Goal: Information Seeking & Learning: Learn about a topic

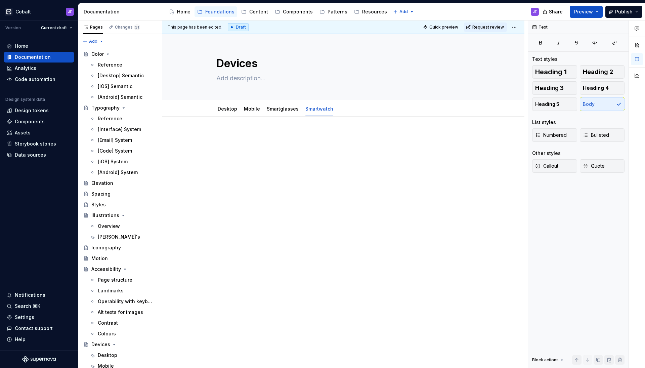
scroll to position [23, 0]
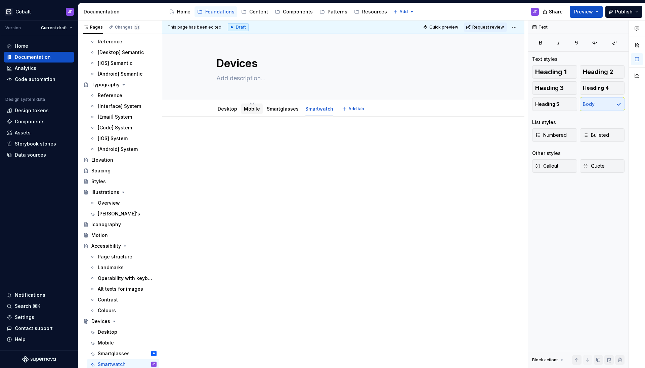
click at [249, 111] on link "Mobile" at bounding box center [252, 109] width 16 height 6
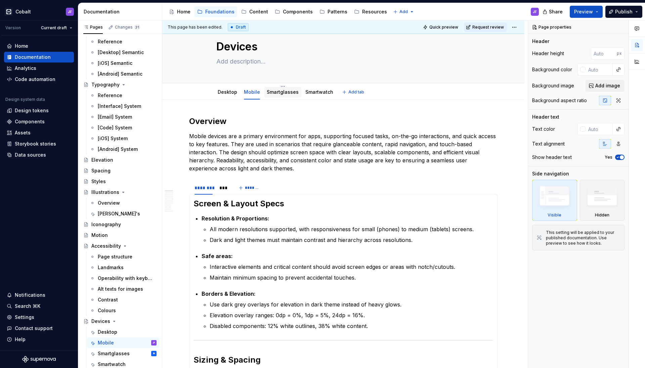
scroll to position [16, 0]
click at [274, 97] on div "Smartglasses" at bounding box center [282, 92] width 37 height 11
click at [288, 90] on link "Smartglasses" at bounding box center [283, 92] width 32 height 6
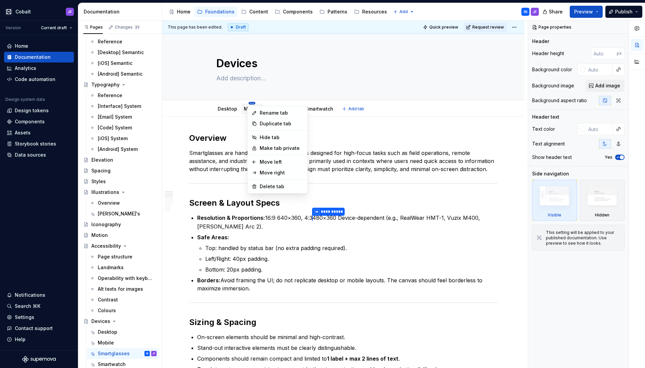
click at [250, 102] on html "Cobalt JF Version Current draft Home Documentation Analytics Code automation De…" at bounding box center [322, 184] width 645 height 368
click at [239, 109] on html "Cobalt JF Version Current draft Home Documentation Analytics Code automation De…" at bounding box center [322, 184] width 645 height 368
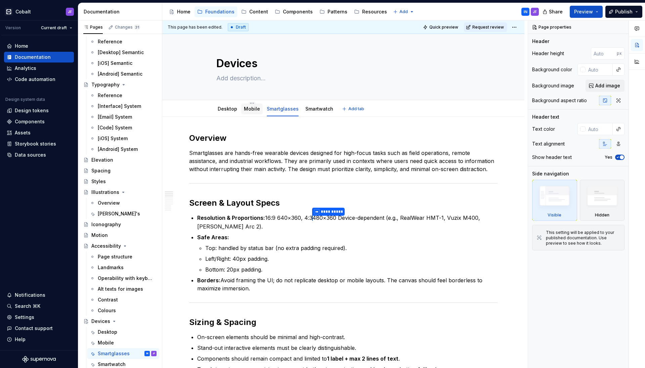
click at [242, 109] on div "Mobile" at bounding box center [251, 108] width 21 height 11
click at [248, 106] on link "Mobile" at bounding box center [252, 109] width 16 height 6
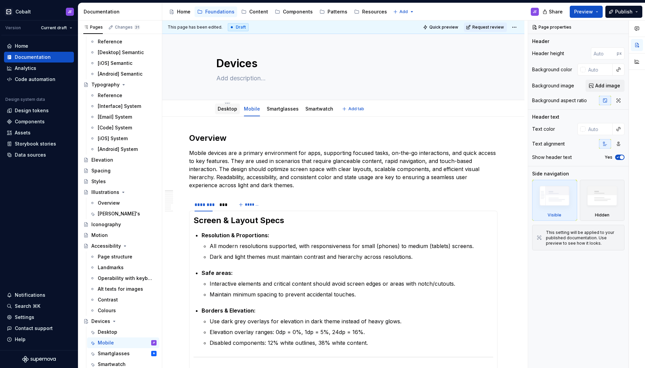
click at [228, 108] on link "Desktop" at bounding box center [227, 109] width 19 height 6
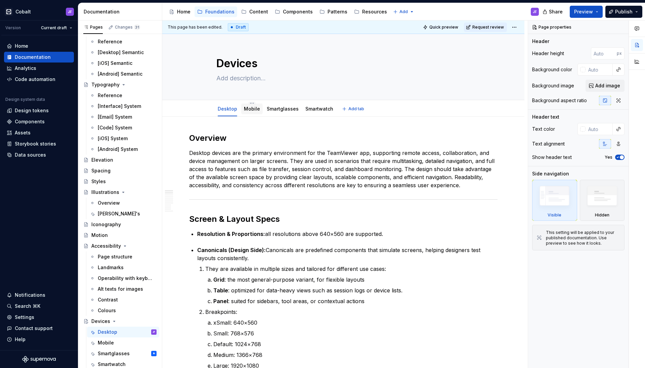
click at [248, 106] on link "Mobile" at bounding box center [252, 109] width 16 height 6
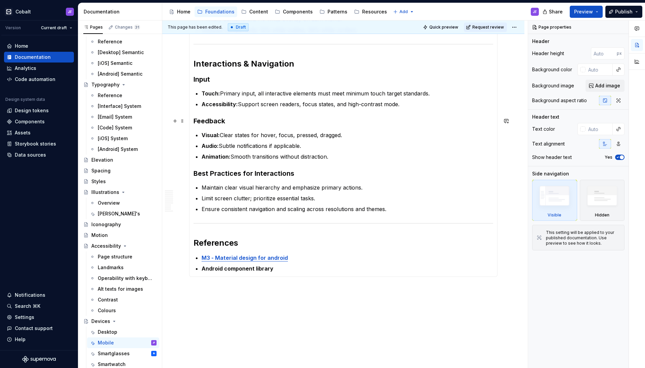
scroll to position [1005, 0]
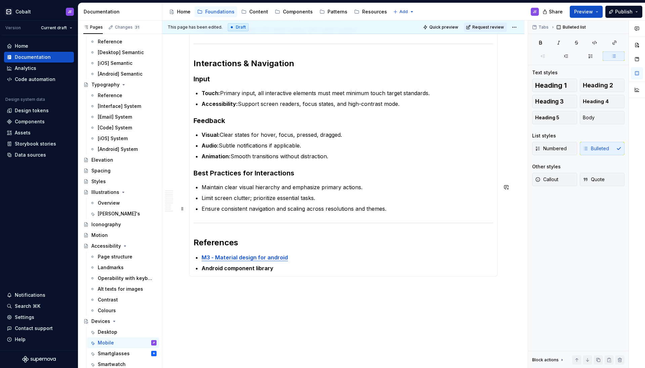
click at [270, 206] on p "Ensure consistent navigation and scaling across resolutions and themes." at bounding box center [348, 209] width 292 height 8
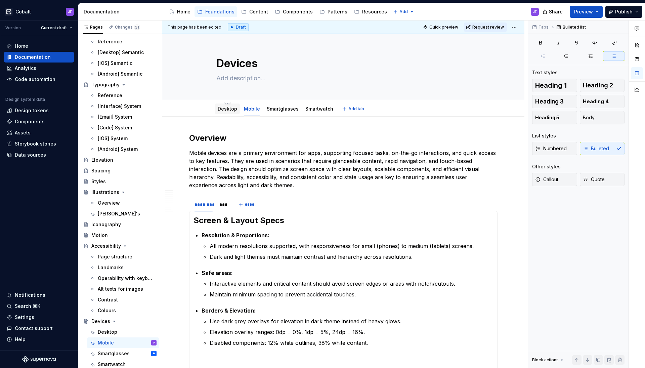
scroll to position [0, 0]
click at [223, 113] on div "Desktop" at bounding box center [227, 109] width 19 height 8
click at [226, 109] on link "Desktop" at bounding box center [227, 109] width 19 height 6
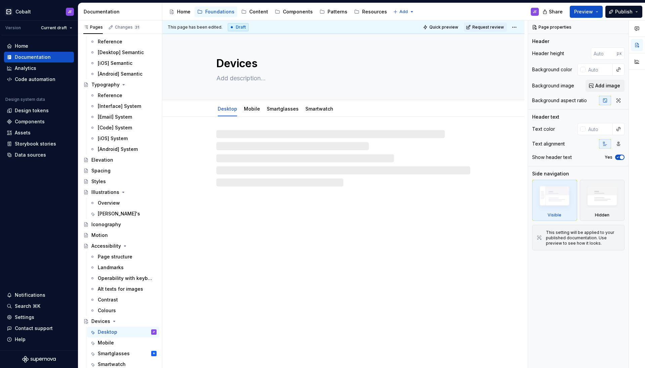
type textarea "*"
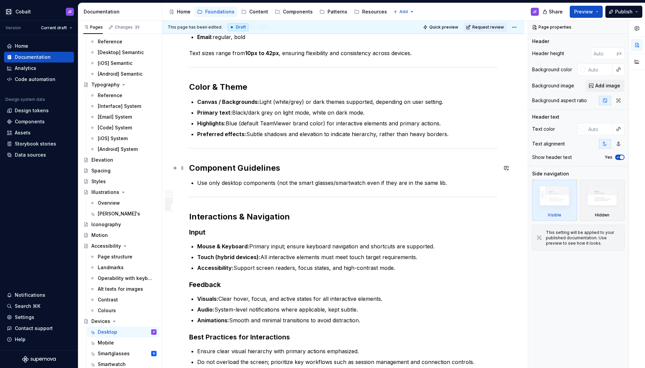
scroll to position [519, 0]
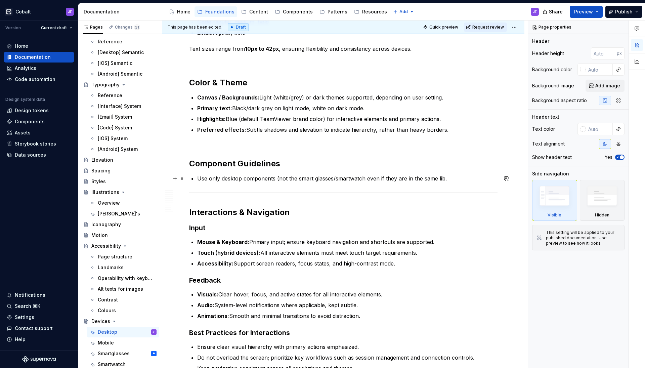
click at [308, 178] on p "Use only desktop components (not the smart glasses/smartwatch even if they are …" at bounding box center [347, 178] width 300 height 8
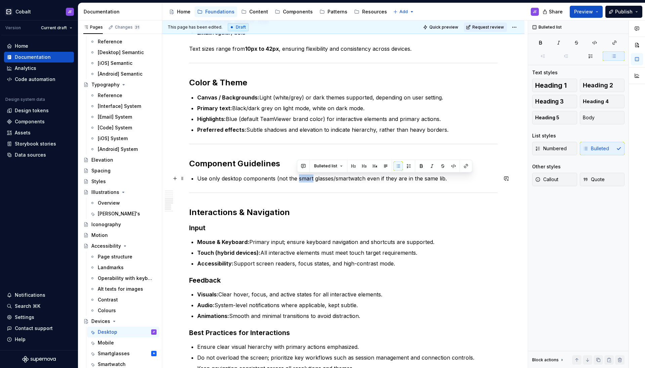
click at [308, 178] on p "Use only desktop components (not the smart glasses/smartwatch even if they are …" at bounding box center [347, 178] width 300 height 8
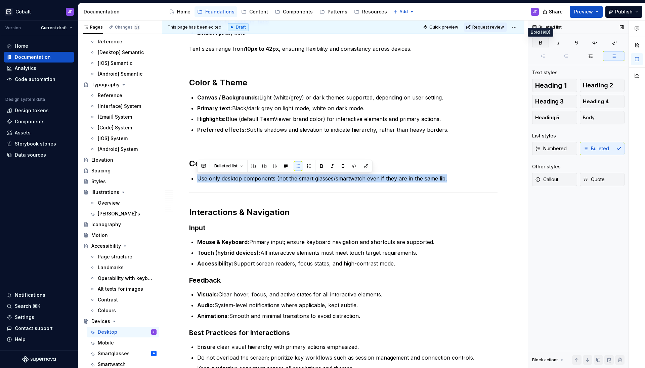
click at [543, 42] on icon "button" at bounding box center [540, 42] width 5 height 5
click at [461, 180] on p "Use only desktop components (not the smart glasses/smartwatch even if they are …" at bounding box center [347, 178] width 300 height 8
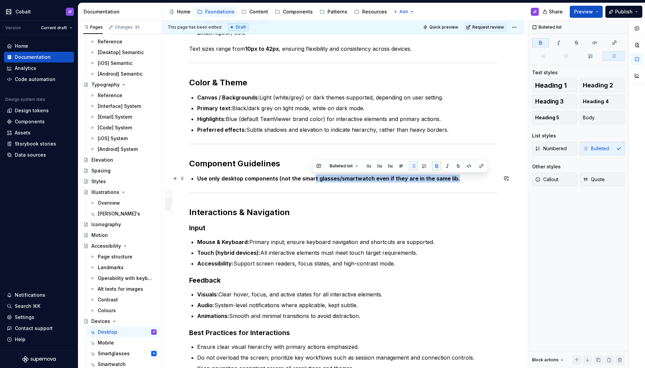
drag, startPoint x: 461, startPoint y: 180, endPoint x: 313, endPoint y: 180, distance: 148.1
click at [313, 180] on p "Use only desktop components (not the smart glasses/smartwatch even if they are …" at bounding box center [347, 178] width 300 height 8
click at [294, 178] on strong "Use only desktop components (not the smart glasses/smartwatch even if they are …" at bounding box center [328, 178] width 263 height 7
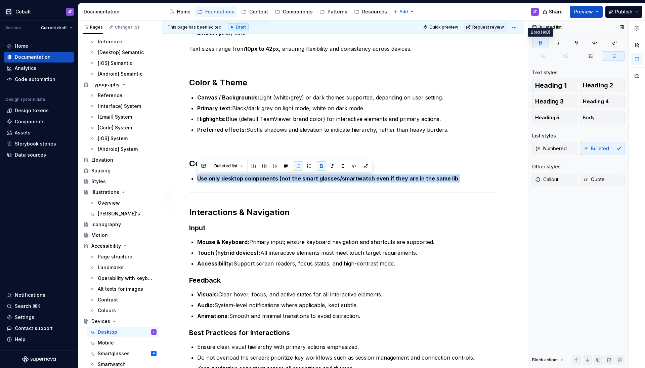
click at [537, 40] on button "button" at bounding box center [540, 42] width 17 height 9
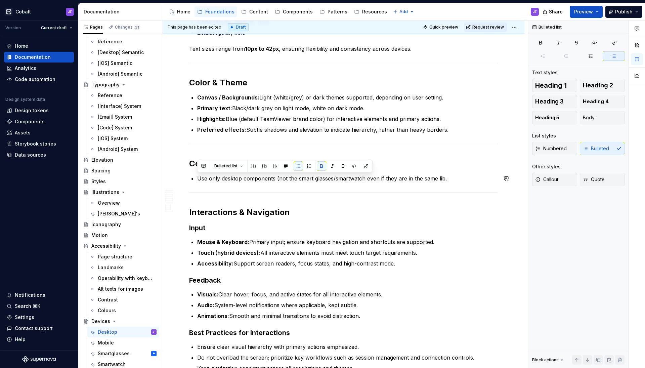
click at [269, 178] on p "Use only desktop components (not the smart glasses/smartwatch even if they are …" at bounding box center [347, 178] width 300 height 8
drag, startPoint x: 448, startPoint y: 174, endPoint x: 296, endPoint y: 170, distance: 151.9
click at [296, 170] on div "Overview Desktop devices are the primary environment for the TeamViewer app, su…" at bounding box center [343, 36] width 308 height 845
drag, startPoint x: 313, startPoint y: 172, endPoint x: 345, endPoint y: 172, distance: 31.2
click at [313, 172] on div "Overview Desktop devices are the primary environment for the TeamViewer app, su…" at bounding box center [343, 36] width 308 height 845
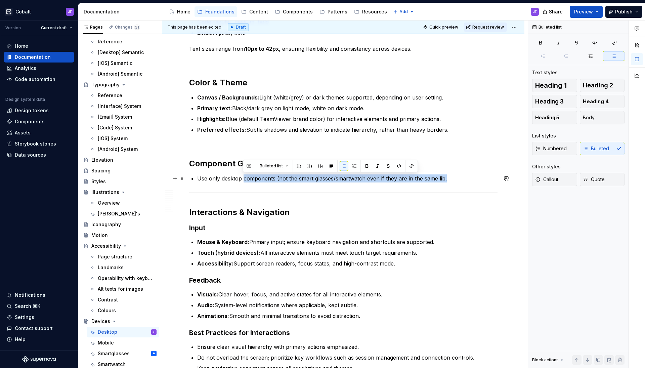
drag, startPoint x: 446, startPoint y: 178, endPoint x: 244, endPoint y: 177, distance: 202.6
click at [244, 177] on p "Use only desktop components (not the smart glasses/smartwatch even if they are …" at bounding box center [347, 178] width 300 height 8
click at [222, 180] on p "Use only desktop components (not the smart glasses/smartwatch even if they are …" at bounding box center [347, 178] width 300 height 8
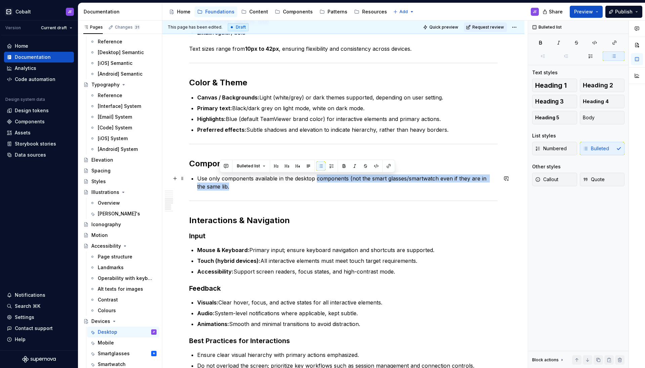
drag, startPoint x: 324, startPoint y: 184, endPoint x: 317, endPoint y: 178, distance: 9.4
click at [317, 178] on p "Use only components available in the desktop components (not the smart glasses/…" at bounding box center [347, 182] width 300 height 16
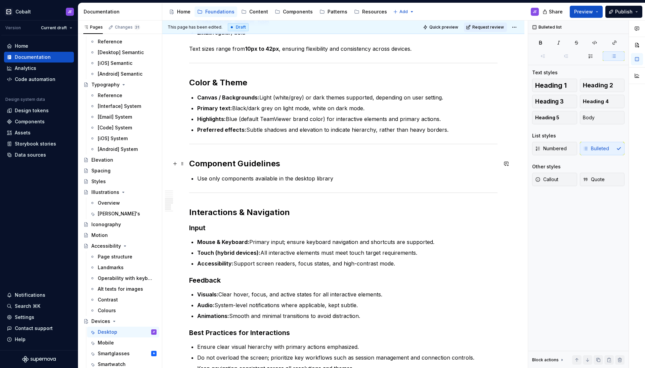
click at [278, 162] on h2 "Component Guidelines" at bounding box center [343, 163] width 308 height 11
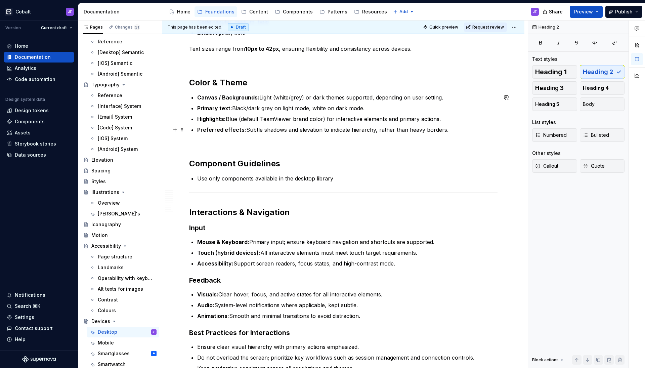
click at [447, 129] on p "Preferred effects: Subtle shadows and elevation to indicate hierarchy, rather t…" at bounding box center [347, 130] width 300 height 8
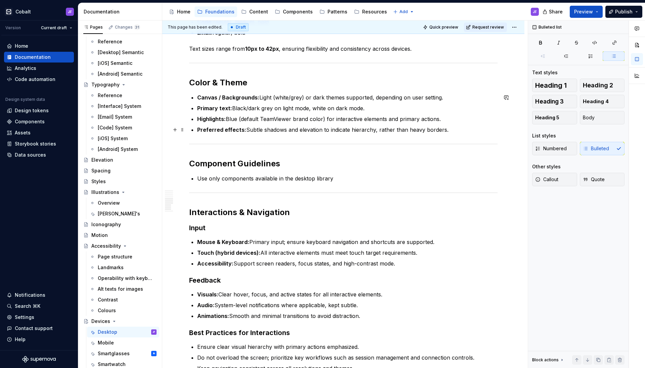
click at [447, 128] on p "Preferred effects: Subtle shadows and elevation to indicate hierarchy, rather t…" at bounding box center [347, 130] width 300 height 8
click at [429, 120] on p "Highlights: Blue (default TeamViewer brand color) for interactive elements and …" at bounding box center [347, 119] width 300 height 8
click at [410, 112] on ul "Canvas / Backgrounds: Light (white/grey) or dark themes supported, depending on…" at bounding box center [347, 113] width 300 height 40
click at [439, 110] on p "Primary text: Black/dark grey on light mode, white on dark mode." at bounding box center [347, 108] width 300 height 8
click at [440, 121] on p "Highlights: Blue (default TeamViewer brand color) for interactive elements and …" at bounding box center [347, 119] width 300 height 8
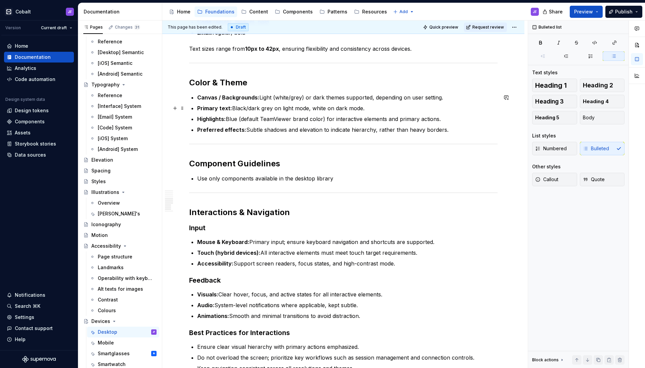
click at [446, 98] on p "Canvas / Backgrounds: Light (white/grey) or dark themes supported, depending on…" at bounding box center [347, 97] width 300 height 8
click at [446, 131] on p "Preferred effects: Subtle shadows and elevation to indicate hierarchy, rather t…" at bounding box center [347, 130] width 300 height 8
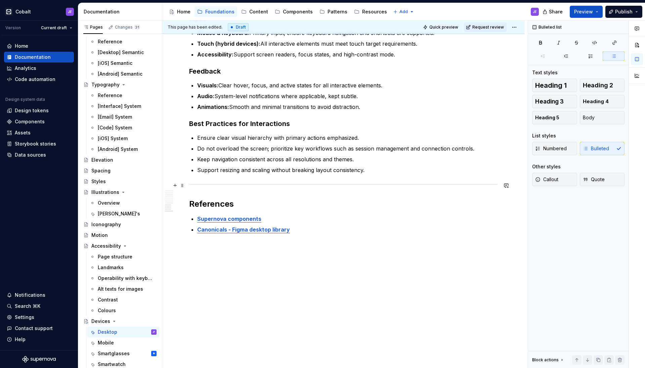
scroll to position [728, 0]
click at [289, 228] on p "Canonicals - Figma desktop library" at bounding box center [347, 229] width 300 height 8
click at [292, 216] on p "Supernova components" at bounding box center [347, 219] width 300 height 8
click at [368, 166] on ul "Ensure clear visual hierarchy with primary actions emphasized. Do not overload …" at bounding box center [347, 154] width 300 height 40
click at [474, 148] on p "Do not overload the screen; prioritize key workflows such as session management…" at bounding box center [347, 148] width 300 height 8
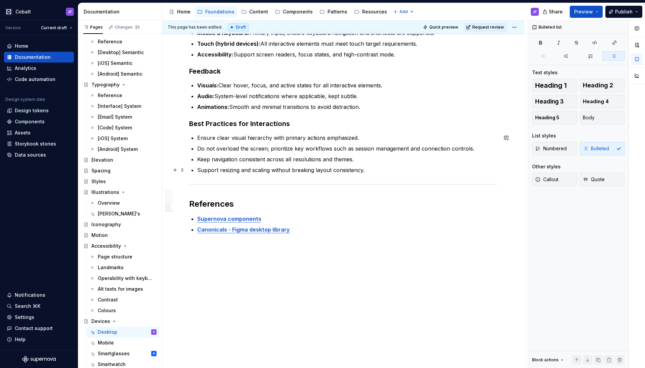
click at [405, 164] on ul "Ensure clear visual hierarchy with primary actions emphasized. Do not overload …" at bounding box center [347, 154] width 300 height 40
click at [375, 139] on p "Ensure clear visual hierarchy with primary actions emphasized." at bounding box center [347, 138] width 300 height 8
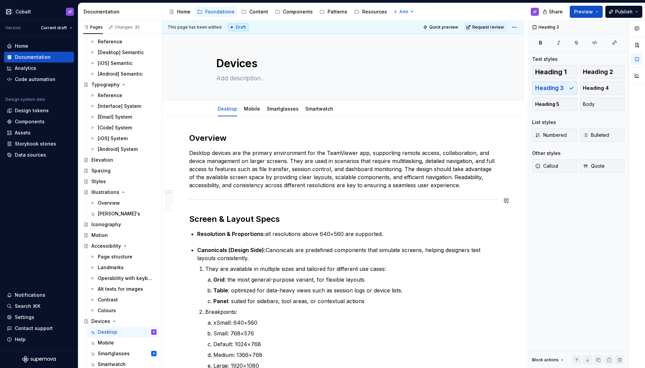
scroll to position [0, 0]
click at [252, 112] on div "Mobile" at bounding box center [252, 108] width 16 height 7
click at [248, 108] on link "Mobile" at bounding box center [252, 109] width 16 height 6
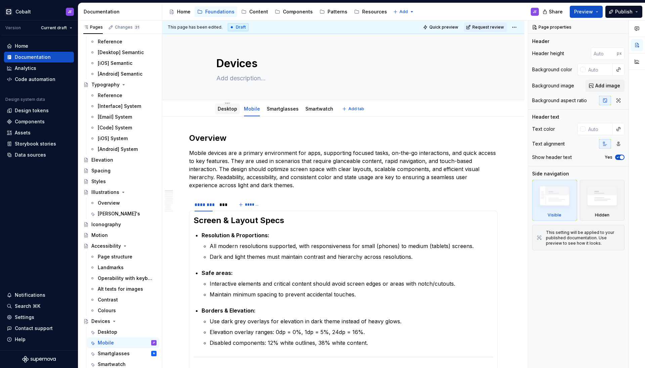
click at [236, 111] on div "Desktop" at bounding box center [227, 108] width 25 height 11
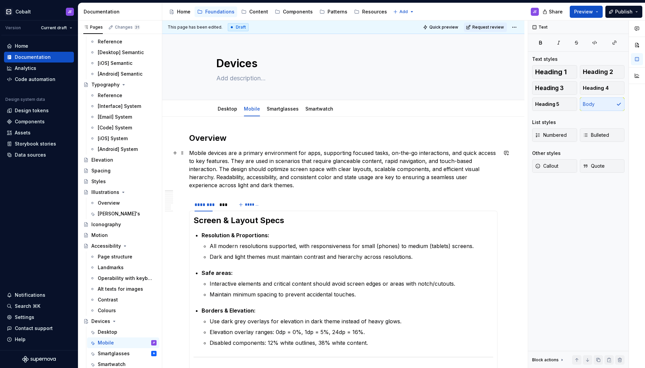
click at [295, 186] on p "Mobile devices are a primary environment for apps, supporting focused tasks, on…" at bounding box center [343, 169] width 308 height 40
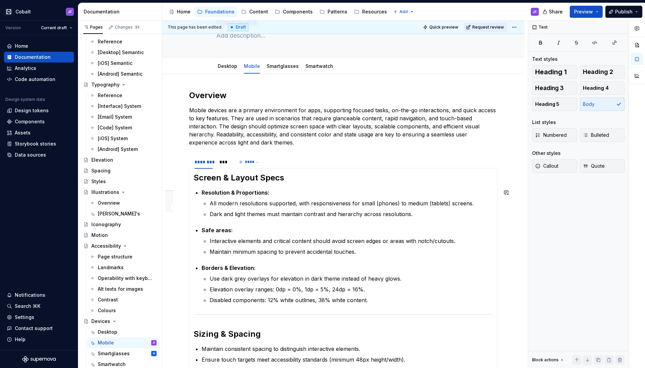
scroll to position [43, 0]
click at [232, 69] on div "Desktop" at bounding box center [227, 66] width 19 height 7
click at [230, 71] on div "Desktop" at bounding box center [227, 66] width 25 height 11
click at [231, 69] on div "Desktop" at bounding box center [227, 66] width 19 height 7
click at [229, 66] on link "Desktop" at bounding box center [227, 66] width 19 height 6
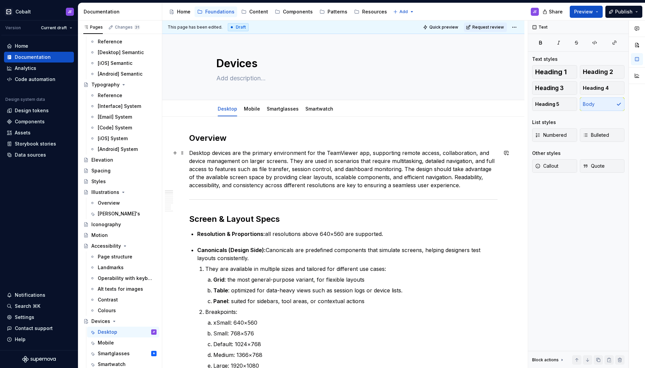
click at [311, 165] on p "Desktop devices are the primary environment for the TeamViewer app, supporting …" at bounding box center [343, 169] width 308 height 40
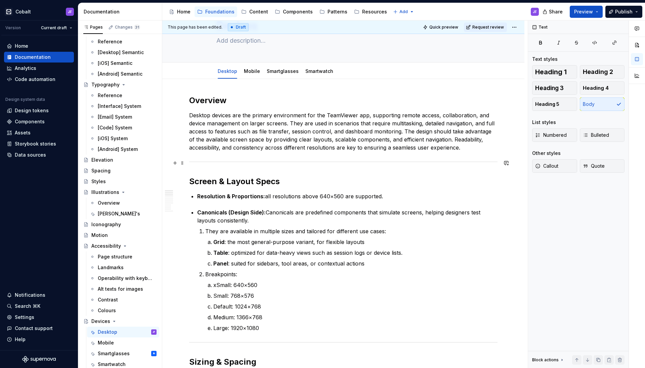
scroll to position [36, 0]
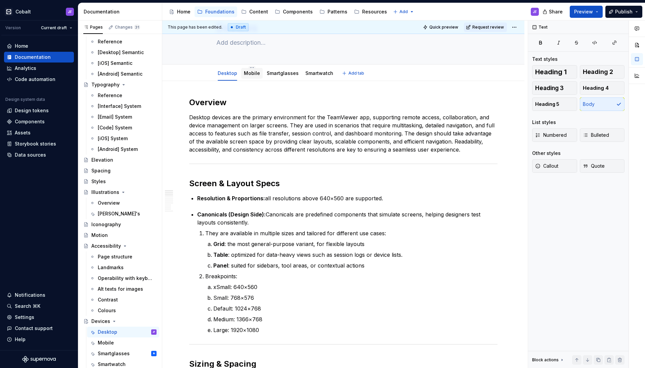
click at [252, 76] on link "Mobile" at bounding box center [252, 73] width 16 height 6
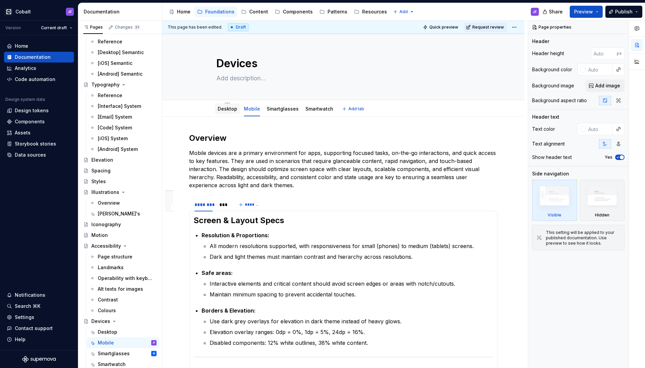
click at [226, 112] on div "Desktop" at bounding box center [227, 109] width 19 height 8
click at [231, 110] on link "Desktop" at bounding box center [227, 109] width 19 height 6
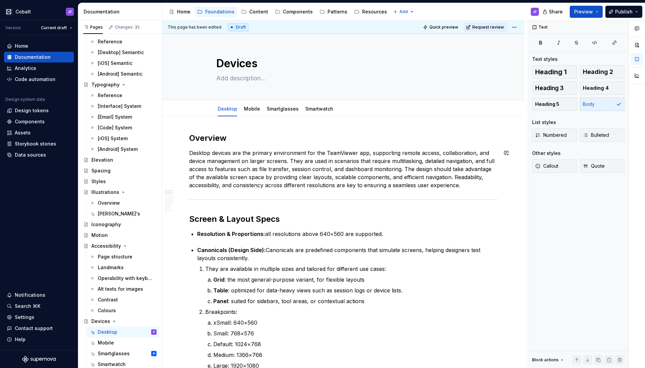
click at [358, 185] on p "Desktop devices are the primary environment for the TeamViewer app, supporting …" at bounding box center [343, 169] width 308 height 40
click at [245, 111] on link "Mobile" at bounding box center [252, 109] width 16 height 6
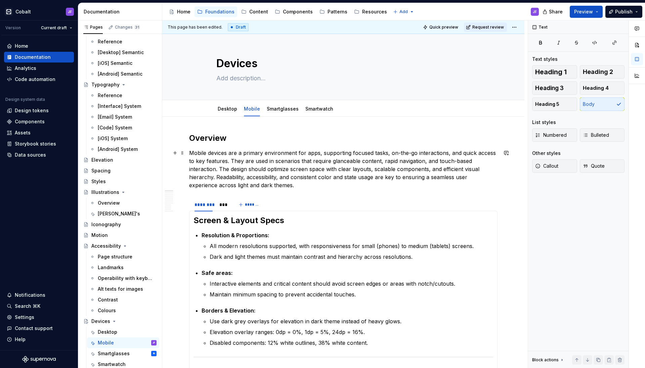
click at [288, 163] on p "Mobile devices are a primary environment for apps, supporting focused tasks, on…" at bounding box center [343, 169] width 308 height 40
click at [299, 184] on p "Mobile devices are a primary environment for apps, supporting focused tasks, on…" at bounding box center [343, 169] width 308 height 40
click at [232, 161] on p "Mobile devices are a primary environment for apps, supporting focused tasks, on…" at bounding box center [343, 169] width 308 height 40
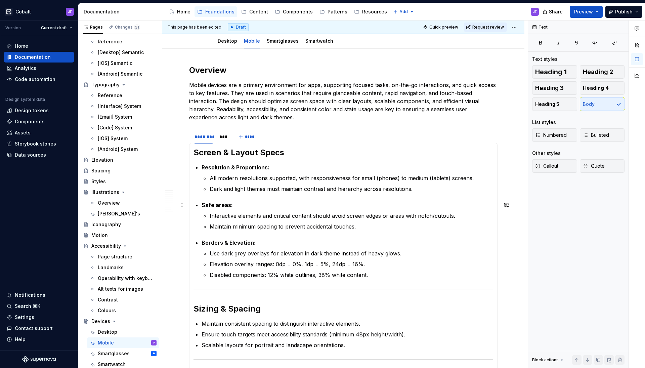
scroll to position [67, 0]
click at [292, 138] on div "******** *** *******" at bounding box center [343, 137] width 308 height 13
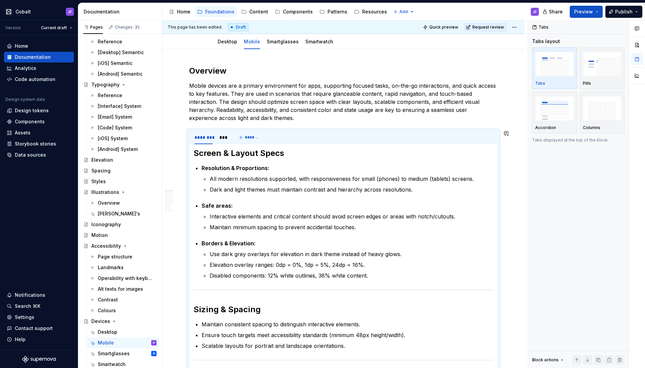
click at [301, 120] on p "Mobile devices are a primary environment for apps, supporting focused tasks, on…" at bounding box center [343, 102] width 308 height 40
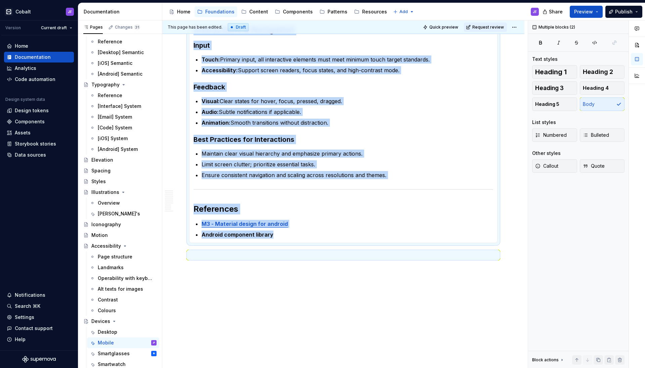
scroll to position [1048, 0]
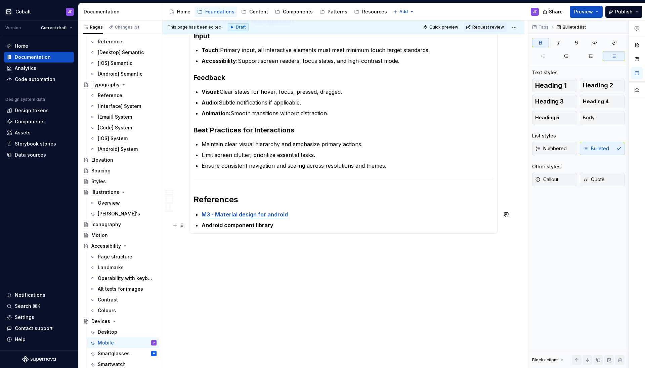
drag, startPoint x: 194, startPoint y: 152, endPoint x: 289, endPoint y: 224, distance: 118.9
click at [289, 224] on p "Android component library" at bounding box center [348, 225] width 292 height 8
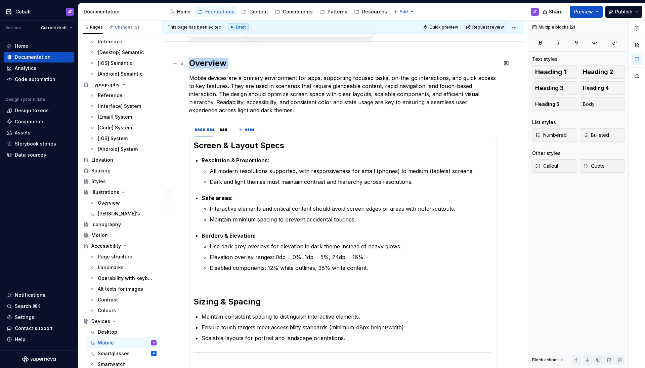
scroll to position [74, 0]
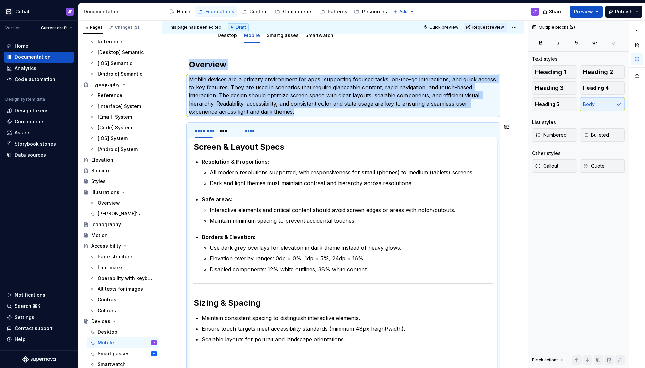
drag, startPoint x: 286, startPoint y: 222, endPoint x: 197, endPoint y: 139, distance: 122.6
click at [194, 142] on h2 "Screen & Layout Specs" at bounding box center [343, 146] width 300 height 11
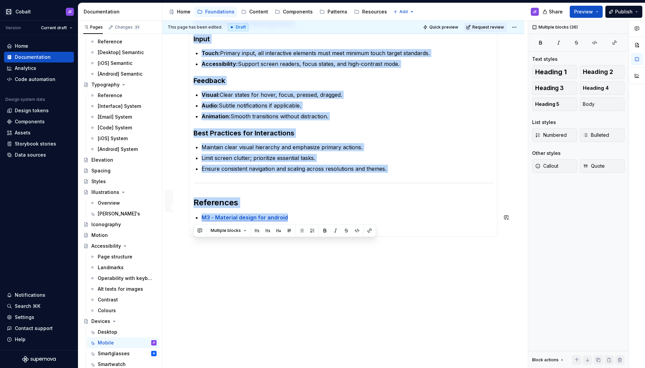
scroll to position [1044, 0]
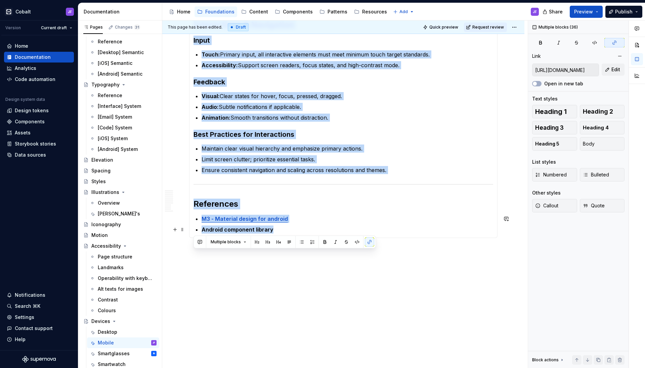
drag, startPoint x: 193, startPoint y: 145, endPoint x: 284, endPoint y: 226, distance: 121.3
copy section-item-column "Loremi & Dolors Ametc Adipiscing & Elitseddoei: Tem incidi utlaboreetd magnaali…"
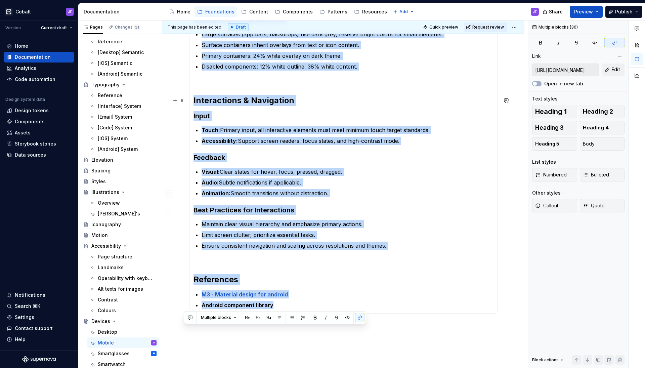
scroll to position [0, 0]
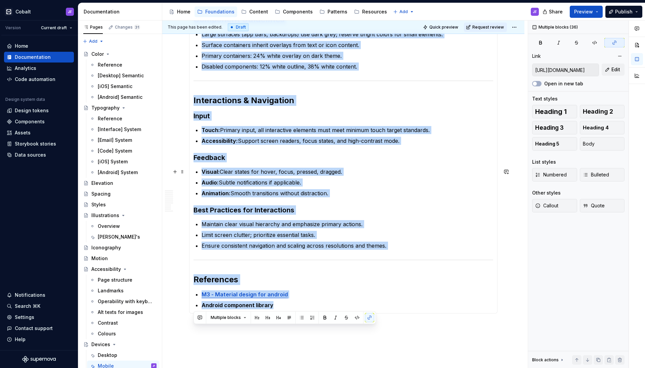
click at [283, 175] on p "Visual: Clear states for hover, focus, pressed, dragged." at bounding box center [348, 172] width 292 height 8
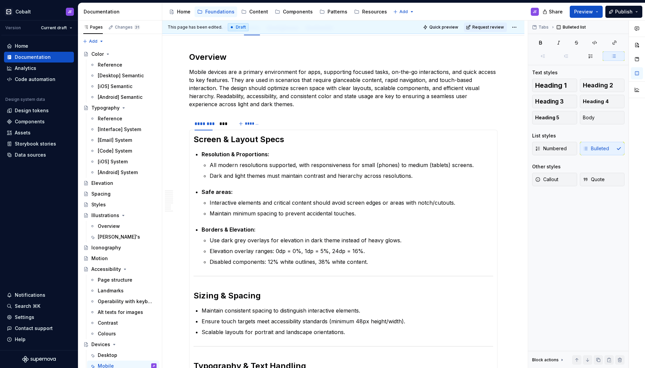
scroll to position [946, 0]
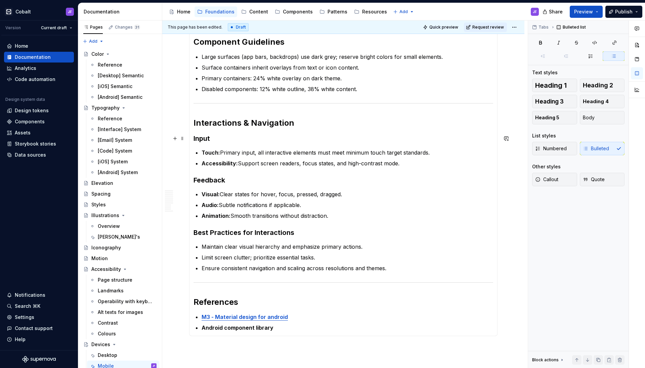
type textarea "*"
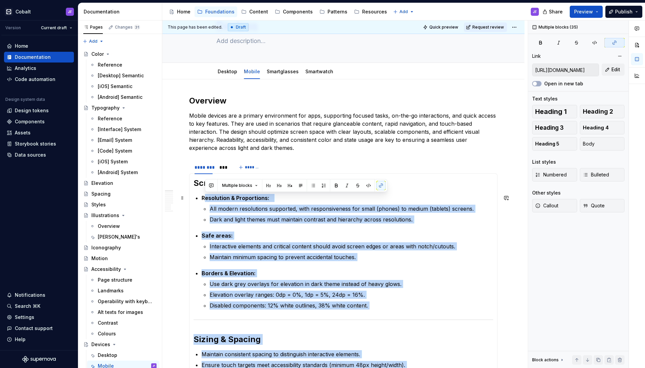
scroll to position [37, 0]
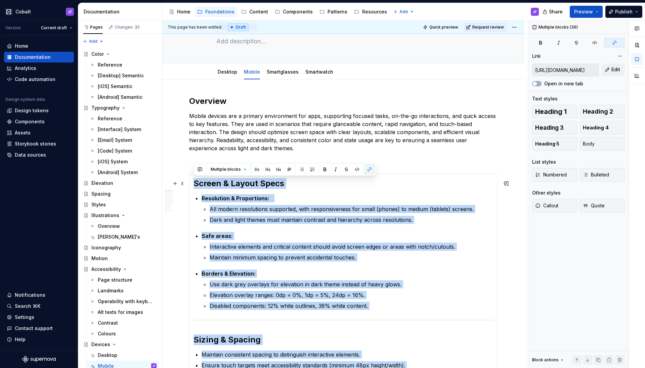
drag, startPoint x: 280, startPoint y: 332, endPoint x: 194, endPoint y: 186, distance: 169.9
copy section-item-column "Loremi & Dolors Ametc Adipiscing & Elitseddoei: Tem incidi utlaboreetd magnaali…"
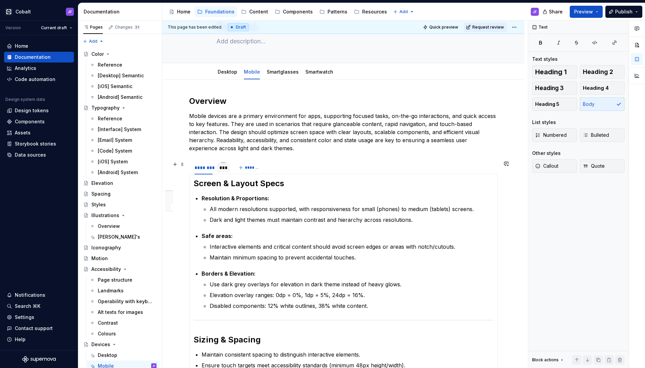
click at [223, 168] on div "***" at bounding box center [223, 167] width 8 height 7
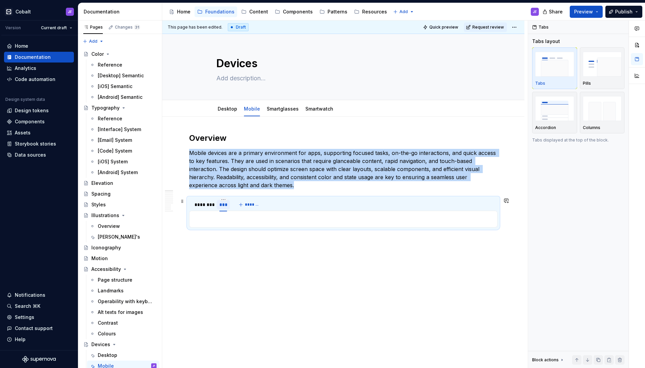
scroll to position [3, 0]
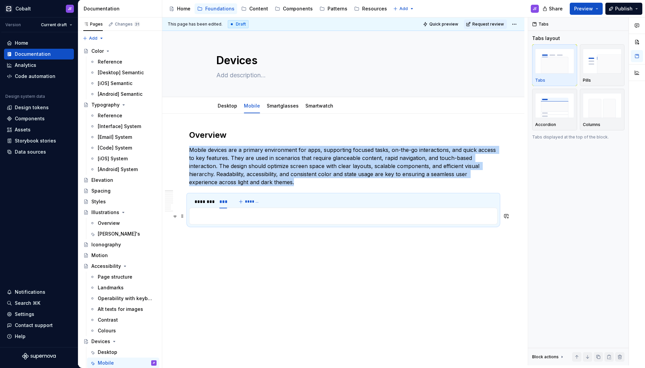
click at [213, 215] on p at bounding box center [343, 216] width 300 height 8
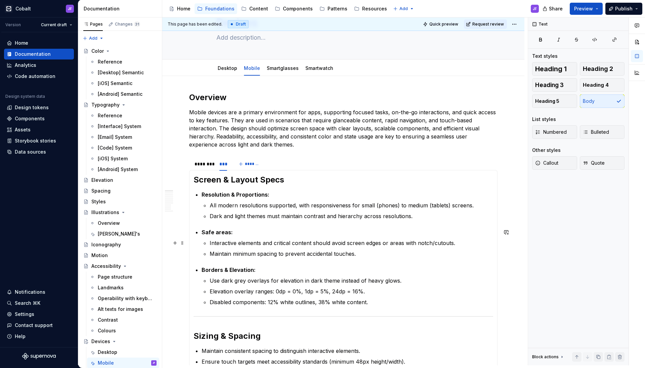
scroll to position [40, 0]
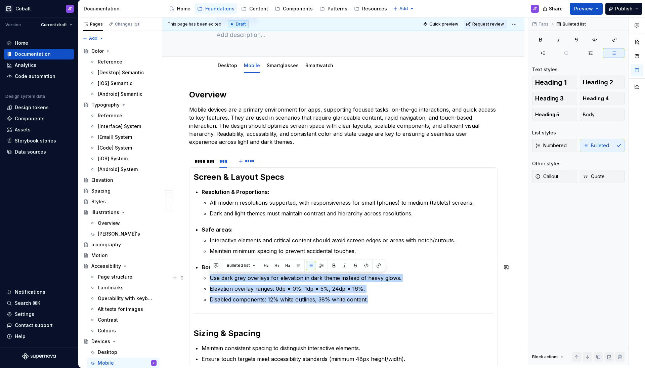
drag, startPoint x: 375, startPoint y: 299, endPoint x: 203, endPoint y: 277, distance: 173.7
click at [203, 277] on li "Borders & Elevation: Use dark grey overlays for elevation in dark theme instead…" at bounding box center [348, 283] width 292 height 40
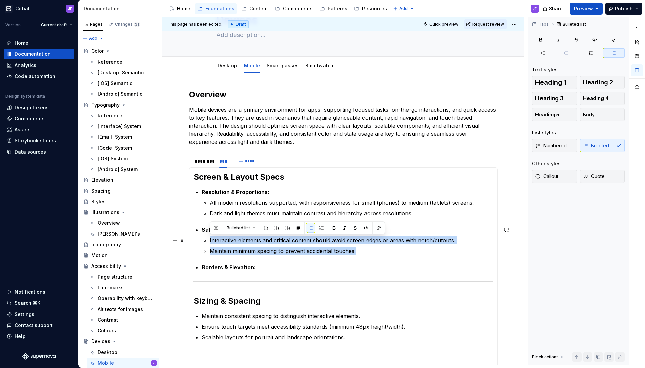
drag, startPoint x: 360, startPoint y: 253, endPoint x: 210, endPoint y: 239, distance: 150.7
click at [210, 239] on ul "Interactive elements and critical content should avoid screen edges or areas wi…" at bounding box center [352, 245] width 284 height 19
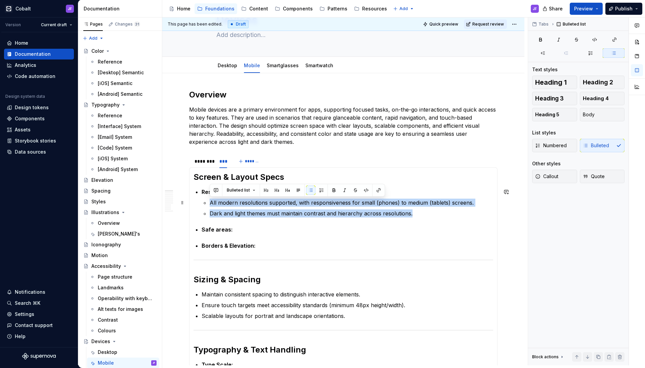
drag, startPoint x: 412, startPoint y: 214, endPoint x: 196, endPoint y: 202, distance: 216.4
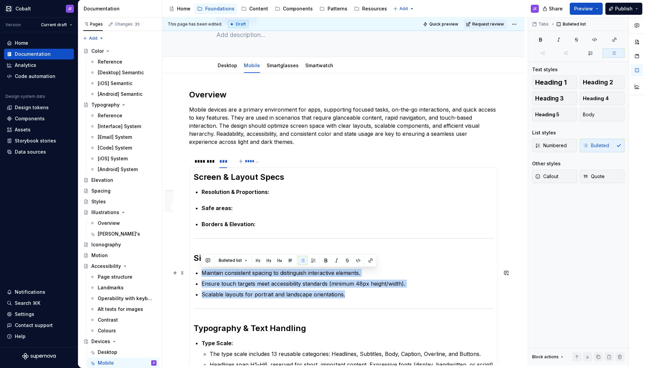
drag, startPoint x: 337, startPoint y: 293, endPoint x: 200, endPoint y: 272, distance: 138.5
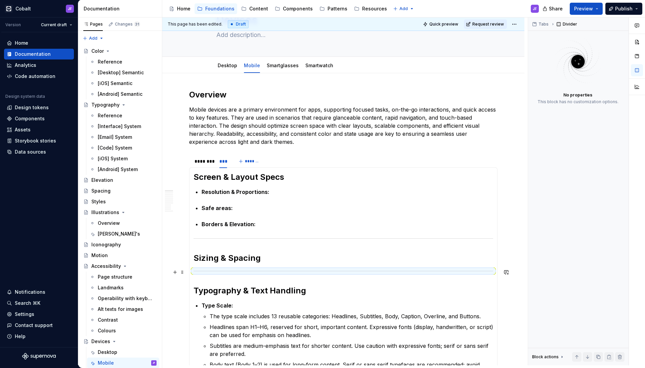
click at [246, 273] on div at bounding box center [343, 271] width 300 height 4
click at [263, 260] on h2 "Sizing & Spacing" at bounding box center [343, 258] width 300 height 11
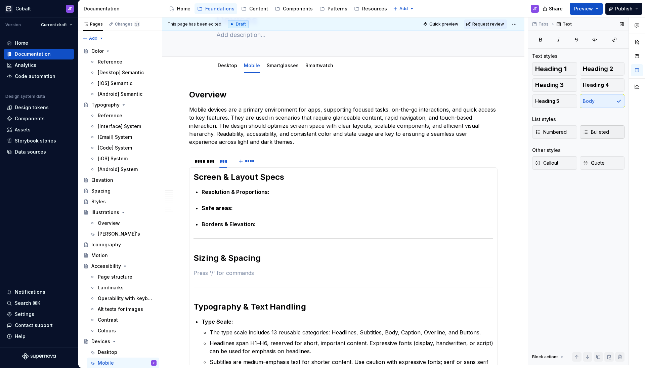
click at [595, 134] on span "Bulleted" at bounding box center [596, 132] width 26 height 7
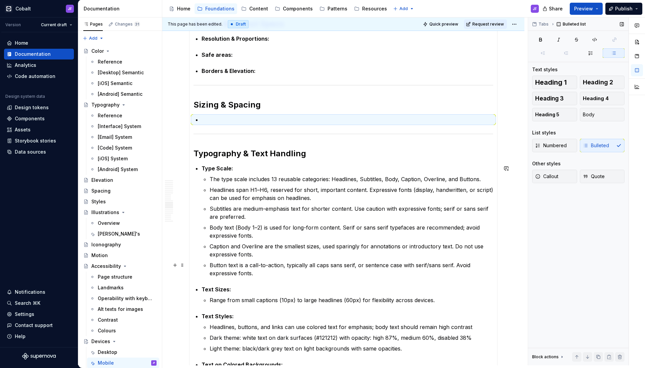
scroll to position [200, 0]
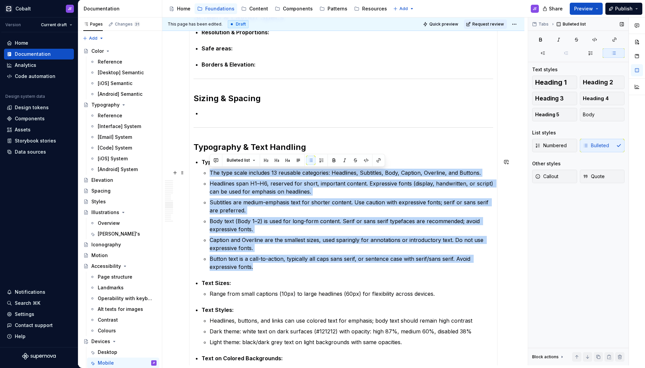
drag, startPoint x: 261, startPoint y: 267, endPoint x: 211, endPoint y: 174, distance: 106.2
click at [211, 174] on ul "The type scale includes 13 reusable categories: Headlines, Subtitles, Body, Cap…" at bounding box center [352, 220] width 284 height 102
drag, startPoint x: 256, startPoint y: 265, endPoint x: 215, endPoint y: 172, distance: 101.8
click at [215, 172] on ul "The type scale includes 13 reusable categories: Headlines, Subtitles, Body, Cap…" at bounding box center [352, 220] width 284 height 102
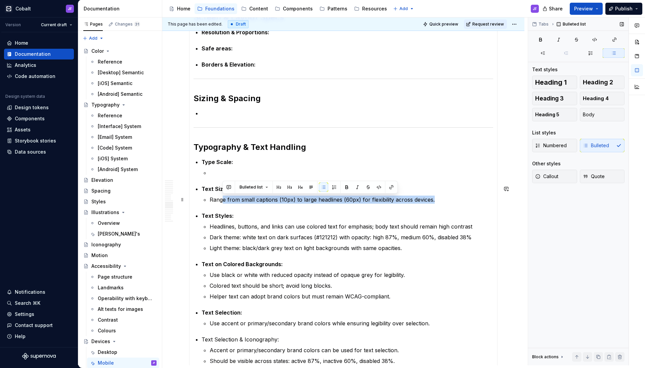
drag, startPoint x: 439, startPoint y: 201, endPoint x: 221, endPoint y: 199, distance: 218.3
click at [221, 199] on p "Range from small captions (10px) to large headlines (60px) for flexibility acro…" at bounding box center [352, 199] width 284 height 8
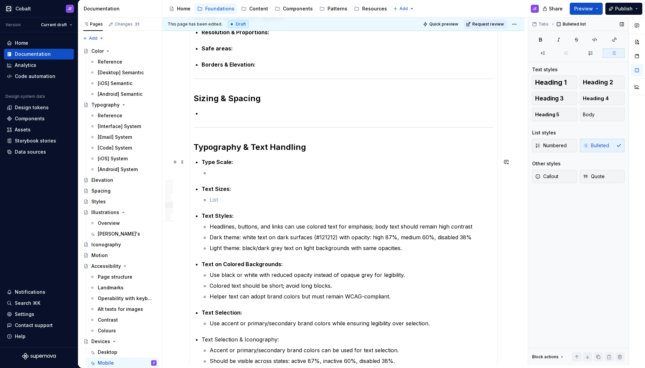
click at [215, 161] on strong "Type Scale:" at bounding box center [218, 162] width 32 height 7
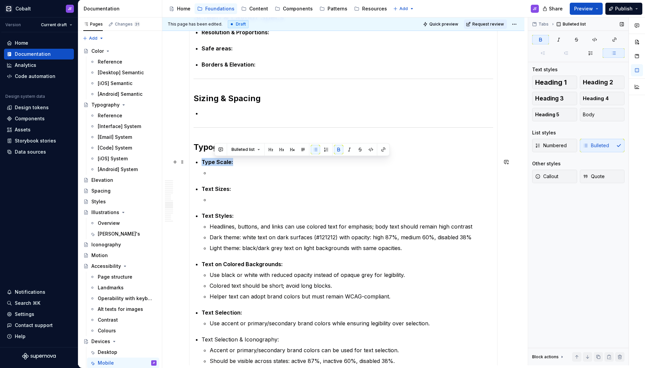
click at [215, 161] on strong "Type Scale:" at bounding box center [218, 162] width 32 height 7
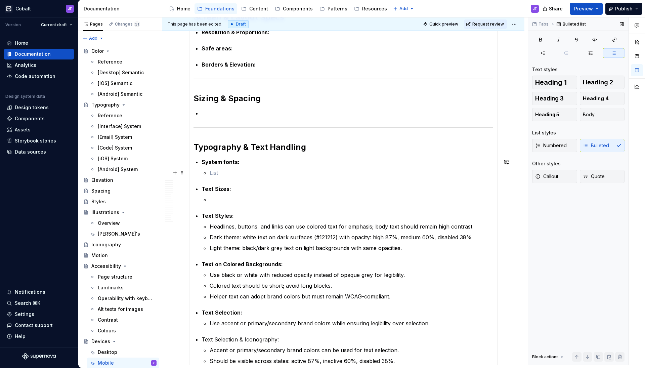
click at [226, 172] on p at bounding box center [352, 173] width 284 height 8
click at [220, 174] on p at bounding box center [352, 173] width 284 height 8
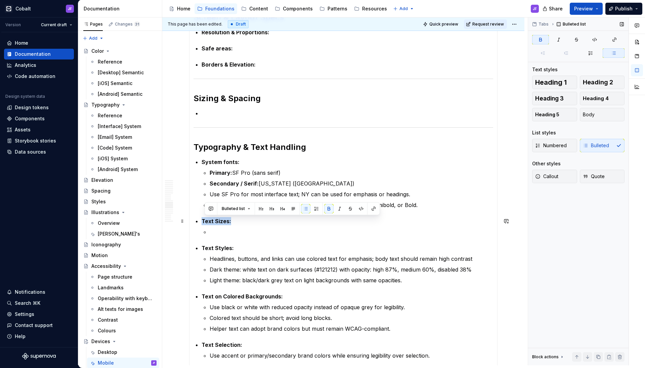
drag, startPoint x: 235, startPoint y: 221, endPoint x: 203, endPoint y: 220, distance: 31.9
click at [203, 220] on p "Text Sizes:" at bounding box center [348, 221] width 292 height 8
drag, startPoint x: 285, startPoint y: 220, endPoint x: 185, endPoint y: 221, distance: 100.1
click at [538, 40] on icon "button" at bounding box center [540, 39] width 5 height 5
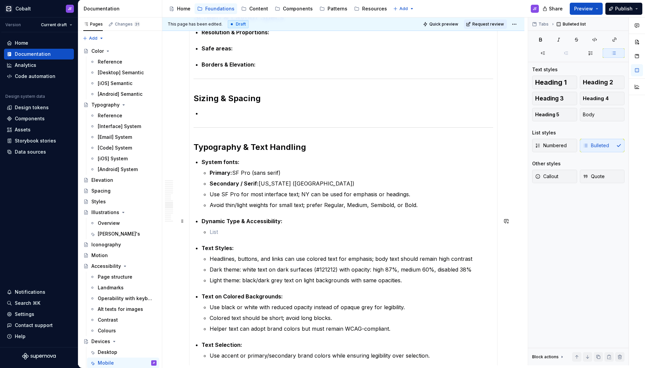
click at [317, 226] on li "Dynamic Type & Accessibility:" at bounding box center [348, 226] width 292 height 19
click at [232, 233] on p at bounding box center [352, 232] width 284 height 8
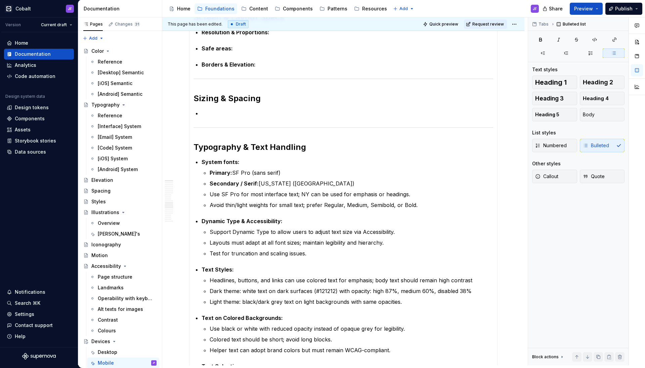
scroll to position [0, 0]
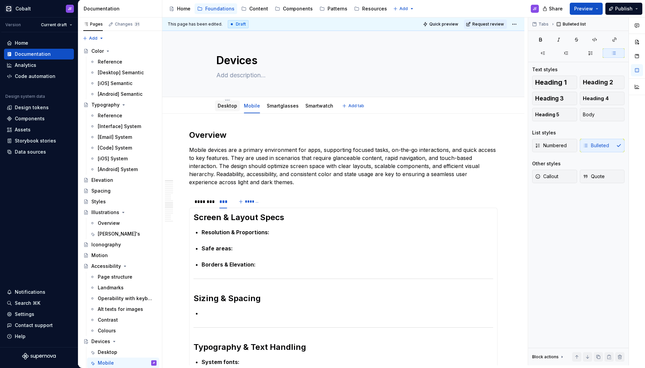
click at [225, 104] on link "Desktop" at bounding box center [227, 106] width 19 height 6
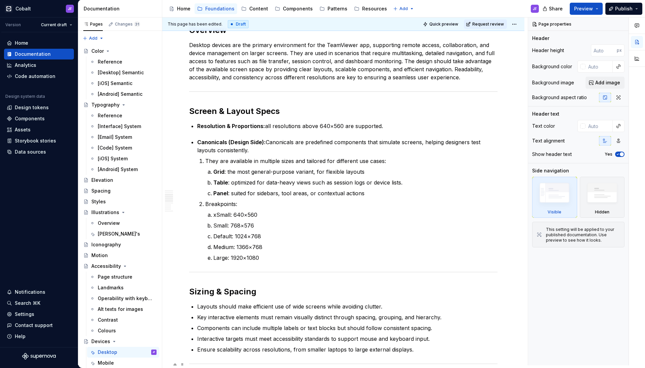
scroll to position [50, 0]
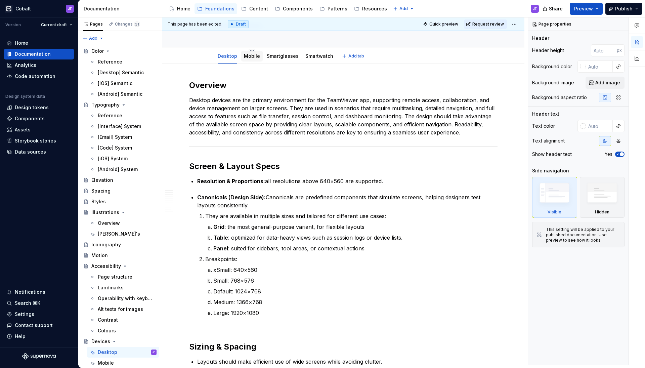
click at [248, 58] on link "Mobile" at bounding box center [252, 56] width 16 height 6
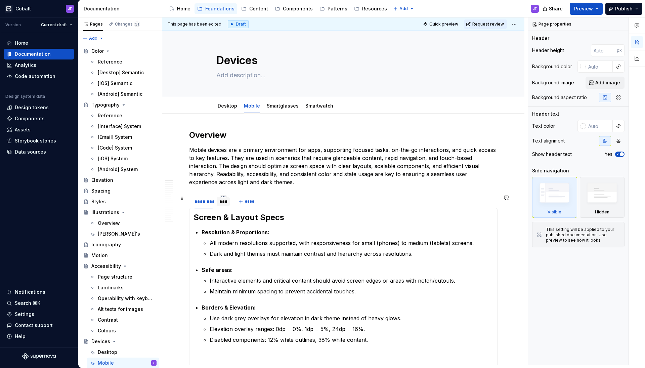
click at [222, 203] on div "***" at bounding box center [223, 201] width 8 height 7
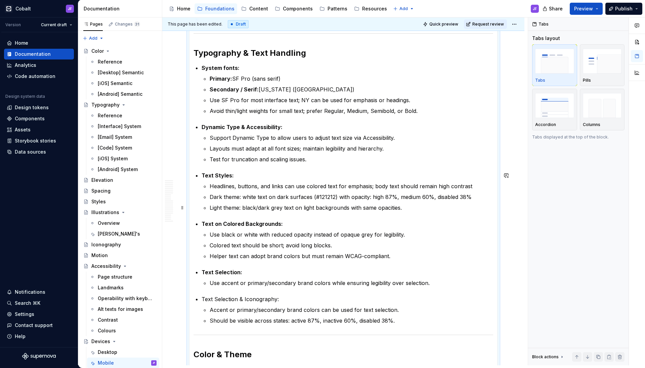
scroll to position [292, 0]
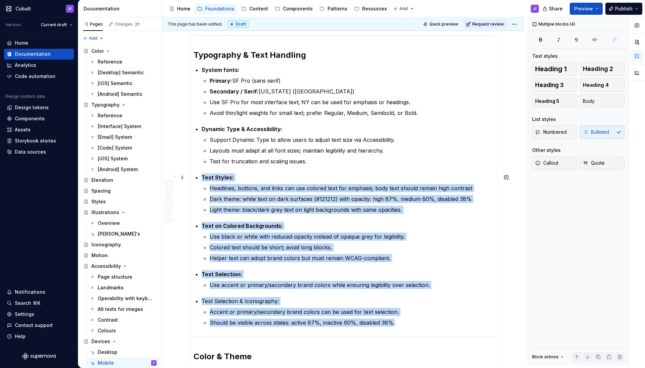
drag, startPoint x: 396, startPoint y: 322, endPoint x: 192, endPoint y: 178, distance: 249.9
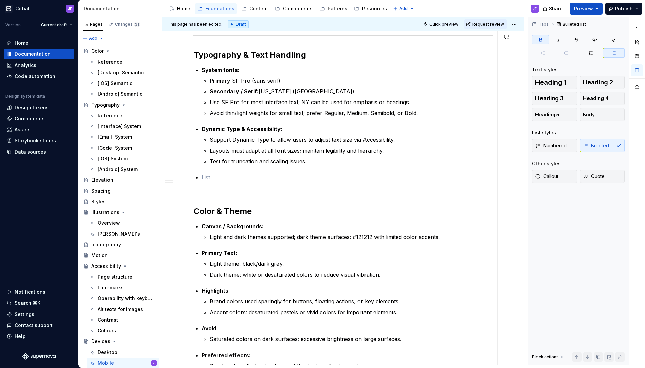
type textarea "*"
click at [210, 177] on p at bounding box center [348, 177] width 292 height 8
click at [247, 180] on p "Text Styles & Default Sizes" at bounding box center [348, 177] width 292 height 8
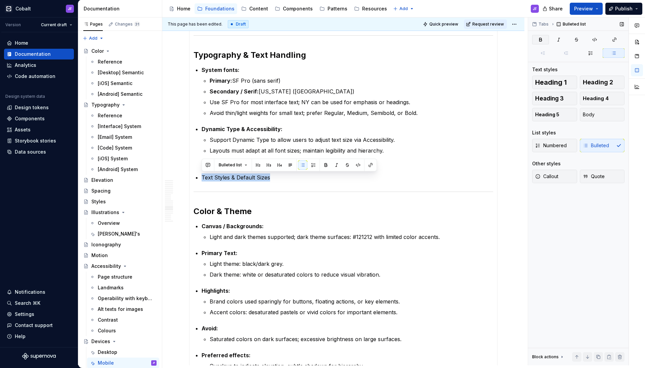
click at [543, 37] on button "button" at bounding box center [540, 39] width 17 height 9
click at [302, 181] on section-item-column "Screen & Layout Specs Resolution & Proportions: Safe areas: Borders & Elevation…" at bounding box center [343, 310] width 300 height 780
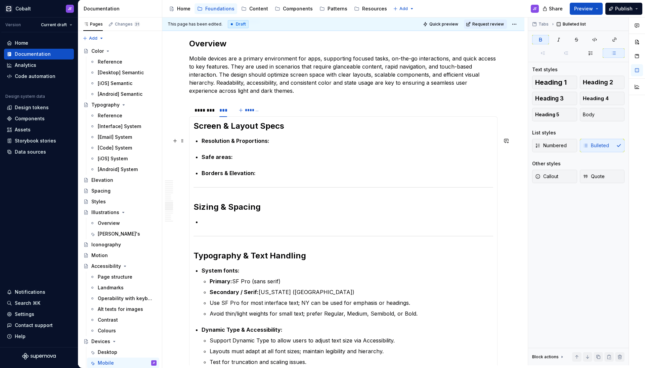
scroll to position [58, 0]
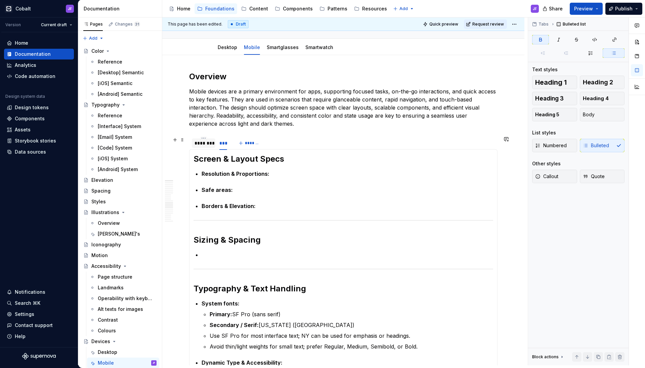
click at [199, 142] on div "********" at bounding box center [203, 143] width 18 height 7
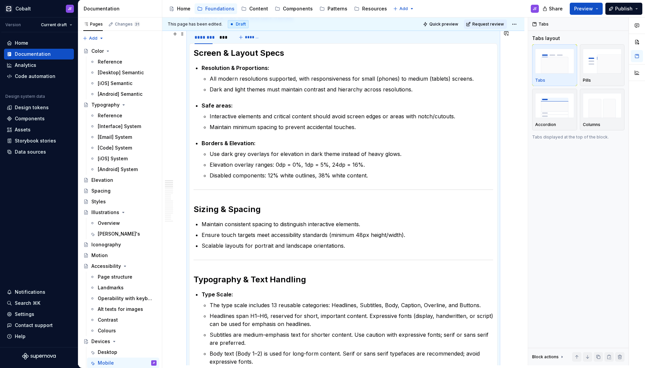
scroll to position [94, 0]
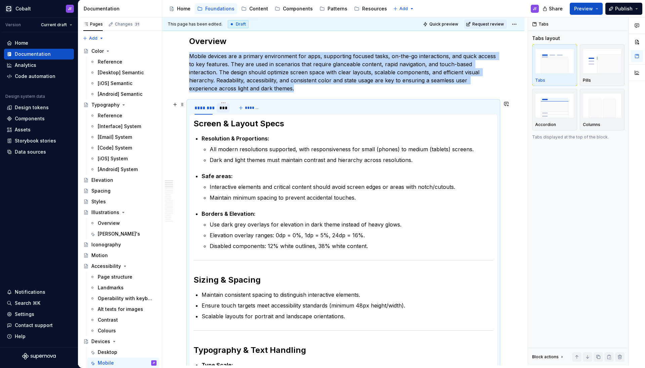
click at [220, 109] on div "***" at bounding box center [223, 107] width 8 height 7
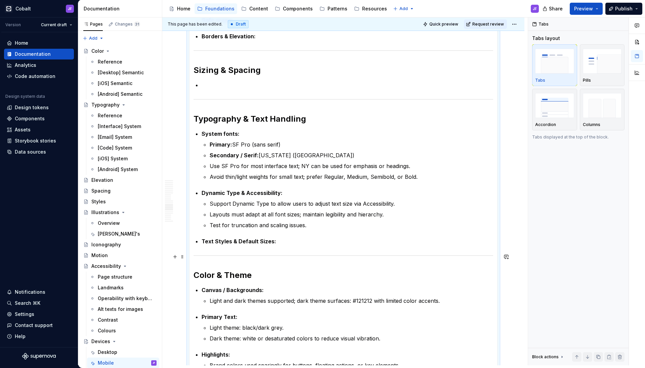
scroll to position [229, 0]
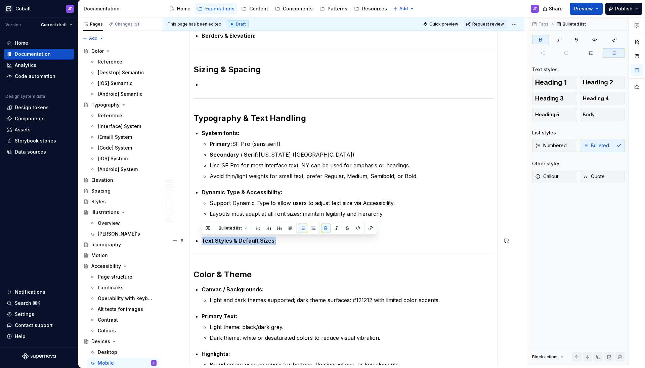
drag, startPoint x: 275, startPoint y: 240, endPoint x: 192, endPoint y: 240, distance: 83.6
click at [192, 240] on div "Screen & Layout Specs Resolution & Proportions: All modern resolutions supporte…" at bounding box center [343, 373] width 308 height 789
copy strong "Text Styles & Default Sizes:"
click at [420, 177] on p "Avoid thin/light weights for small text; prefer Regular, Medium, Semibold, or B…" at bounding box center [352, 176] width 284 height 8
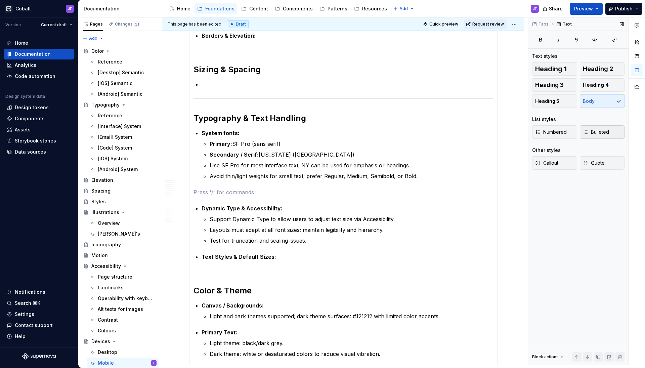
click at [594, 130] on span "Bulleted" at bounding box center [596, 132] width 26 height 7
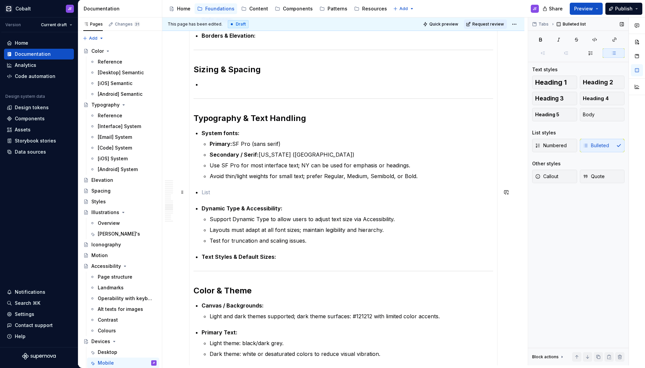
click at [409, 194] on p at bounding box center [348, 192] width 292 height 8
click at [251, 259] on strong "Text Styles & Default Sizes:" at bounding box center [239, 256] width 75 height 7
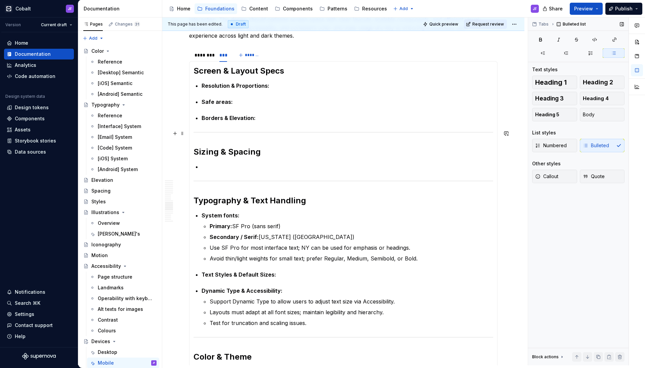
scroll to position [113, 0]
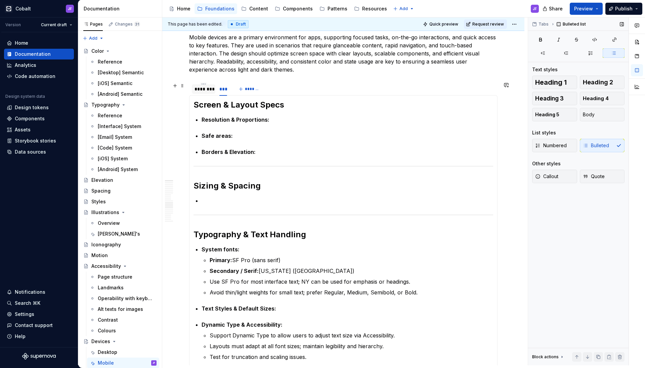
click at [205, 91] on div "********" at bounding box center [203, 89] width 18 height 7
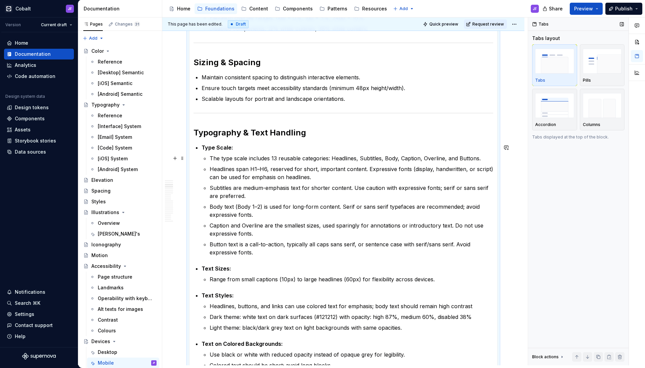
scroll to position [315, 0]
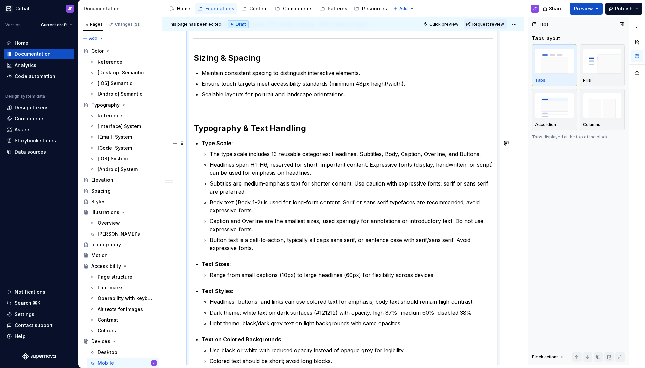
click at [202, 142] on strong "Type Scale:" at bounding box center [218, 143] width 32 height 7
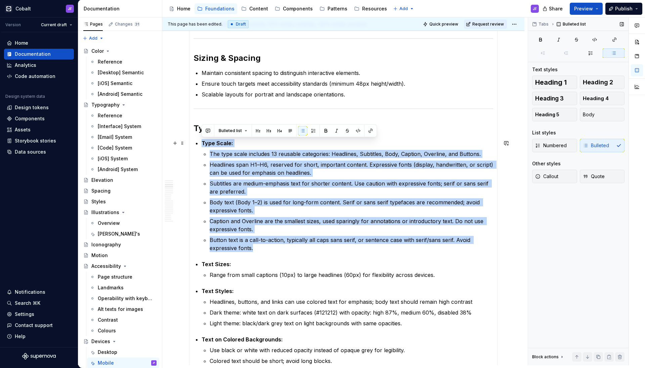
drag, startPoint x: 255, startPoint y: 248, endPoint x: 199, endPoint y: 144, distance: 117.8
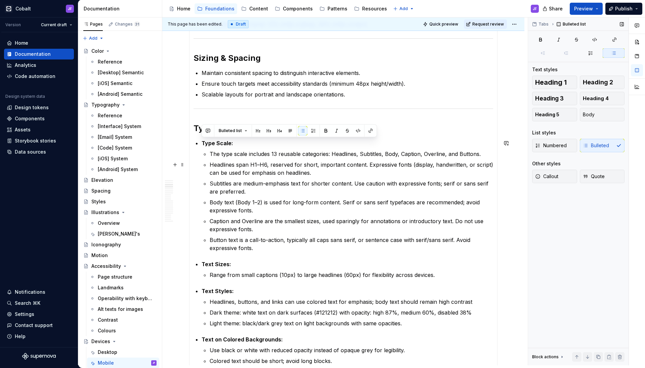
click at [221, 171] on p "Headlines span H1–H6, reserved for short, important content. Expressive fonts (…" at bounding box center [352, 169] width 284 height 16
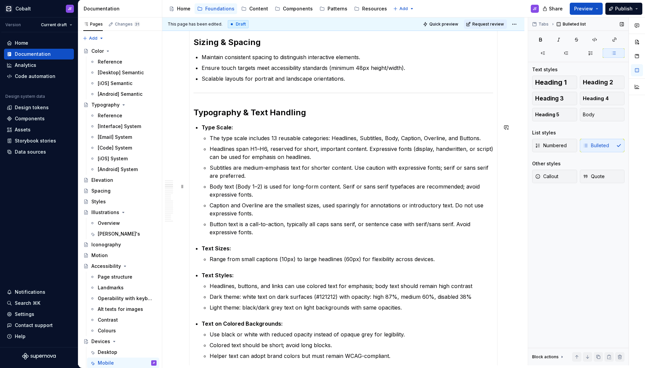
scroll to position [336, 0]
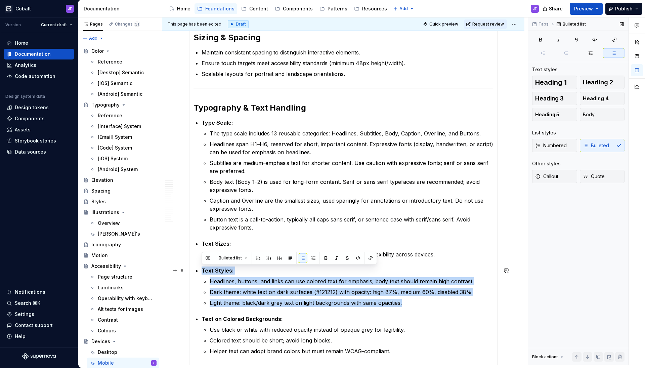
drag, startPoint x: 411, startPoint y: 305, endPoint x: 197, endPoint y: 267, distance: 217.3
click at [202, 267] on li "Text Styles: Headlines, buttons, and links can use colored text for emphasis; b…" at bounding box center [348, 286] width 292 height 40
copy li "Text Styles: Headlines, buttons, and links can use colored text for emphasis; b…"
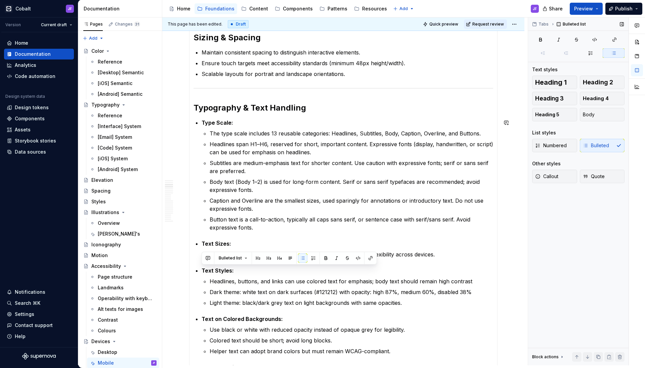
click at [239, 125] on p "Type Scale:" at bounding box center [348, 123] width 292 height 8
click at [321, 108] on h2 "Typography & Text Handling" at bounding box center [343, 107] width 300 height 11
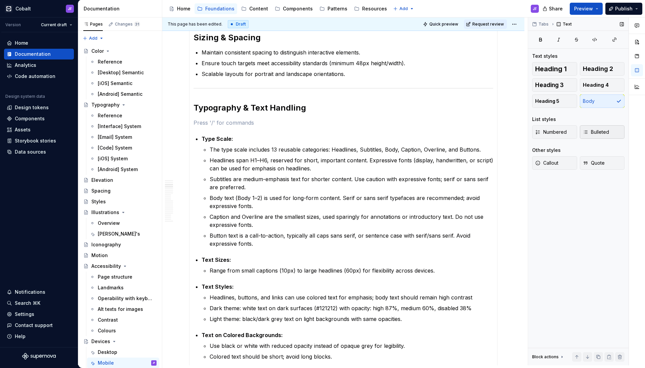
click at [588, 129] on span "Bulleted" at bounding box center [596, 132] width 26 height 7
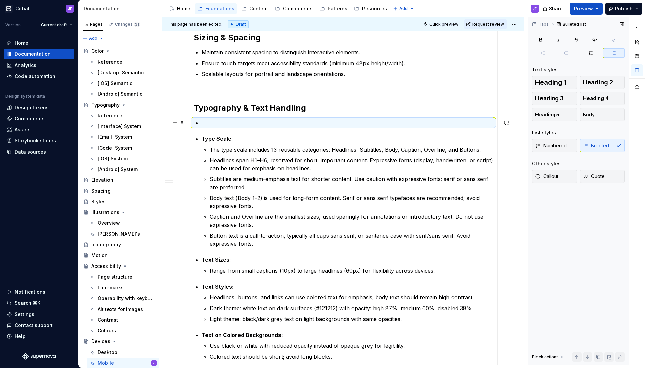
click at [298, 125] on p at bounding box center [348, 123] width 292 height 8
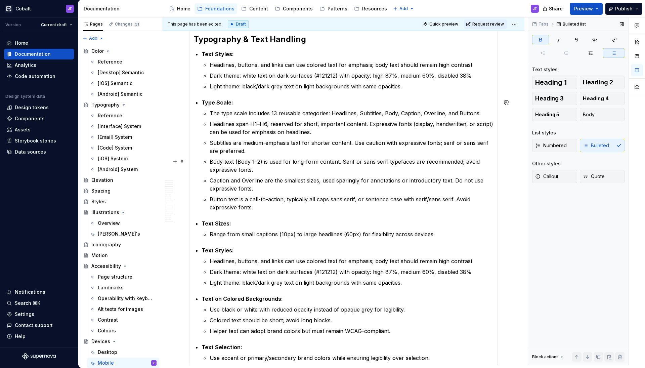
scroll to position [420, 0]
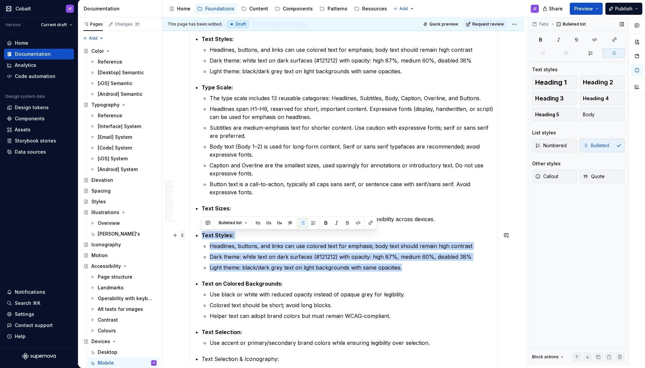
drag, startPoint x: 405, startPoint y: 268, endPoint x: 180, endPoint y: 233, distance: 228.0
click at [189, 233] on div "Overview Mobile devices are a primary environment for apps, supporting focused …" at bounding box center [343, 320] width 308 height 1221
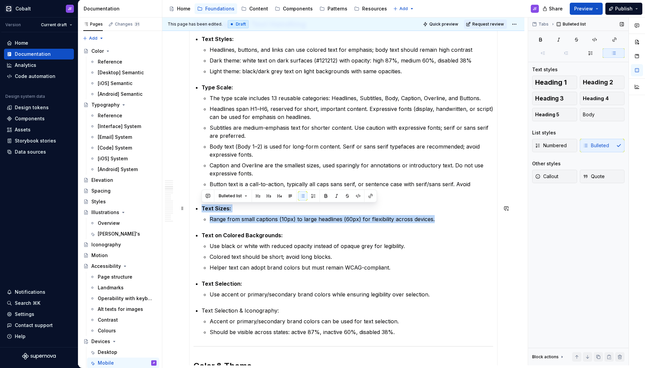
drag, startPoint x: 436, startPoint y: 218, endPoint x: 188, endPoint y: 206, distance: 247.9
click at [189, 206] on section "******** *** ******* Screen & Layout Specs Resolution & Proportions: All modern…" at bounding box center [343, 317] width 308 height 1084
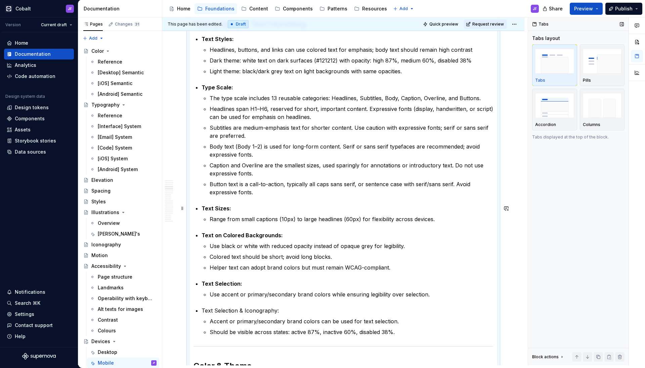
copy p "Mobile devices are a primary environment for apps, supporting focused tasks, on…"
click at [416, 74] on p "Light theme: black/dark grey text on light backgrounds with same opacities." at bounding box center [352, 71] width 284 height 8
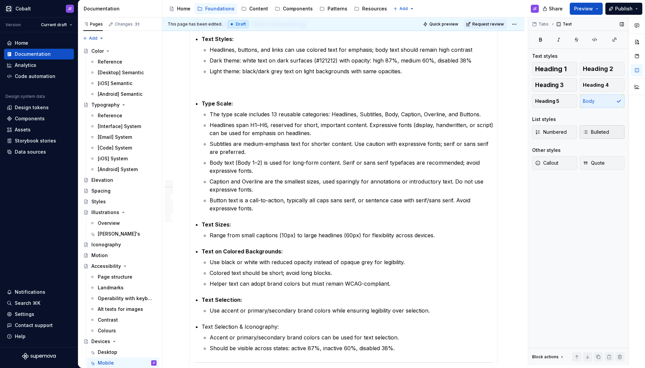
click at [596, 130] on span "Bulleted" at bounding box center [596, 132] width 26 height 7
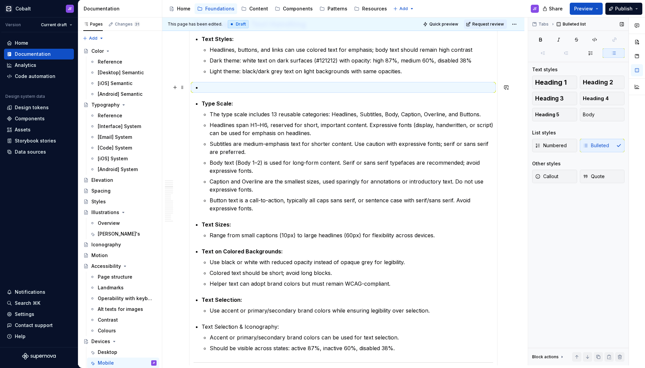
click at [288, 88] on p at bounding box center [348, 87] width 292 height 8
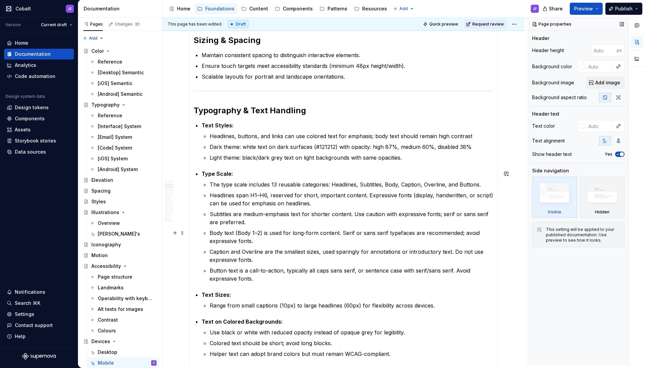
scroll to position [354, 0]
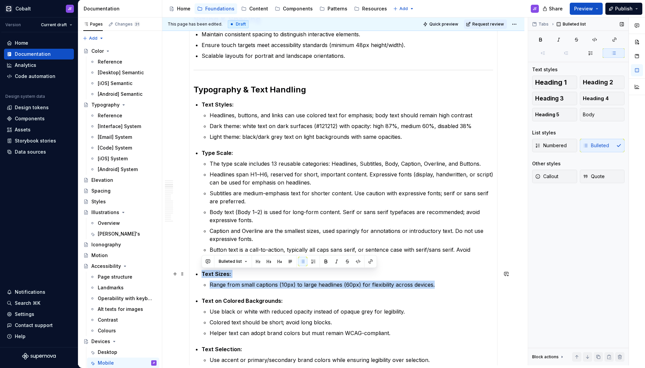
drag, startPoint x: 433, startPoint y: 288, endPoint x: 197, endPoint y: 272, distance: 237.4
click at [202, 272] on li "Text Sizes: Range from small captions (10px) to large headlines (60px) for flex…" at bounding box center [348, 279] width 292 height 19
copy li "Text Sizes: Range from small captions (10px) to large headlines (60px) for flex…"
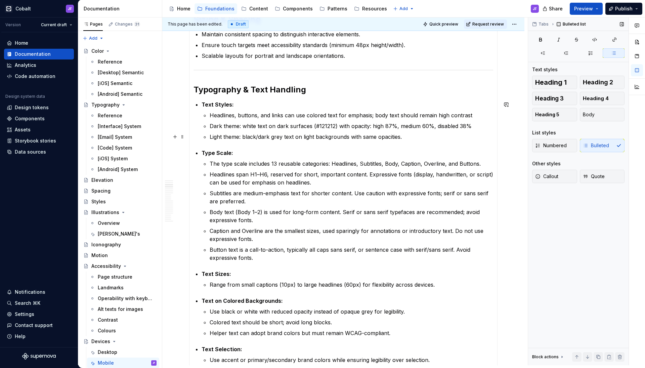
click at [432, 133] on p "Light theme: black/dark grey text on light backgrounds with same opacities." at bounding box center [352, 137] width 284 height 8
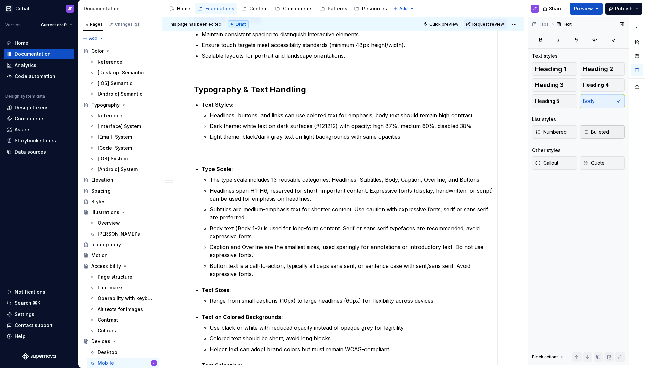
click at [594, 136] on button "Bulleted" at bounding box center [602, 131] width 45 height 13
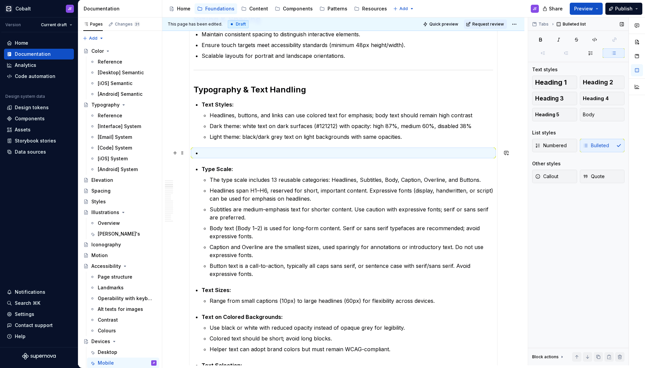
click at [270, 152] on p at bounding box center [348, 153] width 292 height 8
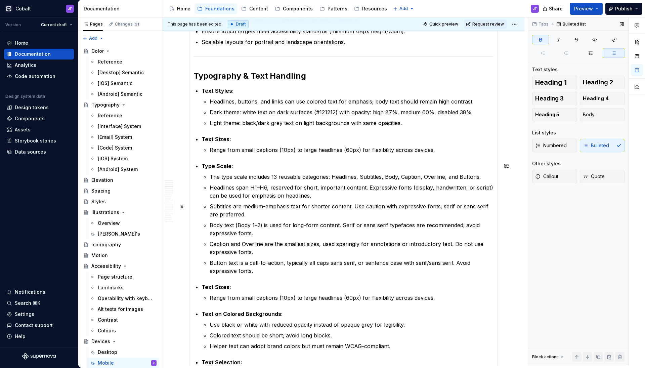
scroll to position [375, 0]
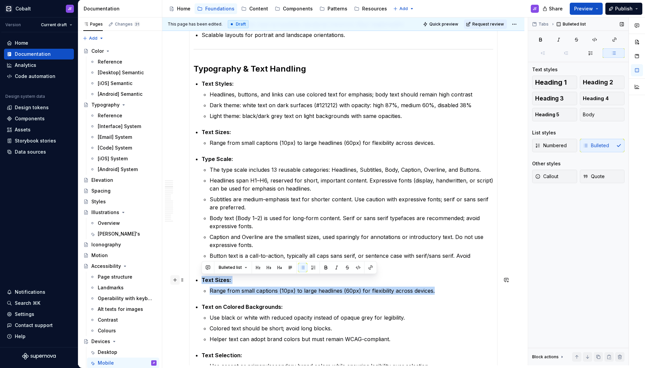
drag, startPoint x: 440, startPoint y: 291, endPoint x: 173, endPoint y: 281, distance: 266.6
click at [189, 281] on div "Overview Mobile devices are a primary environment for apps, supporting focused …" at bounding box center [343, 355] width 308 height 1200
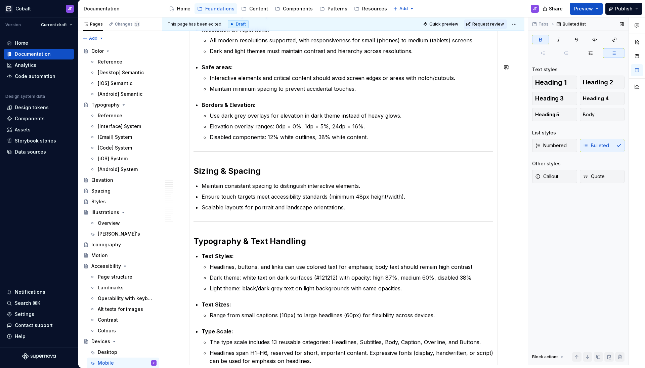
scroll to position [154, 0]
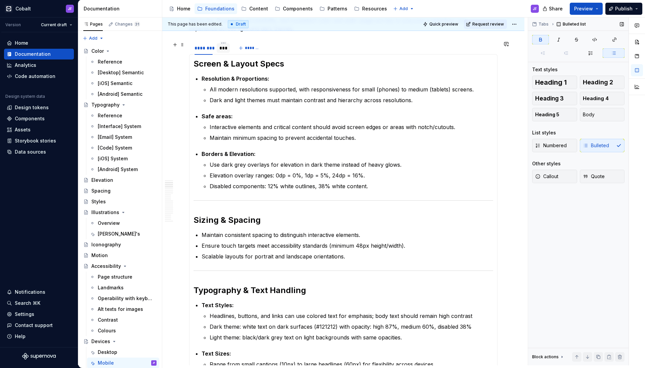
click at [223, 48] on div "***" at bounding box center [223, 48] width 8 height 7
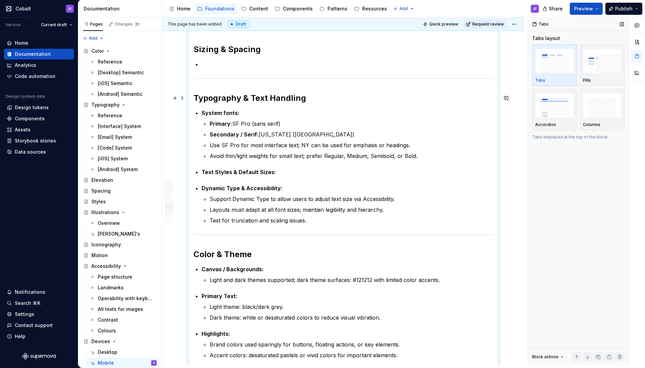
scroll to position [249, 0]
click at [281, 171] on p "Text Styles & Default Sizes:" at bounding box center [348, 172] width 292 height 8
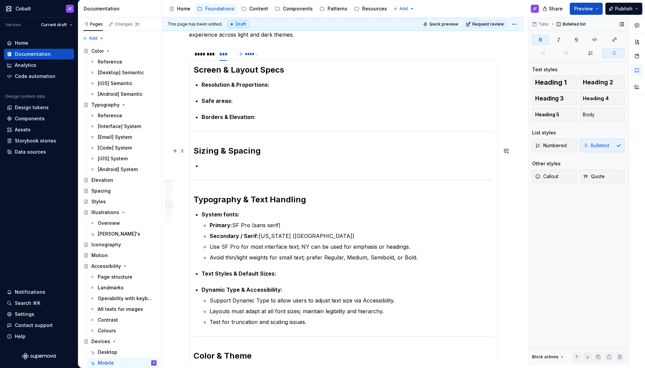
scroll to position [103, 0]
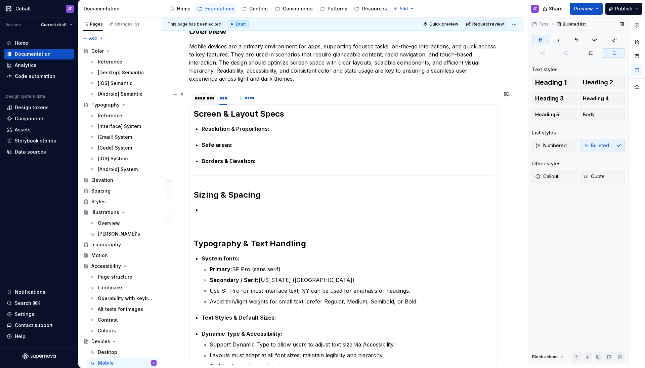
click at [207, 100] on div "********" at bounding box center [203, 98] width 18 height 7
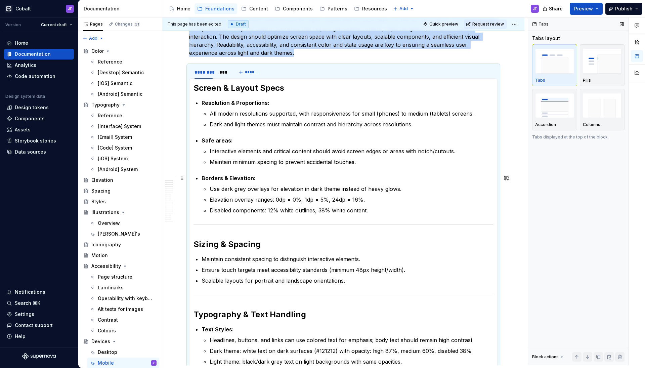
scroll to position [110, 0]
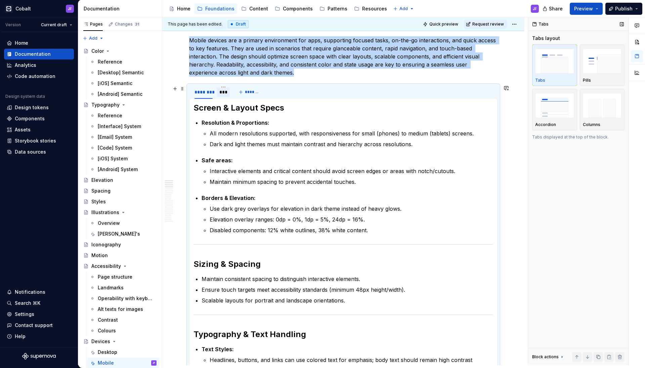
click at [225, 92] on div "***" at bounding box center [223, 92] width 8 height 7
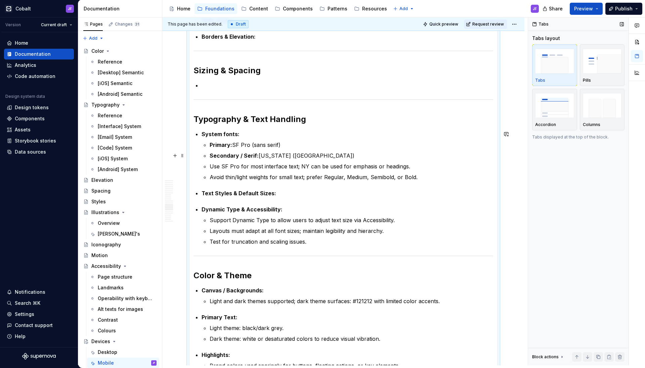
scroll to position [227, 0]
click at [285, 192] on p "Text Styles & Default Sizes:" at bounding box center [348, 193] width 292 height 8
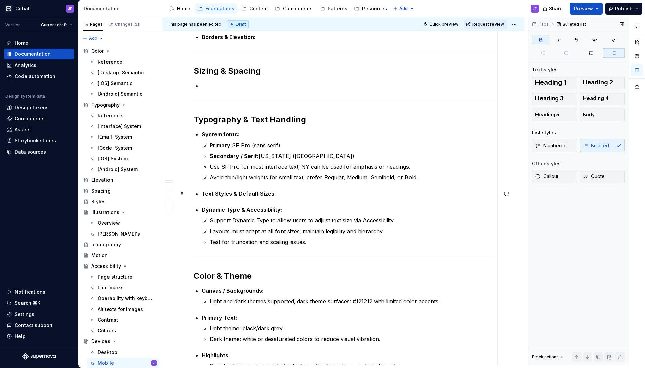
drag, startPoint x: 289, startPoint y: 192, endPoint x: 283, endPoint y: 192, distance: 6.0
click at [283, 192] on p "Text Styles & Default Sizes:" at bounding box center [348, 193] width 292 height 8
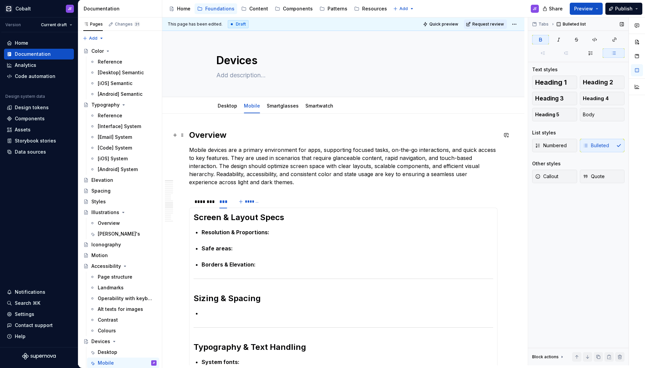
scroll to position [0, 0]
click at [201, 204] on div "********" at bounding box center [203, 201] width 18 height 7
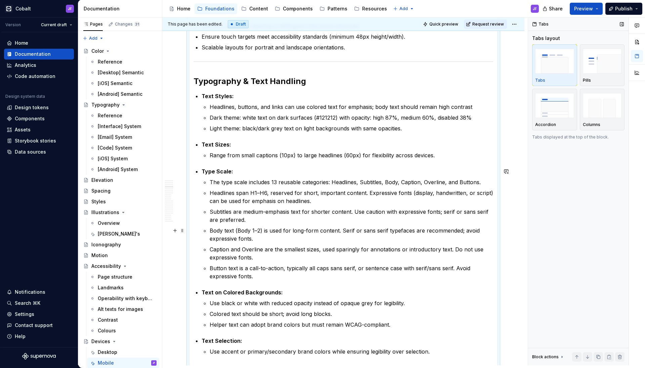
scroll to position [361, 0]
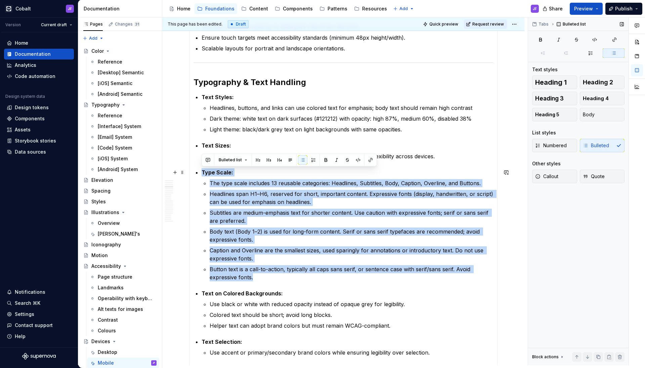
drag, startPoint x: 259, startPoint y: 278, endPoint x: 201, endPoint y: 173, distance: 120.1
copy li "Type Scale: The type scale includes 13 reusable categories: Headlines, Subtitle…"
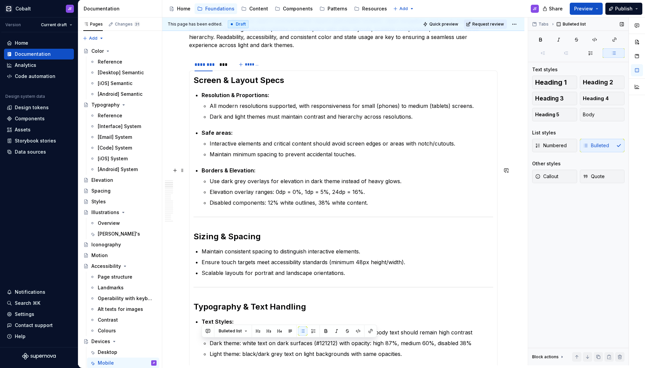
scroll to position [121, 0]
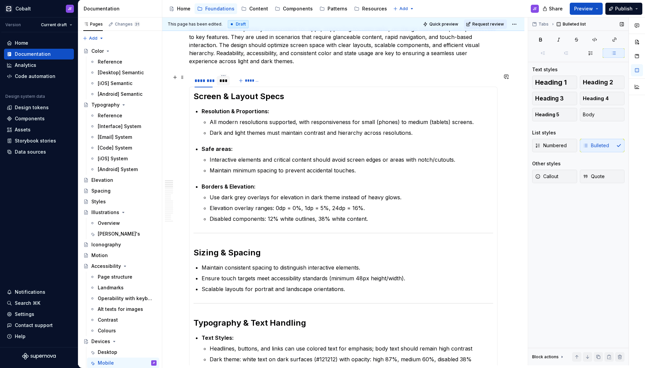
click at [223, 78] on div "***" at bounding box center [223, 80] width 8 height 7
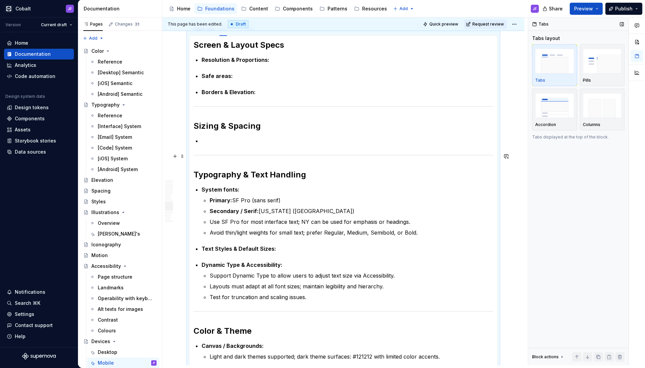
scroll to position [176, 0]
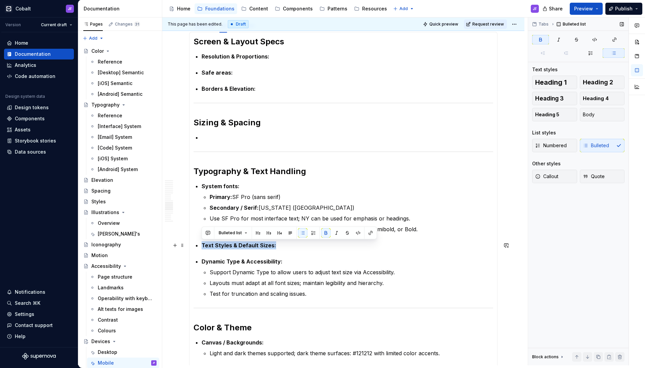
drag, startPoint x: 279, startPoint y: 247, endPoint x: 192, endPoint y: 244, distance: 87.7
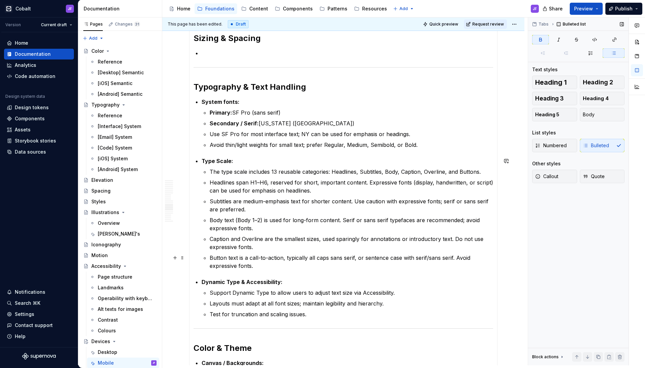
scroll to position [261, 0]
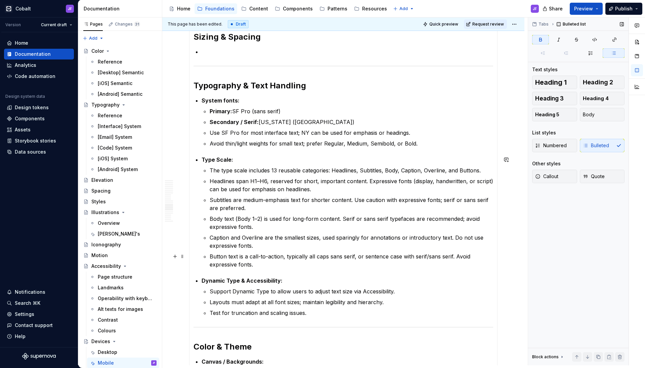
click at [252, 267] on p "Button text is a call-to-action, typically all caps sans serif, or sentence cas…" at bounding box center [352, 260] width 284 height 16
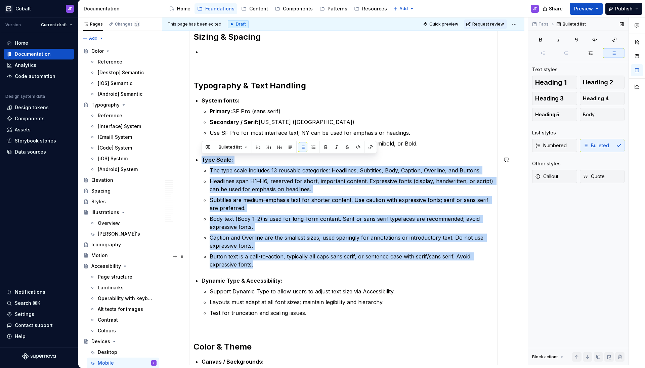
drag, startPoint x: 202, startPoint y: 158, endPoint x: 277, endPoint y: 263, distance: 128.7
click at [277, 263] on li "Type Scale: The type scale includes 13 reusable categories: Headlines, Subtitle…" at bounding box center [348, 212] width 292 height 113
copy li "Type Scale: The type scale includes 13 reusable categories: Headlines, Subtitle…"
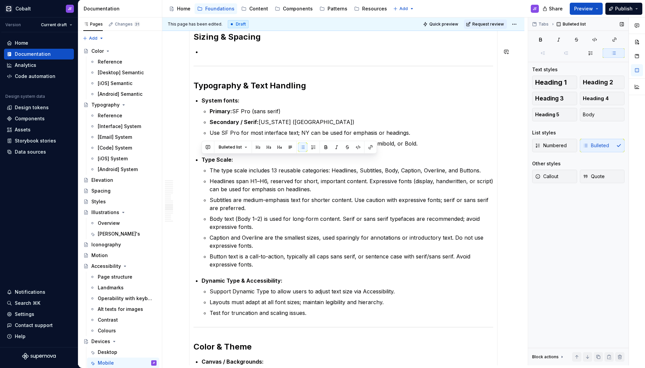
click at [234, 0] on div "Accessibility guide for tree Page tree. Navigate the tree with the arrow keys. …" at bounding box center [353, 8] width 382 height 17
click at [253, 124] on strong "Secondary / Serif:" at bounding box center [234, 122] width 49 height 7
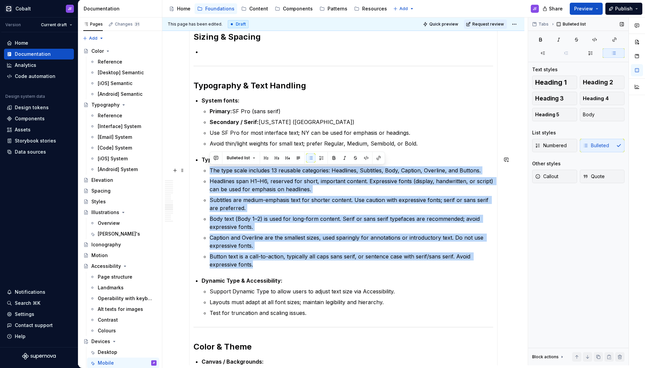
drag, startPoint x: 266, startPoint y: 266, endPoint x: 211, endPoint y: 171, distance: 109.8
click at [211, 171] on ul "The type scale includes 13 reusable categories: Headlines, Subtitles, Body, Cap…" at bounding box center [352, 217] width 284 height 102
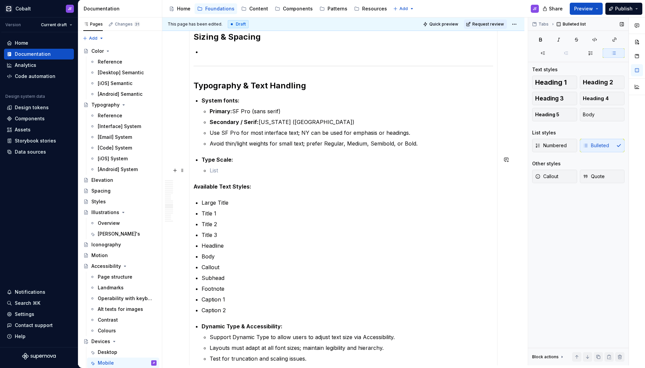
click at [218, 170] on p at bounding box center [352, 170] width 284 height 8
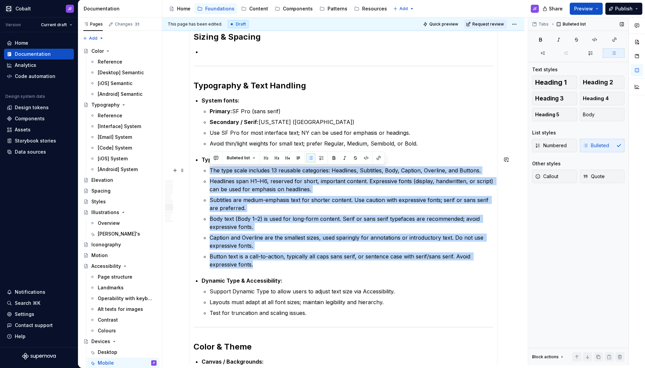
drag, startPoint x: 264, startPoint y: 263, endPoint x: 210, endPoint y: 172, distance: 106.2
click at [210, 172] on ul "The type scale includes 13 reusable categories: Headlines, Subtitles, Body, Cap…" at bounding box center [352, 217] width 284 height 102
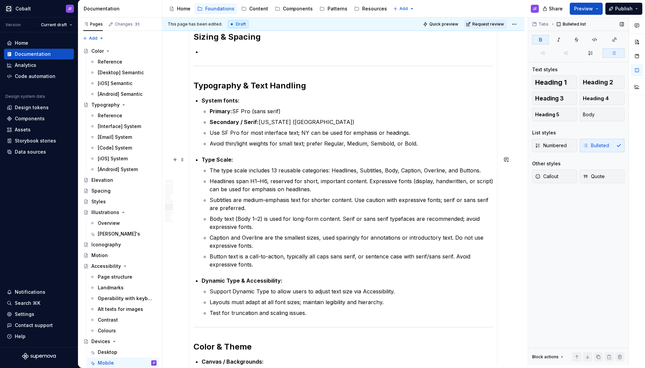
click at [237, 160] on p "Type Scale:" at bounding box center [348, 160] width 292 height 8
click at [254, 266] on p "Button text is a call-to-action, typically all caps sans serif, or sentence cas…" at bounding box center [352, 260] width 284 height 16
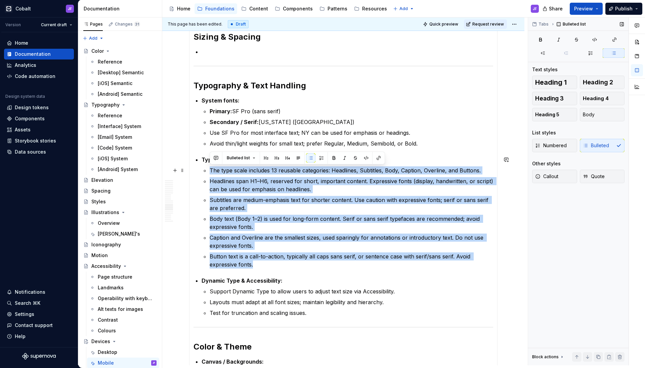
drag, startPoint x: 259, startPoint y: 264, endPoint x: 211, endPoint y: 169, distance: 106.1
click at [211, 169] on ul "The type scale includes 13 reusable categories: Headlines, Subtitles, Body, Cap…" at bounding box center [352, 217] width 284 height 102
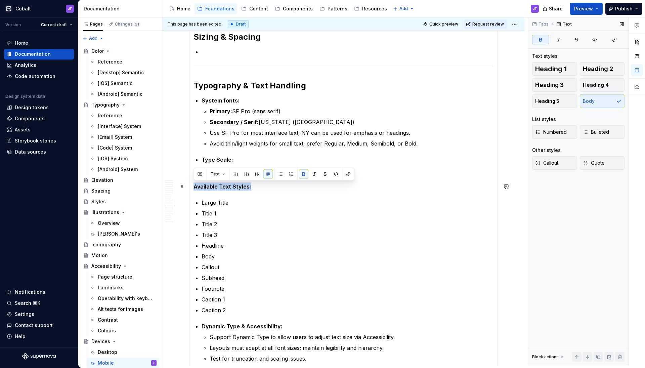
drag, startPoint x: 259, startPoint y: 186, endPoint x: 191, endPoint y: 187, distance: 67.5
click at [220, 172] on p at bounding box center [352, 170] width 284 height 8
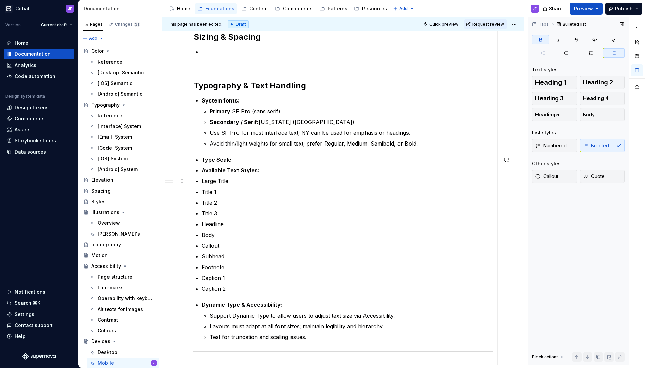
click at [202, 211] on p "Title 3" at bounding box center [348, 213] width 292 height 8
click at [202, 222] on p "Headline" at bounding box center [348, 224] width 292 height 8
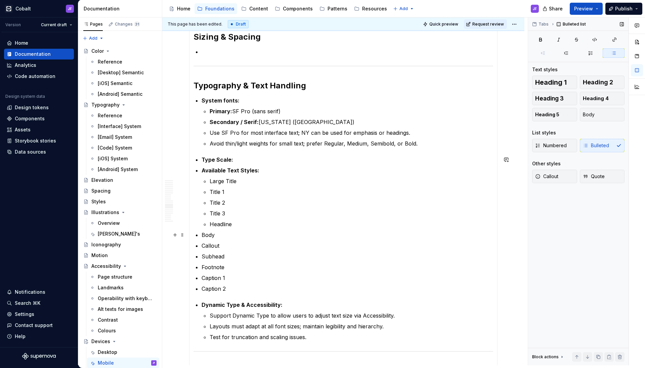
click at [203, 273] on ul "Type Scale: Available Text Styles: Large Title Title 1 Title 2 Title 3 Headline…" at bounding box center [348, 224] width 292 height 137
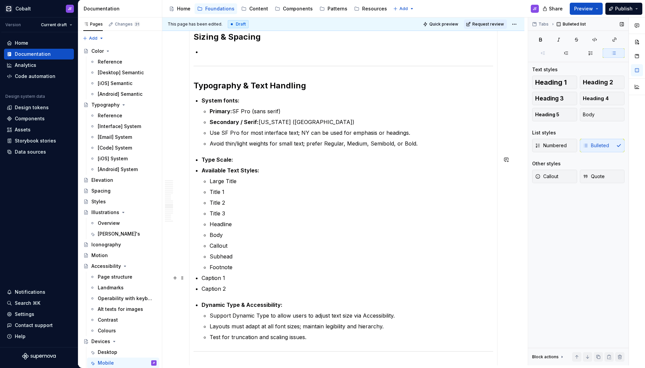
click at [203, 271] on li "Available Text Styles: Large Title Title 1 Title 2 Title 3 Headline Body Callou…" at bounding box center [348, 218] width 292 height 105
click at [251, 273] on ul "Large Title Title 1 Title 2 Title 3 Headline Body Callout Subhead Footnote Capt…" at bounding box center [352, 235] width 284 height 116
click at [248, 282] on ul "Large Title Title 1 Title 2 Title 3 Headline Body Callout Subhead Footnote Capt…" at bounding box center [352, 235] width 284 height 116
click at [250, 287] on p "Caption 2" at bounding box center [352, 289] width 284 height 8
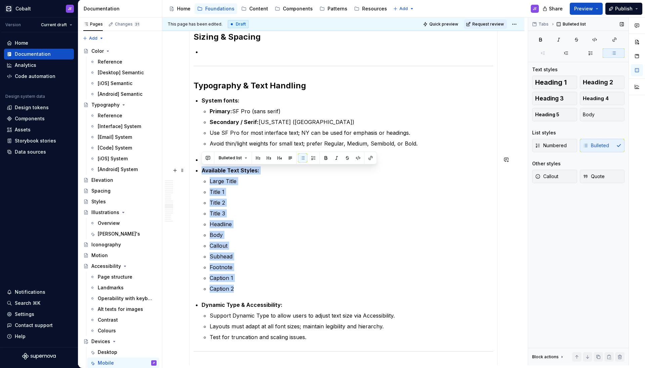
drag, startPoint x: 241, startPoint y: 287, endPoint x: 176, endPoint y: 165, distance: 138.6
copy li "Available Text Styles: Large Title Title 1 Title 2 Title 3 Headline Body Callou…"
click at [266, 292] on p "Caption 2" at bounding box center [352, 289] width 284 height 8
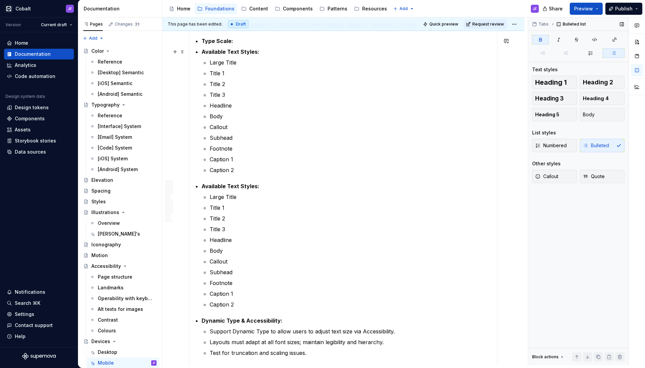
scroll to position [380, 0]
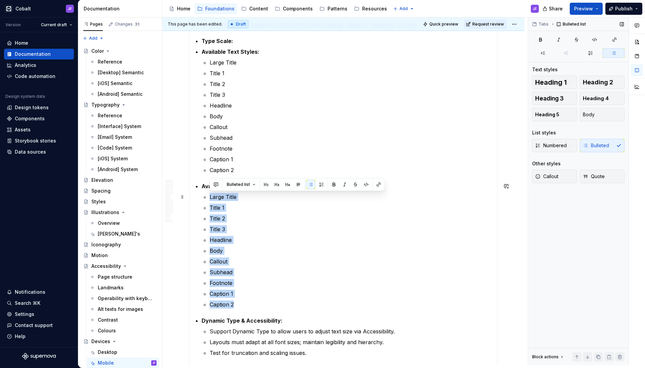
drag, startPoint x: 241, startPoint y: 306, endPoint x: 209, endPoint y: 198, distance: 112.6
click at [209, 198] on li "Available Text Styles: Large Title Title 1 Title 2 Title 3 Headline Body Callou…" at bounding box center [348, 245] width 292 height 126
click at [235, 242] on p "Headline" at bounding box center [352, 240] width 284 height 8
drag, startPoint x: 230, startPoint y: 275, endPoint x: 202, endPoint y: 186, distance: 93.4
click at [202, 186] on li "Available Text Styles: Large Title Title 1 Title 2 Title 3 Headline Body Callou…" at bounding box center [348, 245] width 292 height 126
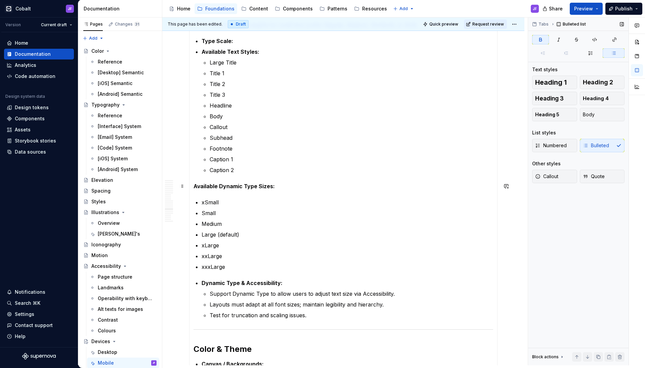
click at [194, 184] on strong "Available Dynamic Type Sizes:" at bounding box center [233, 186] width 81 height 7
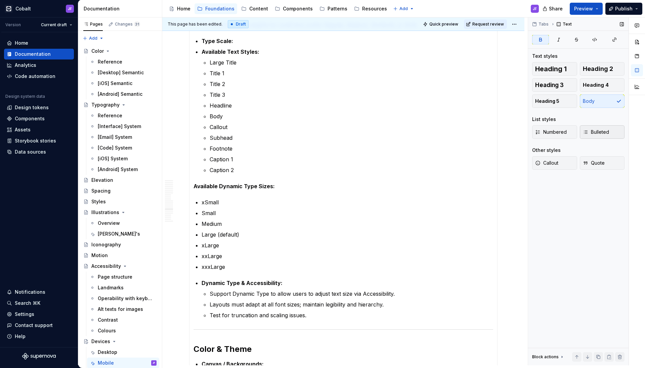
click at [583, 133] on icon "button" at bounding box center [585, 131] width 5 height 5
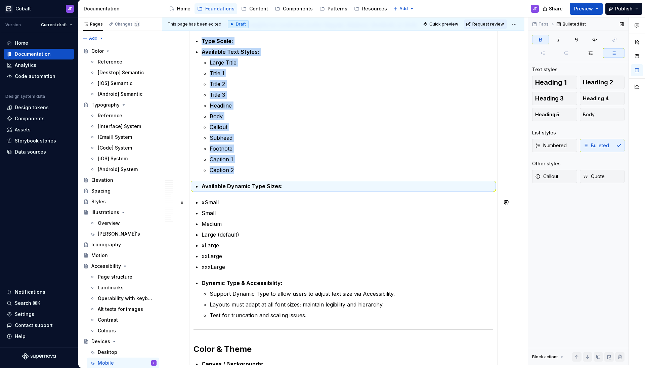
click at [194, 204] on section-item-column "Screen & Layout Specs Resolution & Proportions: Safe areas: Borders & Elevation…" at bounding box center [343, 335] width 300 height 1006
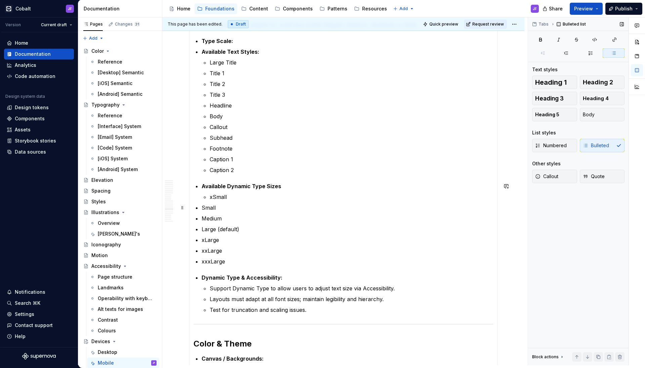
click at [200, 207] on section-item-column "Screen & Layout Specs Resolution & Proportions: Safe areas: Borders & Elevation…" at bounding box center [343, 332] width 300 height 1000
click at [201, 218] on section-item-column "Screen & Layout Specs Resolution & Proportions: Safe areas: Borders & Elevation…" at bounding box center [343, 332] width 300 height 1000
click at [202, 230] on p "Large (default)" at bounding box center [348, 229] width 292 height 8
click at [203, 240] on p "xLarge" at bounding box center [348, 240] width 292 height 8
click at [201, 250] on section-item-column "Screen & Layout Specs Resolution & Proportions: Safe areas: Borders & Elevation…" at bounding box center [343, 332] width 300 height 1000
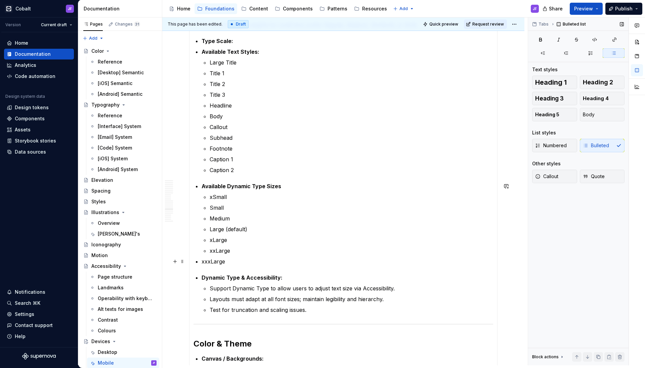
click at [202, 257] on p "xxxLarge" at bounding box center [348, 261] width 292 height 8
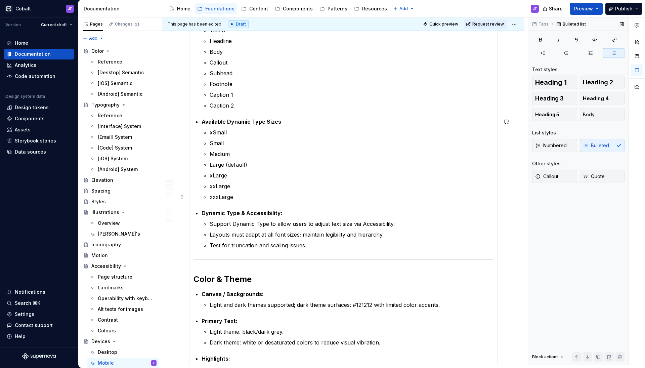
scroll to position [452, 0]
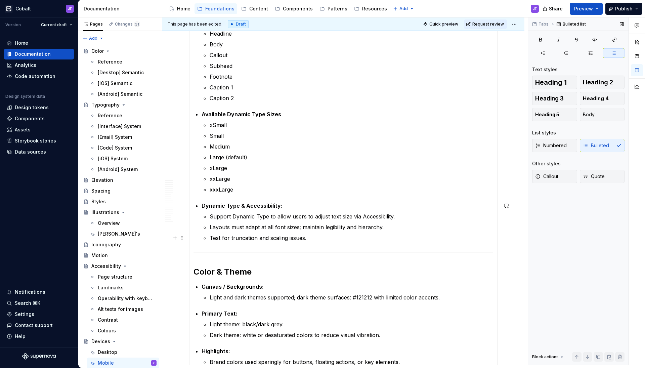
click at [312, 238] on p "Test for truncation and scaling issues." at bounding box center [352, 238] width 284 height 8
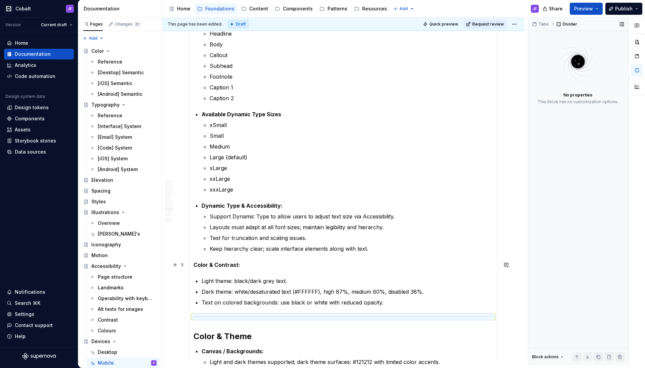
drag, startPoint x: 192, startPoint y: 266, endPoint x: 221, endPoint y: 263, distance: 28.8
click at [192, 266] on div "Screen & Layout Specs Resolution & Proportions: All modern resolutions supporte…" at bounding box center [343, 293] width 308 height 1074
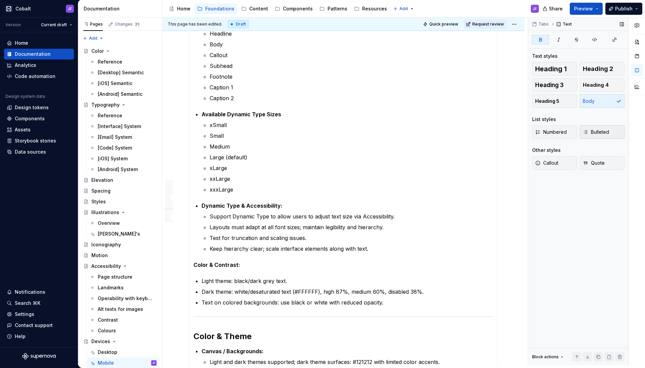
click at [589, 131] on span "Bulleted" at bounding box center [596, 132] width 26 height 7
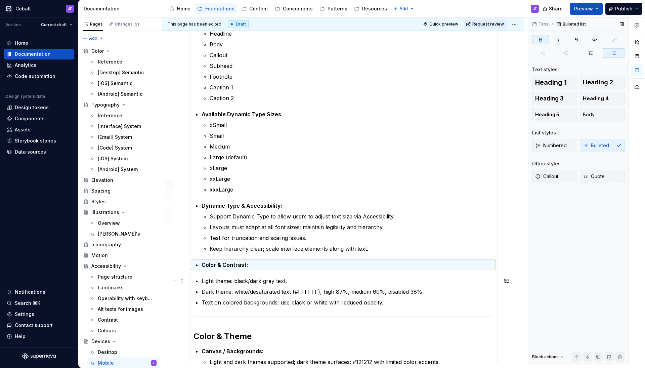
click at [201, 279] on section-item-column "Screen & Layout Specs Resolution & Proportions: Safe areas: Borders & Elevation…" at bounding box center [343, 292] width 300 height 1065
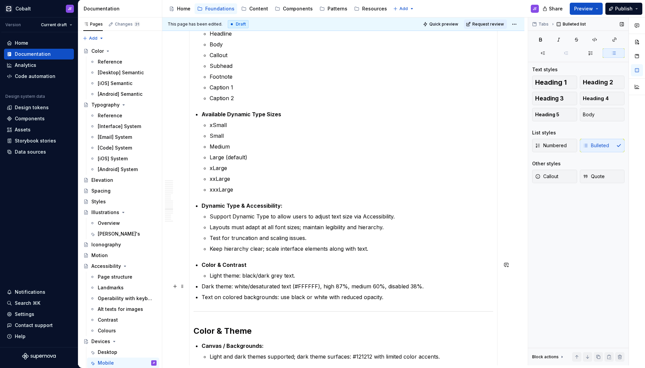
click at [201, 289] on section-item-column "Screen & Layout Specs Resolution & Proportions: Safe areas: Borders & Elevation…" at bounding box center [343, 289] width 300 height 1059
click at [201, 296] on section-item-column "Screen & Layout Specs Resolution & Proportions: Safe areas: Borders & Elevation…" at bounding box center [343, 289] width 300 height 1059
click at [416, 296] on p "Text on colored backgrounds: use black or white with reduced opacity." at bounding box center [352, 297] width 284 height 8
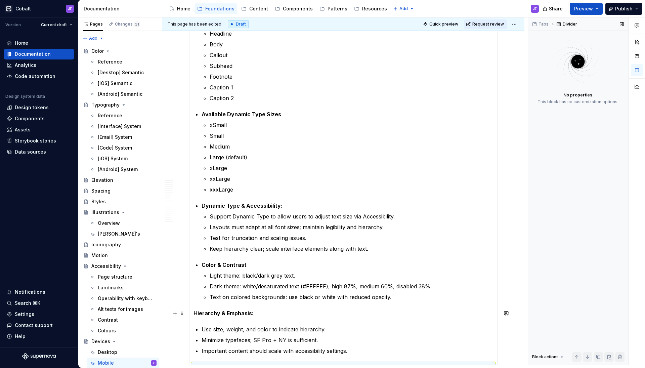
click at [198, 314] on strong "Hierarchy & Emphasis:" at bounding box center [223, 313] width 60 height 7
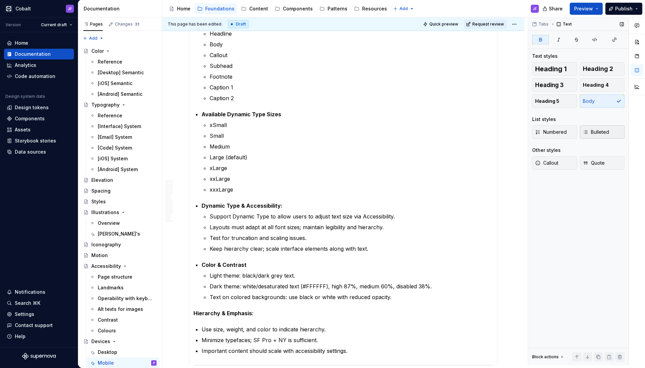
click at [591, 127] on button "Bulleted" at bounding box center [602, 131] width 45 height 13
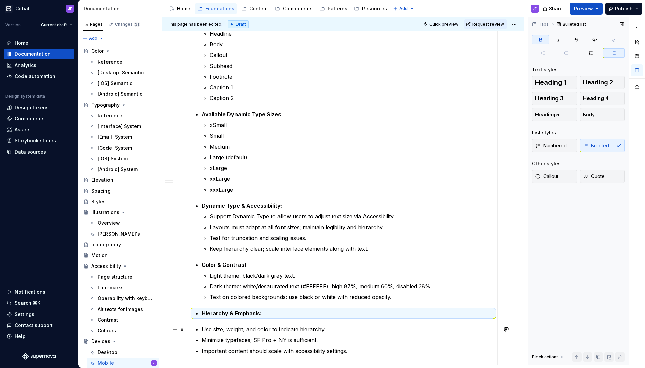
click at [201, 330] on section-item-column "Screen & Layout Specs Resolution & Proportions: Safe areas: Borders & Elevation…" at bounding box center [343, 316] width 300 height 1113
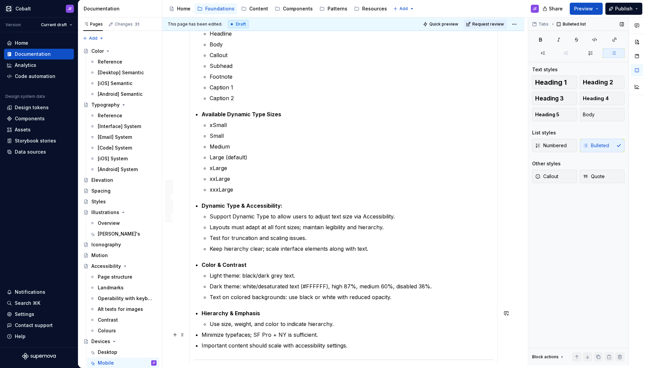
click at [201, 334] on section-item-column "Screen & Layout Specs Resolution & Proportions: Safe areas: Borders & Elevation…" at bounding box center [343, 314] width 300 height 1108
click at [201, 345] on section-item-column "Screen & Layout Specs Resolution & Proportions: Safe areas: Borders & Elevation…" at bounding box center [343, 314] width 300 height 1108
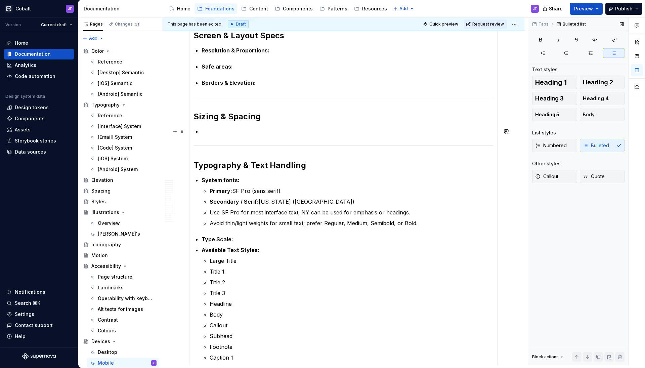
click at [244, 134] on p at bounding box center [348, 131] width 292 height 8
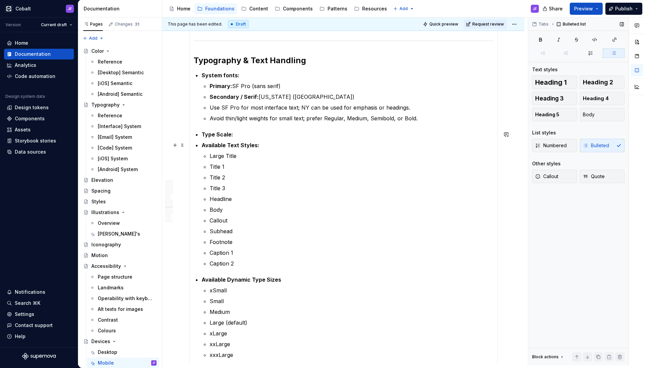
scroll to position [285, 0]
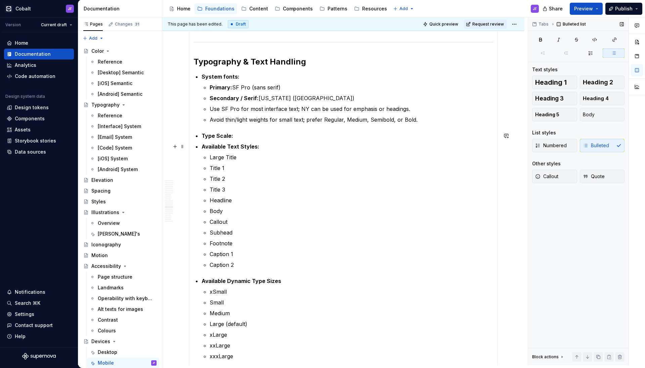
click at [202, 147] on strong "Available Text Styles:" at bounding box center [231, 146] width 58 height 7
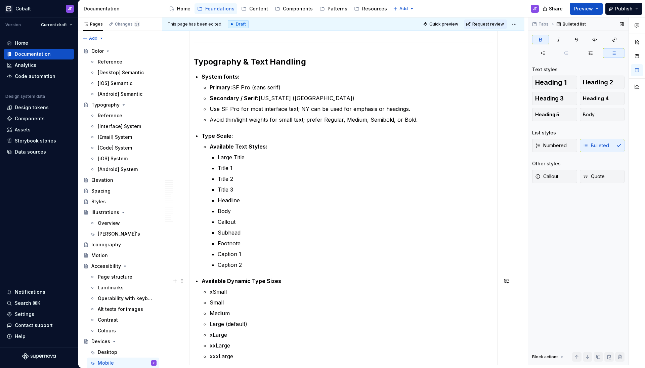
click at [203, 280] on strong "Available Dynamic Type Sizes" at bounding box center [242, 280] width 80 height 7
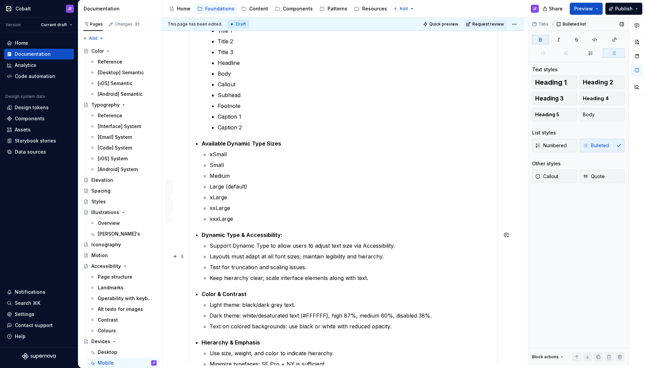
scroll to position [426, 0]
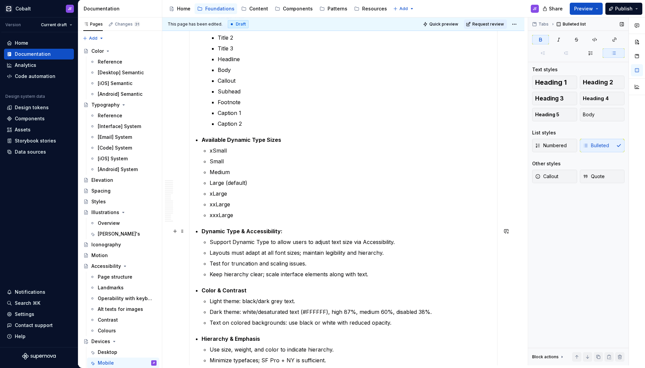
click at [202, 230] on strong "Dynamic Type & Accessibility:" at bounding box center [242, 231] width 81 height 7
click at [199, 140] on section-item-column "Screen & Layout Specs Resolution & Proportions: Safe areas: Borders & Elevation…" at bounding box center [343, 340] width 300 height 1108
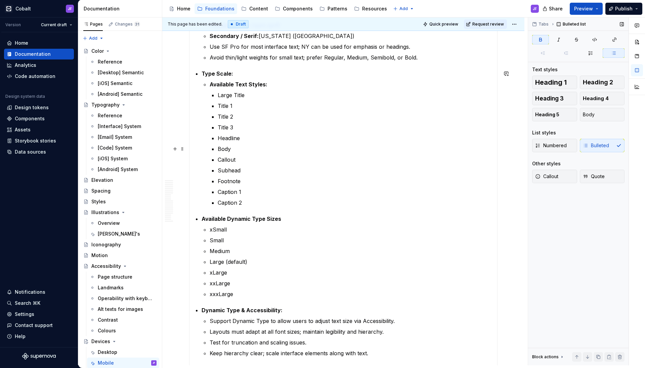
scroll to position [305, 0]
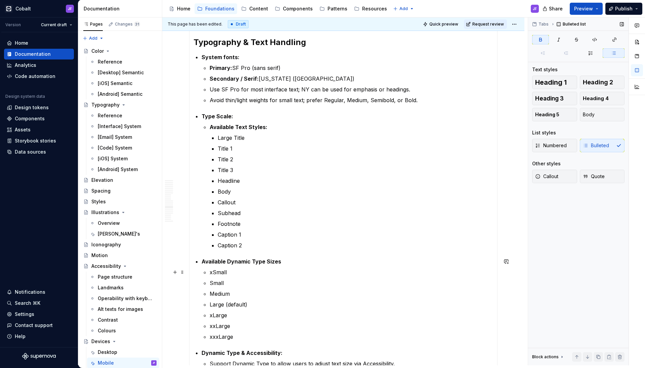
click at [208, 272] on li "Available Dynamic Type Sizes xSmall Small Medium Large (default) xLarge xxLarge…" at bounding box center [348, 298] width 292 height 83
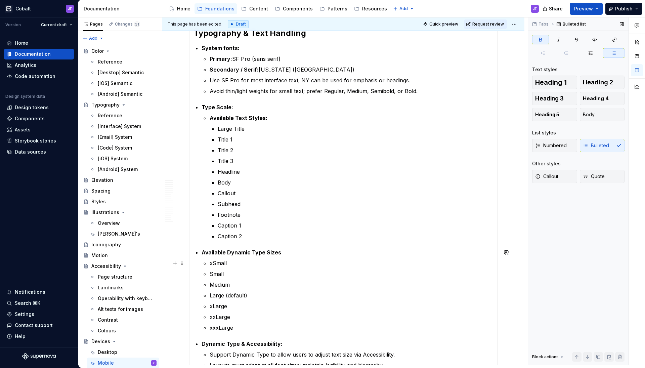
scroll to position [320, 0]
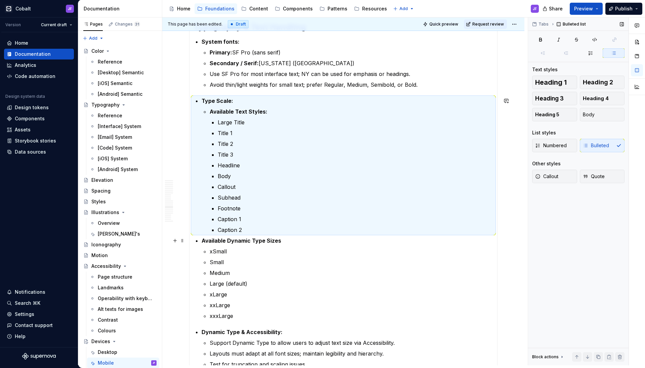
click at [203, 241] on strong "Available Dynamic Type Sizes" at bounding box center [242, 240] width 80 height 7
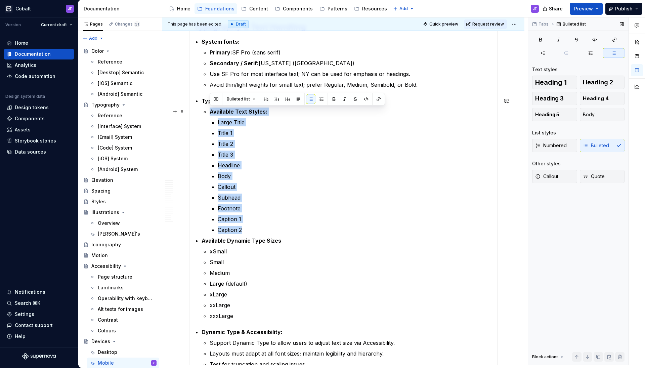
drag, startPoint x: 243, startPoint y: 229, endPoint x: 204, endPoint y: 112, distance: 123.5
click at [210, 112] on li "Available Text Styles: Large Title Title 1 Title 2 Title 3 Headline Body Callou…" at bounding box center [352, 170] width 284 height 126
copy li "Available Text Styles: Large Title Title 1 Title 2 Title 3 Headline Body Callou…"
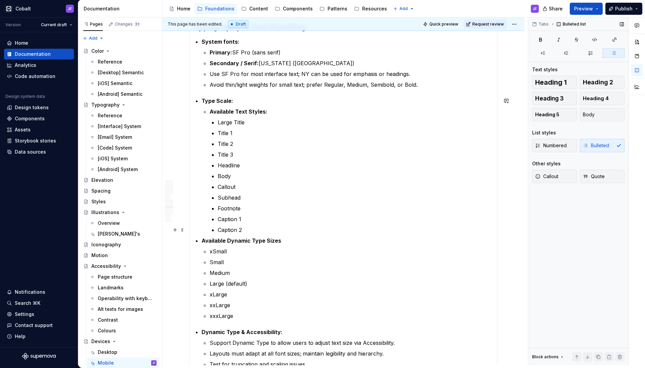
click at [259, 229] on p "Caption 2" at bounding box center [355, 230] width 275 height 8
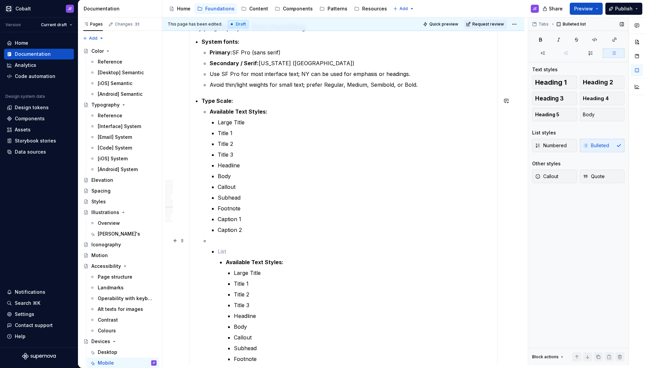
click at [236, 247] on li "Available Text Styles: Large Title Title 1 Title 2 Title 3 Headline Body Callou…" at bounding box center [352, 310] width 284 height 148
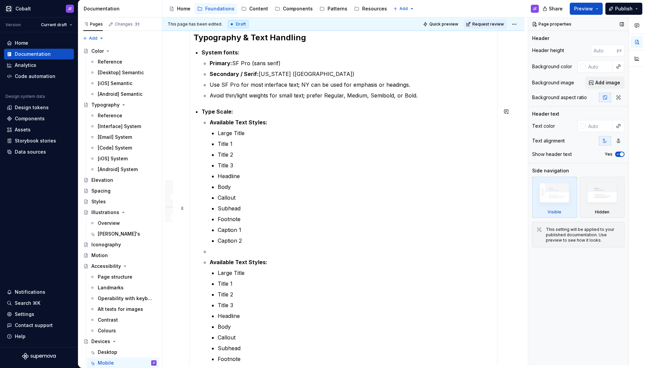
scroll to position [311, 0]
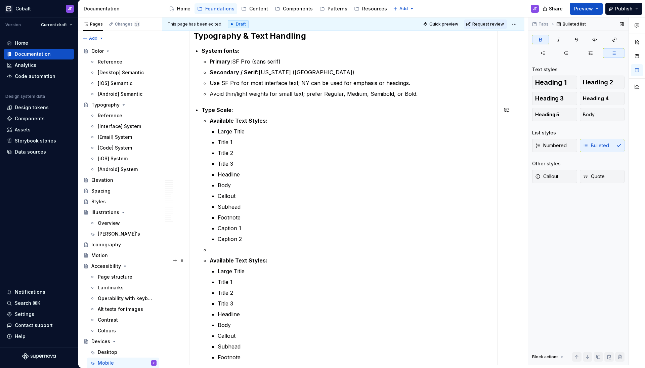
click at [226, 255] on ul "Available Text Styles: Large Title Title 1 Title 2 Title 3 Headline Body Callou…" at bounding box center [352, 250] width 284 height 266
click at [229, 252] on p at bounding box center [352, 250] width 284 height 8
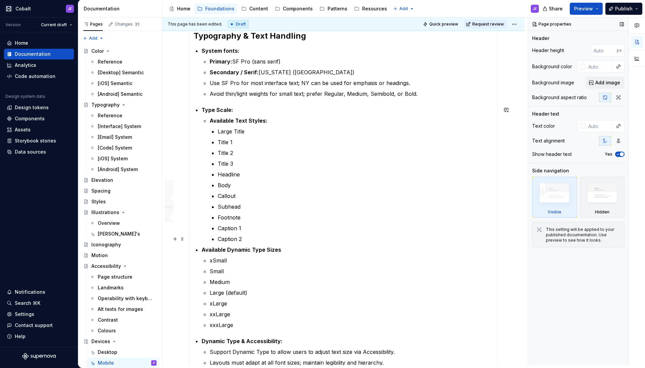
click at [246, 240] on p "Caption 2" at bounding box center [355, 239] width 275 height 8
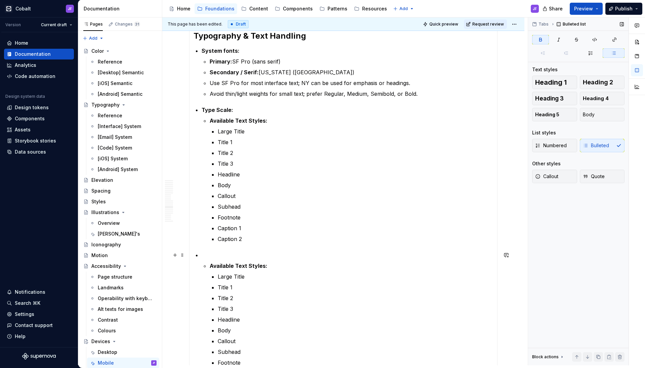
click at [204, 255] on p at bounding box center [348, 255] width 292 height 8
click at [210, 263] on strong "Available Text Styles:" at bounding box center [239, 265] width 58 height 7
click at [208, 256] on p at bounding box center [348, 255] width 292 height 8
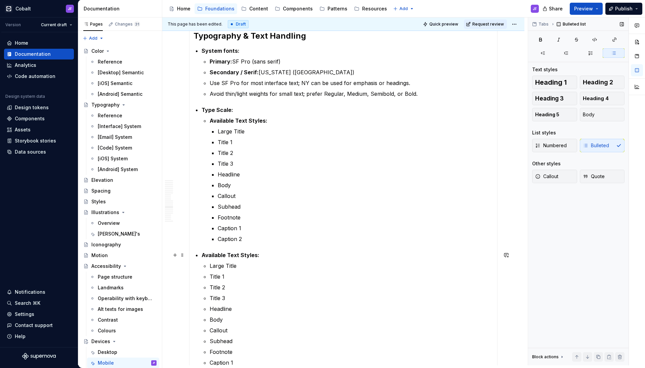
drag, startPoint x: 201, startPoint y: 255, endPoint x: 206, endPoint y: 255, distance: 4.7
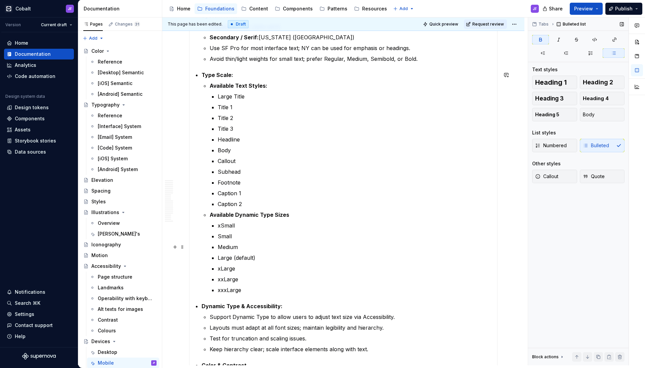
scroll to position [365, 0]
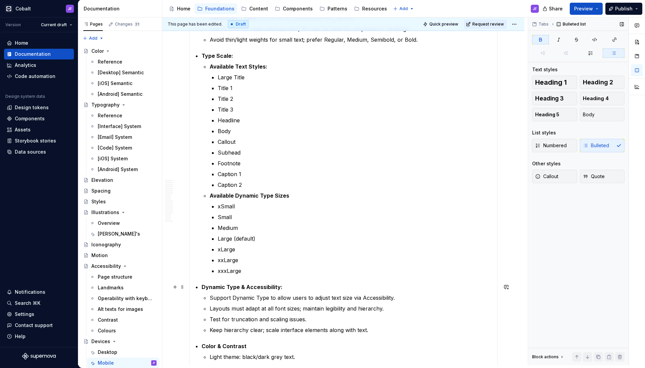
click at [203, 287] on strong "Dynamic Type & Accessibility:" at bounding box center [242, 287] width 81 height 7
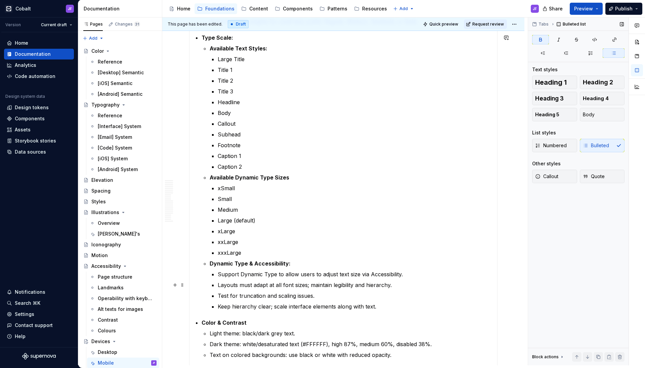
scroll to position [429, 0]
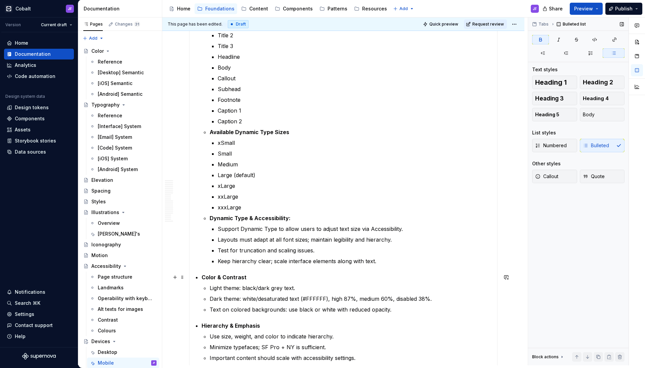
click at [199, 276] on section-item-column "Screen & Layout Specs Resolution & Proportions: Safe areas: Borders & Elevation…" at bounding box center [343, 331] width 300 height 1097
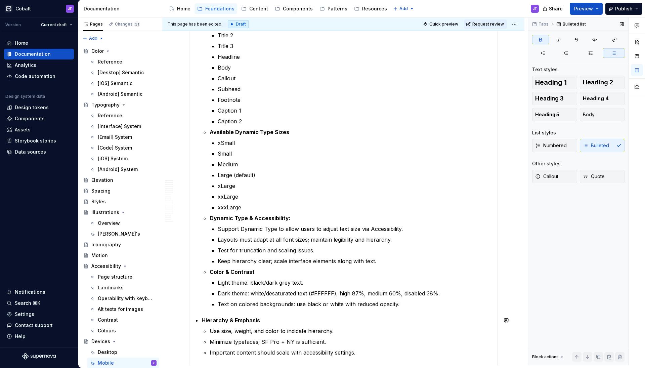
click at [202, 317] on strong "Hierarchy & Emphasis" at bounding box center [231, 320] width 58 height 7
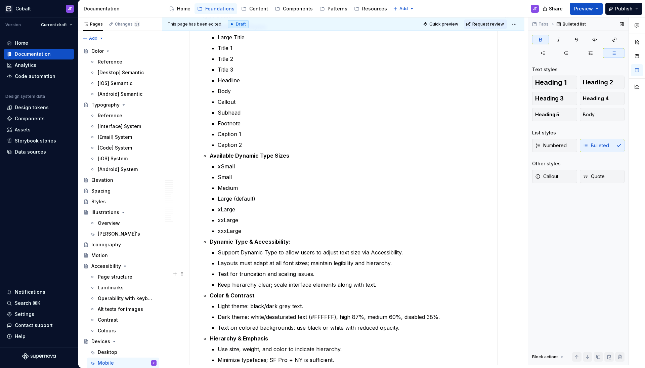
scroll to position [319, 0]
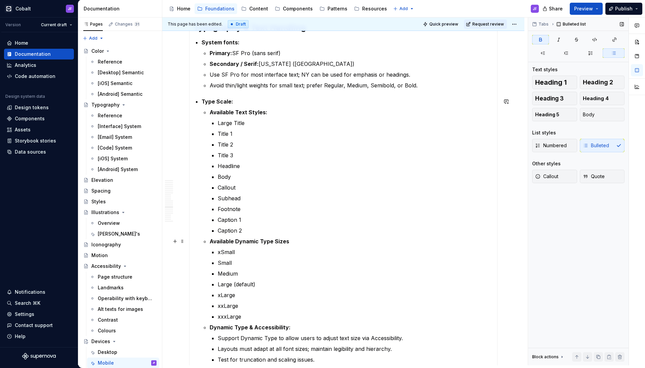
click at [296, 245] on p "Available Dynamic Type Sizes" at bounding box center [352, 241] width 284 height 8
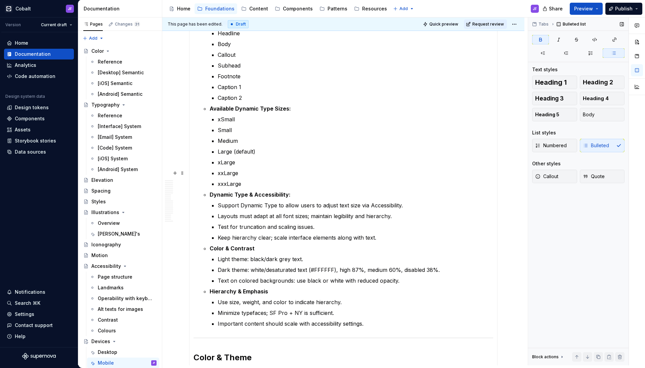
scroll to position [481, 0]
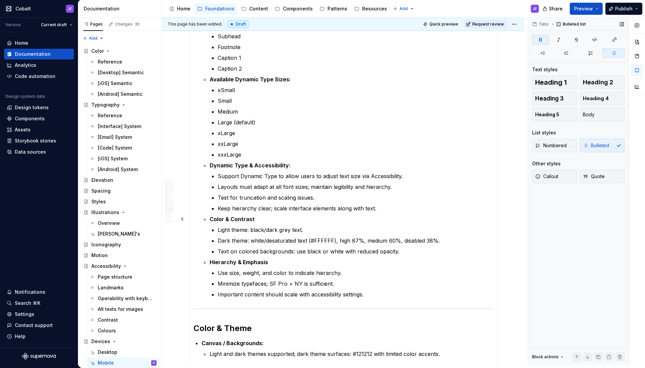
click at [289, 219] on p "Color & Contrast" at bounding box center [352, 219] width 284 height 8
click at [279, 264] on p "Hierarchy & Emphasis" at bounding box center [352, 262] width 284 height 8
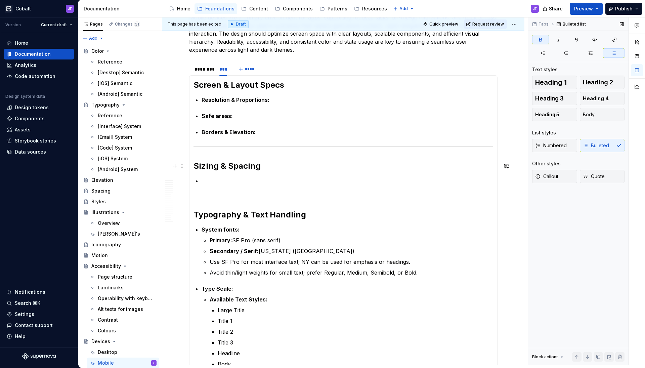
scroll to position [131, 0]
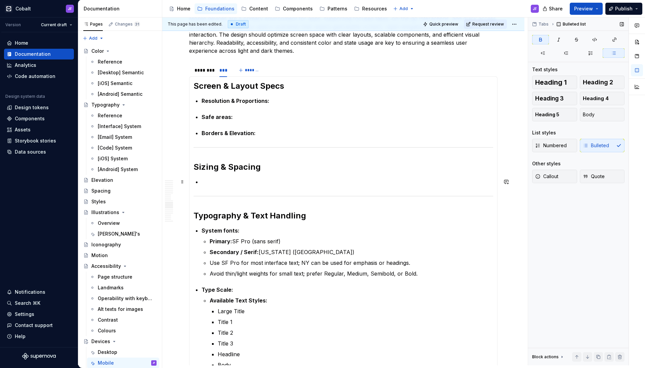
click at [273, 179] on p at bounding box center [348, 182] width 292 height 8
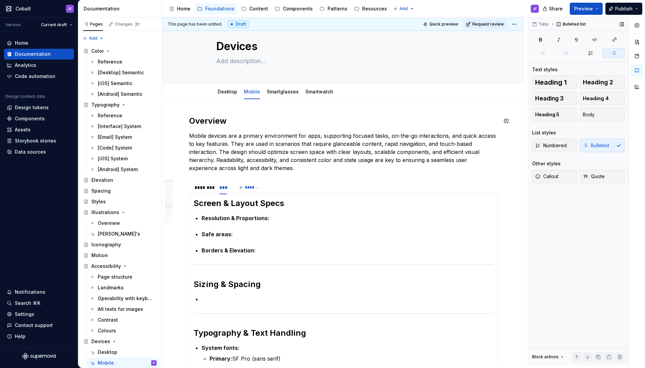
scroll to position [59, 0]
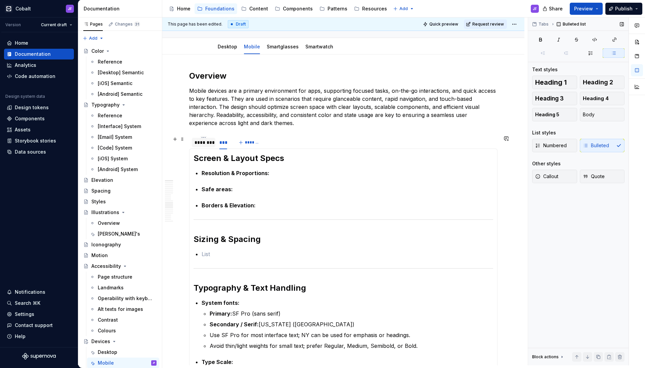
click at [205, 143] on div "********" at bounding box center [203, 142] width 18 height 7
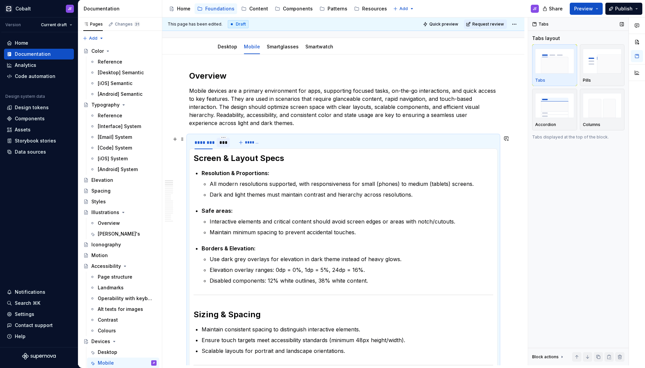
click at [225, 144] on div "***" at bounding box center [223, 142] width 8 height 7
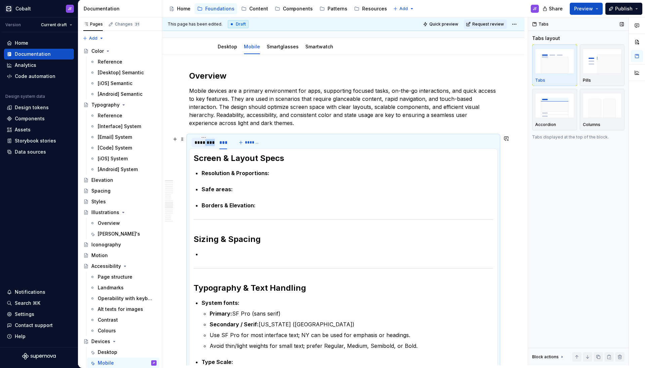
click at [206, 145] on div "********" at bounding box center [203, 142] width 18 height 7
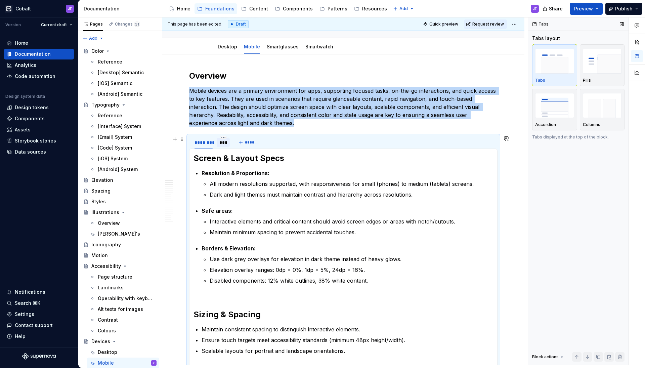
click at [221, 142] on div "***" at bounding box center [223, 142] width 8 height 7
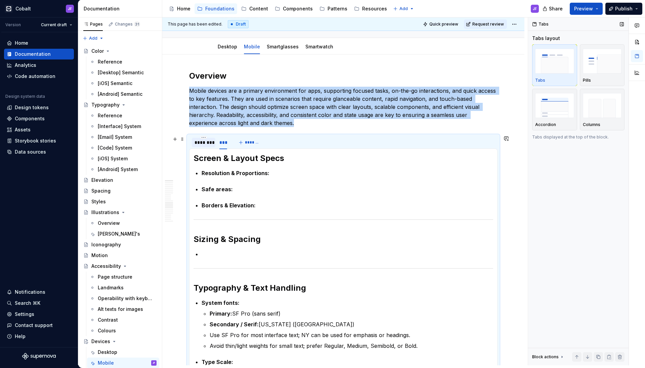
click at [211, 140] on div "********" at bounding box center [203, 142] width 18 height 7
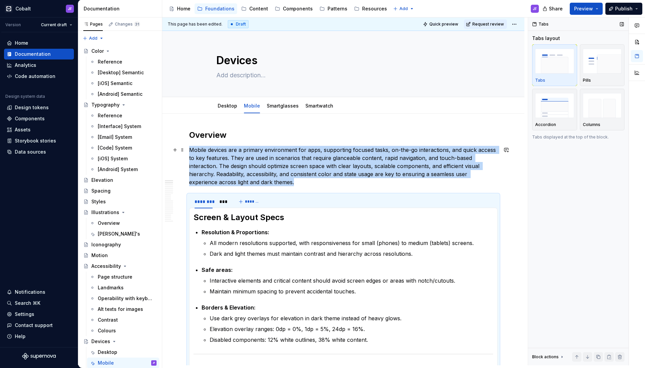
scroll to position [0, 0]
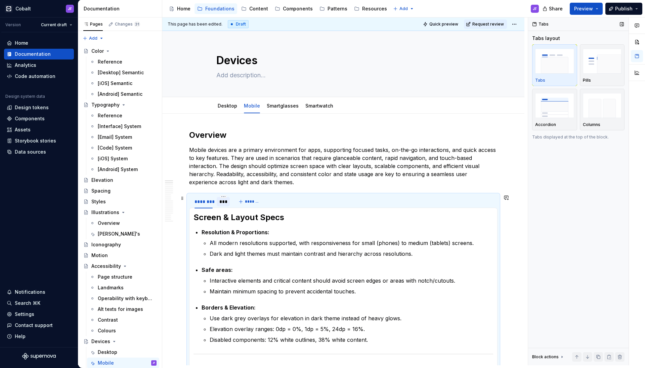
click at [222, 199] on div "***" at bounding box center [223, 201] width 8 height 7
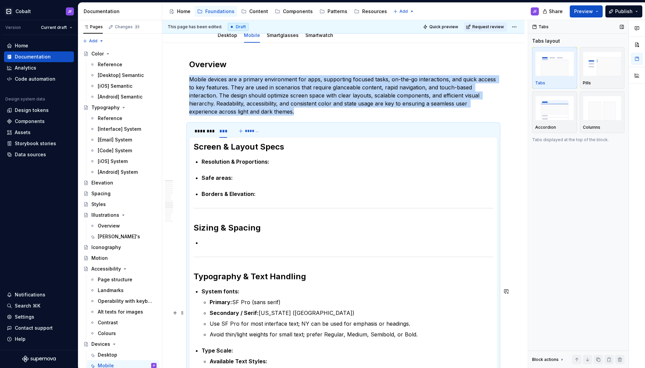
drag, startPoint x: 402, startPoint y: 314, endPoint x: 269, endPoint y: 173, distance: 193.9
click at [270, 181] on p "Safe areas:" at bounding box center [348, 178] width 292 height 8
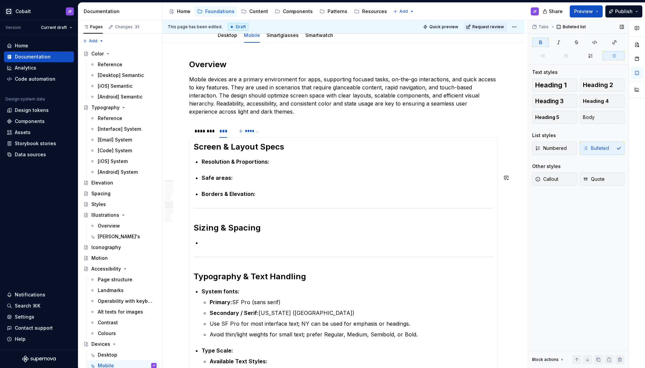
click at [280, 161] on p "Resolution & Proportions:" at bounding box center [348, 162] width 292 height 8
click at [282, 160] on p "Resolution & Proportions:" at bounding box center [348, 162] width 292 height 8
drag, startPoint x: 232, startPoint y: 4, endPoint x: 270, endPoint y: 89, distance: 93.5
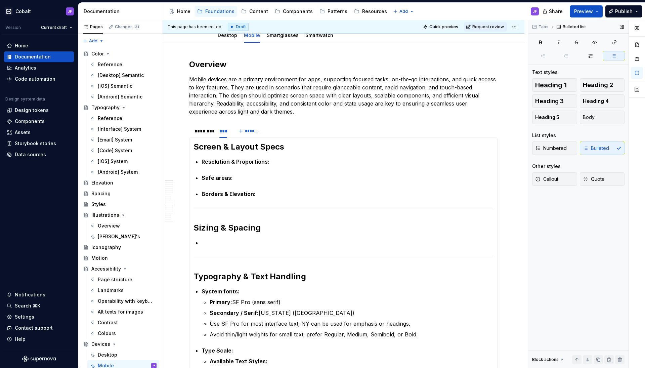
click at [233, 13] on div "Accessibility guide for tree Page tree. Navigate the tree with the arrow keys. …" at bounding box center [353, 11] width 382 height 17
drag, startPoint x: 285, startPoint y: 159, endPoint x: 280, endPoint y: 164, distance: 6.9
click at [285, 159] on p "Resolution & Proportions:" at bounding box center [348, 162] width 292 height 8
click at [295, 158] on p "Resolution & Proportions:" at bounding box center [348, 162] width 292 height 8
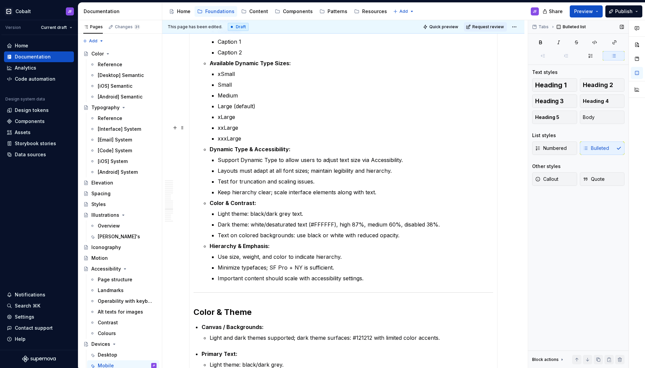
scroll to position [493, 0]
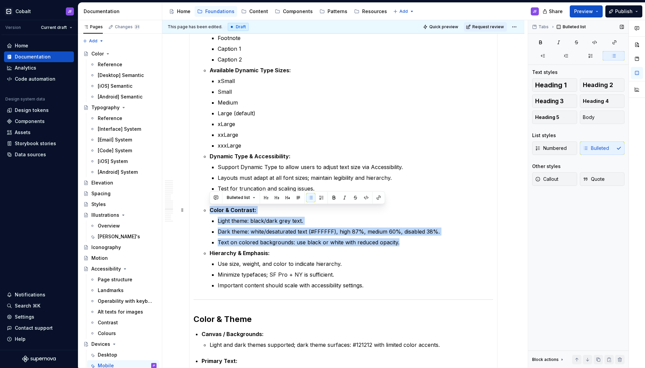
drag, startPoint x: 402, startPoint y: 245, endPoint x: 207, endPoint y: 208, distance: 197.8
click at [207, 208] on li "Type Scale: Available Text Styles: Large Title Title 1 Title 2 Title 3 Headline…" at bounding box center [348, 107] width 292 height 363
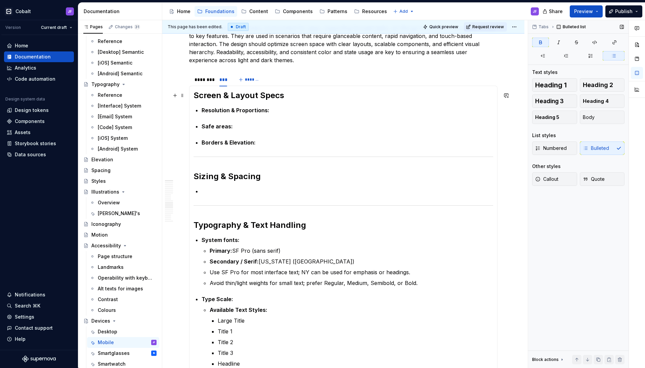
scroll to position [120, 0]
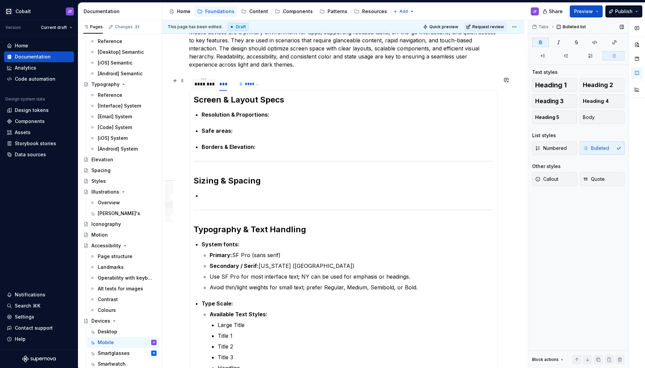
click at [205, 82] on div "********" at bounding box center [203, 84] width 18 height 7
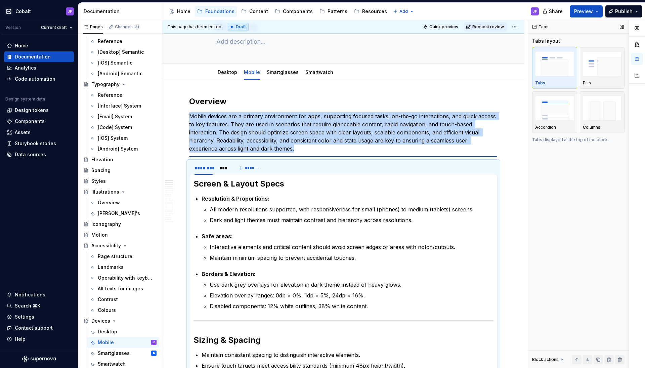
scroll to position [39, 0]
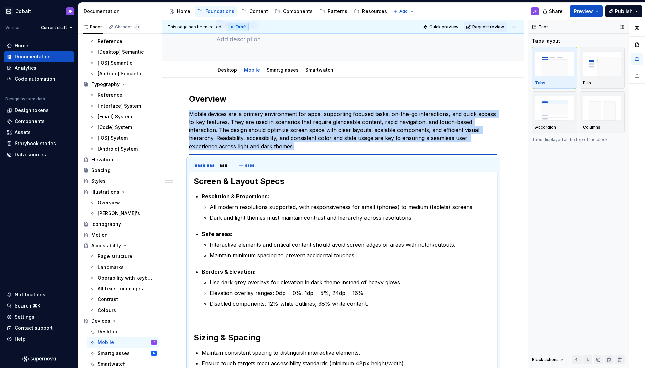
drag, startPoint x: 195, startPoint y: 202, endPoint x: 224, endPoint y: 275, distance: 79.2
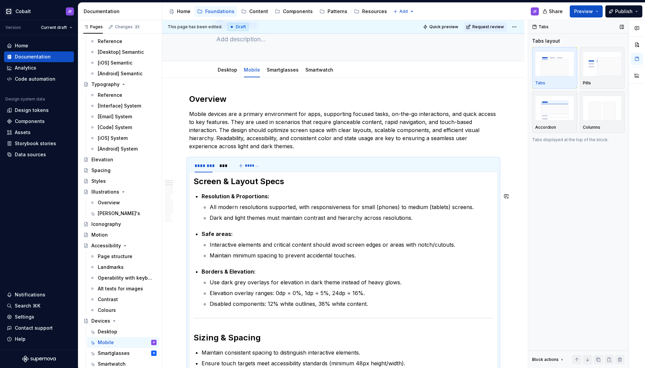
click at [195, 182] on h2 "Screen & Layout Specs" at bounding box center [343, 181] width 300 height 11
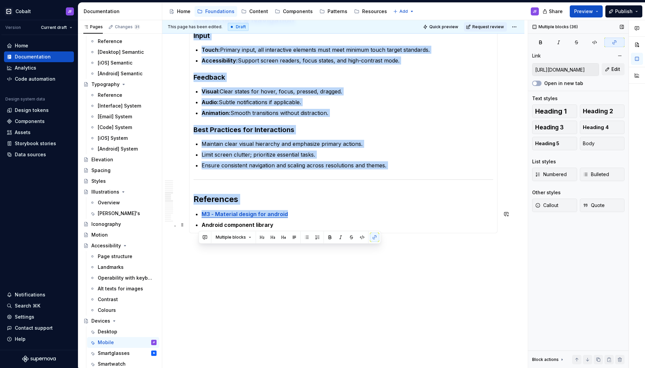
scroll to position [1043, 0]
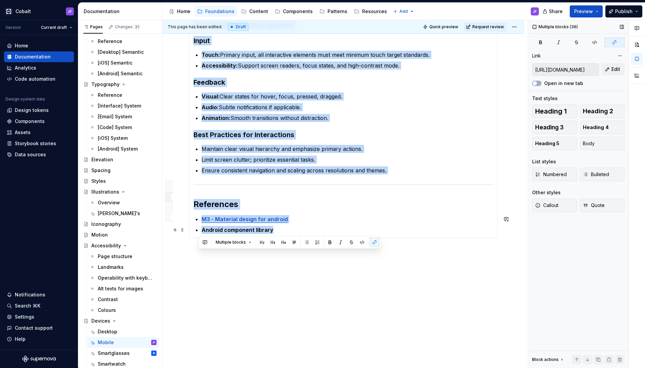
drag, startPoint x: 196, startPoint y: 181, endPoint x: 277, endPoint y: 230, distance: 94.5
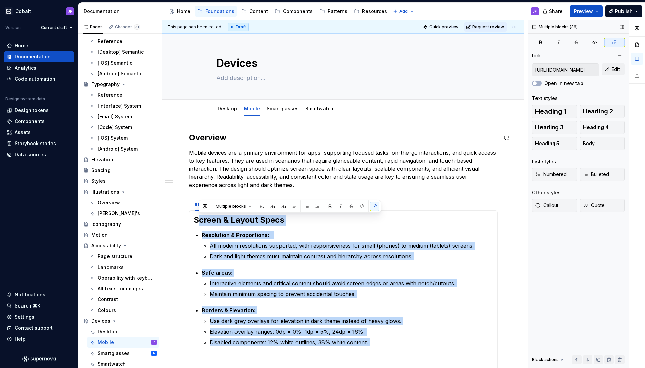
scroll to position [0, 0]
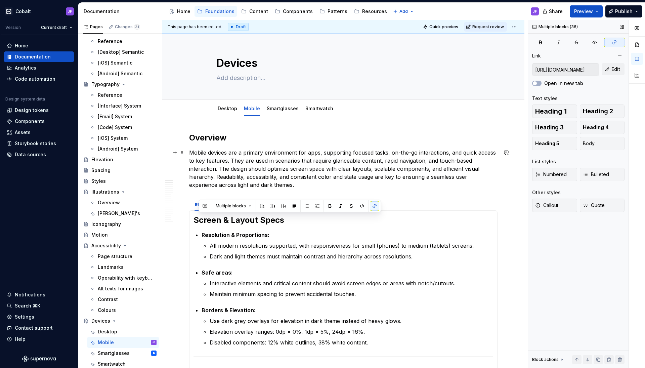
click at [304, 184] on p "Mobile devices are a primary environment for apps, supporting focused tasks, on…" at bounding box center [343, 168] width 308 height 40
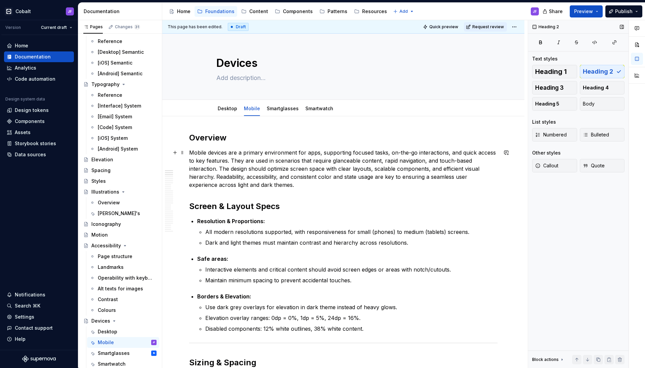
click at [306, 185] on p "Mobile devices are a primary environment for apps, supporting focused tasks, on…" at bounding box center [343, 168] width 308 height 40
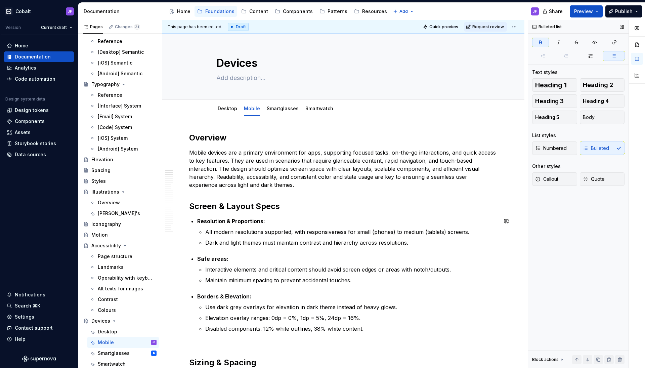
click at [429, 246] on p "Dark and light themes must maintain contrast and hierarchy across resolutions." at bounding box center [351, 242] width 292 height 8
click at [348, 279] on p "Maintain minimum spacing to prevent accidental touches." at bounding box center [351, 280] width 292 height 8
click at [369, 279] on p "Maintain minimum spacing to prevent accidental touches." at bounding box center [351, 280] width 292 height 8
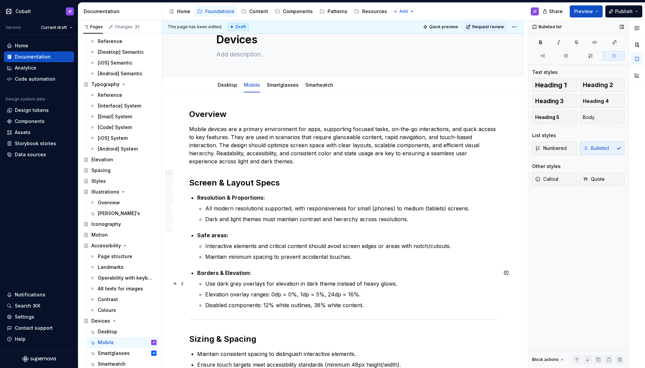
scroll to position [25, 0]
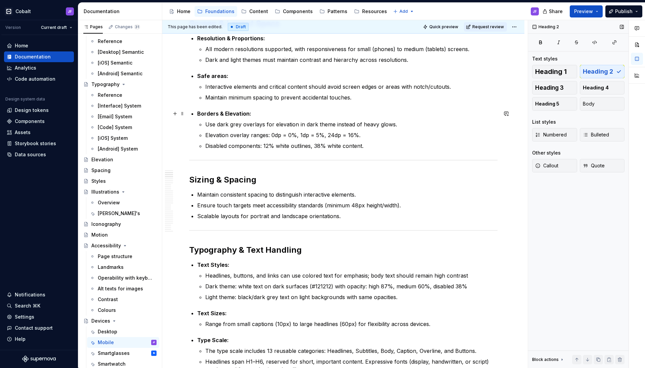
scroll to position [196, 0]
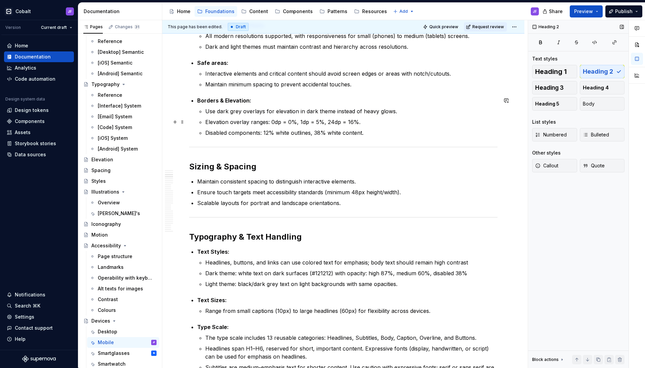
click at [266, 124] on p "Elevation overlay ranges: 0dp = 0%, 1dp = 5%, 24dp = 16%." at bounding box center [351, 122] width 292 height 8
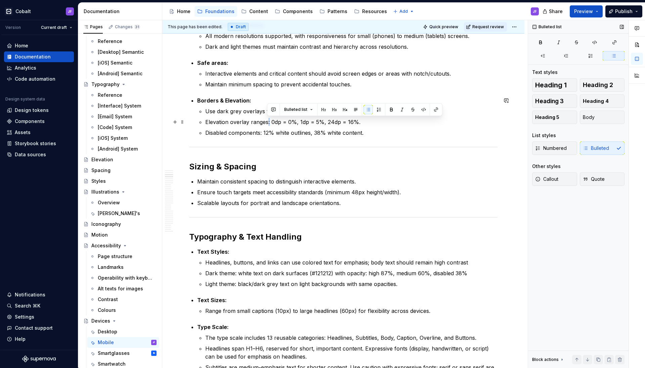
click at [266, 124] on p "Elevation overlay ranges: 0dp = 0%, 1dp = 5%, 24dp = 16%." at bounding box center [351, 122] width 292 height 8
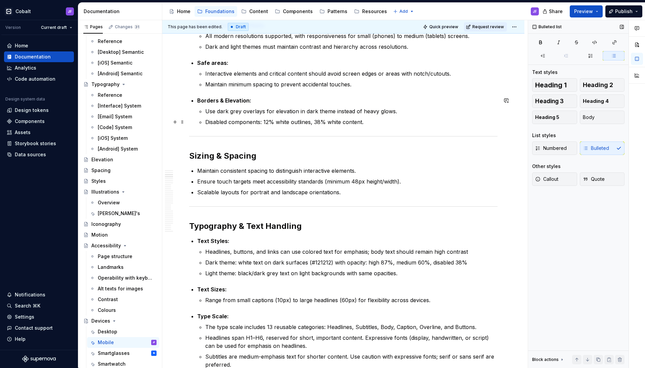
click at [271, 123] on p "Disabled components: 12% white outlines, 38% white content." at bounding box center [351, 122] width 292 height 8
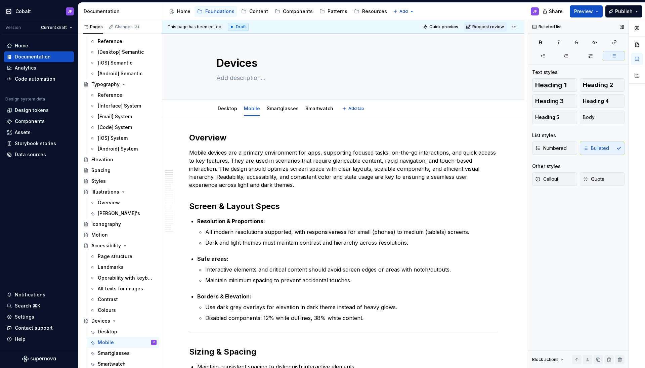
scroll to position [0, 0]
click at [190, 137] on h2 "Overview" at bounding box center [343, 137] width 308 height 11
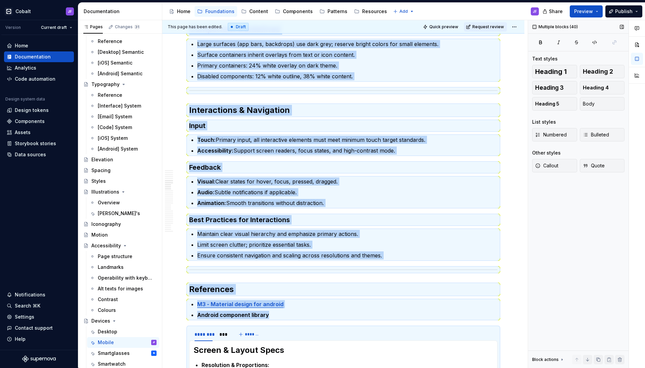
scroll to position [997, 0]
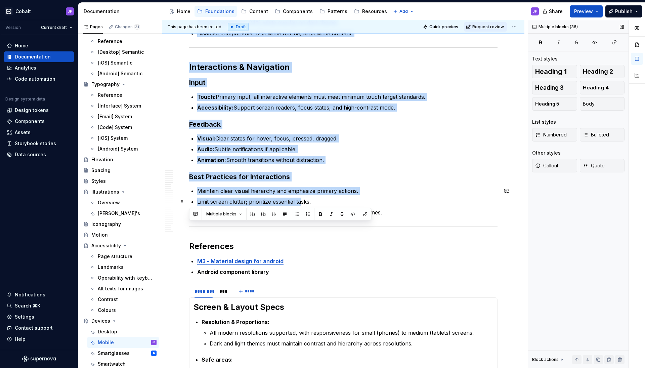
drag, startPoint x: 190, startPoint y: 138, endPoint x: 301, endPoint y: 198, distance: 126.4
click at [301, 198] on div "Overview Mobile devices are a primary environment for apps, supporting focused …" at bounding box center [343, 260] width 308 height 2249
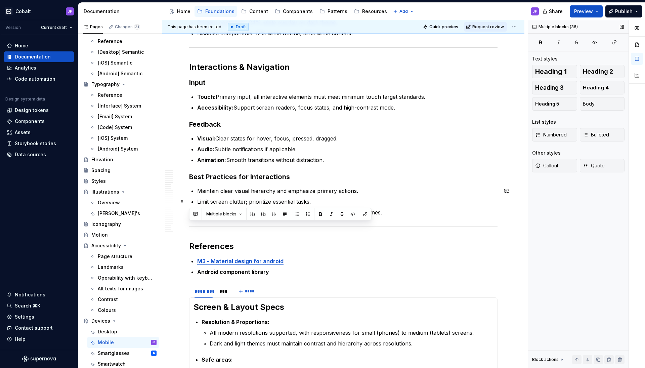
click at [318, 199] on p "Limit screen clutter; prioritize essential tasks." at bounding box center [347, 202] width 300 height 8
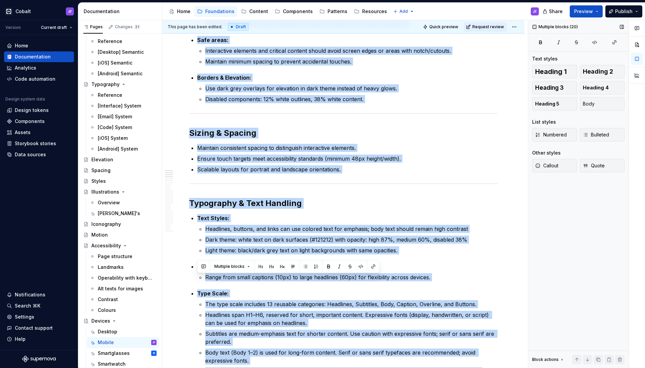
scroll to position [0, 0]
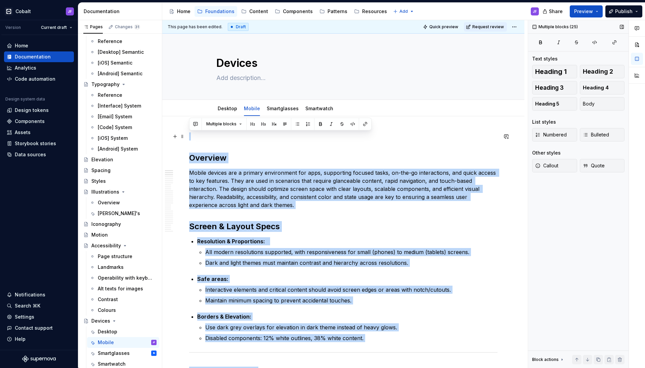
drag, startPoint x: 364, startPoint y: 139, endPoint x: 189, endPoint y: 132, distance: 175.5
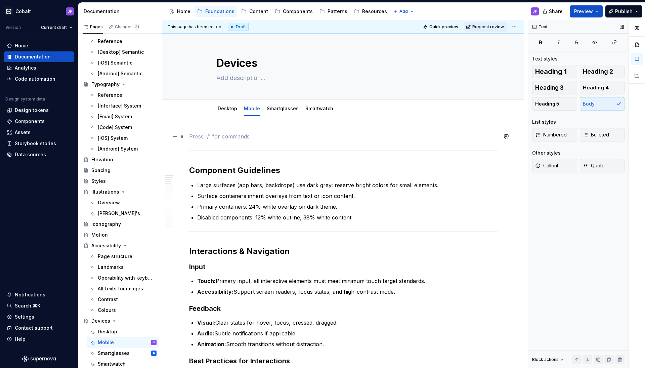
click at [196, 134] on p at bounding box center [343, 136] width 308 height 8
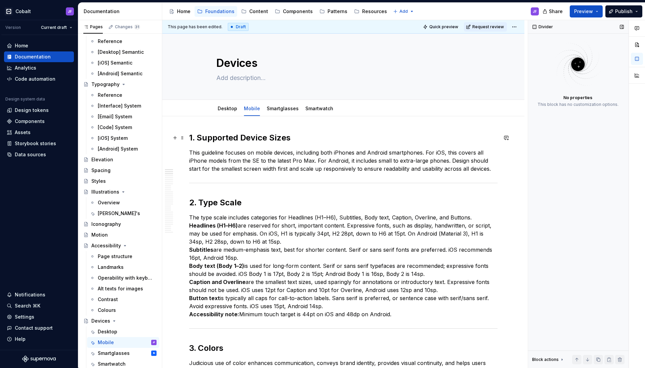
click at [197, 138] on strong "1. Supported Device Sizes" at bounding box center [239, 138] width 101 height 10
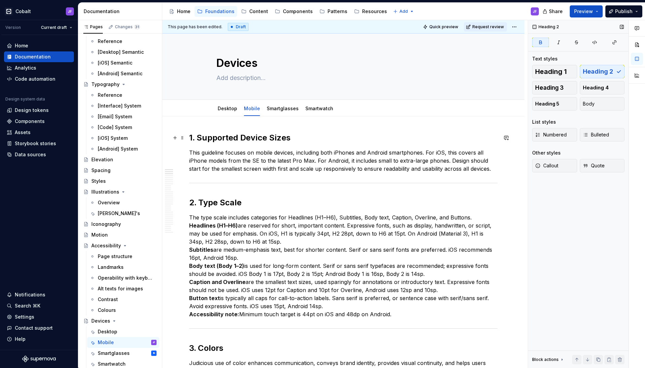
click at [204, 138] on strong "1. Supported Device Sizes" at bounding box center [239, 138] width 101 height 10
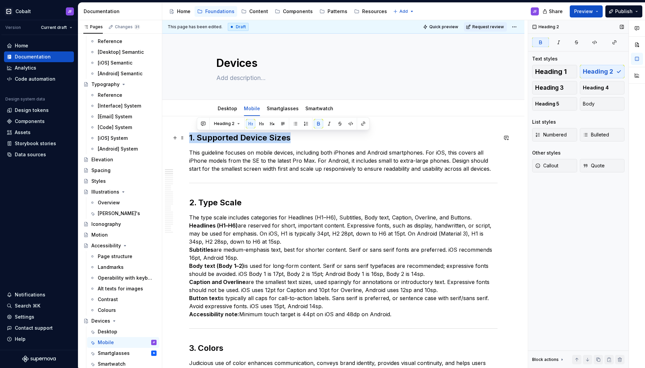
click at [204, 138] on strong "1. Supported Device Sizes" at bounding box center [239, 138] width 101 height 10
click at [214, 140] on strong "1. Supported Device Sizes" at bounding box center [239, 138] width 101 height 10
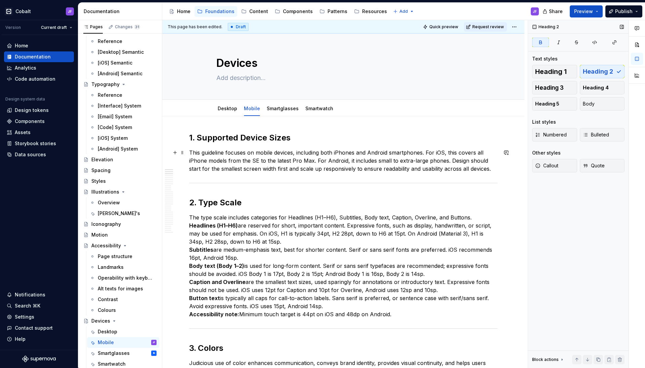
click at [190, 154] on p "This guideline focuses on mobile devices, including both iPhones and Android sm…" at bounding box center [343, 160] width 308 height 24
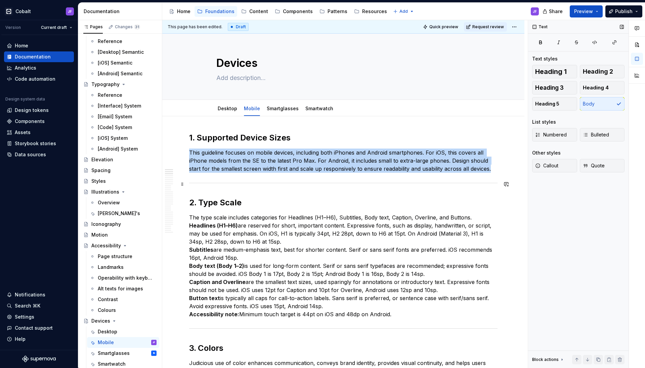
click at [221, 184] on div at bounding box center [343, 183] width 308 height 4
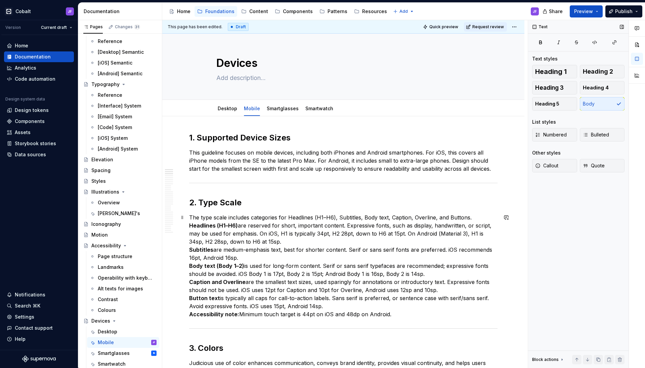
click at [265, 238] on p "The type scale includes categories for Headlines (H1–H6), Subtitles, Body text,…" at bounding box center [343, 265] width 308 height 105
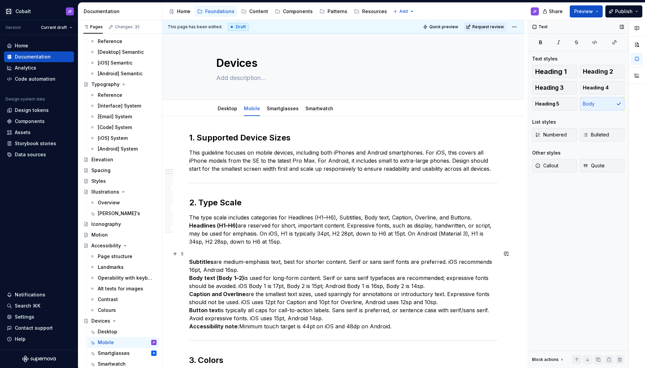
click at [258, 274] on p "Subtitles are medium-emphasis text, best for shorter content. Serif or sans ser…" at bounding box center [343, 290] width 308 height 81
click at [260, 268] on p "Subtitles are medium-emphasis text, best for shorter content. Serif or sans ser…" at bounding box center [343, 290] width 308 height 81
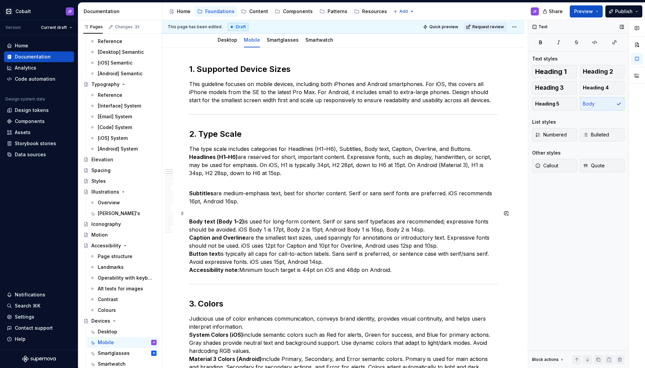
scroll to position [69, 0]
click at [427, 228] on p "Body text (Body 1–2) is used for long-form content. Serif or sans serif typefac…" at bounding box center [343, 241] width 308 height 64
click at [211, 216] on p "Body text (Body 1–2) is used for long-form content. Serif or sans serif typefac…" at bounding box center [343, 241] width 308 height 64
click at [211, 214] on p "Body text (Body 1–2) is used for long-form content. Serif or sans serif typefac…" at bounding box center [343, 241] width 308 height 64
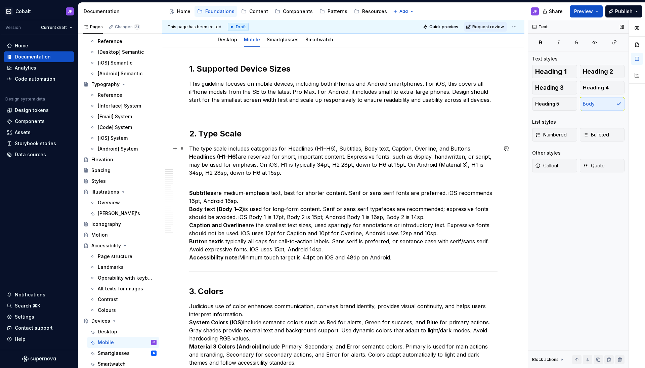
click at [476, 148] on p "The type scale includes categories for Headlines (H1–H6), Subtitles, Body text,…" at bounding box center [343, 160] width 308 height 32
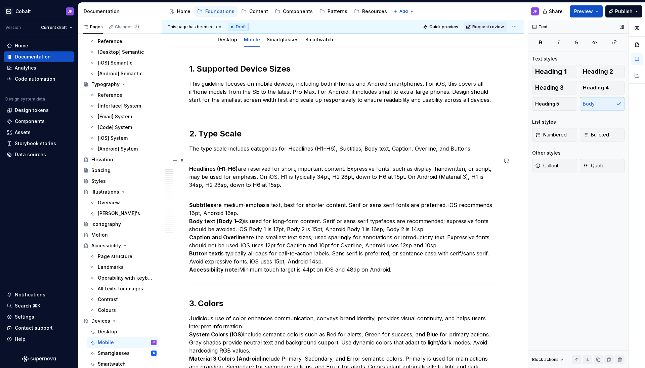
click at [603, 142] on div "Numbered Bulleted" at bounding box center [578, 136] width 92 height 17
click at [603, 127] on div "List styles Numbered Bulleted" at bounding box center [578, 132] width 92 height 27
click at [607, 135] on span "Bulleted" at bounding box center [596, 134] width 26 height 7
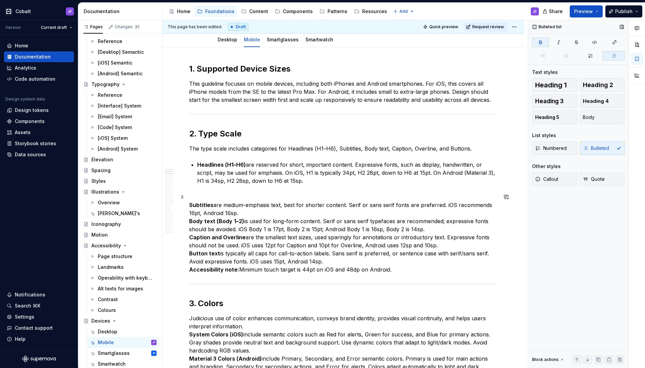
click at [251, 201] on p "Subtitles are medium-emphasis text, best for shorter content. Serif or sans ser…" at bounding box center [343, 233] width 308 height 81
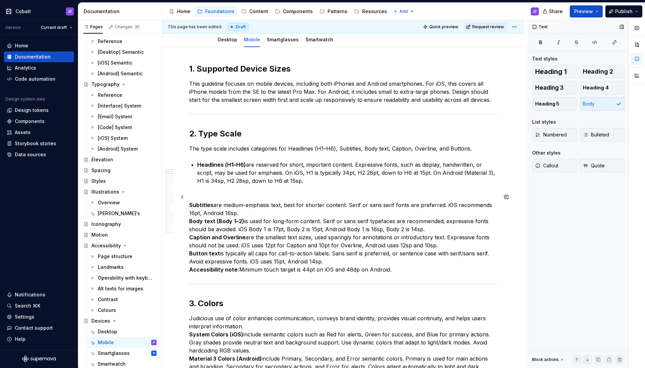
click at [192, 205] on strong "Subtitles" at bounding box center [201, 205] width 24 height 7
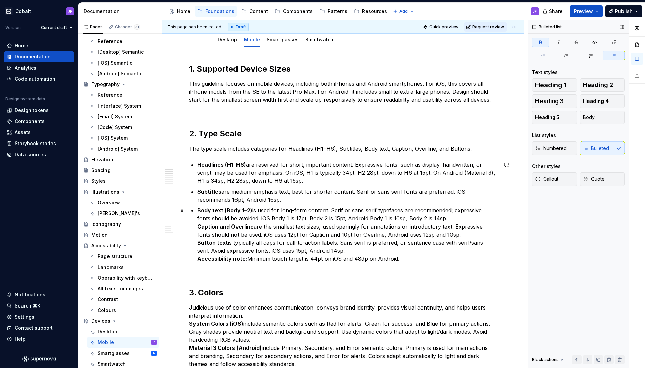
click at [197, 226] on strong "Caption and Overline" at bounding box center [225, 226] width 56 height 7
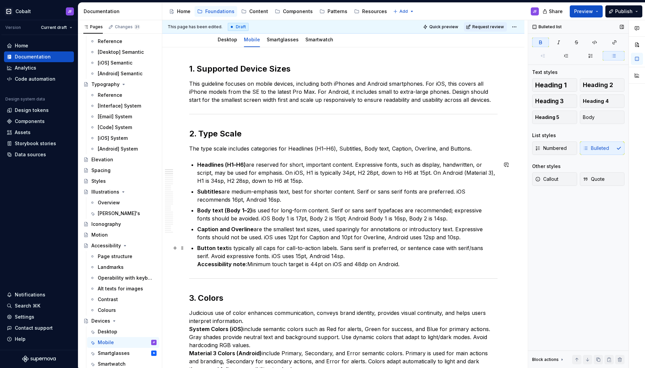
click at [198, 264] on strong "Accessibility note:" at bounding box center [222, 264] width 50 height 7
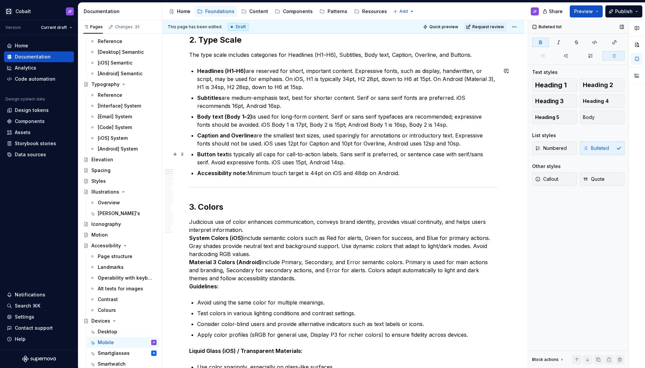
scroll to position [183, 0]
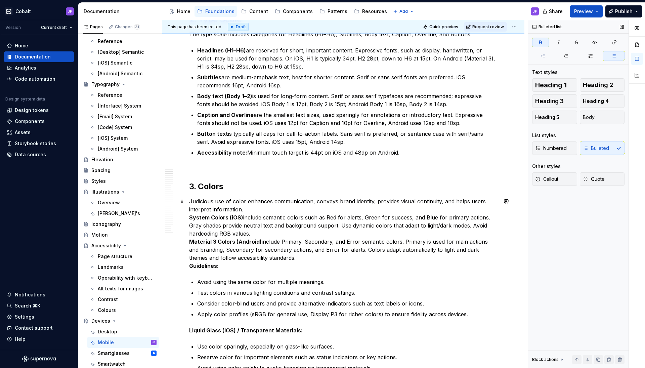
click at [327, 210] on p "Judicious use of color enhances communication, conveys brand identity, provides…" at bounding box center [343, 233] width 308 height 73
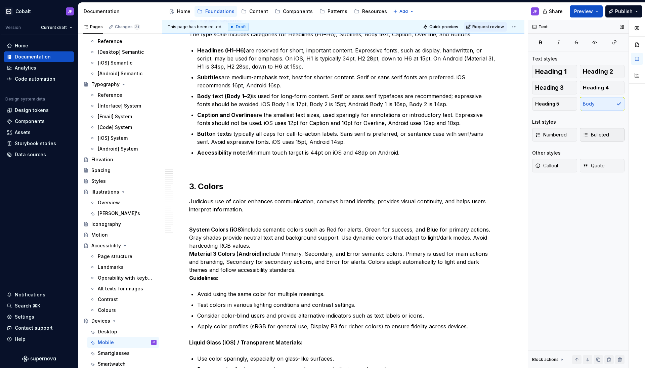
click at [602, 130] on button "Bulleted" at bounding box center [602, 134] width 45 height 13
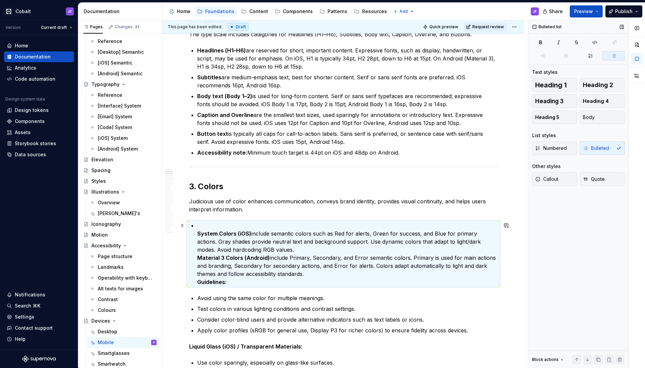
click at [198, 235] on strong "System Colors (iOS)" at bounding box center [224, 233] width 54 height 7
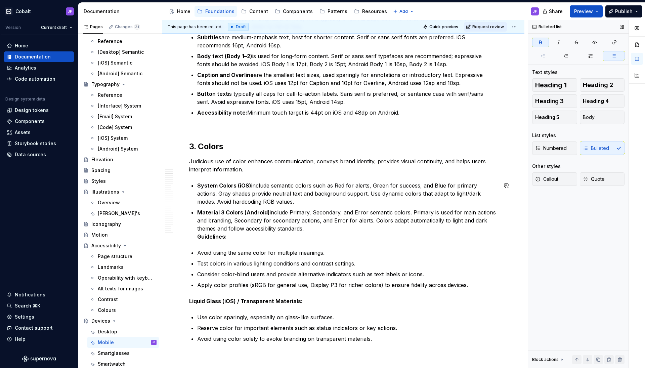
scroll to position [225, 0]
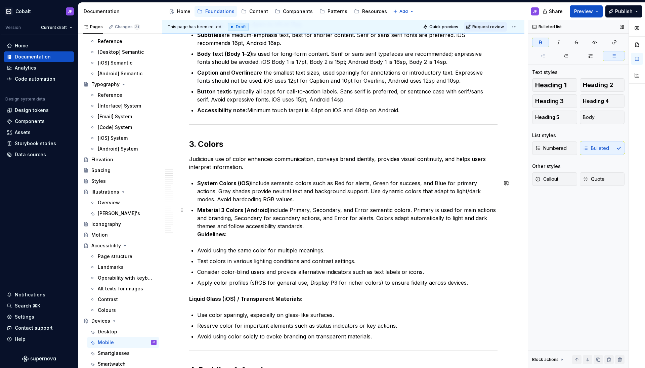
click at [231, 234] on p "Material 3 Colors (Android) include Primary, Secondary, and Error semantic colo…" at bounding box center [347, 222] width 300 height 32
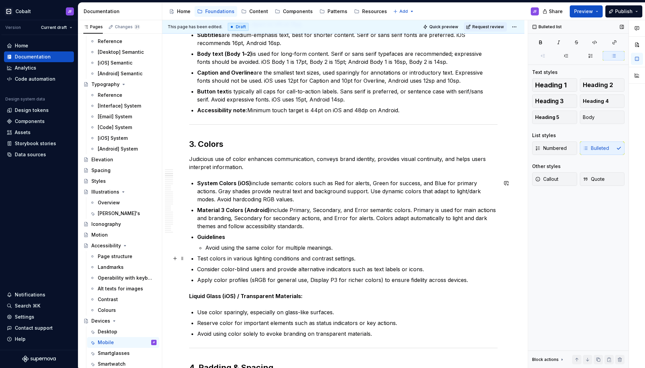
click at [199, 255] on p "Test colors in various lighting conditions and contrast settings." at bounding box center [347, 258] width 300 height 8
click at [197, 268] on p "Consider color-blind users and provide alternative indicators such as text labe…" at bounding box center [347, 269] width 300 height 8
click at [198, 279] on p "Apply color profiles (sRGB for general use, Display P3 for richer colors) to en…" at bounding box center [347, 280] width 300 height 8
click at [247, 238] on p "Guidelines" at bounding box center [347, 237] width 300 height 8
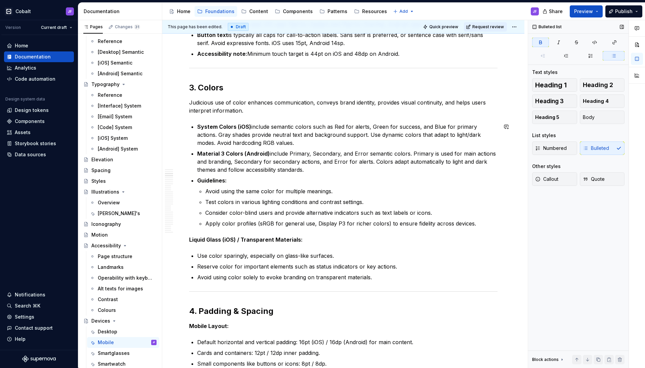
scroll to position [290, 0]
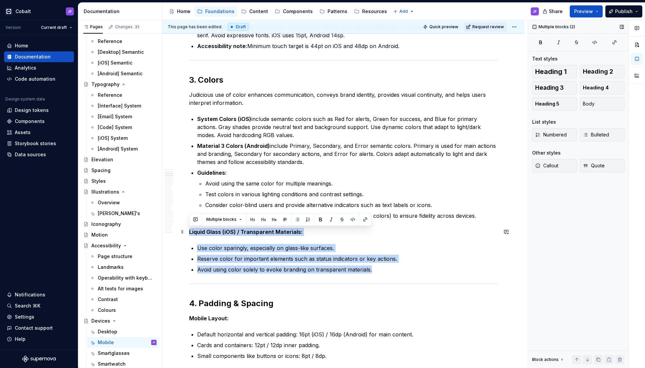
drag, startPoint x: 375, startPoint y: 268, endPoint x: 190, endPoint y: 232, distance: 188.5
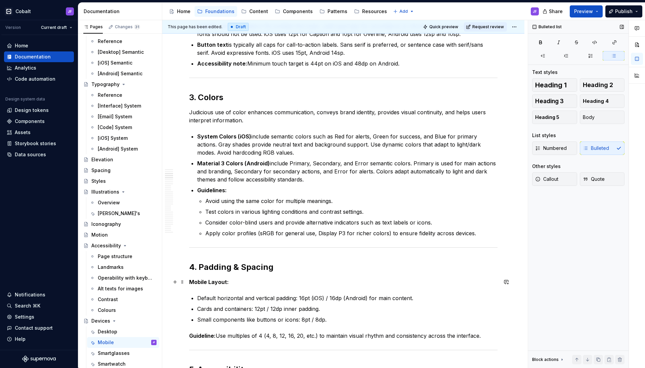
scroll to position [271, 0]
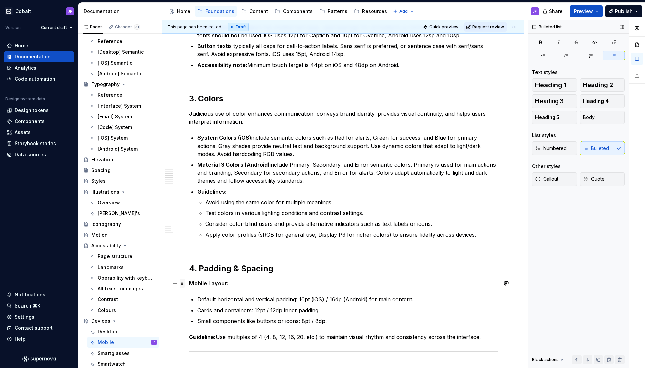
click at [182, 280] on span at bounding box center [182, 282] width 5 height 9
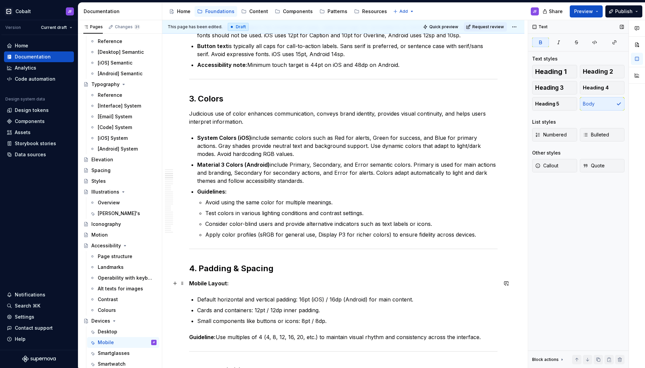
click at [592, 129] on button "Bulleted" at bounding box center [602, 134] width 45 height 13
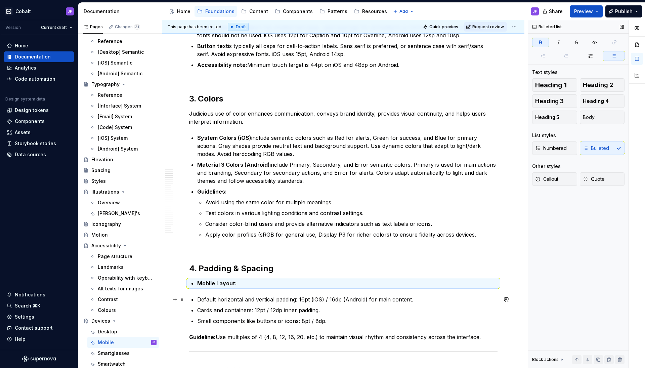
click at [199, 298] on p "Default horizontal and vertical padding: 16pt (iOS) / 16dp (Android) for main c…" at bounding box center [347, 299] width 300 height 8
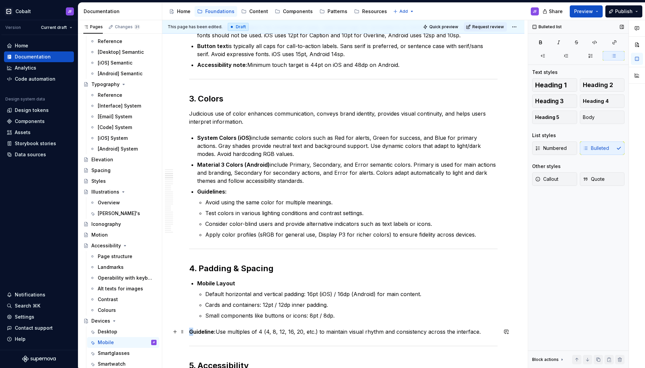
click at [191, 329] on strong "Guideline:" at bounding box center [202, 331] width 27 height 7
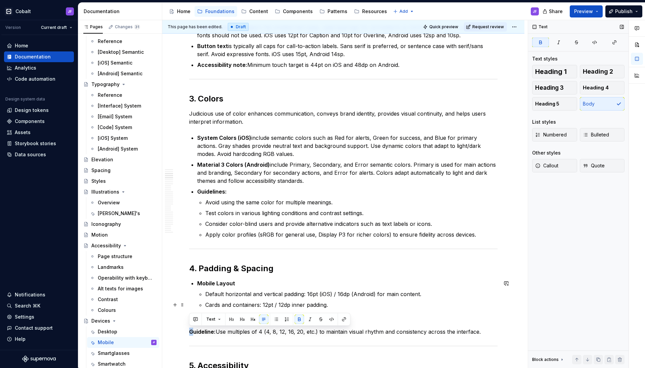
scroll to position [271, 0]
click at [589, 136] on span "Bulleted" at bounding box center [596, 134] width 26 height 7
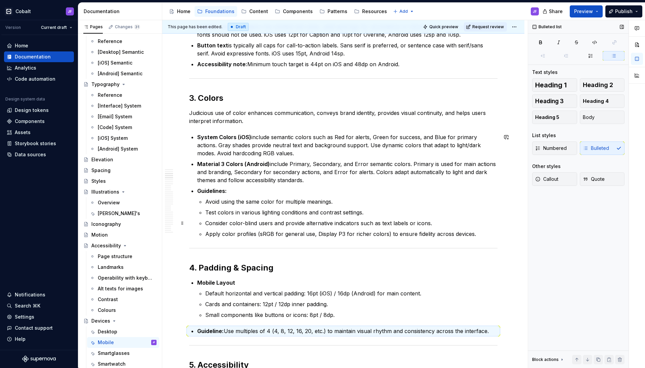
click at [303, 224] on p "Consider color-blind users and provide alternative indicators such as text labe…" at bounding box center [351, 223] width 292 height 8
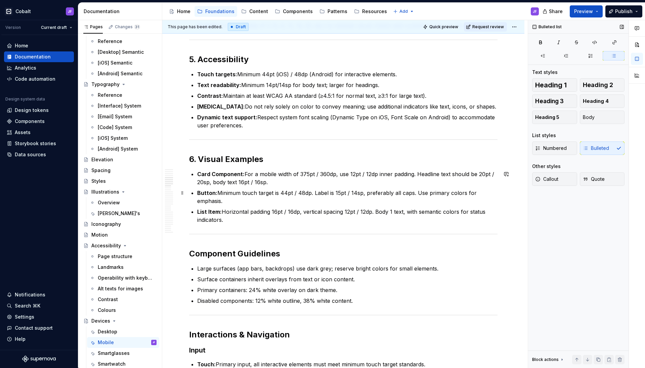
scroll to position [580, 0]
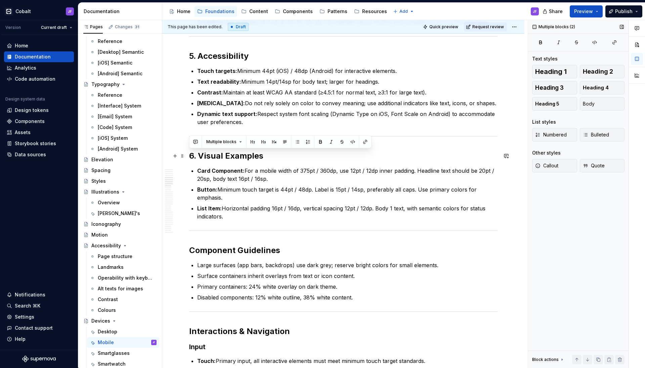
drag, startPoint x: 229, startPoint y: 218, endPoint x: 191, endPoint y: 158, distance: 71.5
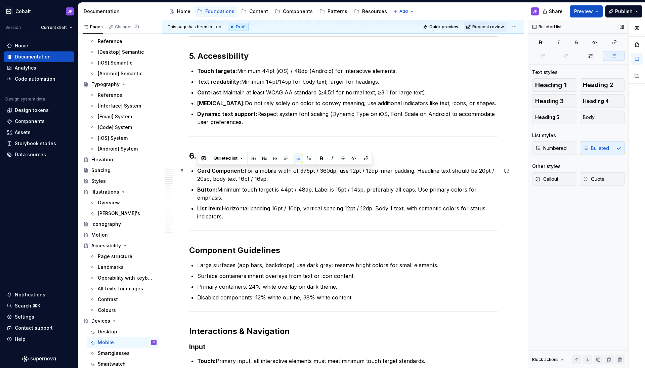
drag, startPoint x: 229, startPoint y: 221, endPoint x: 193, endPoint y: 171, distance: 61.3
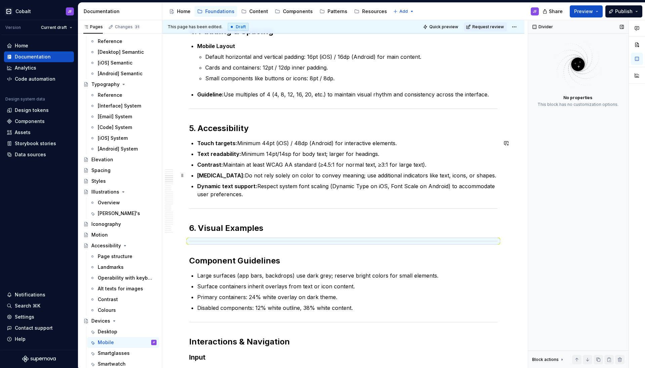
scroll to position [468, 0]
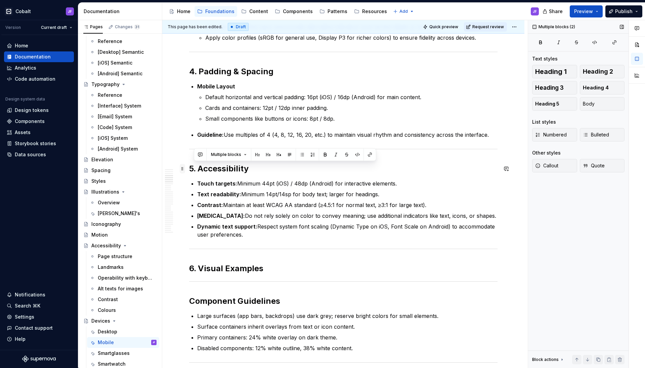
drag, startPoint x: 244, startPoint y: 233, endPoint x: 180, endPoint y: 167, distance: 91.5
click at [273, 236] on p "Dynamic text support: Respect system font scaling (Dynamic Type on iOS, Font Sc…" at bounding box center [347, 230] width 300 height 16
drag, startPoint x: 259, startPoint y: 171, endPoint x: 186, endPoint y: 170, distance: 73.2
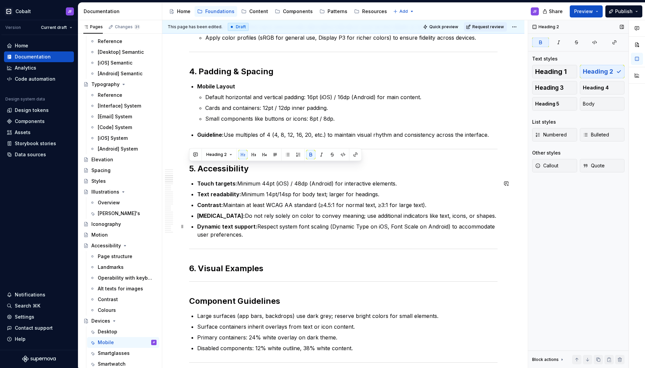
click at [247, 234] on p "Dynamic text support: Respect system font scaling (Dynamic Type on iOS, Font Sc…" at bounding box center [347, 230] width 300 height 16
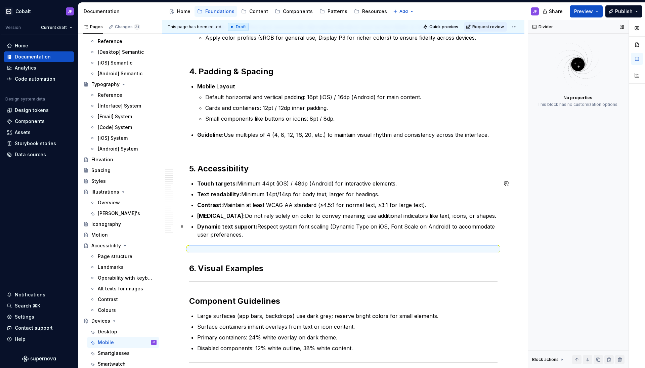
click at [264, 230] on p "Dynamic text support: Respect system font scaling (Dynamic Type on iOS, Font Sc…" at bounding box center [347, 230] width 300 height 16
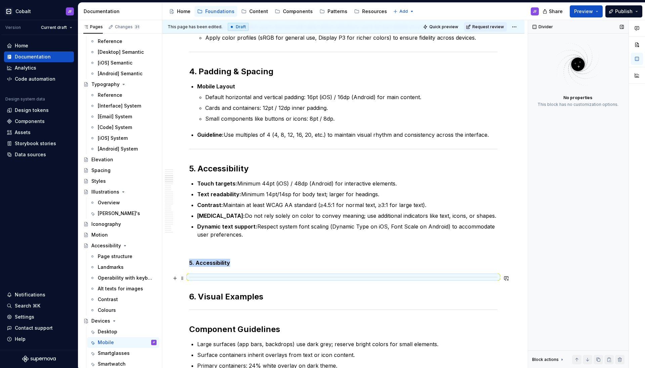
click at [243, 275] on div at bounding box center [343, 277] width 308 height 4
click at [216, 251] on p at bounding box center [343, 251] width 308 height 8
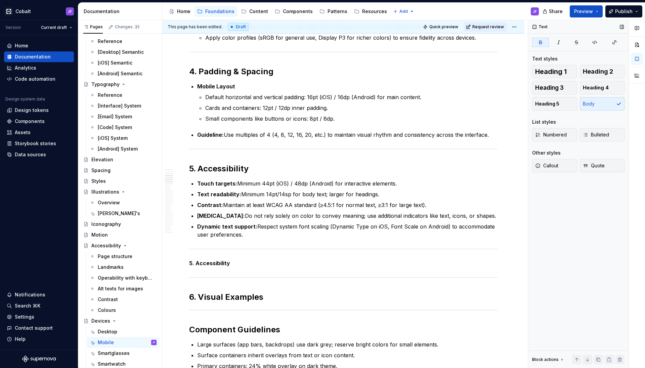
click at [237, 262] on p "5. Accessibility" at bounding box center [343, 263] width 308 height 8
click at [213, 265] on strong "5. Accessibility" at bounding box center [209, 263] width 41 height 7
click at [223, 164] on strong "5. Accessibility" at bounding box center [218, 169] width 59 height 10
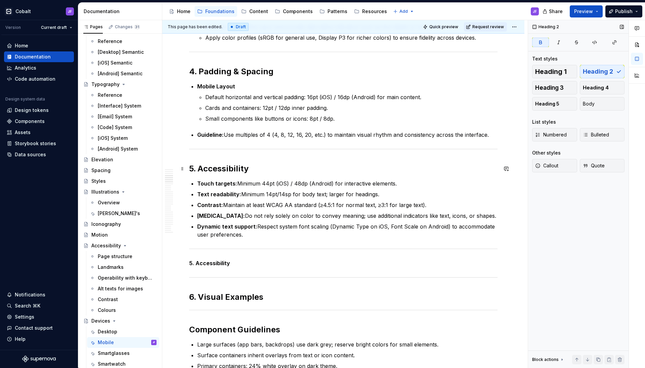
click at [223, 166] on strong "5. Accessibility" at bounding box center [218, 169] width 59 height 10
click at [214, 260] on strong "5. Accessibility" at bounding box center [209, 263] width 41 height 7
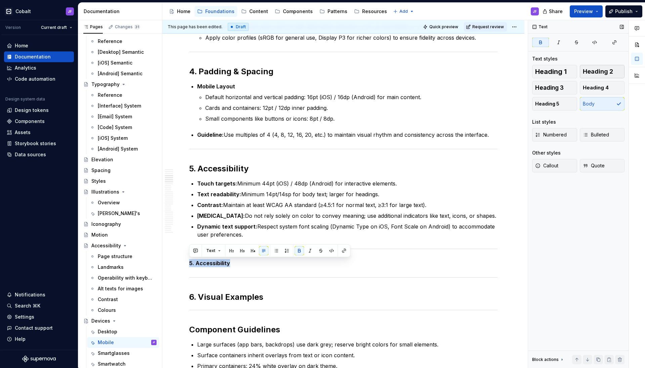
click at [597, 70] on span "Heading 2" at bounding box center [598, 71] width 30 height 7
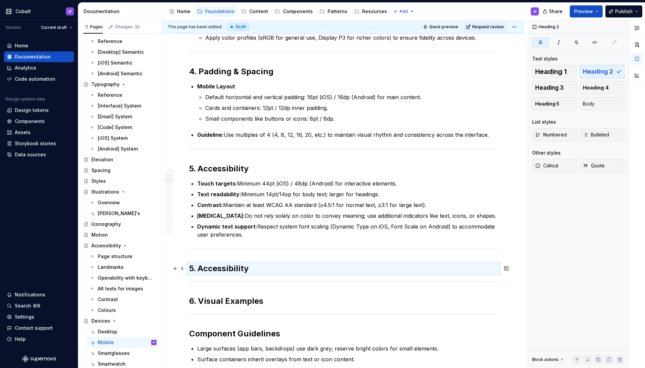
click at [191, 268] on strong "5. Accessibility" at bounding box center [218, 268] width 59 height 10
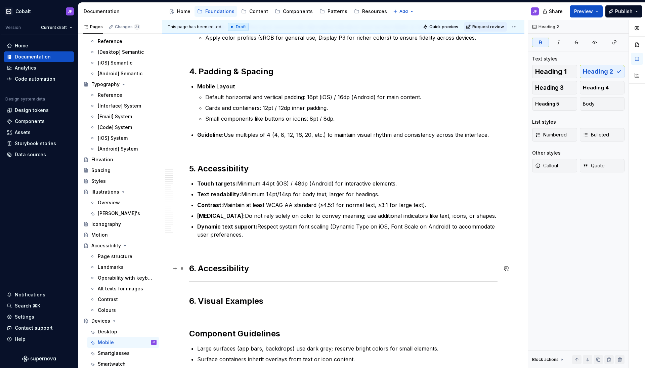
click at [257, 270] on h2 "6. Accessibility" at bounding box center [343, 268] width 308 height 11
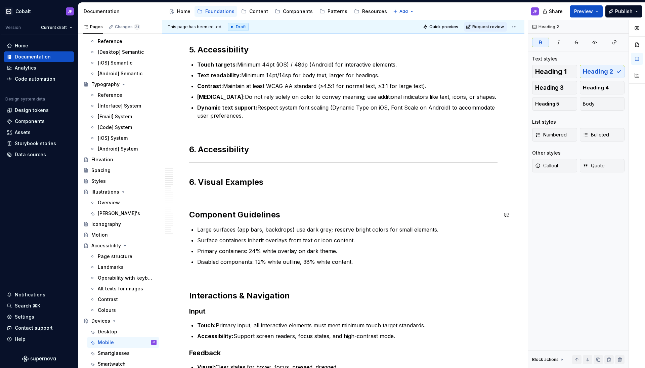
scroll to position [508, 0]
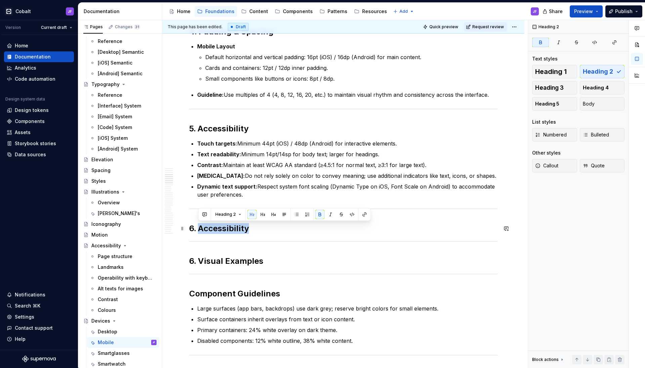
drag, startPoint x: 254, startPoint y: 226, endPoint x: 201, endPoint y: 225, distance: 53.8
click at [201, 225] on h2 "6. Accessibility" at bounding box center [343, 228] width 308 height 11
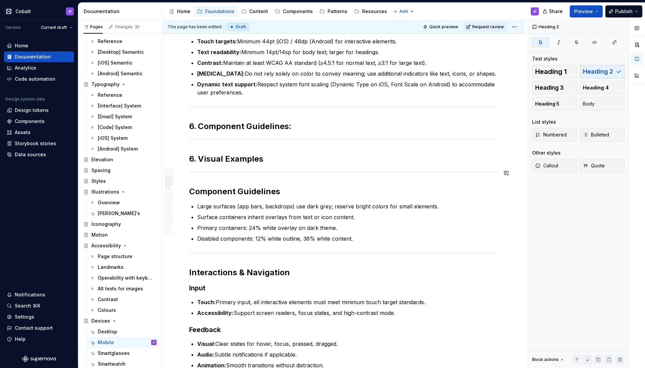
scroll to position [612, 0]
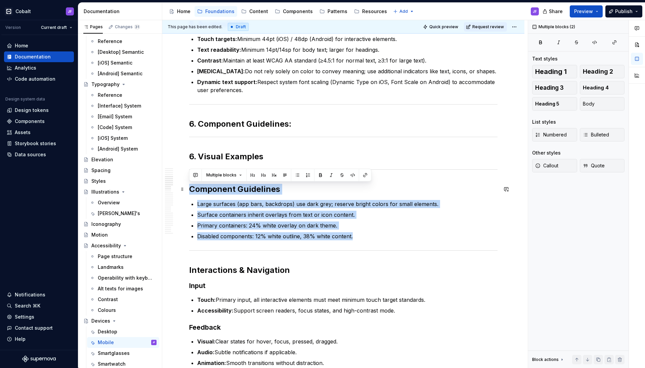
drag, startPoint x: 359, startPoint y: 238, endPoint x: 189, endPoint y: 188, distance: 176.9
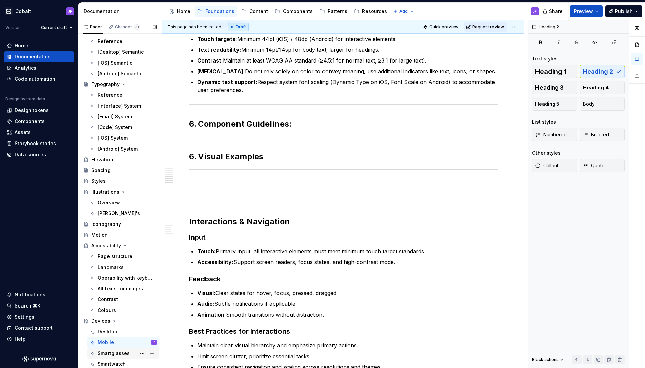
click at [114, 353] on div "Smartglasses" at bounding box center [114, 353] width 32 height 7
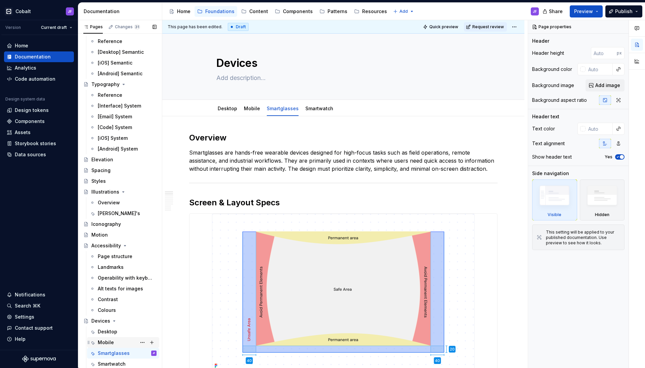
click at [102, 341] on div "Mobile" at bounding box center [106, 342] width 16 height 7
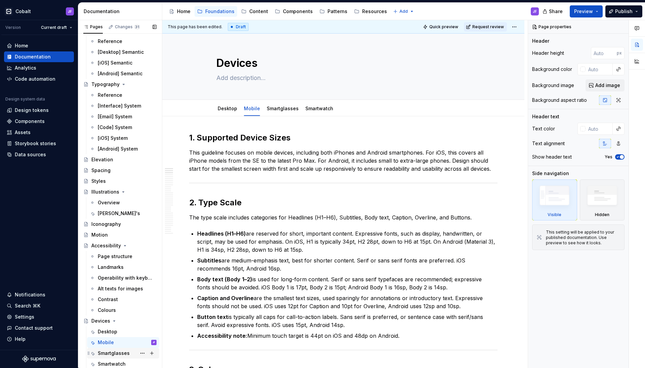
click at [108, 352] on div "Smartglasses" at bounding box center [114, 353] width 32 height 7
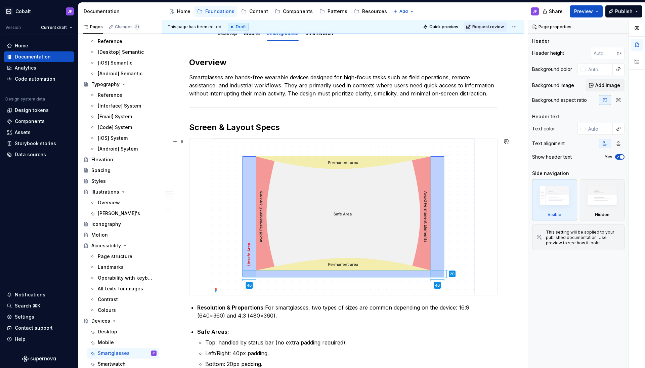
scroll to position [72, 0]
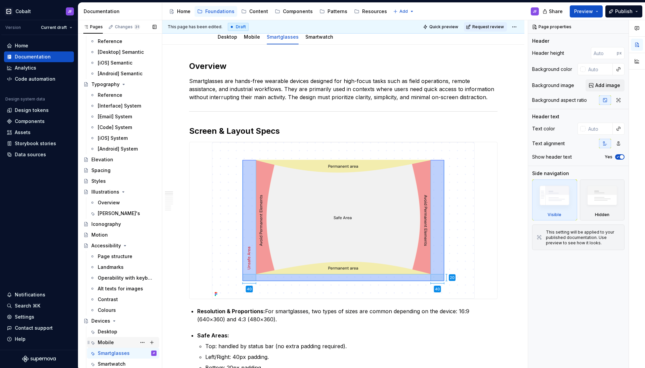
click at [111, 340] on div "Mobile" at bounding box center [106, 342] width 16 height 7
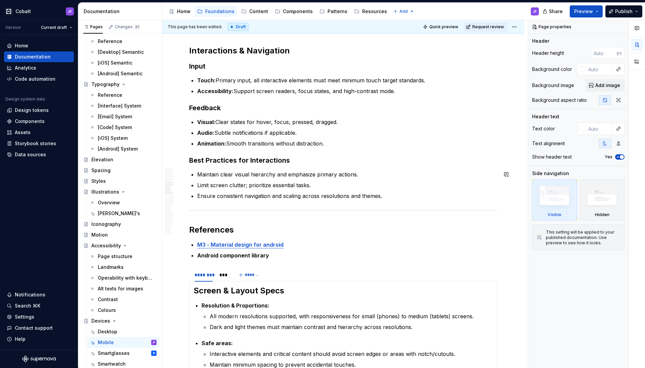
scroll to position [790, 0]
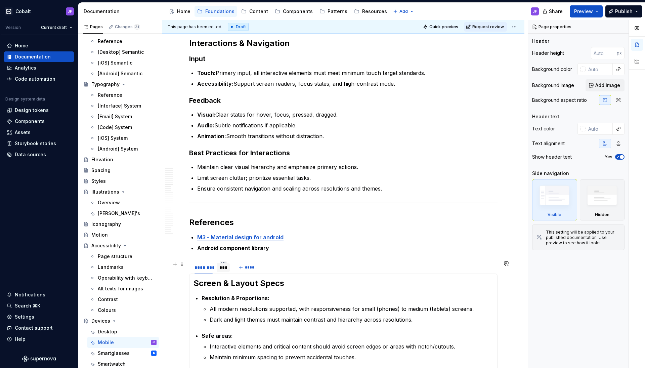
click at [221, 267] on div "***" at bounding box center [223, 267] width 8 height 7
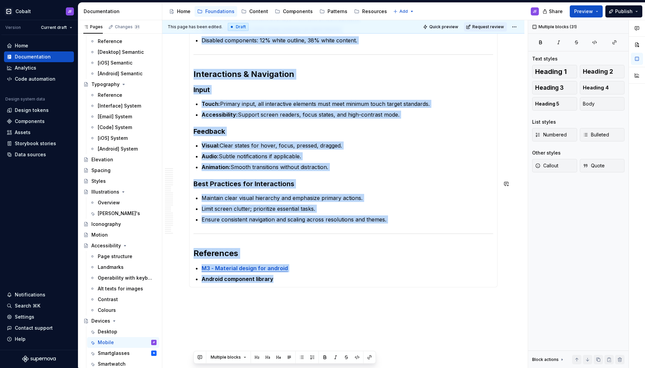
scroll to position [1926, 0]
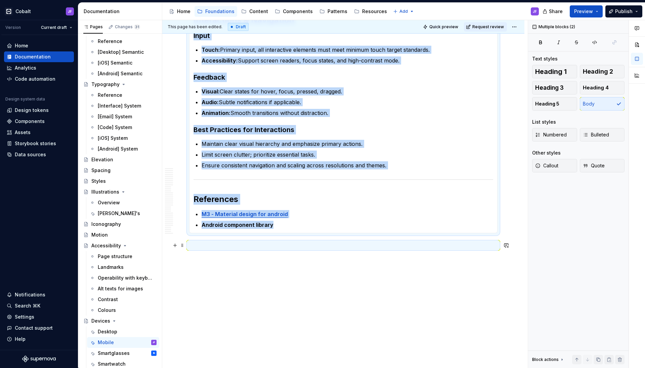
drag, startPoint x: 193, startPoint y: 104, endPoint x: 283, endPoint y: 250, distance: 171.2
click at [277, 224] on p "Android component library" at bounding box center [348, 225] width 292 height 8
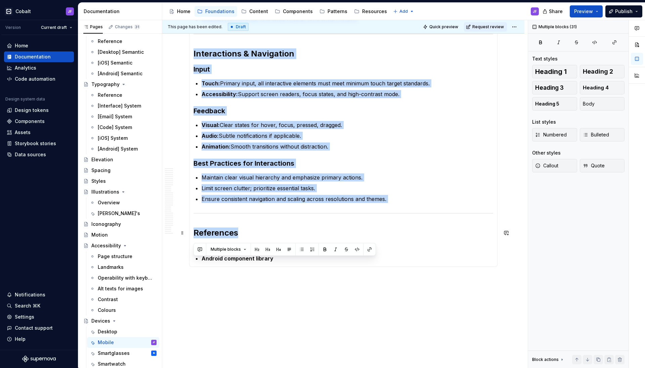
scroll to position [1891, 0]
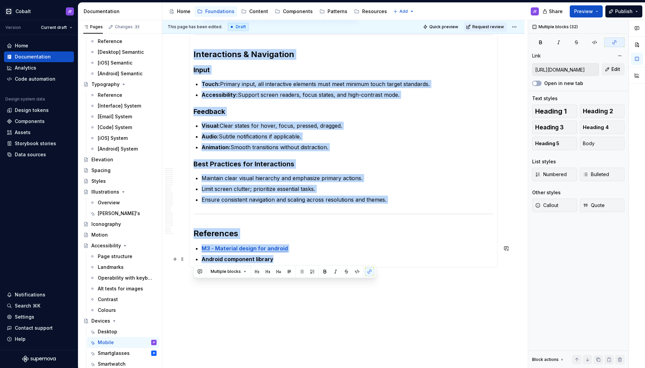
drag, startPoint x: 194, startPoint y: 177, endPoint x: 350, endPoint y: 259, distance: 176.3
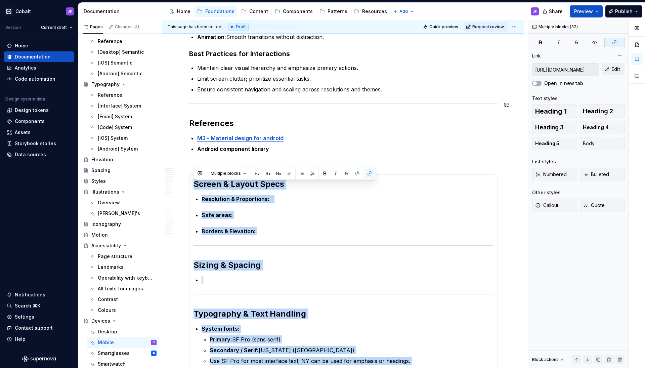
scroll to position [885, 0]
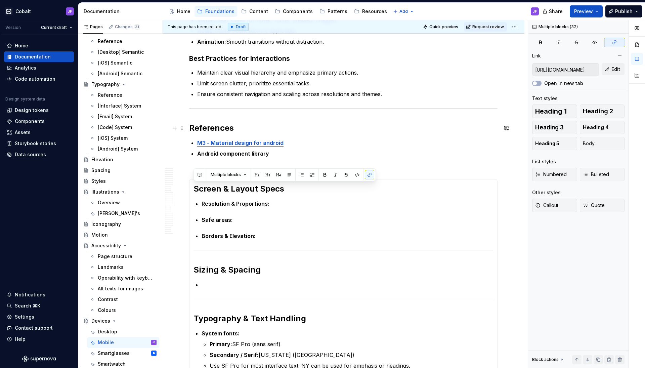
click at [302, 132] on h2 "References" at bounding box center [343, 128] width 308 height 11
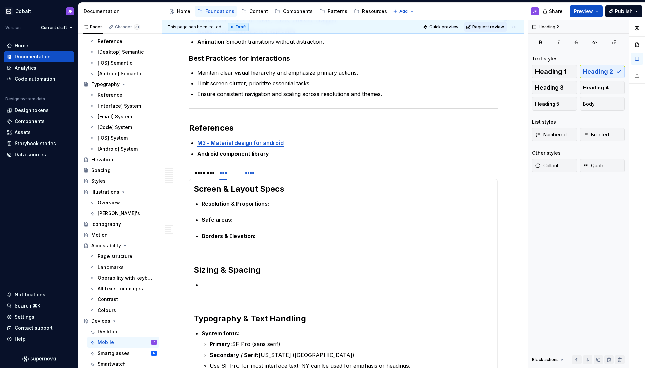
type textarea "*"
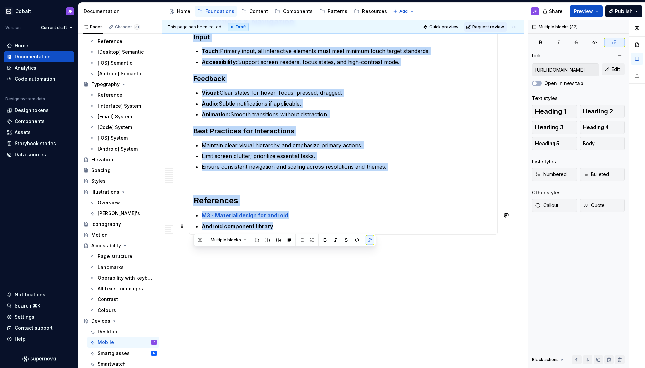
scroll to position [1925, 0]
drag, startPoint x: 194, startPoint y: 189, endPoint x: 322, endPoint y: 225, distance: 133.3
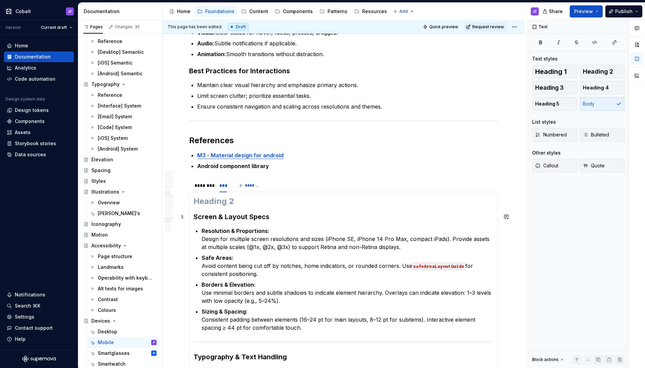
scroll to position [872, 0]
click at [212, 201] on h2 at bounding box center [343, 201] width 300 height 11
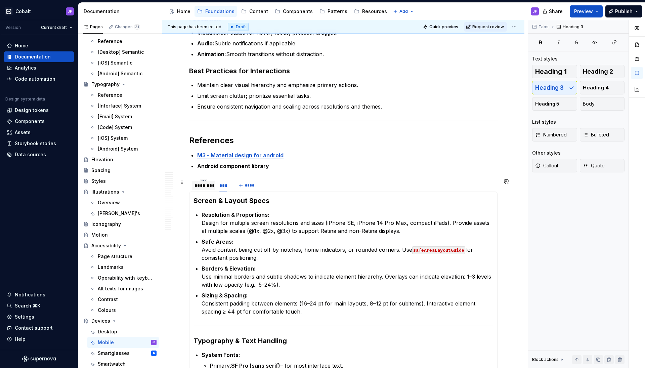
click at [199, 187] on div "********" at bounding box center [203, 185] width 18 height 7
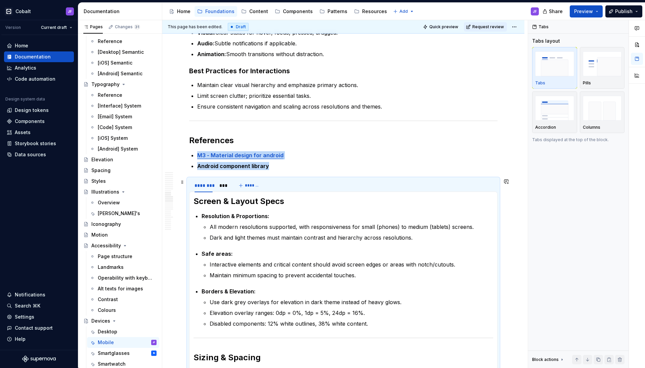
click at [219, 201] on h2 "Screen & Layout Specs" at bounding box center [343, 201] width 300 height 11
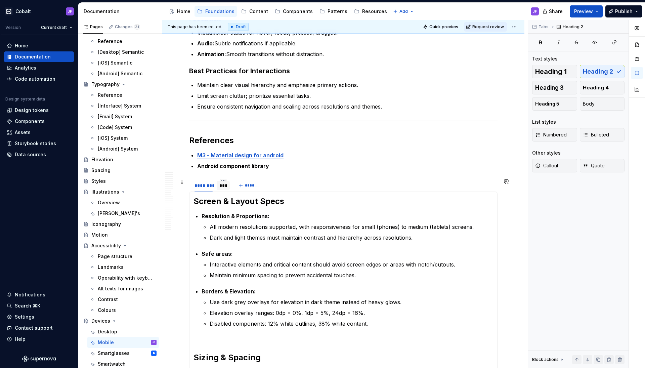
click at [224, 188] on div "***" at bounding box center [223, 185] width 8 height 7
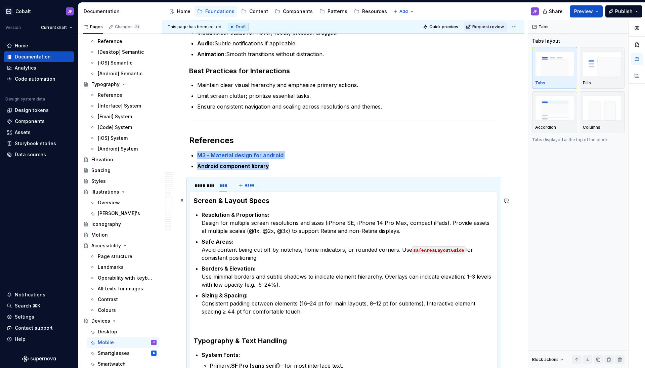
click at [218, 205] on h3 "Screen & Layout Specs" at bounding box center [343, 200] width 300 height 9
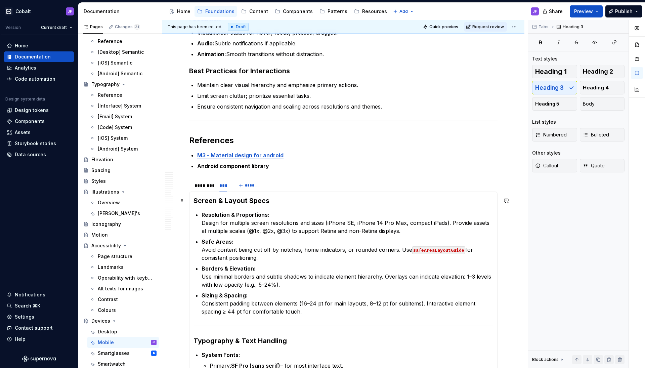
click at [218, 205] on h3 "Screen & Layout Specs" at bounding box center [343, 200] width 300 height 9
click at [221, 202] on h3 "Screen & Layout Specs" at bounding box center [343, 200] width 300 height 9
click at [605, 73] on span "Heading 2" at bounding box center [598, 71] width 30 height 7
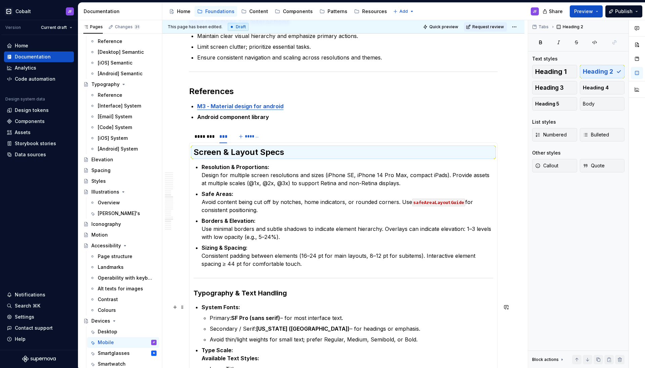
scroll to position [922, 0]
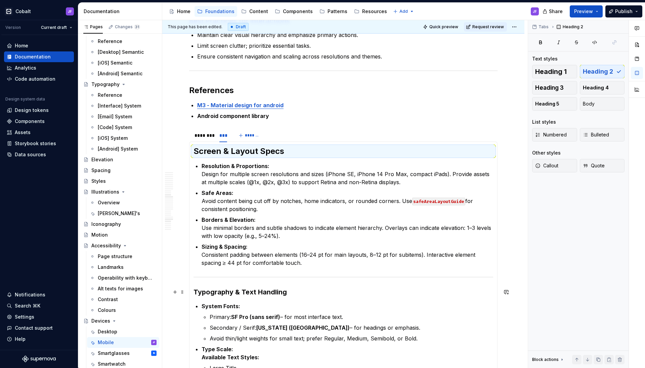
click at [248, 294] on h3 "Typography & Text Handling" at bounding box center [343, 291] width 300 height 9
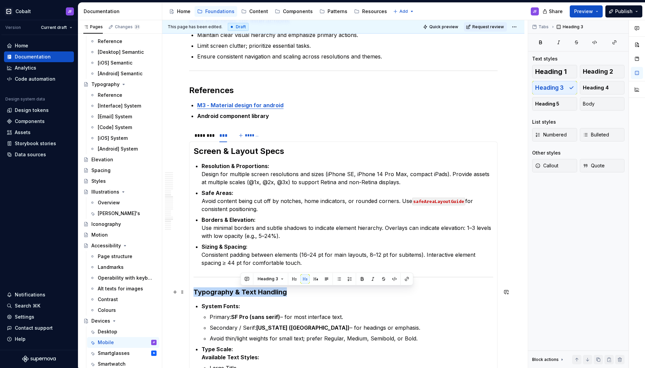
click at [248, 294] on h3 "Typography & Text Handling" at bounding box center [343, 291] width 300 height 9
click at [595, 75] on span "Heading 2" at bounding box center [598, 71] width 30 height 7
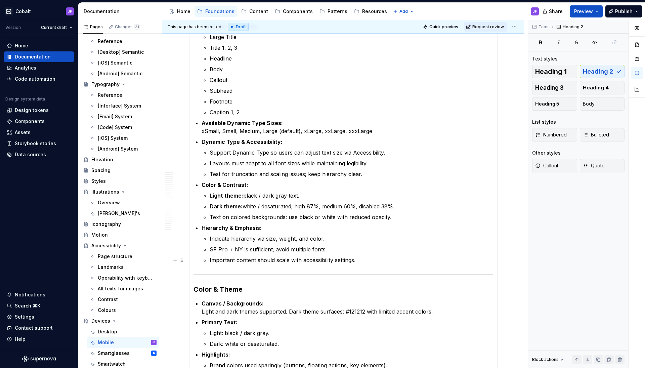
scroll to position [1266, 0]
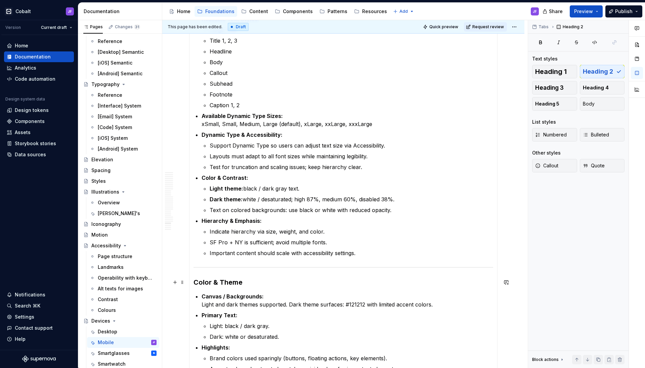
click at [228, 280] on h3 "Color & Theme" at bounding box center [343, 281] width 300 height 9
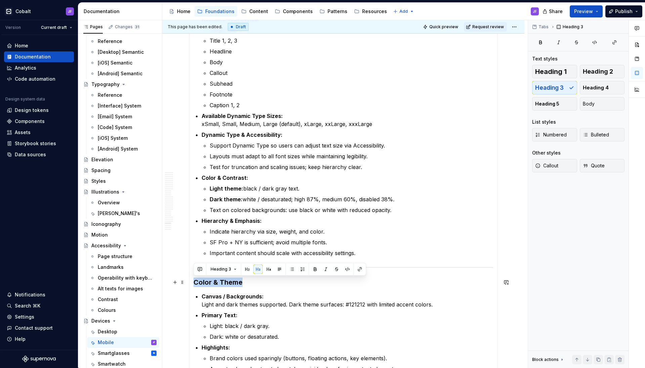
click at [228, 280] on h3 "Color & Theme" at bounding box center [343, 281] width 300 height 9
click at [596, 82] on button "Heading 4" at bounding box center [602, 87] width 45 height 13
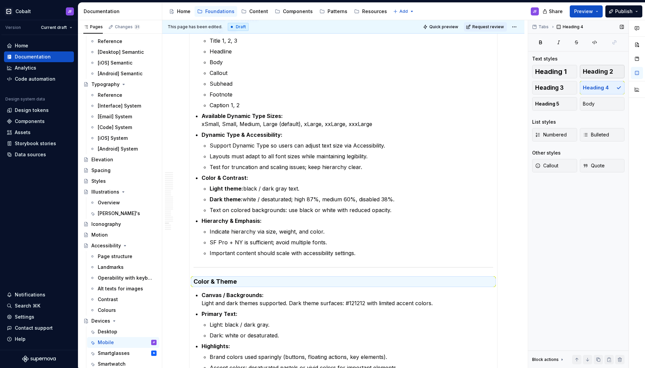
click at [597, 72] on span "Heading 2" at bounding box center [598, 71] width 30 height 7
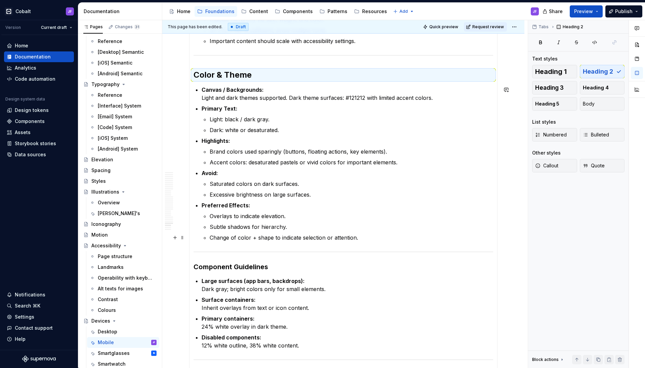
scroll to position [1482, 0]
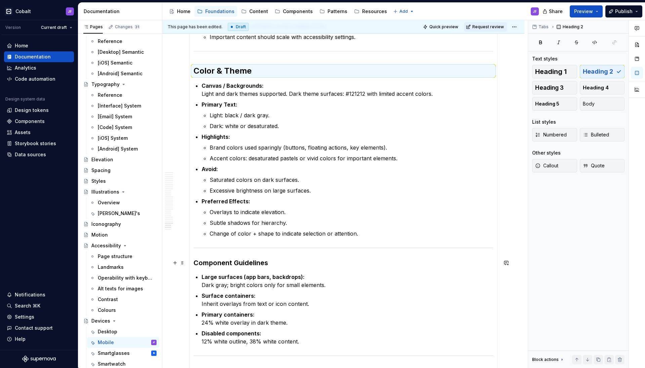
click at [247, 259] on h3 "Component Guidelines" at bounding box center [343, 262] width 300 height 9
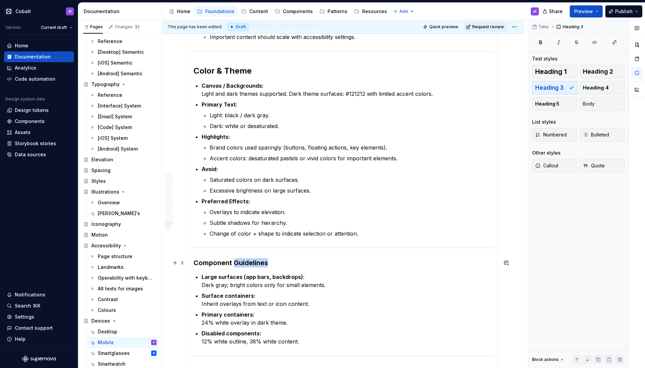
click at [247, 259] on h3 "Component Guidelines" at bounding box center [343, 262] width 300 height 9
click at [596, 71] on span "Heading 2" at bounding box center [598, 71] width 30 height 7
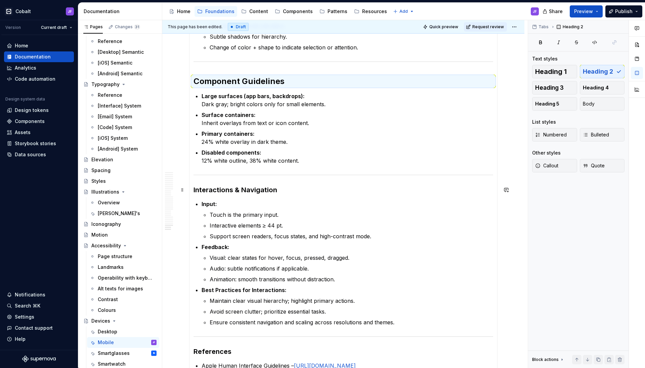
scroll to position [1677, 0]
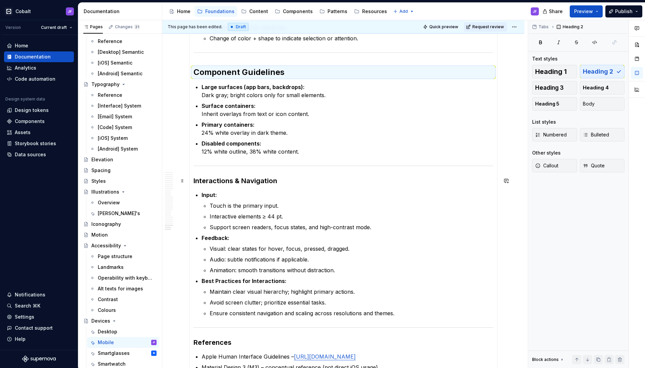
click at [255, 182] on h3 "Interactions & Navigation" at bounding box center [343, 180] width 300 height 9
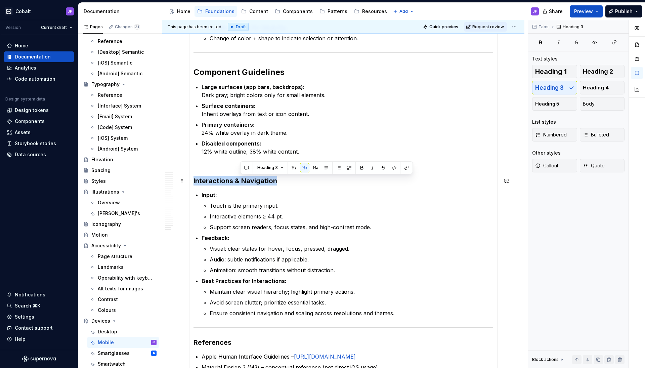
click at [255, 182] on h3 "Interactions & Navigation" at bounding box center [343, 180] width 300 height 9
click at [600, 73] on span "Heading 2" at bounding box center [598, 71] width 30 height 7
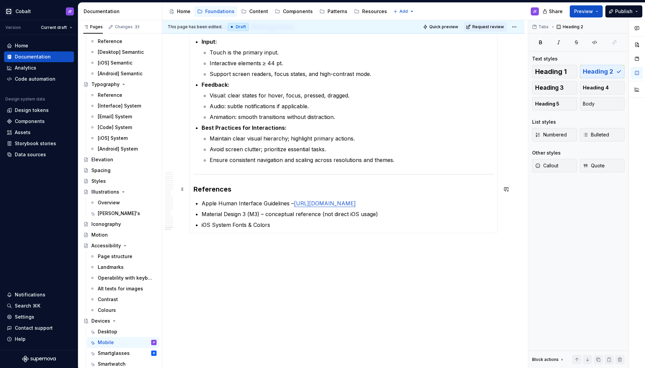
scroll to position [1835, 0]
click at [222, 190] on h3 "References" at bounding box center [343, 188] width 300 height 9
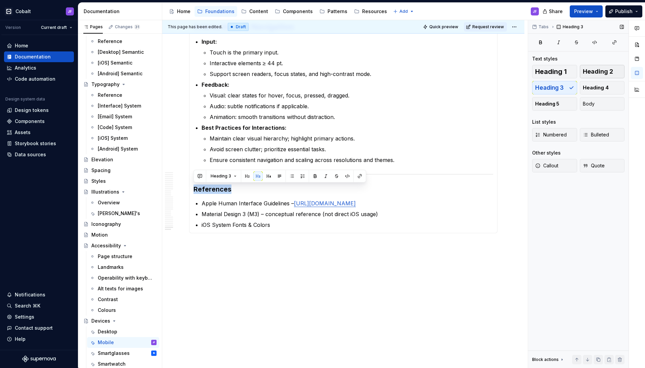
click at [607, 69] on span "Heading 2" at bounding box center [598, 71] width 30 height 7
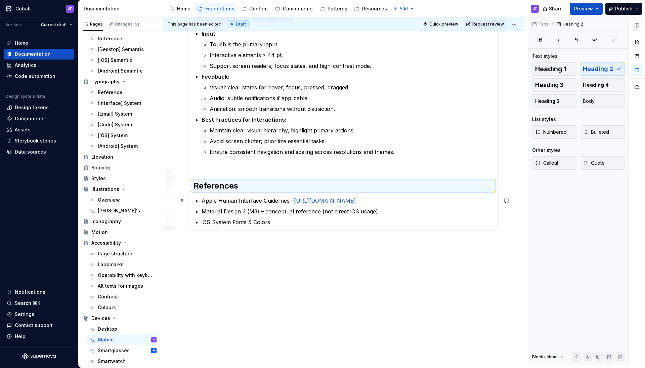
click at [390, 202] on p "Apple Human Interface Guidelines – [URL][DOMAIN_NAME]" at bounding box center [348, 201] width 292 height 8
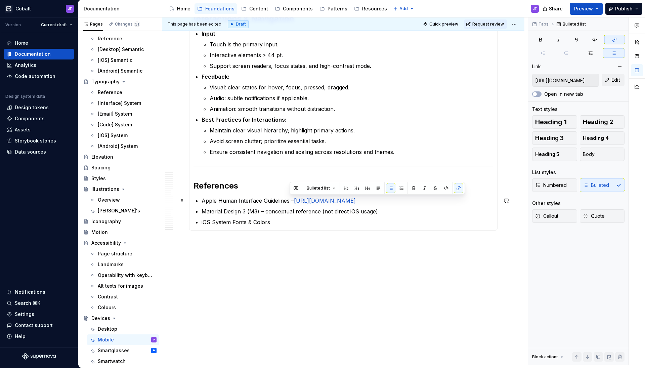
drag, startPoint x: 405, startPoint y: 201, endPoint x: 290, endPoint y: 200, distance: 114.9
click at [290, 200] on p "Apple Human Interface Guidelines – [URL][DOMAIN_NAME]" at bounding box center [348, 201] width 292 height 8
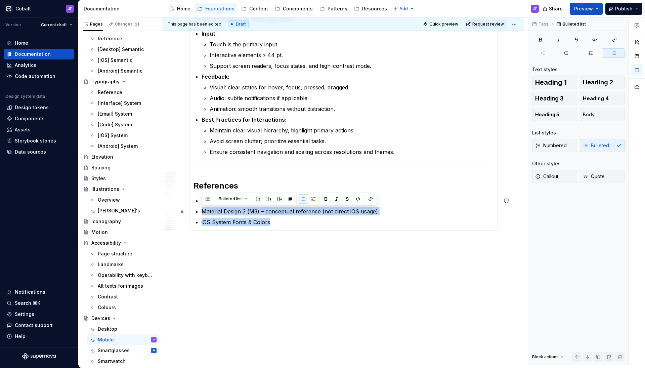
drag, startPoint x: 278, startPoint y: 227, endPoint x: 200, endPoint y: 212, distance: 79.3
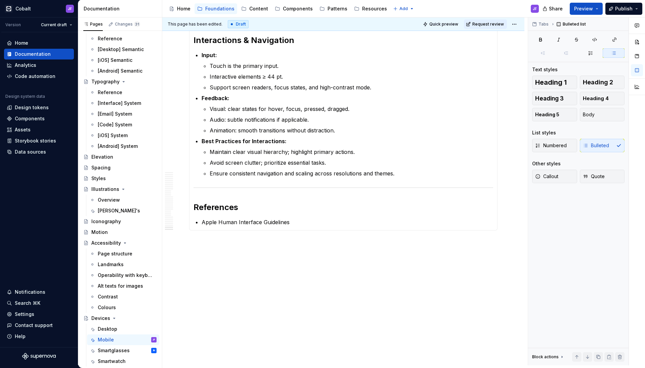
scroll to position [1819, 0]
click at [294, 221] on p "Apple Human Interface Guidelines" at bounding box center [348, 222] width 292 height 8
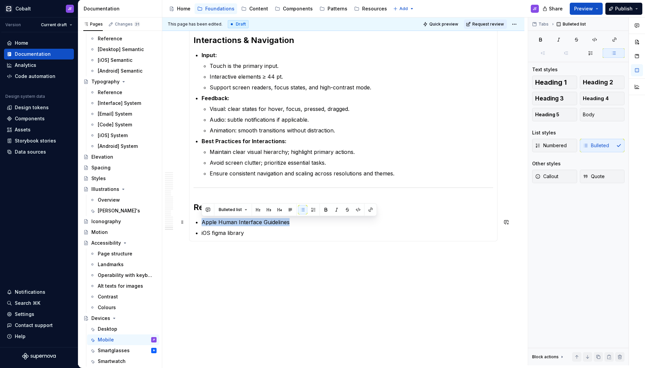
drag, startPoint x: 325, startPoint y: 219, endPoint x: 200, endPoint y: 219, distance: 125.3
type textarea "*"
click at [364, 211] on div "Bulleted list" at bounding box center [289, 209] width 172 height 9
click at [368, 211] on button "button" at bounding box center [370, 209] width 9 height 9
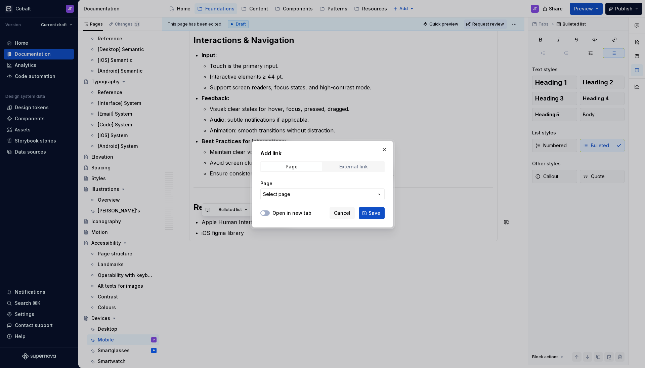
click at [347, 164] on div "External link" at bounding box center [353, 166] width 29 height 5
click at [314, 190] on input "URL" at bounding box center [322, 194] width 124 height 12
paste input "[URL][DOMAIN_NAME]"
type input "[URL][DOMAIN_NAME]"
click at [267, 214] on button "Open in new tab" at bounding box center [264, 212] width 9 height 5
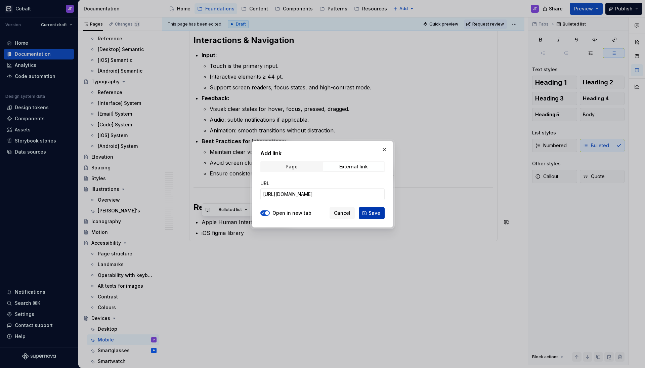
click at [379, 214] on span "Save" at bounding box center [374, 213] width 12 height 7
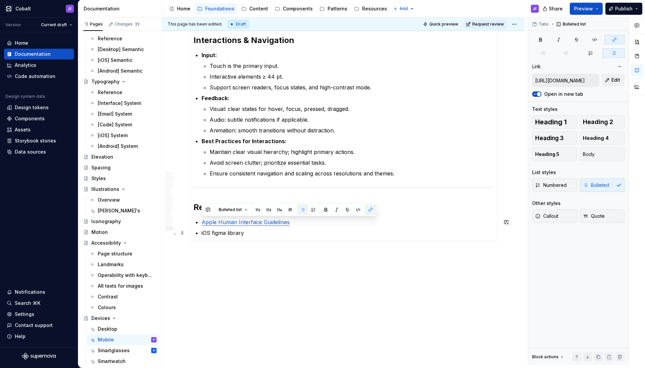
click at [230, 232] on p "iOS figma library" at bounding box center [348, 233] width 292 height 8
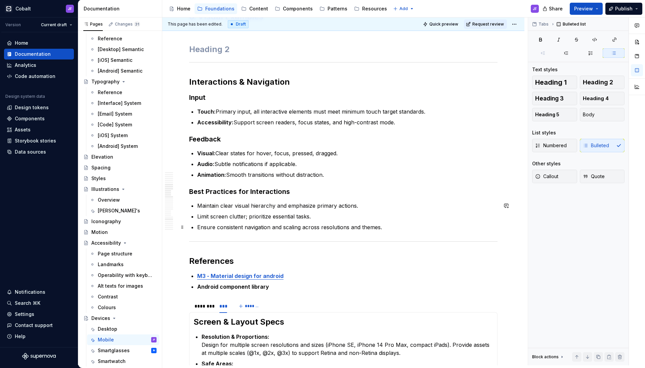
scroll to position [748, 0]
click at [345, 279] on p "M3 - Material design for android" at bounding box center [347, 276] width 300 height 8
click at [300, 287] on p "Android component library" at bounding box center [347, 287] width 300 height 8
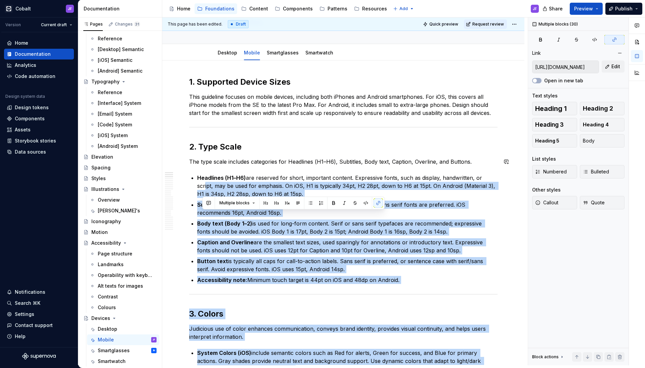
scroll to position [0, 0]
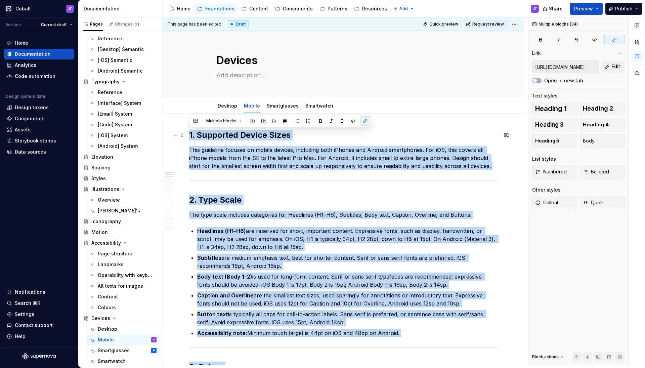
drag, startPoint x: 288, startPoint y: 288, endPoint x: 189, endPoint y: 131, distance: 185.0
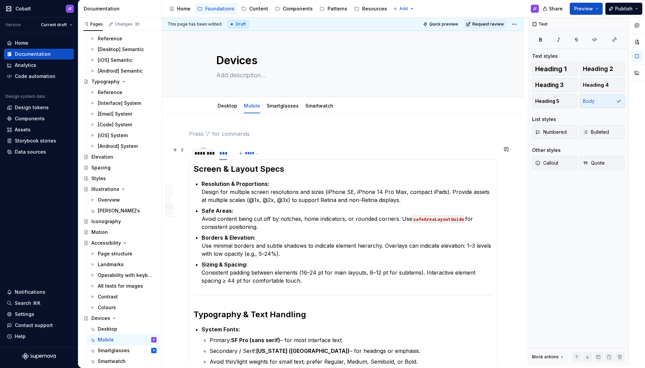
click at [203, 152] on div "********" at bounding box center [203, 153] width 18 height 7
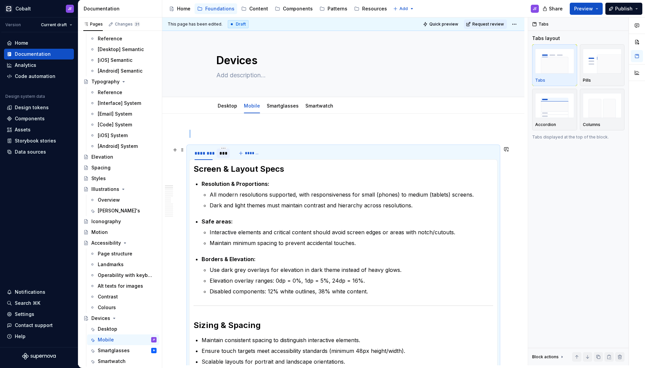
click at [218, 155] on div "***" at bounding box center [223, 152] width 13 height 9
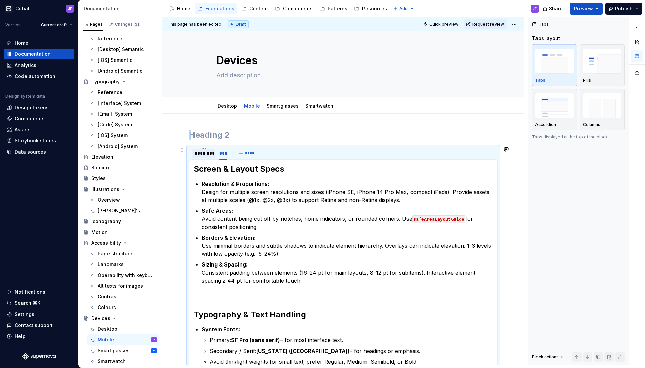
click at [208, 151] on div "********" at bounding box center [203, 153] width 18 height 7
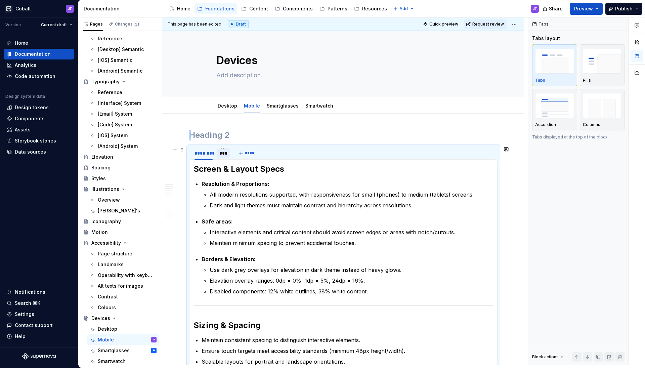
click at [221, 152] on div "***" at bounding box center [223, 153] width 8 height 7
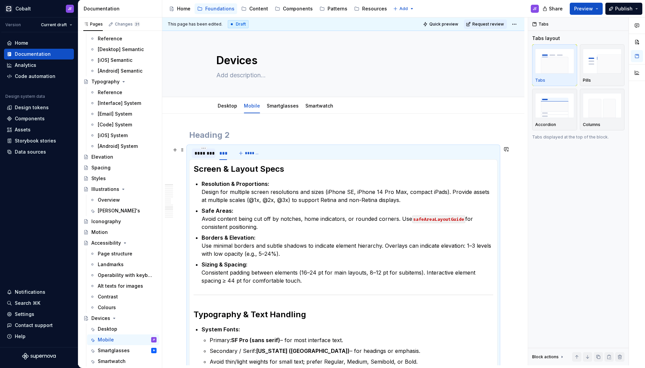
click at [206, 154] on div "********" at bounding box center [203, 153] width 18 height 7
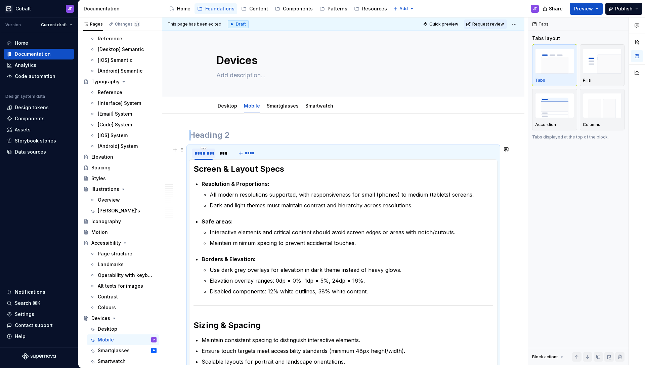
click at [215, 154] on div "********" at bounding box center [204, 152] width 24 height 9
click at [217, 154] on div "***" at bounding box center [223, 152] width 13 height 9
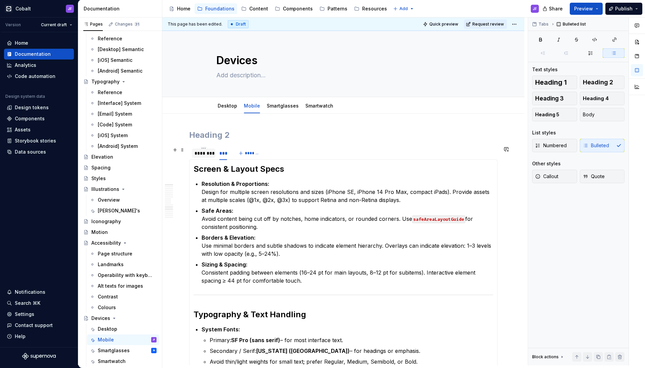
click at [205, 151] on div "********" at bounding box center [203, 153] width 18 height 7
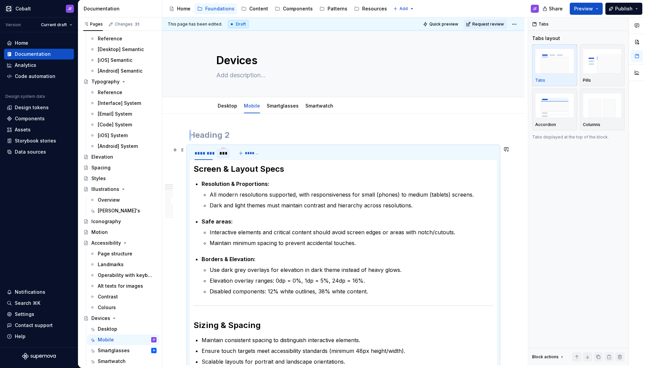
click at [221, 154] on div "***" at bounding box center [223, 153] width 8 height 7
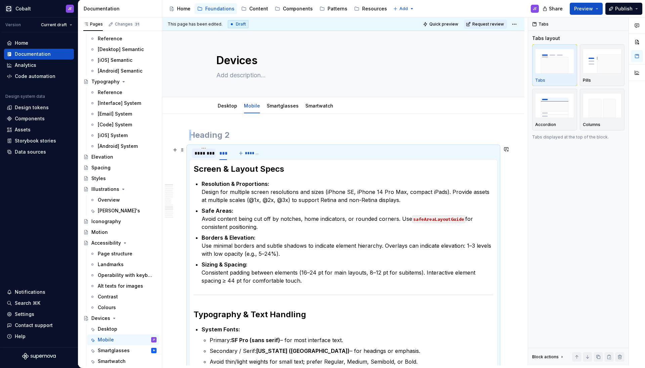
click at [208, 156] on div "********" at bounding box center [203, 153] width 18 height 7
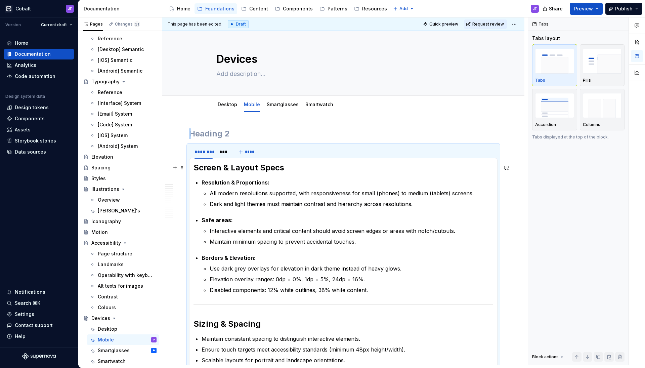
scroll to position [22, 0]
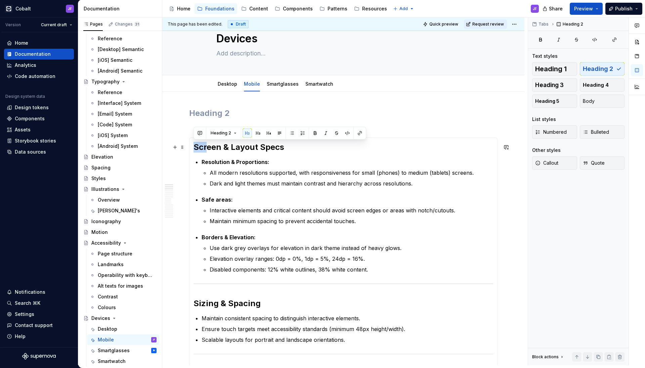
drag, startPoint x: 194, startPoint y: 145, endPoint x: 207, endPoint y: 148, distance: 12.5
click at [207, 148] on h2 "Screen & Layout Specs" at bounding box center [343, 147] width 300 height 11
click at [209, 110] on h2 at bounding box center [343, 113] width 308 height 11
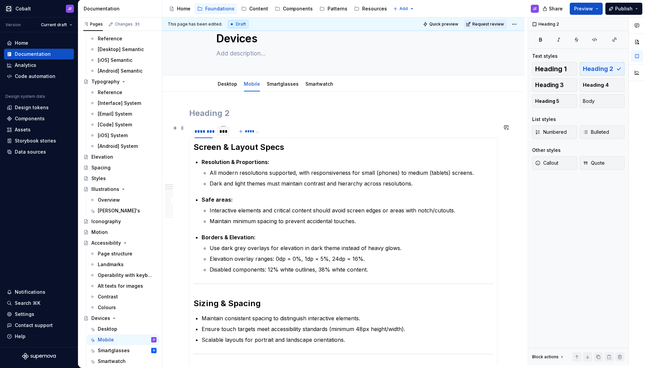
click at [220, 136] on div "***" at bounding box center [223, 131] width 13 height 9
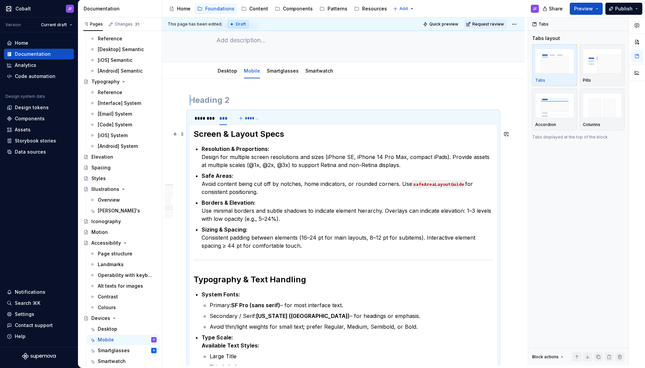
scroll to position [36, 0]
click at [206, 120] on div "********" at bounding box center [203, 117] width 18 height 7
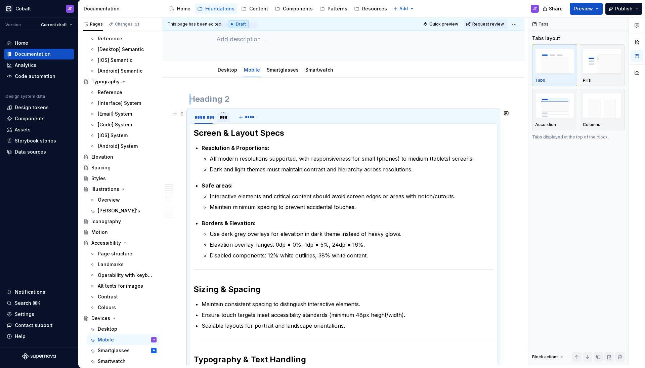
click at [222, 119] on div "***" at bounding box center [223, 117] width 8 height 7
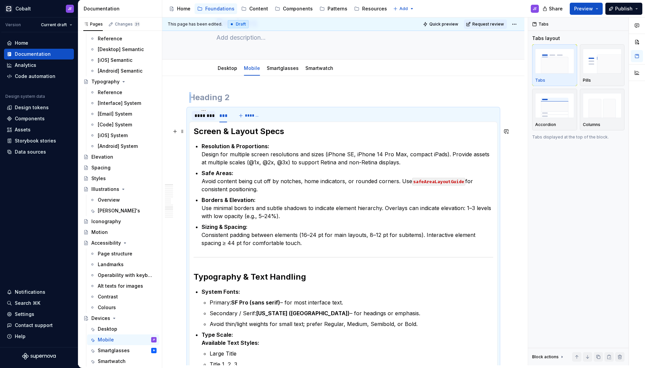
click at [208, 120] on div "********" at bounding box center [204, 115] width 24 height 9
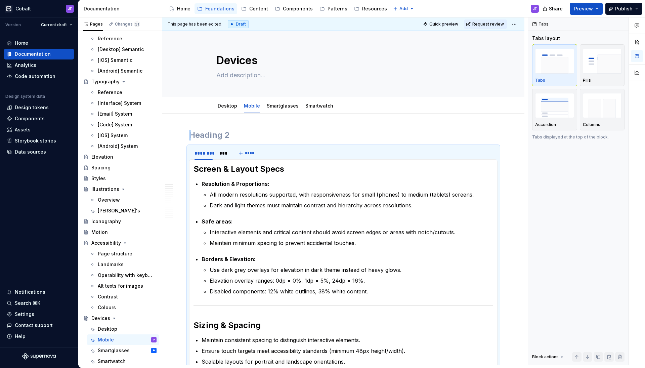
scroll to position [0, 0]
click at [220, 155] on div "***" at bounding box center [223, 153] width 8 height 7
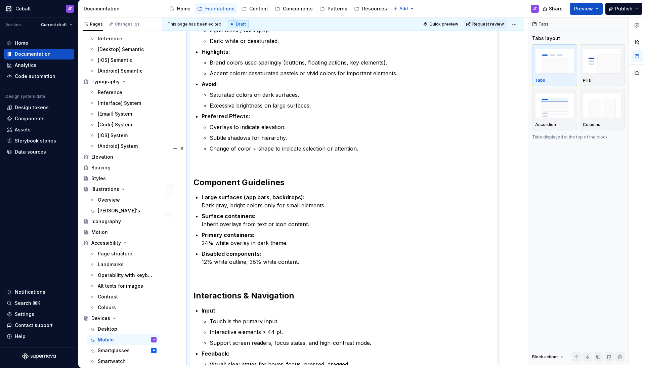
scroll to position [647, 0]
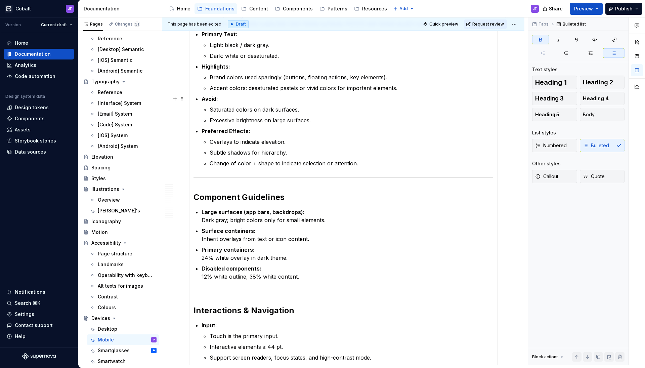
click at [211, 96] on strong "Avoid:" at bounding box center [210, 98] width 16 height 7
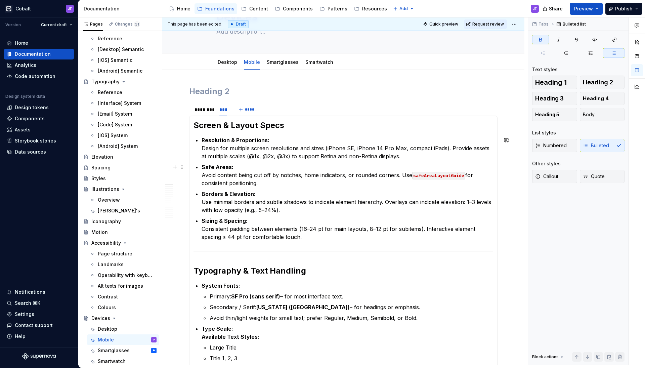
scroll to position [44, 0]
click at [203, 113] on div "********" at bounding box center [203, 109] width 18 height 7
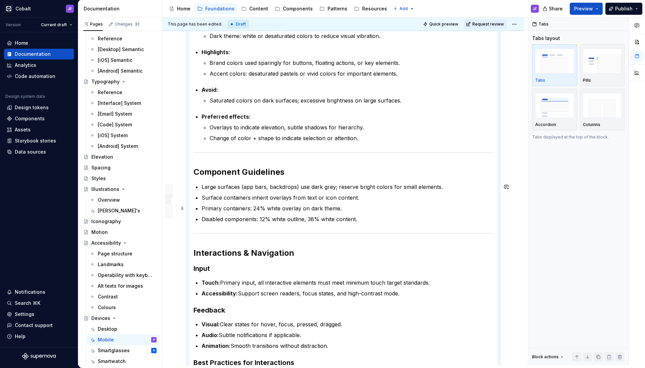
scroll to position [763, 0]
click at [200, 270] on h3 "Input" at bounding box center [343, 269] width 300 height 9
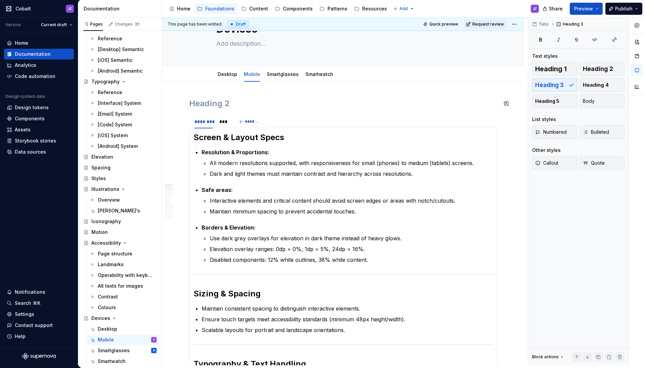
scroll to position [12, 0]
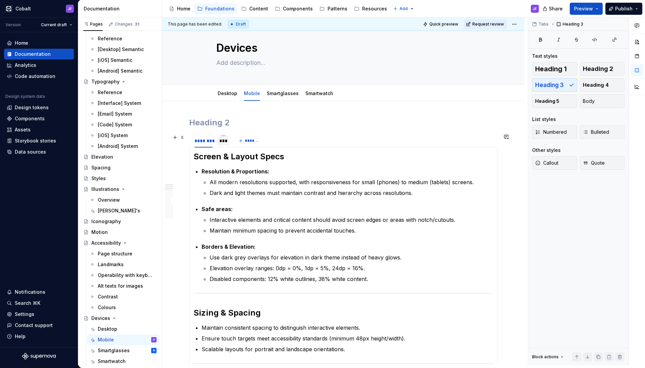
click at [223, 144] on div "***" at bounding box center [223, 140] width 13 height 9
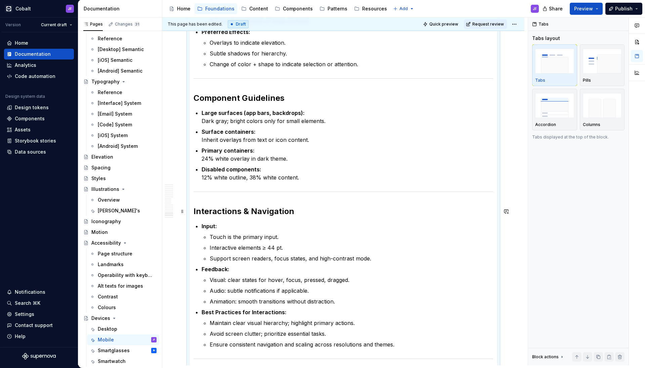
scroll to position [746, 0]
click at [208, 226] on strong "Input:" at bounding box center [209, 226] width 15 height 7
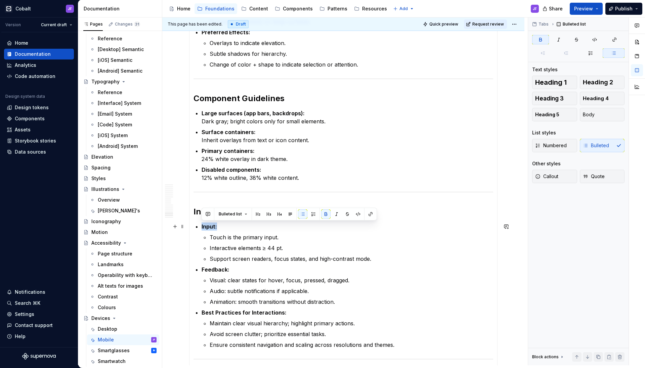
click at [208, 226] on strong "Input:" at bounding box center [209, 226] width 15 height 7
click at [236, 115] on strong "Large surfaces (app bars, backdrops):" at bounding box center [253, 113] width 103 height 7
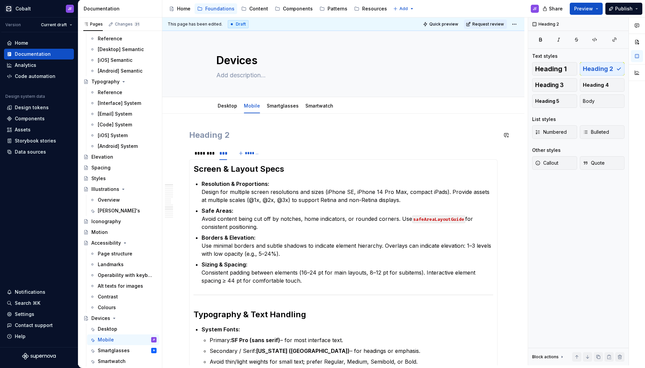
scroll to position [0, 0]
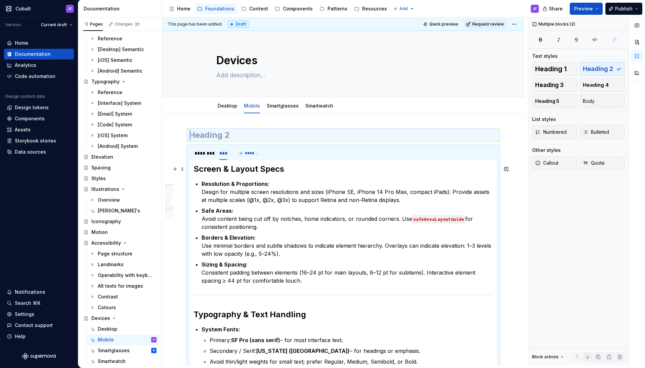
drag, startPoint x: 399, startPoint y: 164, endPoint x: 195, endPoint y: 171, distance: 203.3
click at [195, 169] on h2 "Screen & Layout Specs" at bounding box center [343, 169] width 300 height 11
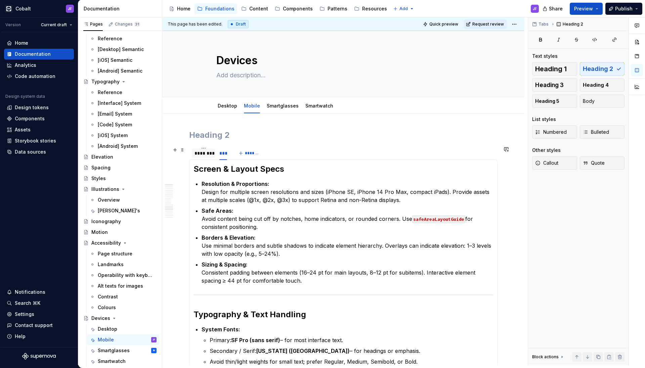
click at [206, 154] on div "********" at bounding box center [203, 153] width 18 height 7
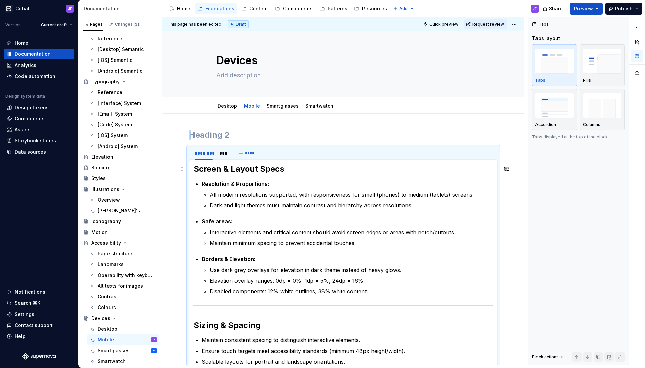
click at [194, 167] on h2 "Screen & Layout Specs" at bounding box center [343, 169] width 300 height 11
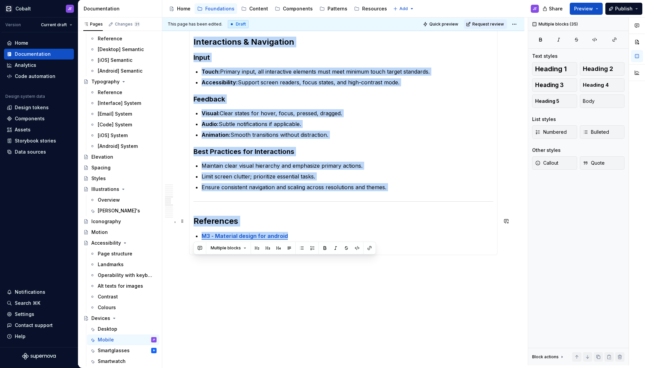
scroll to position [977, 0]
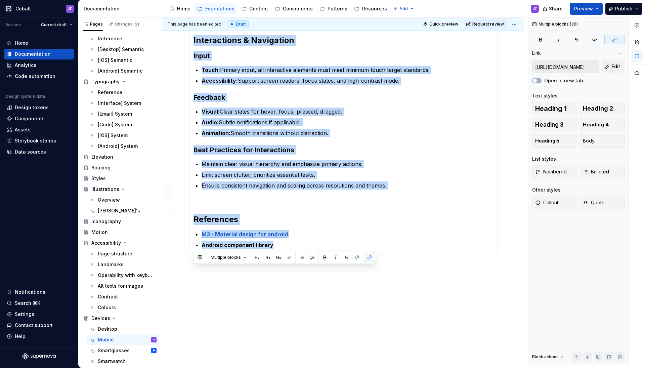
drag, startPoint x: 195, startPoint y: 169, endPoint x: 328, endPoint y: 250, distance: 155.9
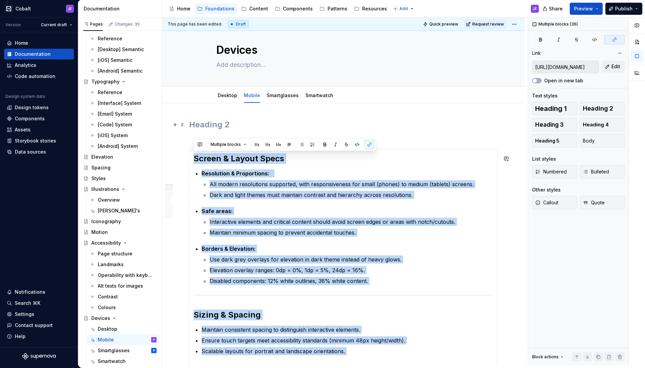
scroll to position [0, 0]
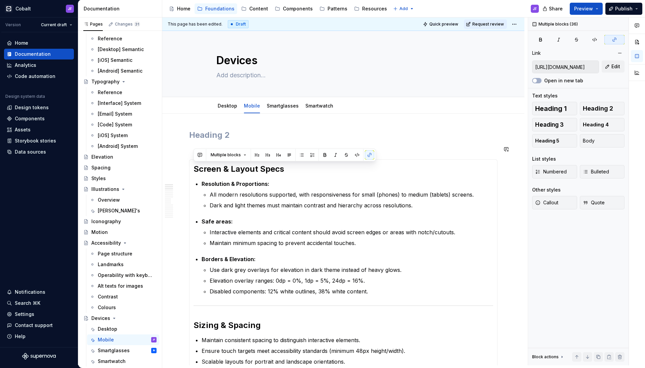
click at [243, 136] on h2 at bounding box center [343, 135] width 308 height 11
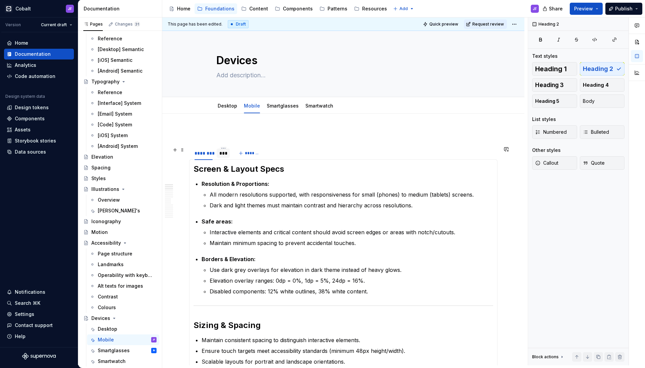
click at [223, 151] on div "***" at bounding box center [223, 153] width 8 height 7
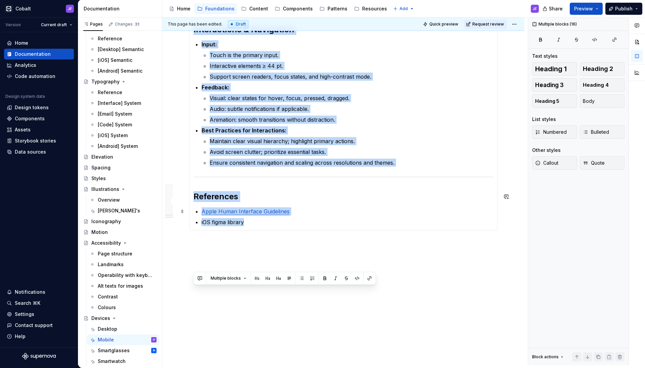
scroll to position [928, 0]
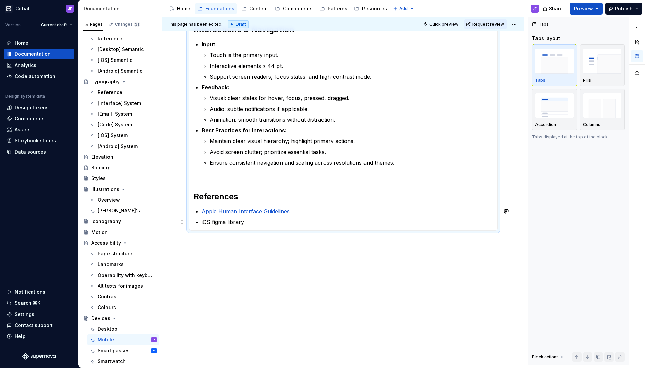
drag, startPoint x: 194, startPoint y: 167, endPoint x: 287, endPoint y: 215, distance: 103.8
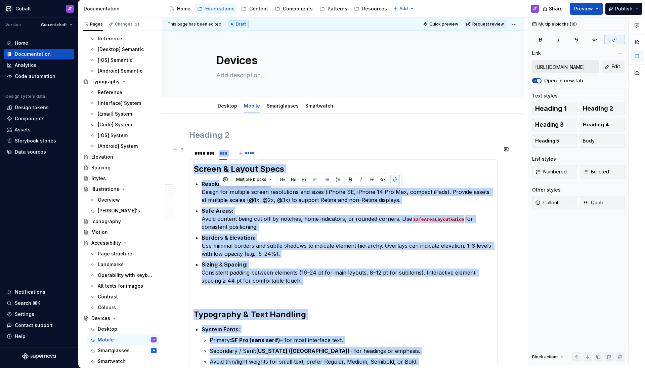
scroll to position [0, 0]
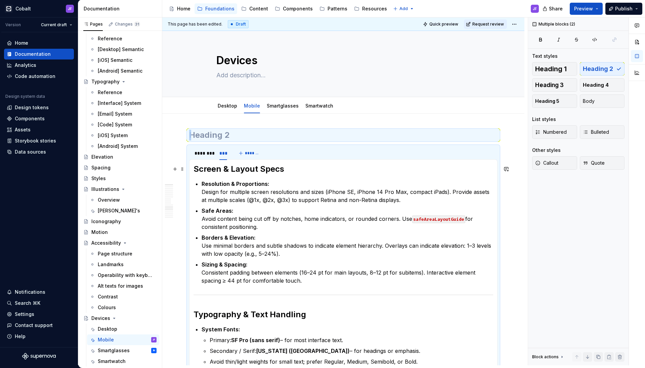
drag, startPoint x: 271, startPoint y: 219, endPoint x: 193, endPoint y: 168, distance: 93.8
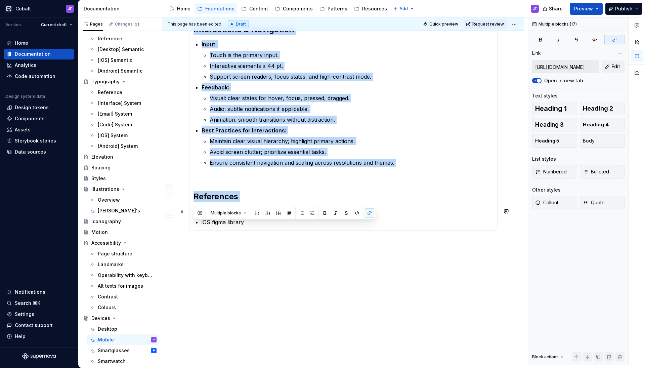
scroll to position [928, 0]
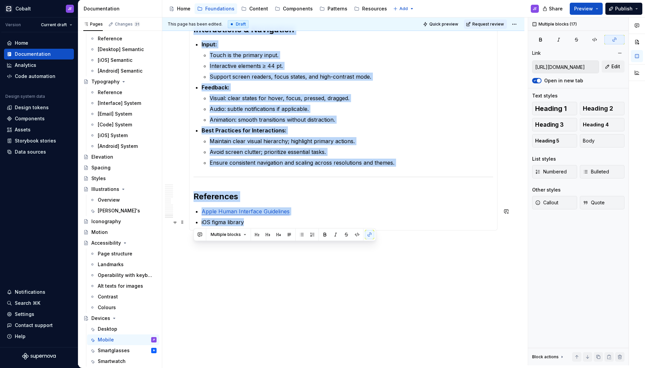
drag, startPoint x: 200, startPoint y: 171, endPoint x: 301, endPoint y: 220, distance: 112.2
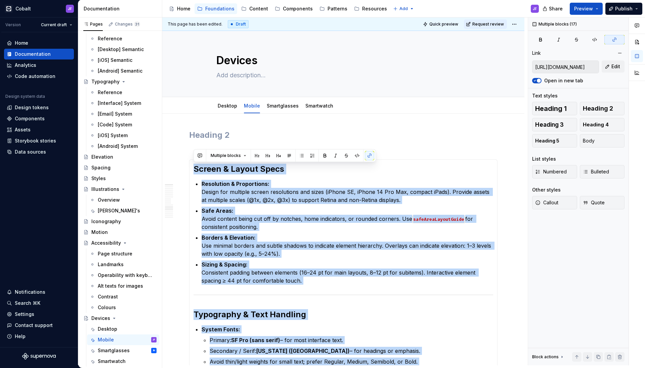
scroll to position [0, 0]
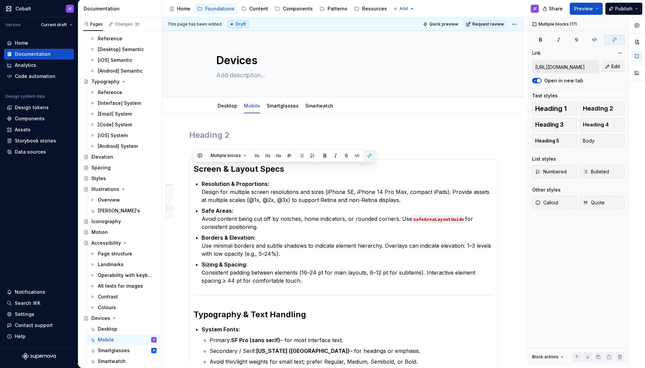
click at [234, 131] on h2 at bounding box center [343, 135] width 308 height 11
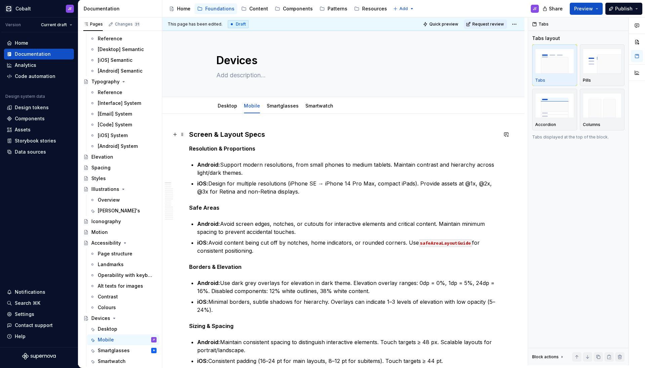
click at [235, 131] on h3 "Screen & Layout Specs" at bounding box center [343, 134] width 308 height 9
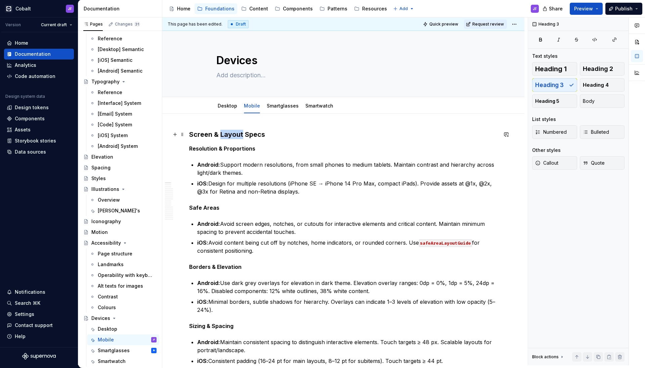
click at [235, 131] on h3 "Screen & Layout Specs" at bounding box center [343, 134] width 308 height 9
click at [583, 67] on span "Heading 2" at bounding box center [598, 69] width 30 height 7
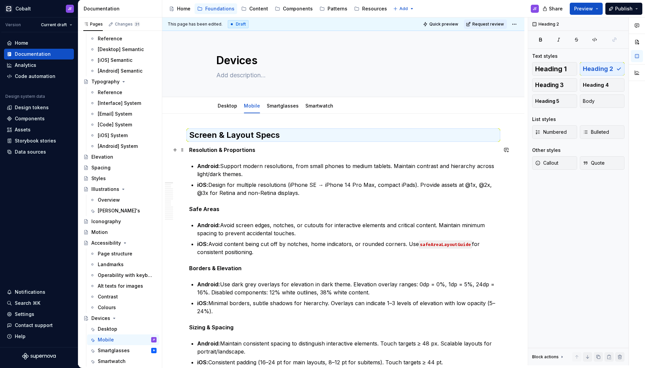
click at [239, 151] on strong "Resolution & Proportions" at bounding box center [222, 149] width 66 height 7
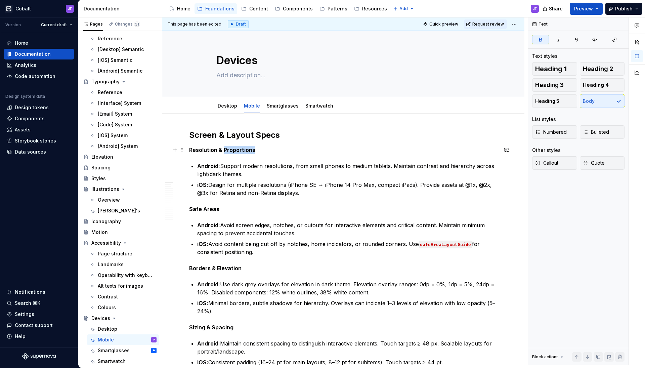
click at [239, 151] on strong "Resolution & Proportions" at bounding box center [222, 149] width 66 height 7
click at [265, 151] on p "Resolution & Proportions" at bounding box center [343, 150] width 308 height 8
click at [282, 138] on h2 "Screen & Layout Specs" at bounding box center [343, 135] width 308 height 11
click at [277, 146] on p "Resolution & Proportions" at bounding box center [343, 150] width 308 height 8
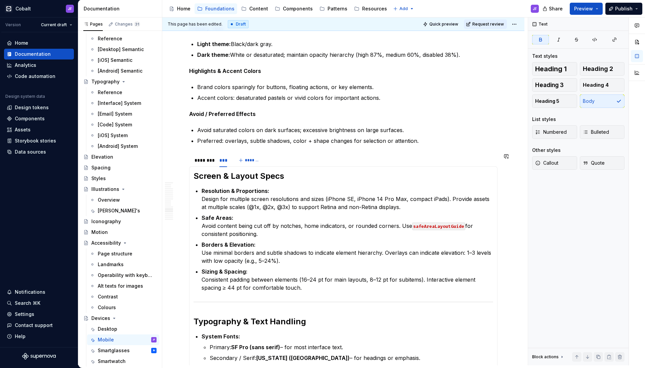
scroll to position [703, 0]
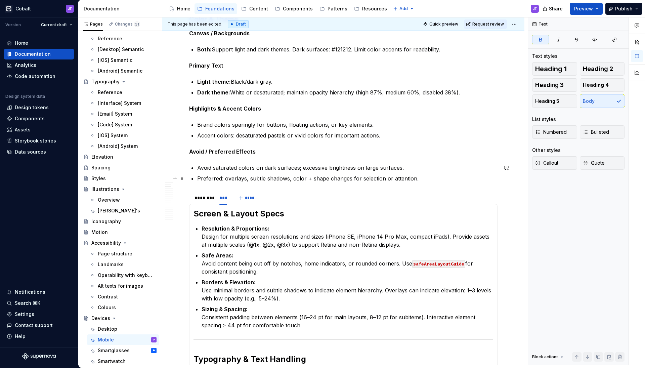
click at [420, 178] on p "Preferred: overlays, subtle shadows, color + shape changes for selection or att…" at bounding box center [347, 178] width 300 height 8
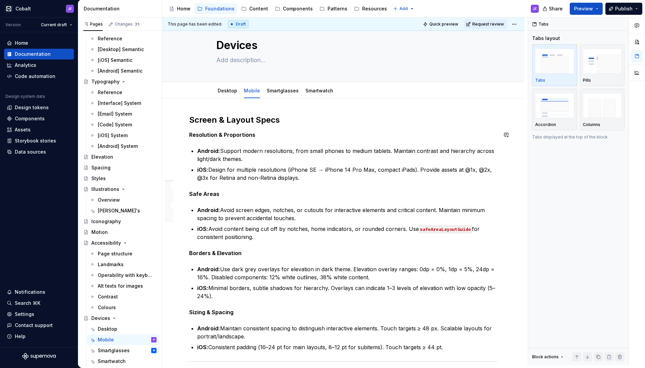
scroll to position [0, 0]
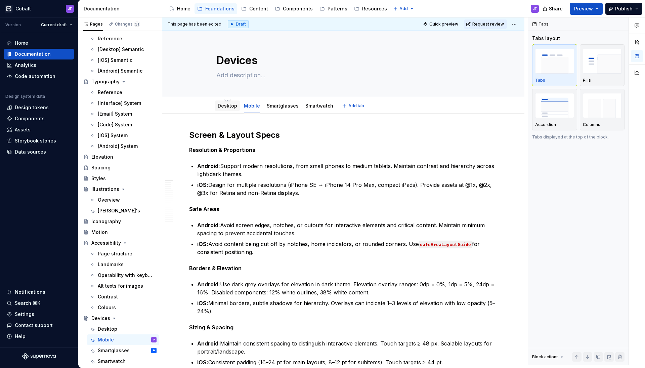
click at [228, 110] on div "Desktop" at bounding box center [227, 106] width 19 height 8
click at [227, 108] on div "Desktop" at bounding box center [227, 105] width 19 height 7
click at [227, 109] on div "Desktop" at bounding box center [227, 105] width 19 height 7
click at [231, 110] on div "Desktop" at bounding box center [227, 106] width 19 height 8
click at [233, 106] on link "Desktop" at bounding box center [227, 106] width 19 height 6
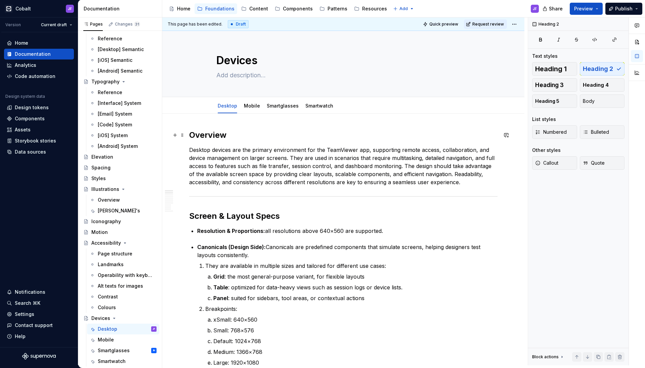
click at [209, 139] on h2 "Overview" at bounding box center [343, 135] width 308 height 11
click at [220, 215] on h2 "Screen & Layout Specs" at bounding box center [343, 216] width 308 height 11
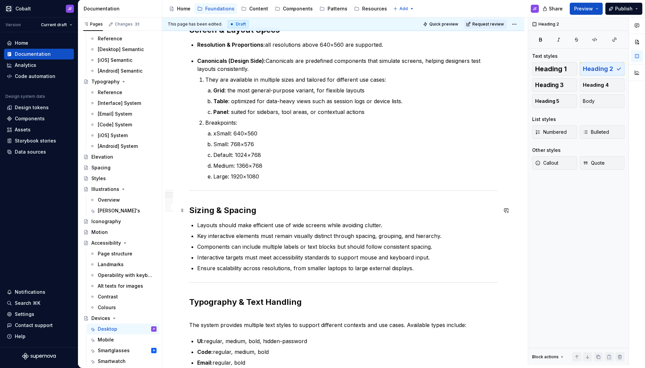
click at [223, 211] on h2 "Sizing & Spacing" at bounding box center [343, 210] width 308 height 11
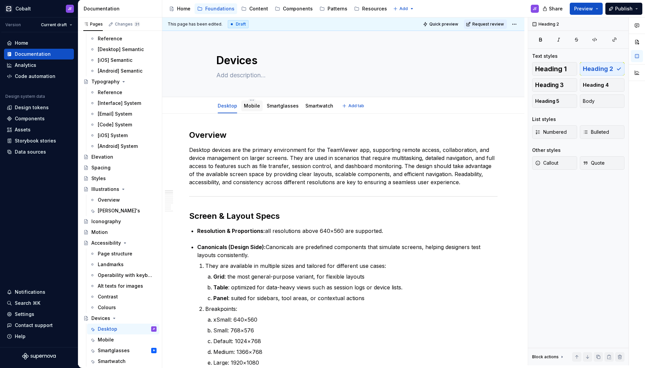
click at [246, 109] on div "Mobile" at bounding box center [252, 105] width 16 height 7
click at [249, 106] on link "Mobile" at bounding box center [252, 106] width 16 height 6
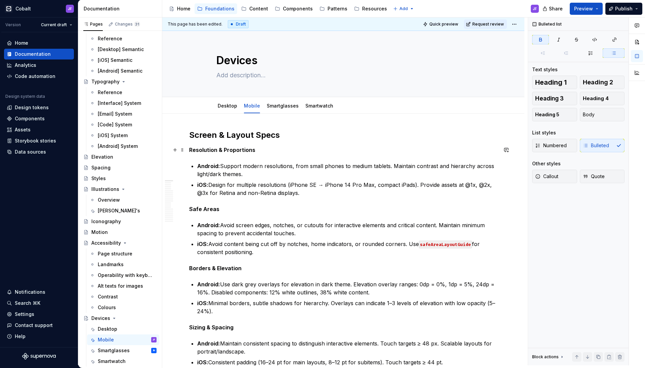
click at [240, 150] on strong "Resolution & Proportions" at bounding box center [222, 149] width 66 height 7
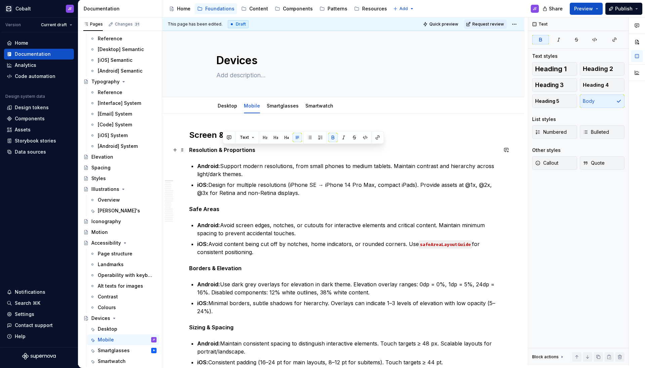
click at [240, 150] on strong "Resolution & Proportions" at bounding box center [222, 149] width 66 height 7
click at [261, 152] on p "Resolution & Proportions" at bounding box center [343, 150] width 308 height 8
click at [240, 136] on h2 "Screen & Layout Specs" at bounding box center [343, 135] width 308 height 11
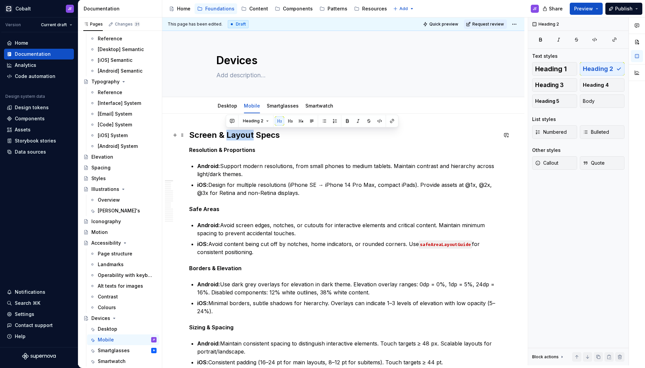
click at [240, 136] on h2 "Screen & Layout Specs" at bounding box center [343, 135] width 308 height 11
click at [224, 108] on link "Desktop" at bounding box center [227, 106] width 19 height 6
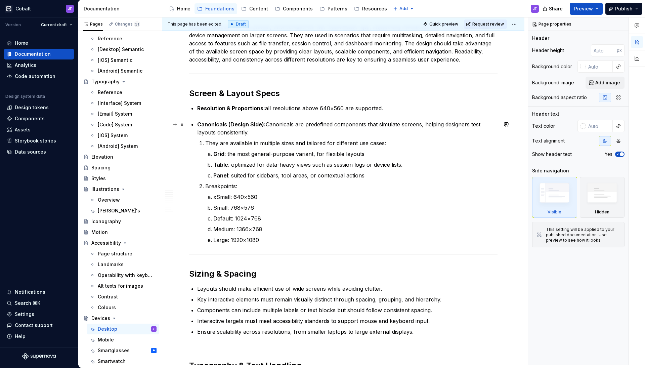
scroll to position [46, 0]
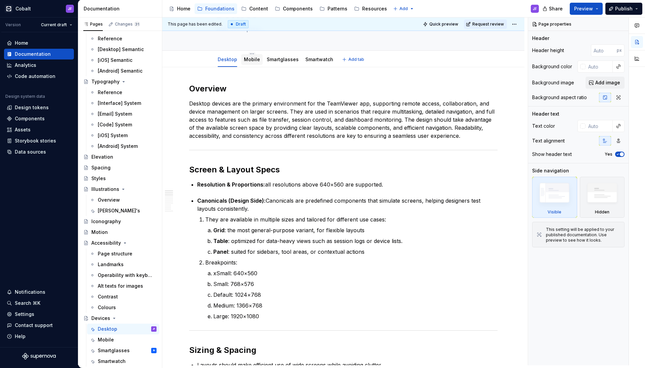
click at [249, 58] on link "Mobile" at bounding box center [252, 59] width 16 height 6
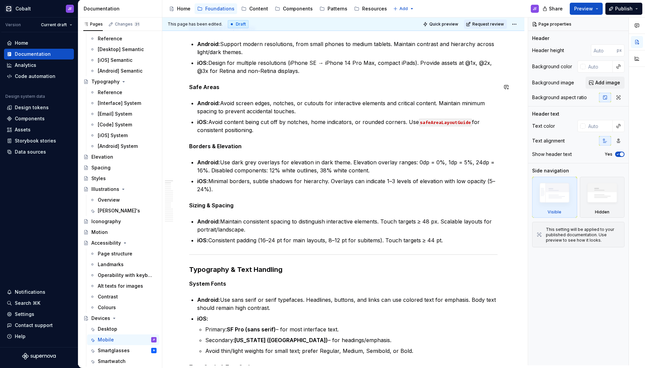
scroll to position [130, 0]
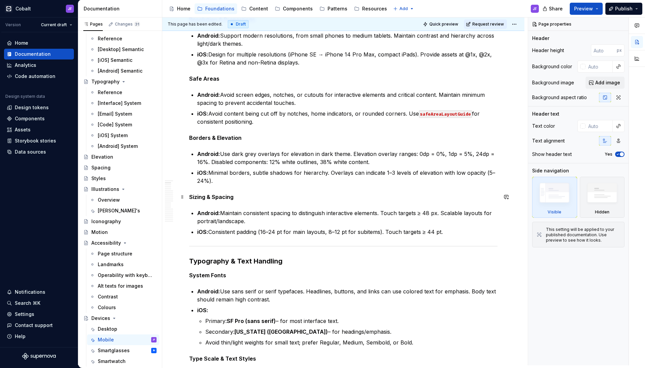
click at [229, 199] on strong "Sizing & Spacing" at bounding box center [211, 196] width 44 height 7
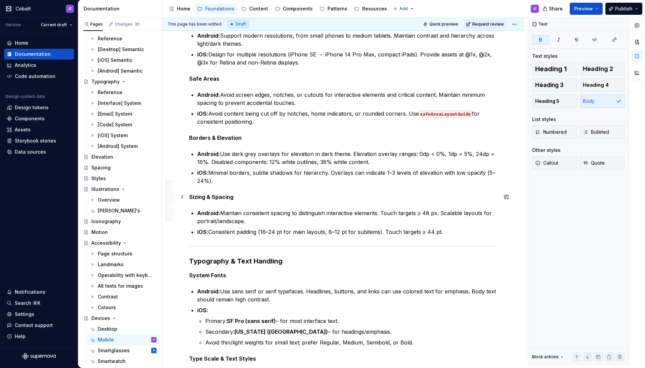
type textarea "*"
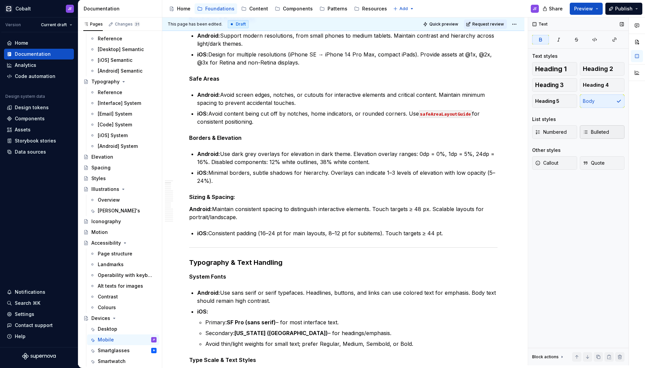
click at [605, 131] on span "Bulleted" at bounding box center [596, 132] width 26 height 7
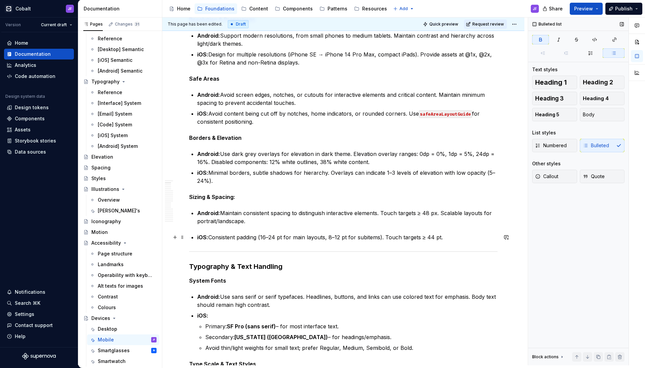
click at [198, 235] on strong "iOS:" at bounding box center [202, 237] width 11 height 7
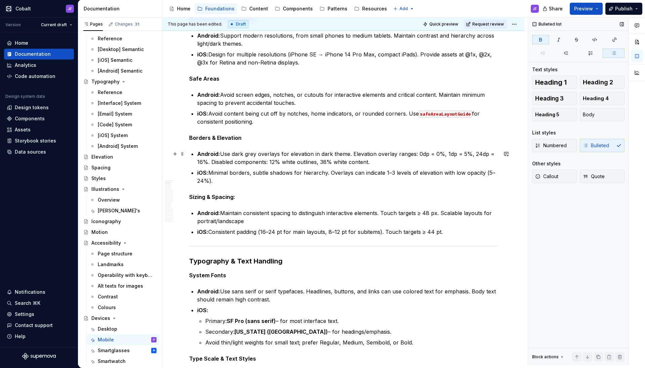
click at [239, 140] on strong "Borders & Elevation" at bounding box center [215, 137] width 52 height 7
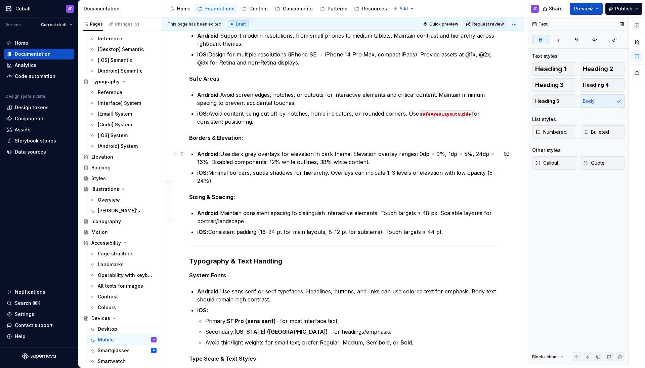
click at [197, 154] on strong "Android:" at bounding box center [208, 153] width 23 height 7
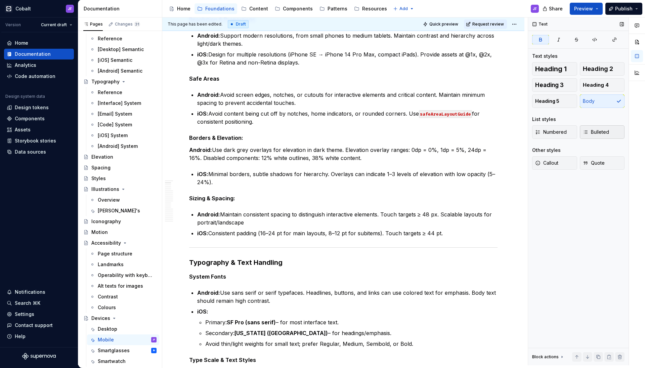
click at [590, 131] on span "Bulleted" at bounding box center [596, 132] width 26 height 7
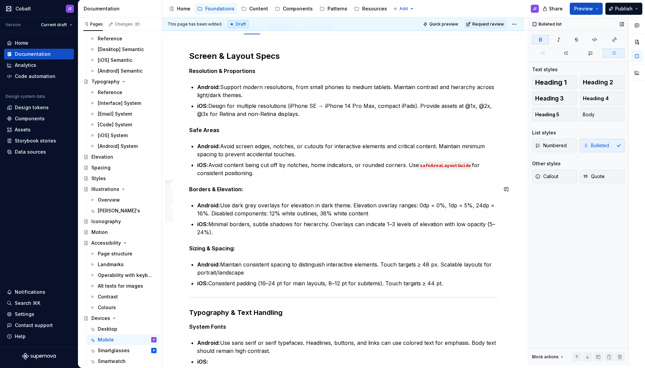
scroll to position [77, 0]
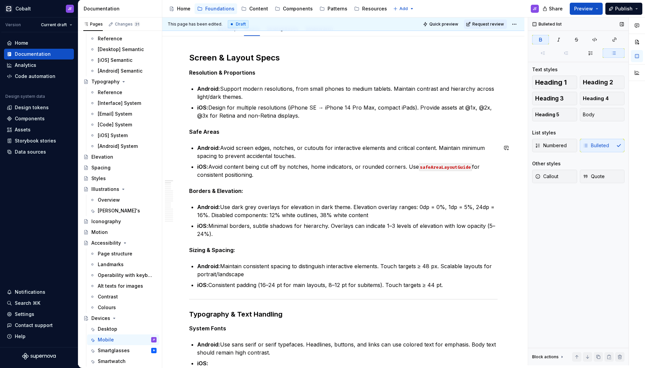
click at [220, 134] on p "Safe Areas" at bounding box center [343, 132] width 308 height 8
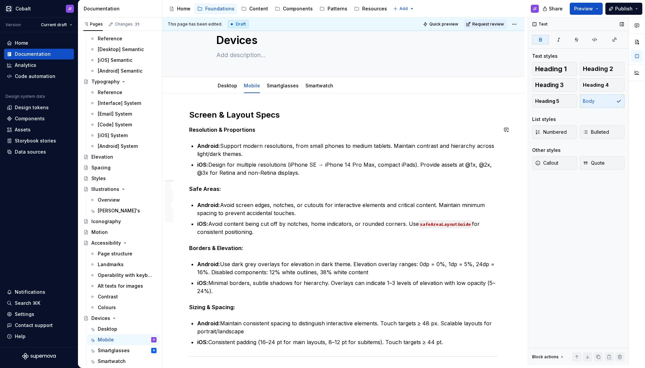
scroll to position [19, 0]
click at [252, 131] on strong "Resolution & Proportions" at bounding box center [222, 130] width 66 height 7
click at [257, 131] on p "Resolution & Proportions" at bounding box center [343, 131] width 308 height 8
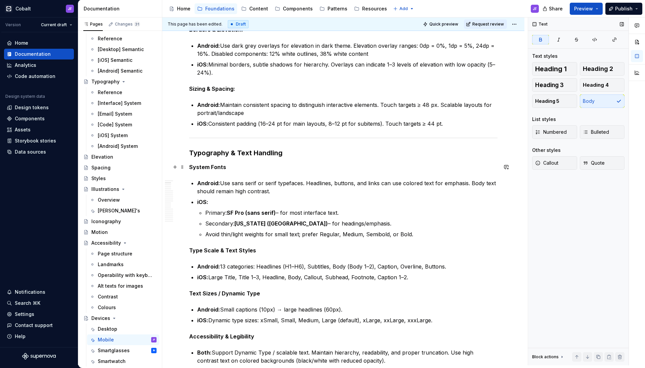
scroll to position [237, 0]
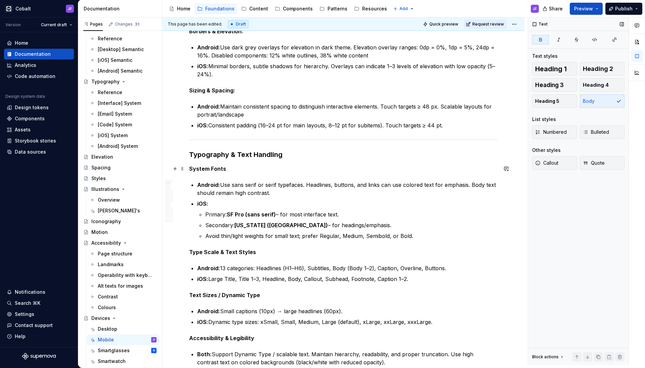
click at [227, 168] on p "System Fonts" at bounding box center [343, 169] width 308 height 8
click at [221, 169] on strong "System Fonts" at bounding box center [207, 168] width 37 height 7
click at [226, 169] on p "System Fonts" at bounding box center [343, 169] width 308 height 8
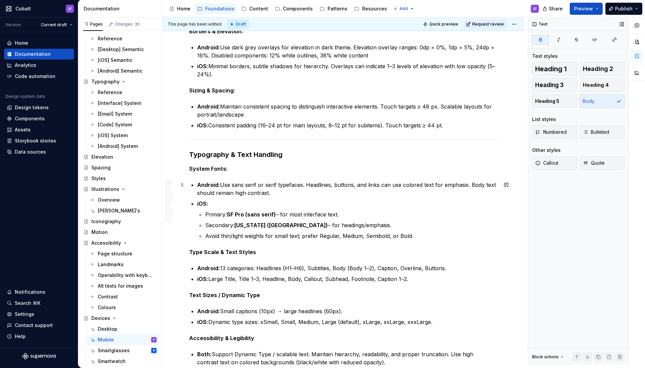
drag, startPoint x: 198, startPoint y: 186, endPoint x: 203, endPoint y: 183, distance: 6.0
click at [199, 186] on strong "Android:" at bounding box center [208, 184] width 23 height 7
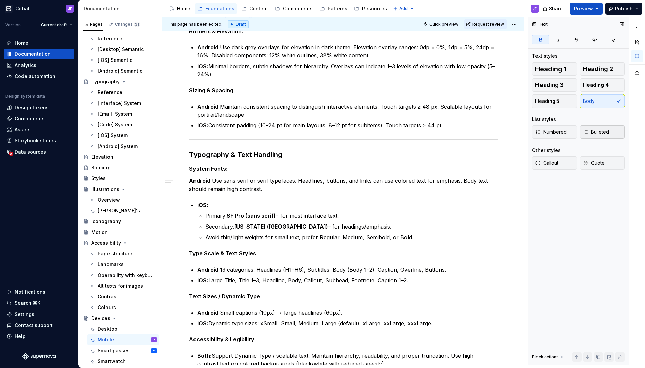
click at [601, 131] on span "Bulleted" at bounding box center [596, 132] width 26 height 7
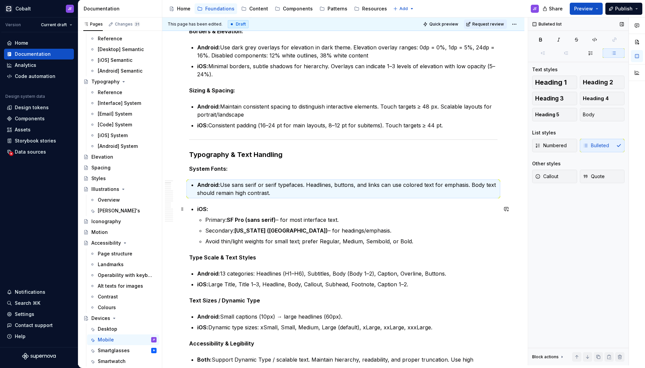
drag, startPoint x: 195, startPoint y: 208, endPoint x: 236, endPoint y: 196, distance: 42.2
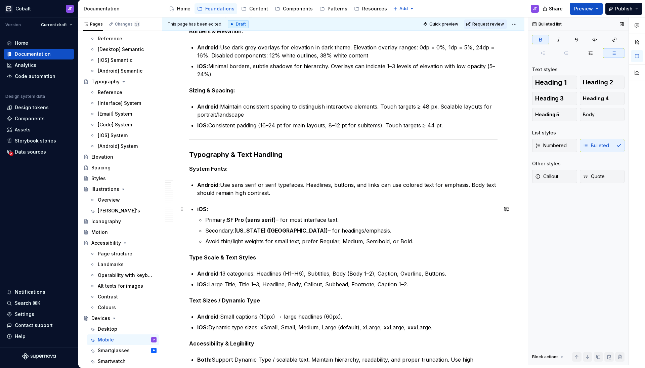
drag, startPoint x: 211, startPoint y: 210, endPoint x: 218, endPoint y: 208, distance: 7.7
click at [211, 210] on p "iOS:" at bounding box center [347, 209] width 300 height 8
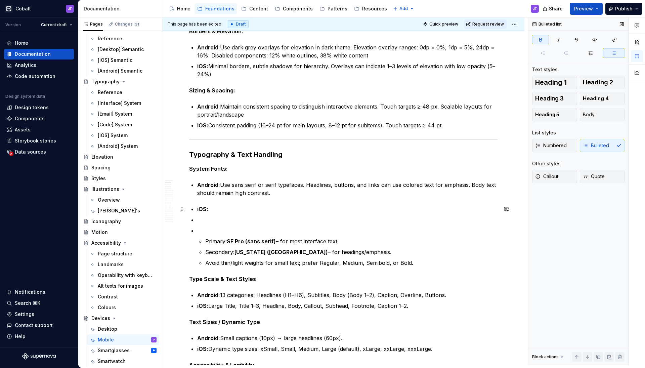
click at [198, 206] on strong "iOS:" at bounding box center [202, 209] width 11 height 7
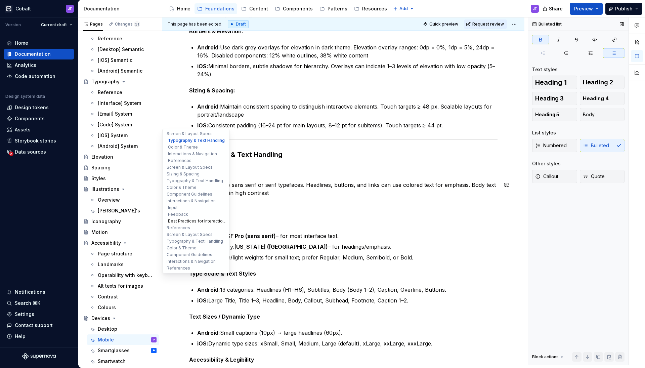
click at [218, 223] on button "Best Practices for Interactions" at bounding box center [196, 221] width 64 height 7
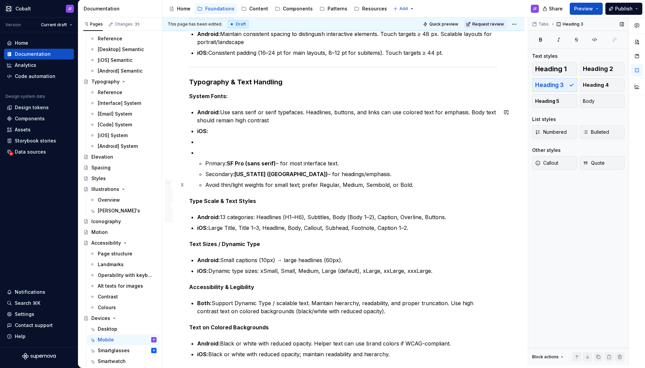
scroll to position [309, 0]
click at [212, 152] on p at bounding box center [347, 153] width 300 height 8
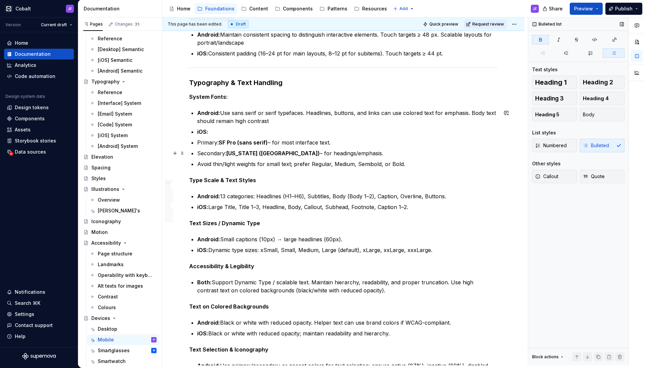
click at [199, 143] on p "Primary: SF Pro (sans serif) – for most interface text." at bounding box center [347, 142] width 300 height 8
click at [198, 153] on p "Secondary: [US_STATE] ([GEOGRAPHIC_DATA]) – for headings/emphasis." at bounding box center [347, 153] width 300 height 8
click at [199, 161] on p "Avoid thin/light weights for small text; prefer Regular, Medium, Semibold, or B…" at bounding box center [347, 164] width 300 height 8
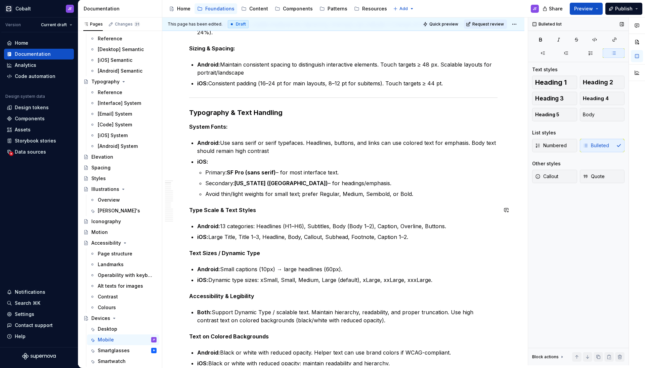
scroll to position [276, 0]
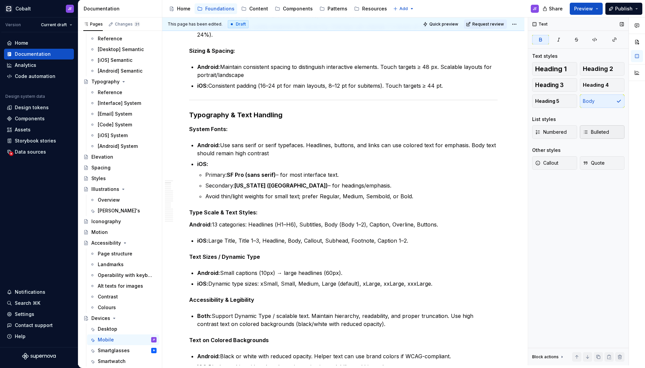
click at [591, 128] on button "Bulleted" at bounding box center [602, 131] width 45 height 13
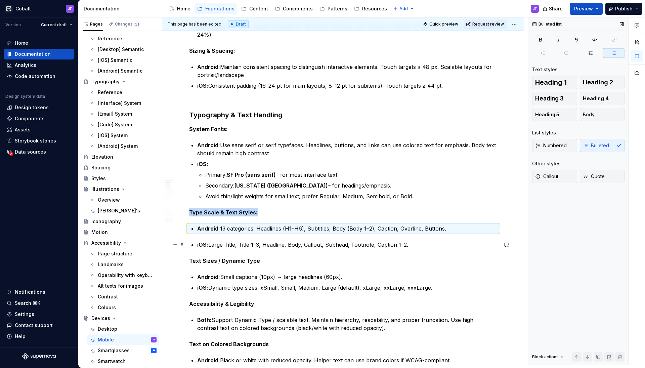
click at [206, 244] on strong "iOS:" at bounding box center [202, 244] width 11 height 7
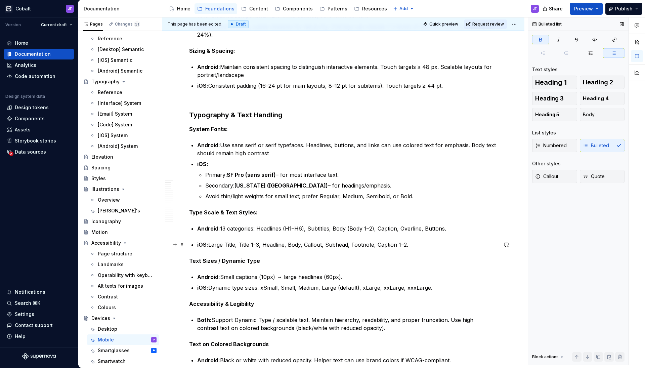
click at [199, 245] on strong "iOS:" at bounding box center [202, 244] width 11 height 7
drag, startPoint x: 198, startPoint y: 245, endPoint x: 230, endPoint y: 240, distance: 33.3
click at [198, 245] on strong "iOS:" at bounding box center [202, 244] width 11 height 7
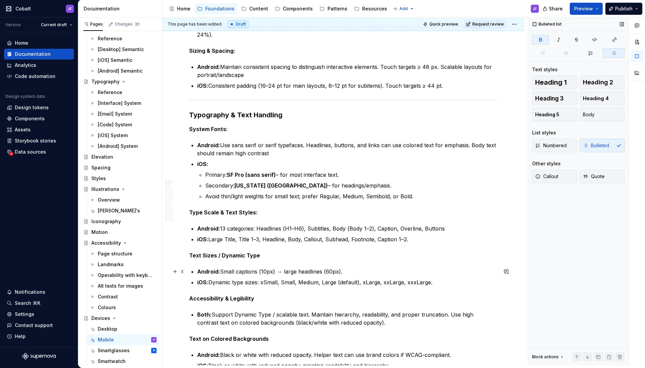
click at [197, 270] on strong "Android:" at bounding box center [208, 271] width 23 height 7
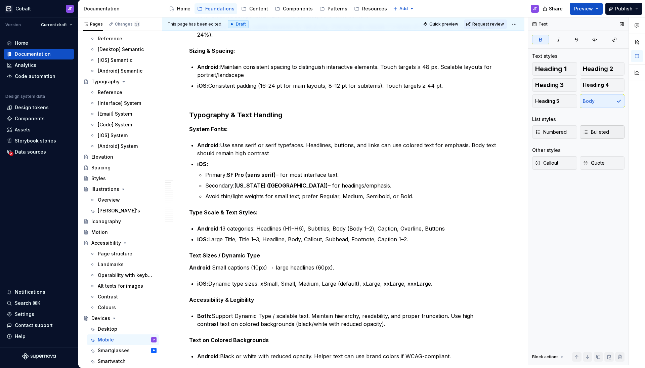
click at [601, 128] on button "Bulleted" at bounding box center [602, 131] width 45 height 13
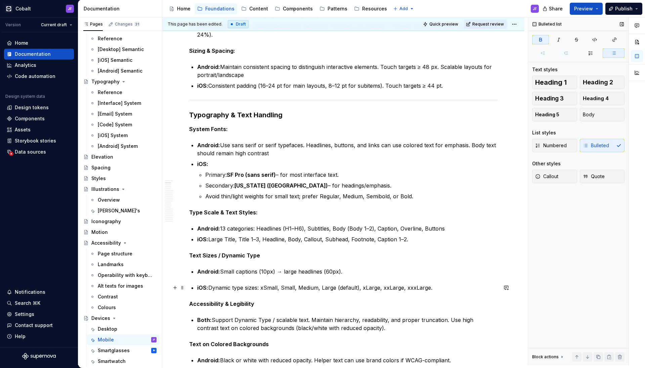
drag, startPoint x: 193, startPoint y: 290, endPoint x: 201, endPoint y: 289, distance: 8.6
click at [197, 290] on p "iOS: Dynamic type sizes: xSmall, Small, Medium, Large (default), xLarge, xxLarg…" at bounding box center [347, 288] width 300 height 8
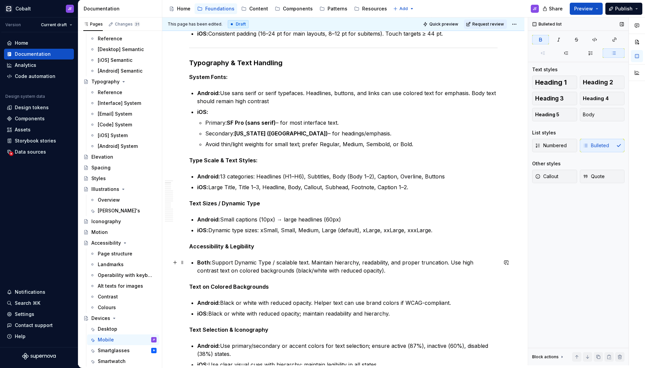
scroll to position [343, 0]
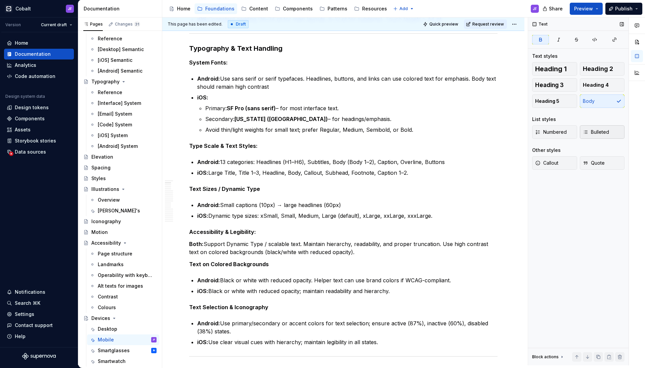
click at [599, 128] on button "Bulleted" at bounding box center [602, 131] width 45 height 13
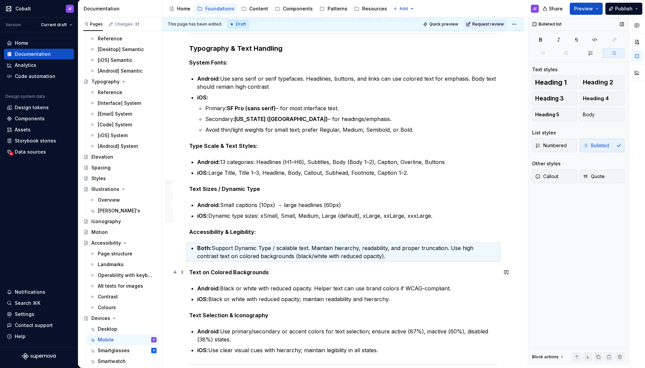
click at [190, 271] on strong "Text on Colored Backgrounds" at bounding box center [229, 272] width 80 height 7
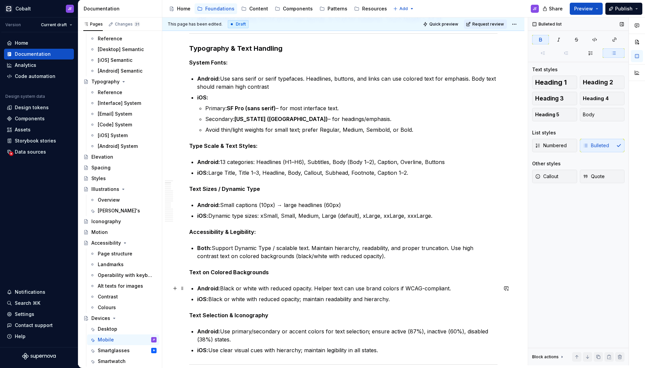
click at [198, 288] on strong "Android:" at bounding box center [208, 288] width 23 height 7
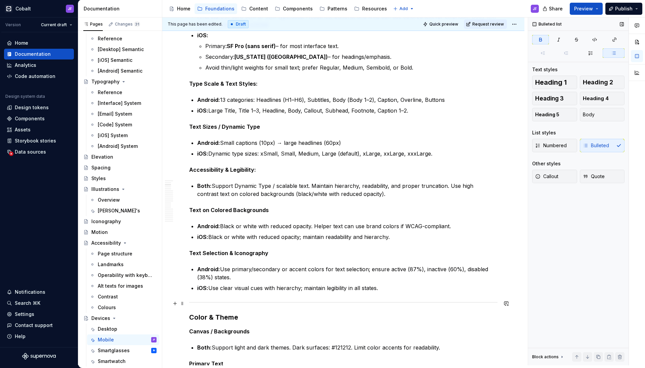
scroll to position [405, 0]
click at [198, 291] on strong "iOS:" at bounding box center [202, 288] width 11 height 7
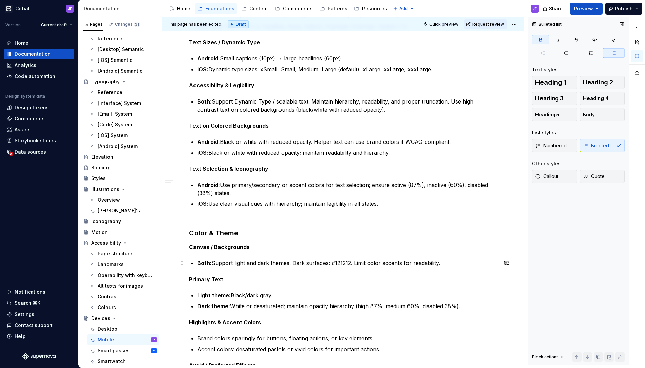
scroll to position [510, 0]
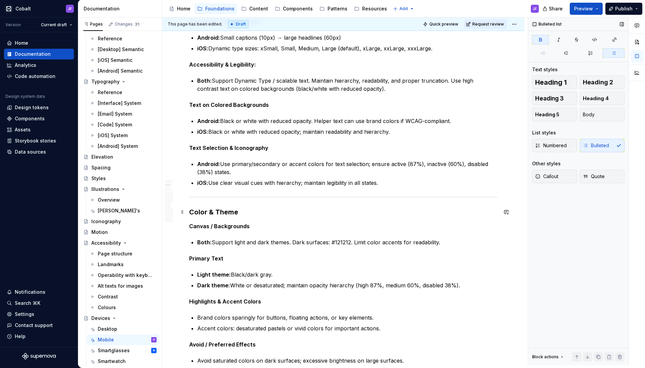
click at [234, 214] on h3 "Color & Theme" at bounding box center [343, 211] width 308 height 9
click at [197, 239] on p "Both: Support light and dark themes. Dark surfaces: #121212. Limit color accent…" at bounding box center [347, 242] width 300 height 8
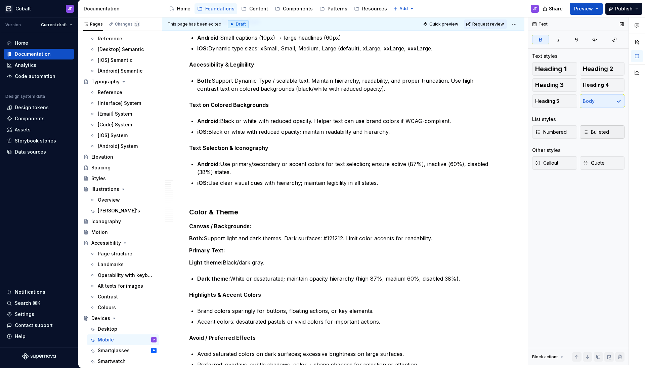
click at [609, 132] on button "Bulleted" at bounding box center [602, 131] width 45 height 13
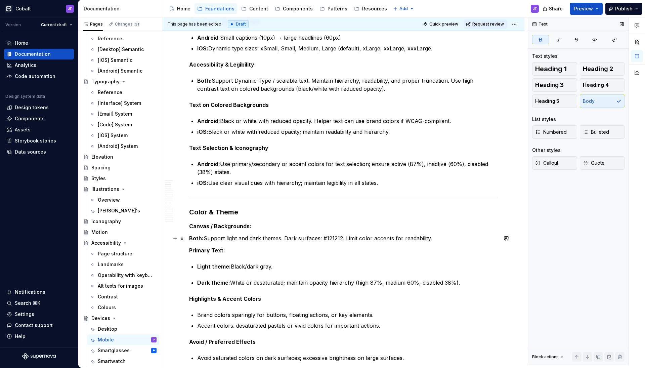
click at [597, 136] on button "Bulleted" at bounding box center [602, 131] width 45 height 13
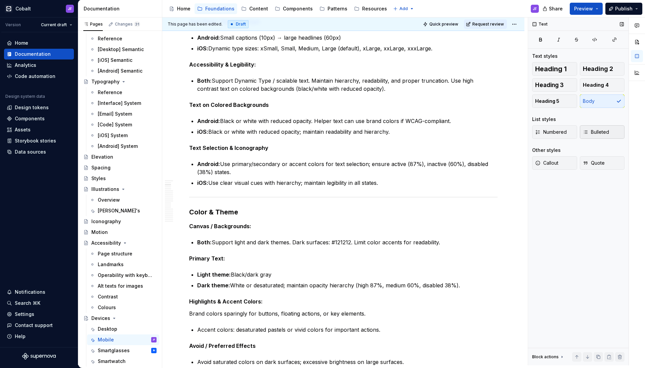
click at [594, 131] on span "Bulleted" at bounding box center [596, 132] width 26 height 7
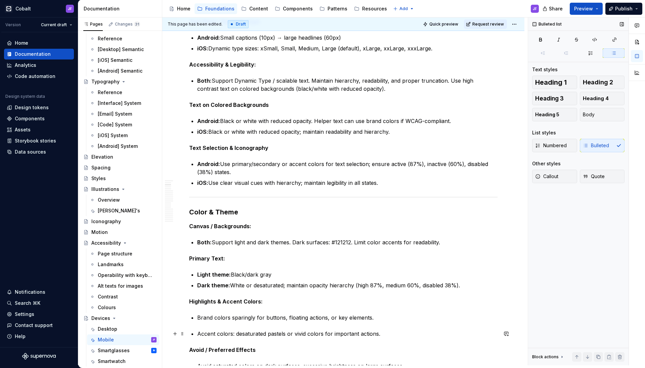
click at [198, 334] on p "Accent colors: desaturated pastels or vivid colors for important actions." at bounding box center [347, 334] width 300 height 8
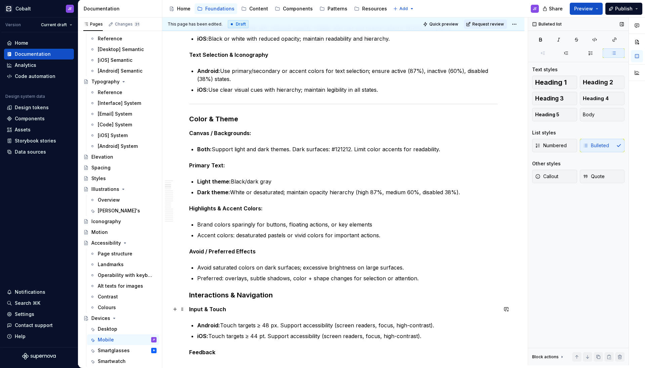
scroll to position [624, 0]
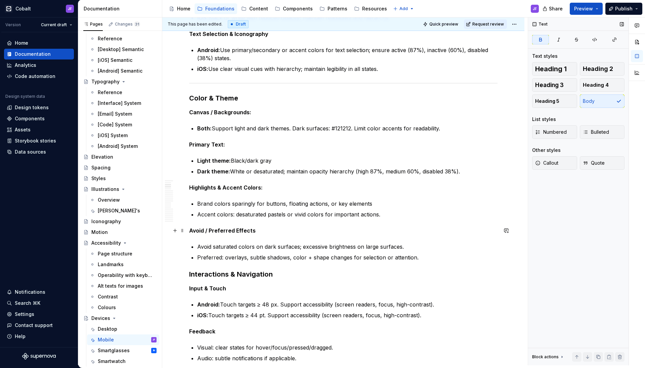
click at [258, 232] on p "Avoid / Preferred Effects" at bounding box center [343, 230] width 308 height 8
click at [219, 147] on strong "Primary Text:" at bounding box center [207, 144] width 36 height 7
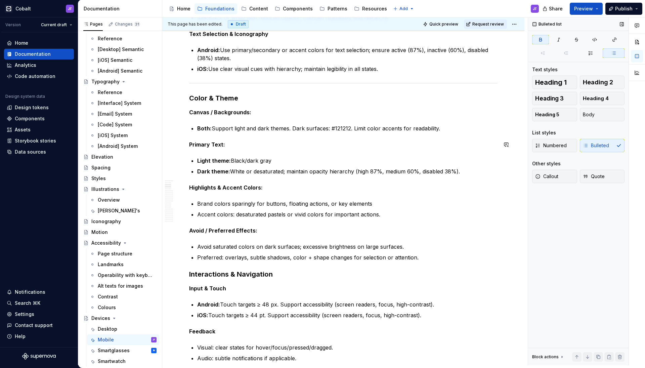
click at [215, 146] on strong "Primary Text:" at bounding box center [207, 144] width 36 height 7
click at [215, 145] on strong "Primary Text:" at bounding box center [207, 144] width 36 height 7
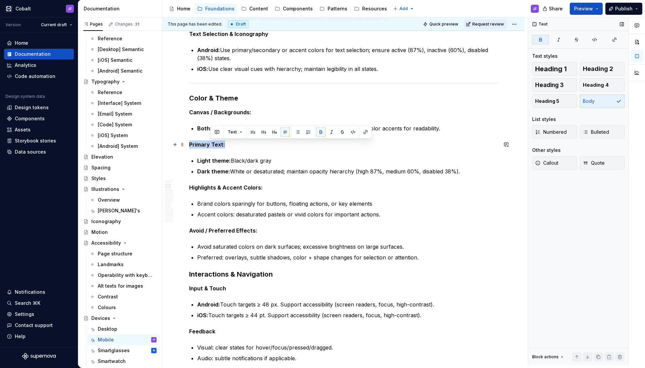
click at [215, 145] on strong "Primary Text:" at bounding box center [207, 144] width 36 height 7
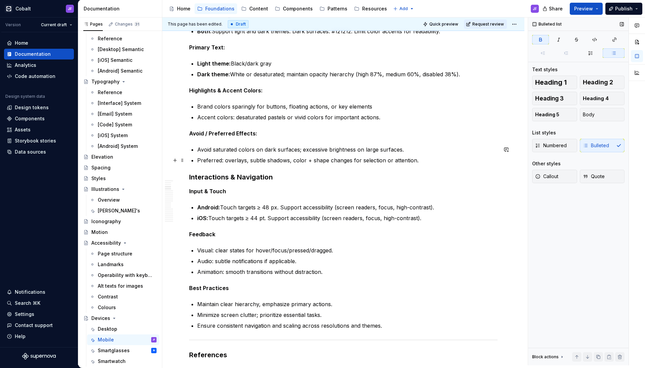
scroll to position [726, 0]
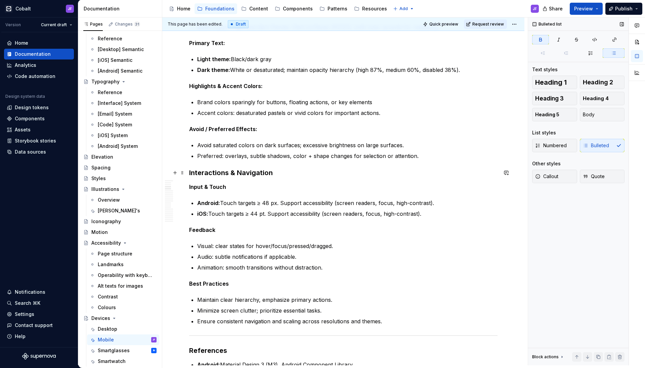
click at [240, 175] on h3 "Interactions & Navigation" at bounding box center [343, 172] width 308 height 9
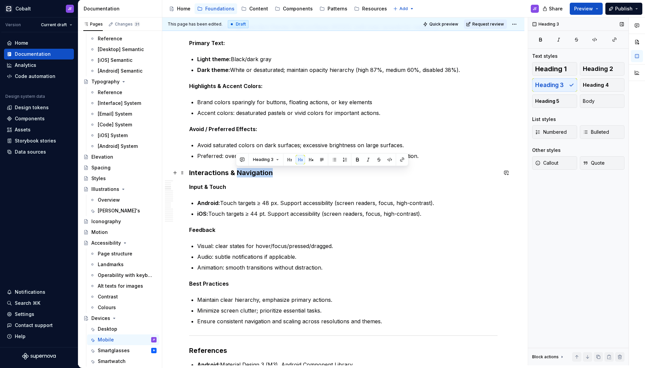
click at [240, 175] on h3 "Interactions & Navigation" at bounding box center [343, 172] width 308 height 9
click at [271, 175] on h3 "Interactions & Navigation" at bounding box center [343, 172] width 308 height 9
click at [279, 175] on h3 "Interactions & Navigation" at bounding box center [343, 172] width 308 height 9
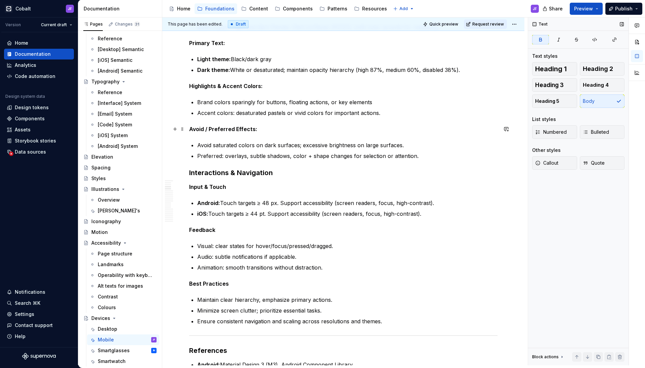
click at [246, 129] on strong "Avoid / Preferred Effects:" at bounding box center [223, 129] width 68 height 7
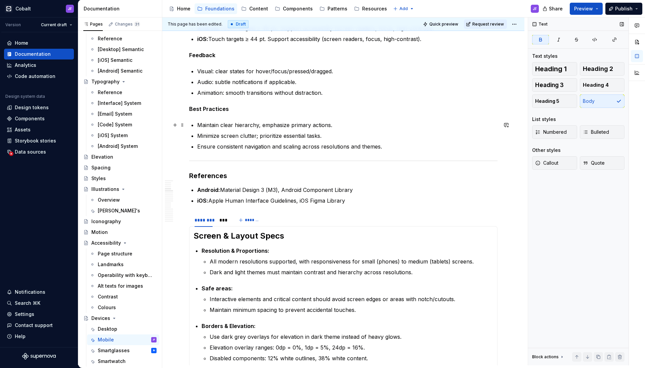
scroll to position [902, 0]
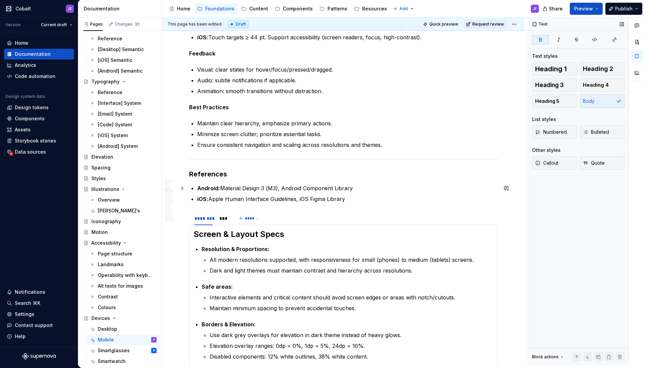
click at [283, 187] on p "Android: Material Design 3 (M3), Android Component Library" at bounding box center [347, 188] width 300 height 8
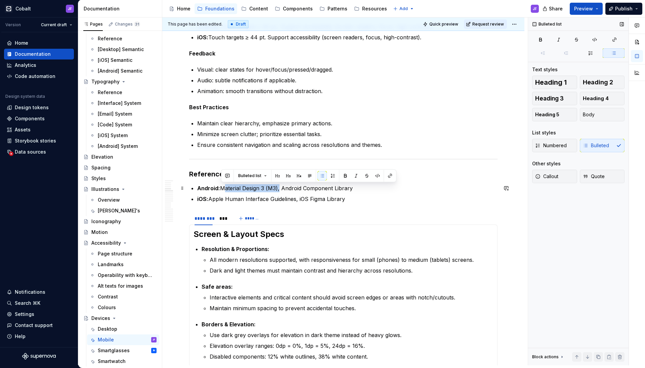
drag, startPoint x: 221, startPoint y: 187, endPoint x: 279, endPoint y: 188, distance: 58.1
click at [279, 188] on p "Android: Material Design 3 (M3), Android Component Library" at bounding box center [347, 188] width 300 height 8
click at [346, 197] on p "iOS: Apple Human Interface Guidelines, iOS Figma Library" at bounding box center [347, 199] width 300 height 8
click at [359, 187] on p "Android: Material Design 3 (M3), Android Component Library" at bounding box center [347, 188] width 300 height 8
click at [356, 199] on p "iOS: Apple Human Interface Guidelines, iOS Figma Library" at bounding box center [347, 199] width 300 height 8
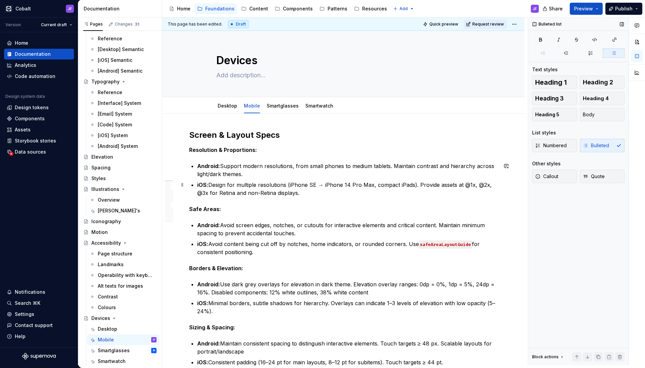
scroll to position [0, 0]
click at [487, 246] on p "iOS: Avoid content being cut off by notches, home indicators, or rounded corner…" at bounding box center [347, 248] width 300 height 16
click at [468, 244] on code "safeAreaLayoutGuide" at bounding box center [445, 245] width 53 height 8
click at [468, 246] on code "safeAreaLayoutGuide" at bounding box center [445, 245] width 53 height 8
click at [280, 107] on link "Smartglasses" at bounding box center [283, 106] width 32 height 6
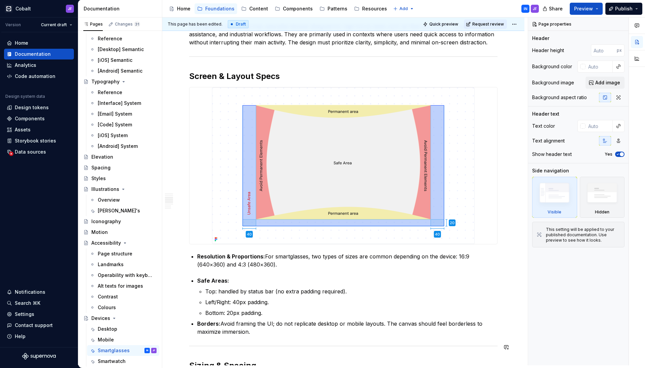
scroll to position [20, 0]
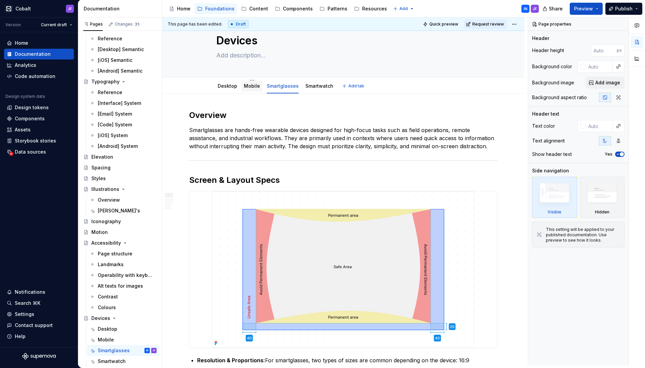
click at [246, 91] on div "Mobile" at bounding box center [251, 86] width 21 height 11
click at [248, 87] on link "Mobile" at bounding box center [252, 86] width 16 height 6
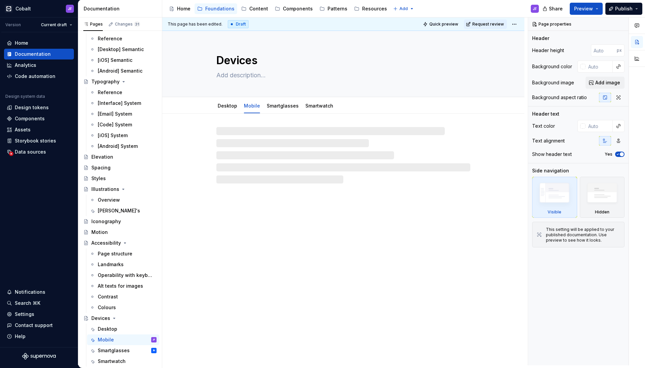
type textarea "*"
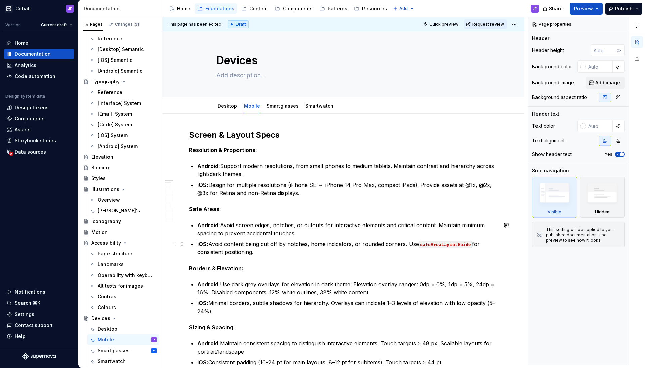
click at [473, 246] on p "iOS: Avoid content being cut off by notches, home indicators, or rounded corner…" at bounding box center [347, 248] width 300 height 16
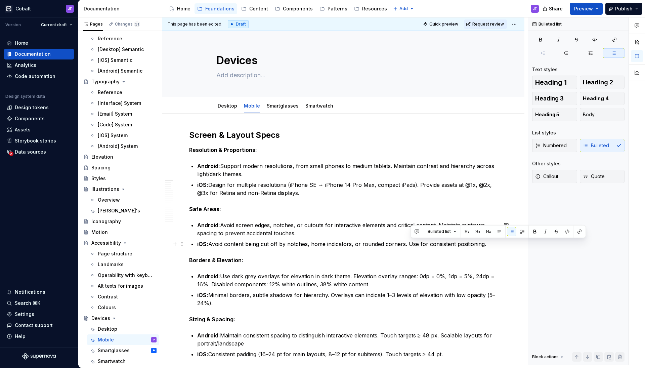
drag, startPoint x: 489, startPoint y: 244, endPoint x: 406, endPoint y: 243, distance: 83.0
click at [406, 243] on p "iOS: Avoid content being cut off by notches, home indicators, or rounded corner…" at bounding box center [347, 244] width 300 height 8
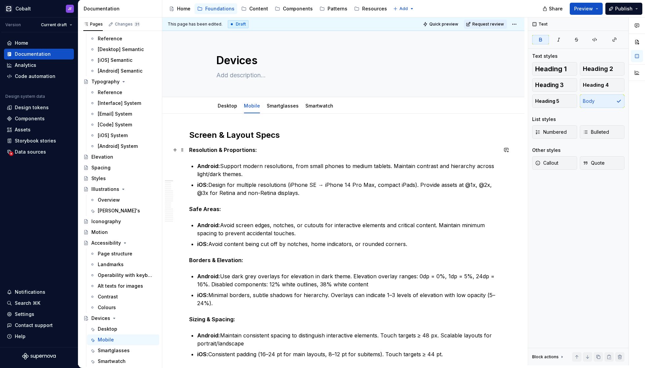
click at [271, 148] on p "Resolution & Proportions:" at bounding box center [343, 150] width 308 height 8
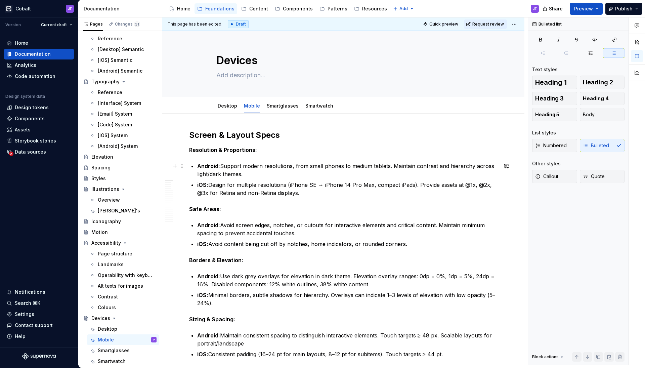
click at [256, 173] on p "Android: Support modern resolutions, from small phones to medium tablets. Maint…" at bounding box center [347, 170] width 300 height 16
click at [301, 230] on p "Android: Avoid screen edges, notches, or cutouts for interactive elements and c…" at bounding box center [347, 229] width 300 height 16
click at [192, 210] on strong "Safe Areas:" at bounding box center [205, 209] width 32 height 7
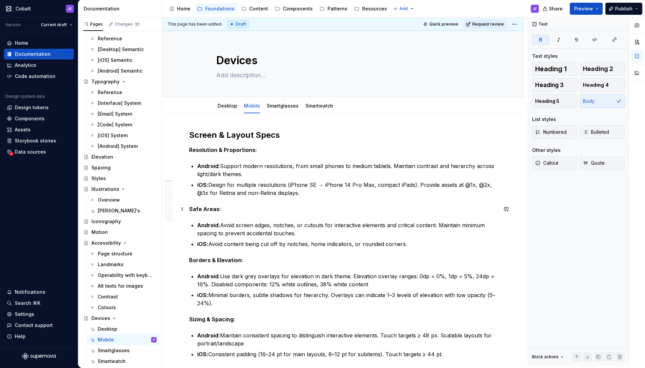
click at [189, 207] on strong "Safe Areas:" at bounding box center [205, 209] width 32 height 7
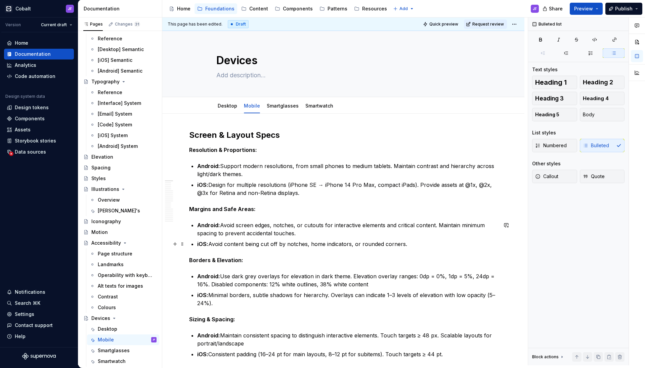
click at [298, 240] on p "iOS: Avoid content being cut off by notches, home indicators, or rounded corner…" at bounding box center [347, 244] width 300 height 8
click at [302, 234] on p "Android: Avoid screen edges, notches, or cutouts for interactive elements and c…" at bounding box center [347, 229] width 300 height 16
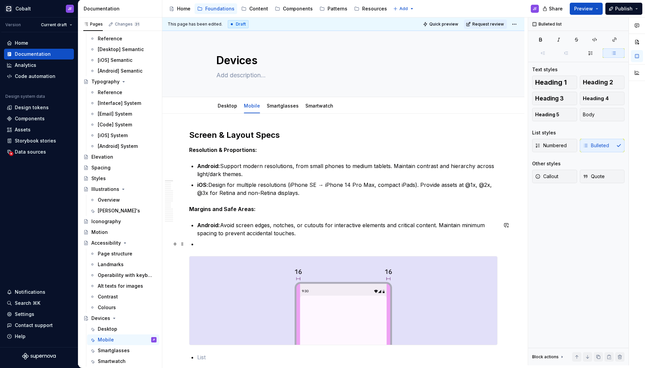
click at [206, 245] on p at bounding box center [347, 244] width 300 height 8
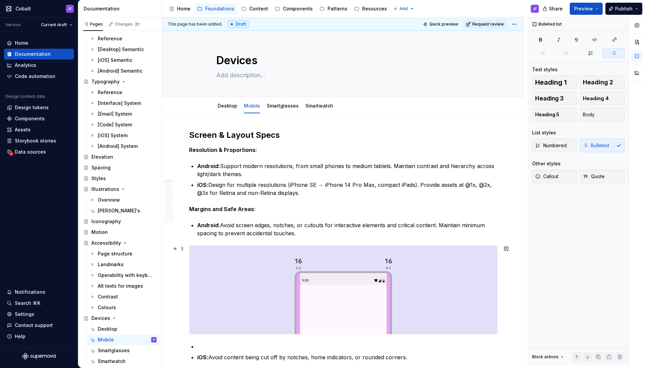
scroll to position [63, 0]
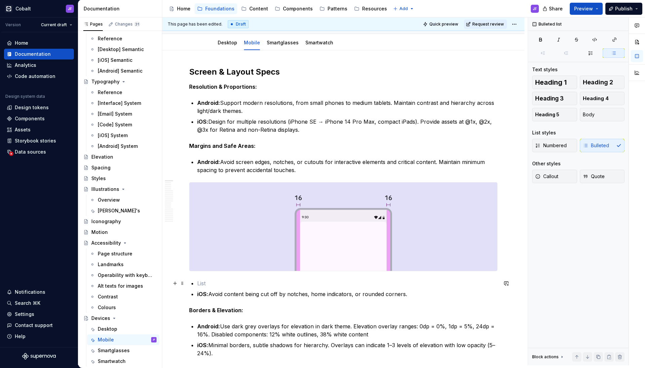
click at [201, 282] on p at bounding box center [347, 283] width 300 height 8
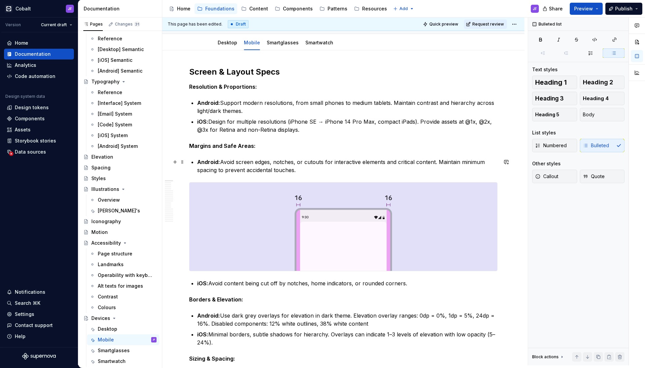
click at [304, 170] on p "Android: Avoid screen edges, notches, or cutouts for interactive elements and c…" at bounding box center [347, 166] width 300 height 16
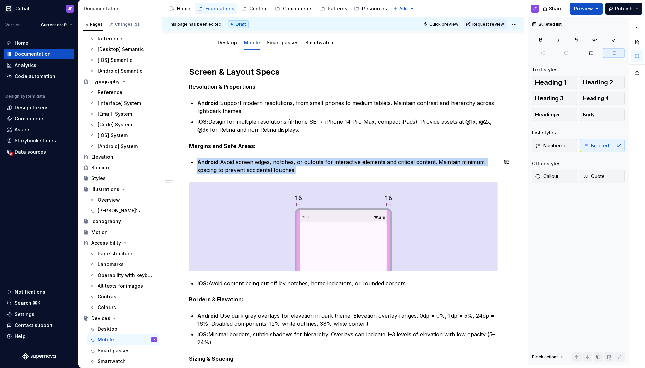
click at [301, 206] on img at bounding box center [343, 226] width 308 height 88
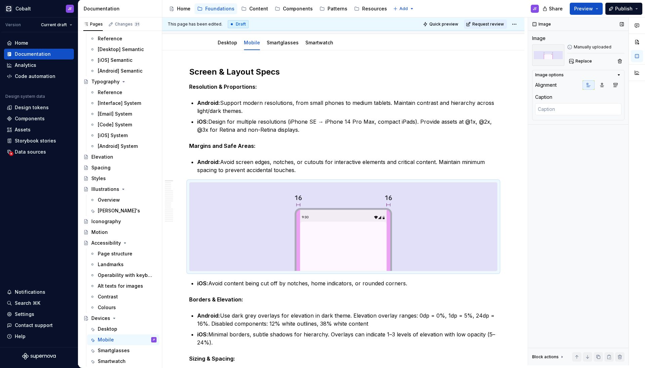
click at [552, 115] on div at bounding box center [578, 109] width 86 height 13
click at [554, 111] on textarea at bounding box center [578, 109] width 86 height 12
click at [298, 205] on img at bounding box center [343, 226] width 308 height 88
click at [574, 109] on textarea at bounding box center [578, 109] width 86 height 12
paste textarea "Margins are 16dp from the left and right edge of the window."
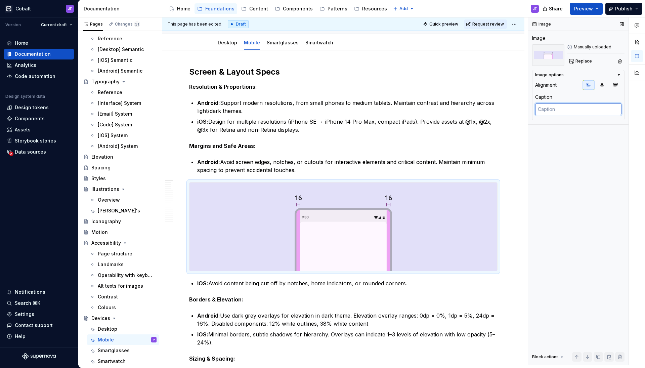
type textarea "*"
type textarea "Margins are 16dp from the left and right edge of the window."
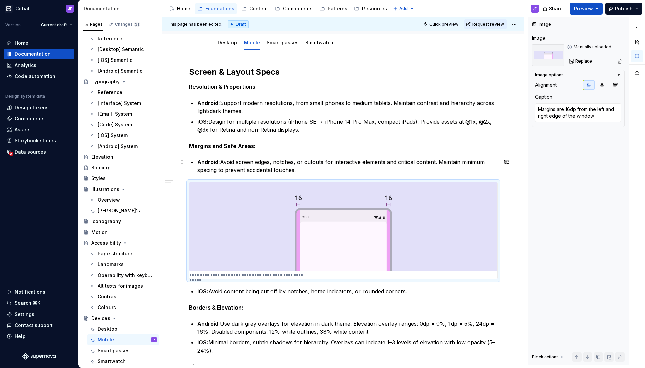
click at [320, 162] on p "Android: Avoid screen edges, notches, or cutouts for interactive elements and c…" at bounding box center [347, 166] width 300 height 16
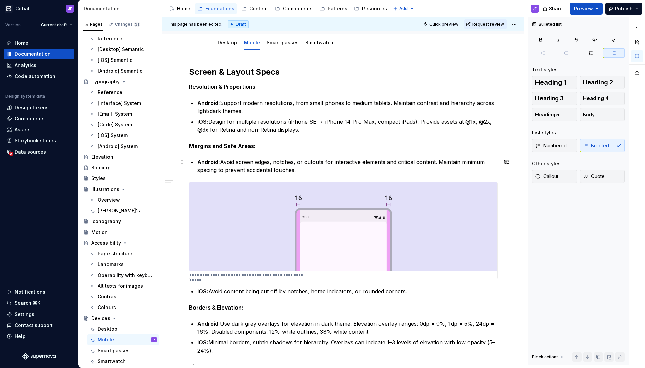
click at [322, 170] on p "Android: Avoid screen edges, notches, or cutouts for interactive elements and c…" at bounding box center [347, 166] width 300 height 16
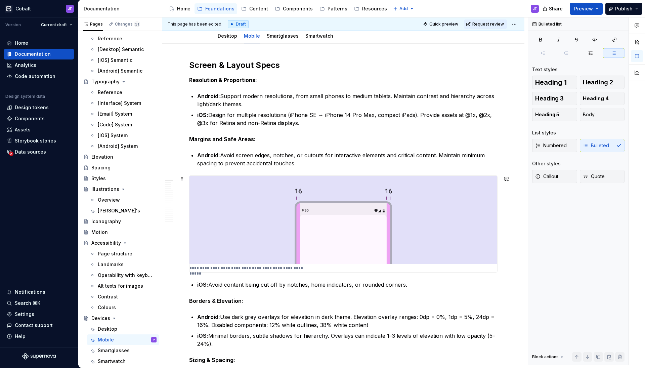
scroll to position [70, 0]
click at [402, 283] on p "iOS: Avoid content being cut off by notches, home indicators, or rounded corner…" at bounding box center [347, 284] width 300 height 8
click at [413, 285] on p "iOS: Avoid content being cut off by notches, home indicators, or rounded corner…" at bounding box center [347, 284] width 300 height 8
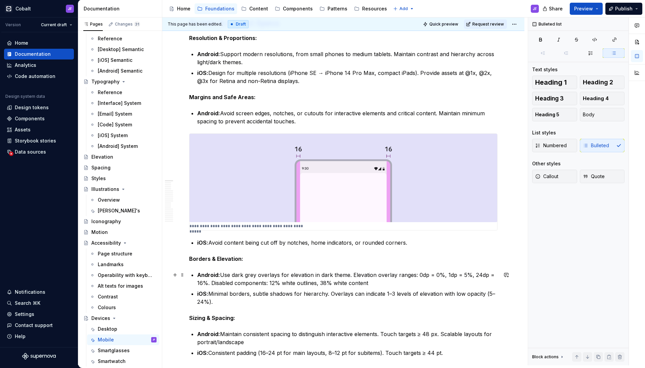
scroll to position [112, 0]
click at [302, 121] on p "Android: Avoid screen edges, notches, or cutouts for interactive elements and c…" at bounding box center [347, 117] width 300 height 16
drag, startPoint x: 393, startPoint y: 124, endPoint x: 436, endPoint y: 113, distance: 44.2
click at [436, 113] on p "Android: Avoid screen edges, notches, or cutouts for interactive elements and c…" at bounding box center [347, 117] width 300 height 16
click at [416, 117] on p "Android: Avoid screen edges, notches, or cutouts for interactive elements and c…" at bounding box center [347, 117] width 300 height 16
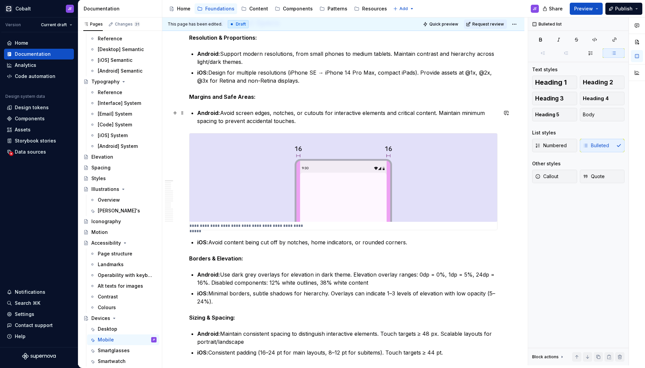
click at [222, 111] on p "Android: Avoid screen edges, notches, or cutouts for interactive elements and c…" at bounding box center [347, 117] width 300 height 16
click at [219, 113] on p "Android: Avoid screen edges, notches, or cutouts for interactive elements and c…" at bounding box center [347, 117] width 300 height 16
click at [221, 113] on p "Android: Avoid screen edges, notches, or cutouts for interactive elements and c…" at bounding box center [347, 117] width 300 height 16
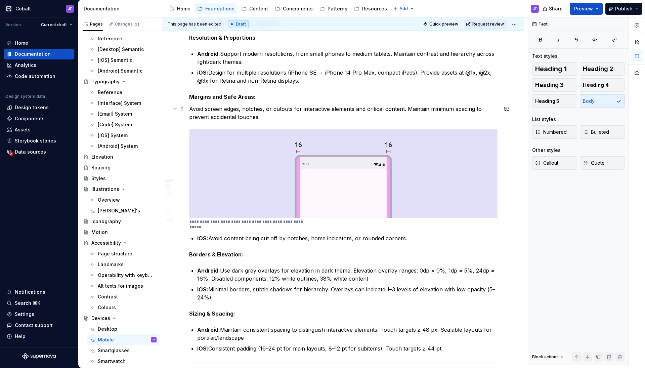
click at [205, 107] on p "Avoid screen edges, notches, or cutouts for interactive elements and critical c…" at bounding box center [343, 113] width 308 height 16
click at [240, 110] on p "Avoid screen edges, notches, or cutouts for interactive elements and critical c…" at bounding box center [343, 113] width 308 height 16
click at [316, 110] on p "Avoid screen edges and being cut off by notches, or cutouts for interactive ele…" at bounding box center [343, 113] width 308 height 16
click at [423, 117] on p "Avoid screen edges and being cut off by notches or cutouts for interactive elem…" at bounding box center [343, 113] width 308 height 16
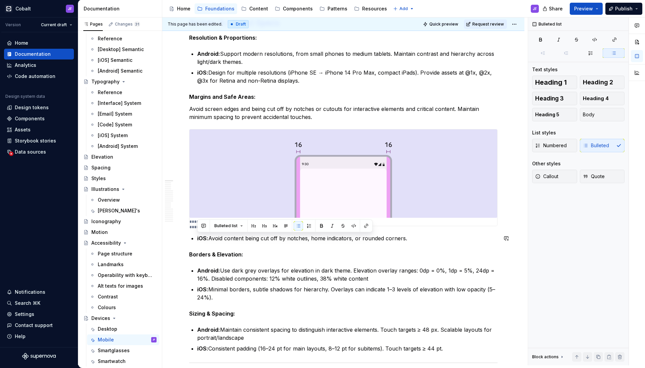
drag, startPoint x: 417, startPoint y: 236, endPoint x: 193, endPoint y: 234, distance: 223.7
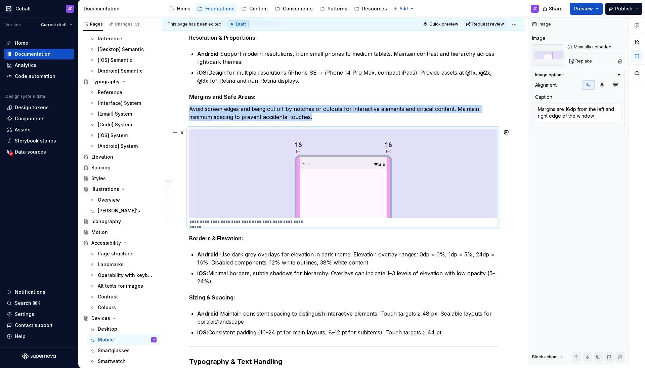
click at [244, 212] on img at bounding box center [343, 173] width 308 height 88
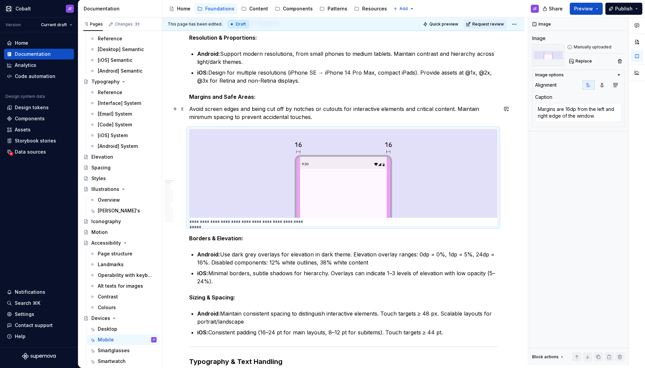
click at [323, 115] on p "Avoid screen edges and being cut off by notches or cutouts for interactive elem…" at bounding box center [343, 113] width 308 height 16
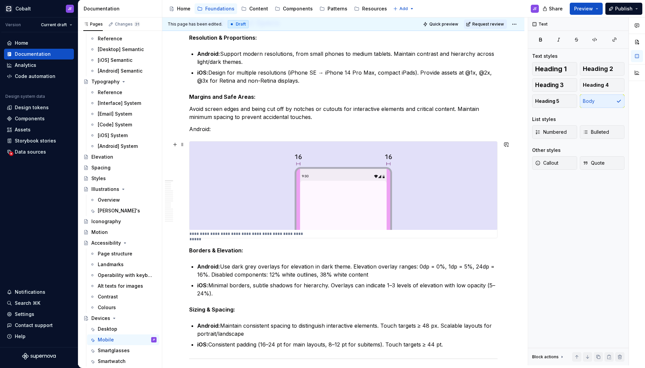
click at [264, 141] on div "**********" at bounding box center [343, 189] width 308 height 97
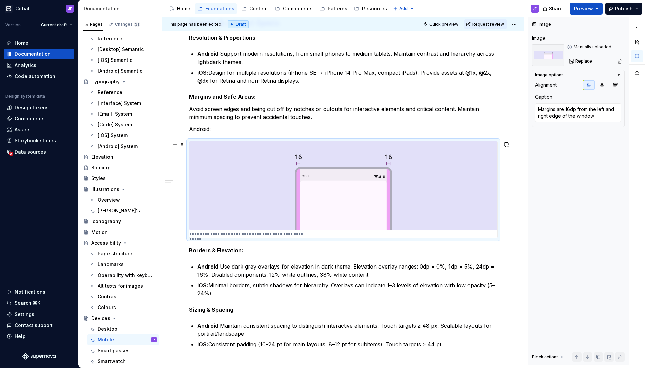
click at [276, 133] on p "Android:" at bounding box center [343, 129] width 308 height 8
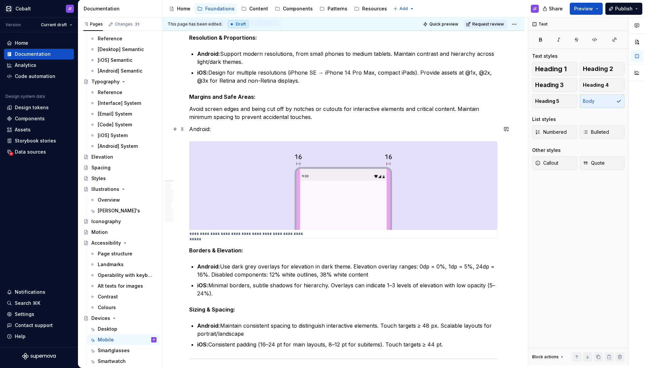
click at [205, 129] on p "Android:" at bounding box center [343, 129] width 308 height 8
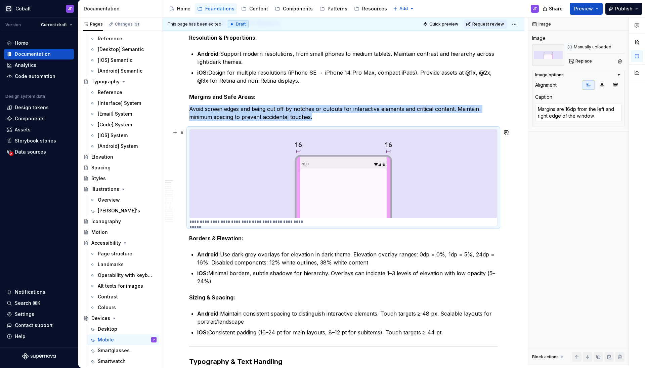
click at [295, 152] on img at bounding box center [343, 173] width 308 height 88
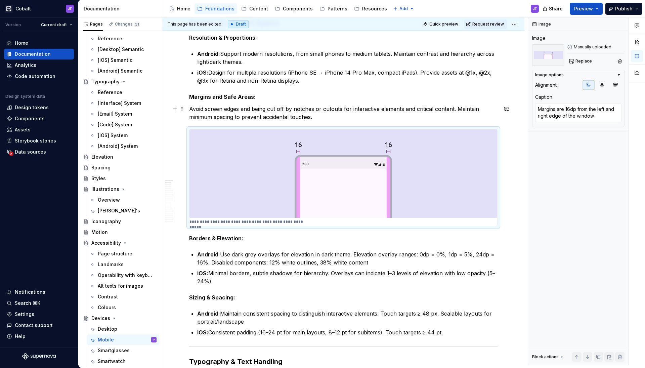
click at [324, 117] on p "Avoid screen edges and being cut off by notches or cutouts for interactive elem…" at bounding box center [343, 113] width 308 height 16
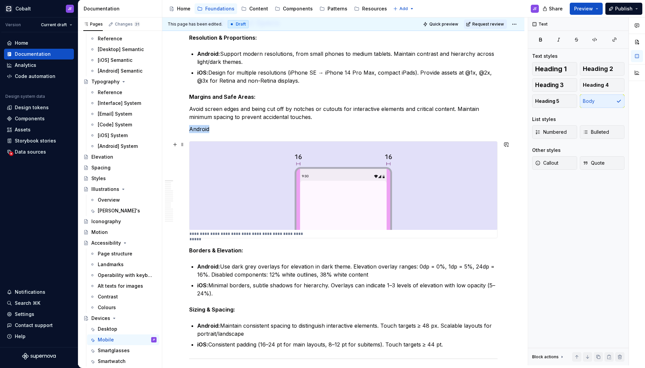
click at [278, 195] on img at bounding box center [343, 185] width 308 height 88
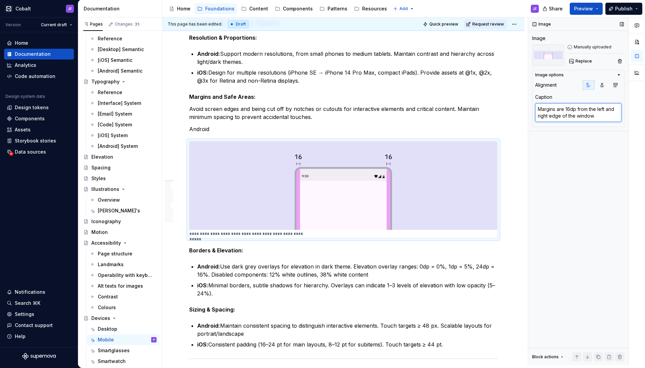
click at [557, 108] on textarea "Margins are 16dp from the left and right edge of the window." at bounding box center [578, 112] width 86 height 19
click at [556, 111] on textarea "Margins are 16dp from the left and right edge of the window." at bounding box center [578, 112] width 86 height 19
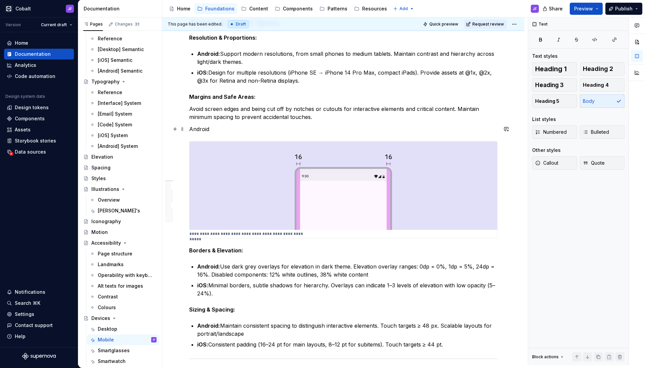
click at [273, 127] on p "Android" at bounding box center [343, 129] width 308 height 8
click at [212, 129] on p "Android: Margins are 16dp from the left and right edge of the window." at bounding box center [343, 129] width 308 height 8
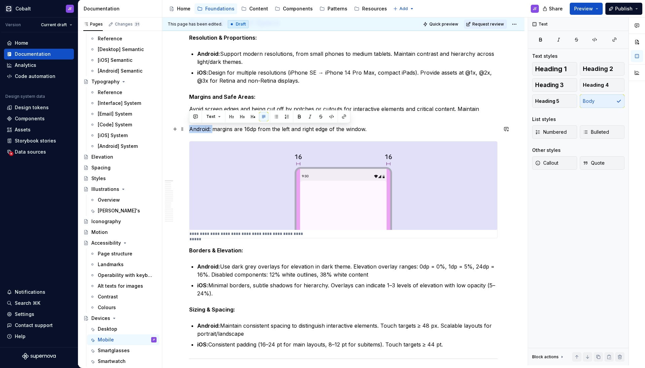
drag, startPoint x: 212, startPoint y: 128, endPoint x: 187, endPoint y: 128, distance: 24.9
click at [296, 117] on button "button" at bounding box center [299, 116] width 9 height 9
click at [236, 168] on img at bounding box center [343, 185] width 308 height 88
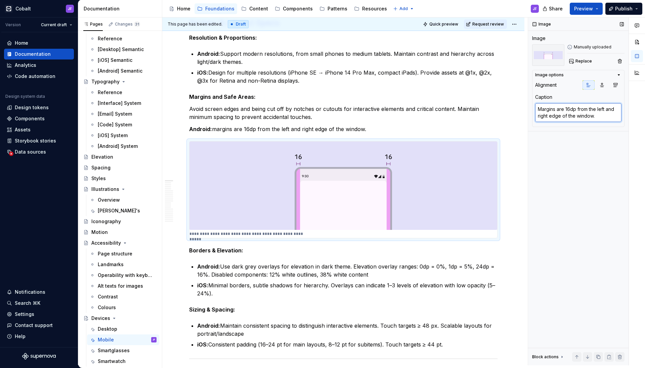
click at [542, 109] on textarea "Margins are 16dp from the left and right edge of the window." at bounding box center [578, 112] width 86 height 19
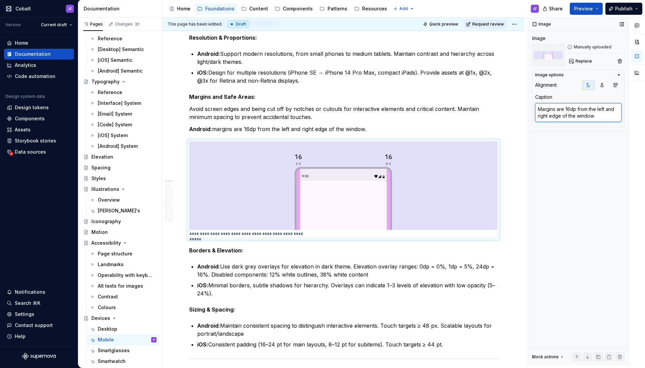
type textarea "*"
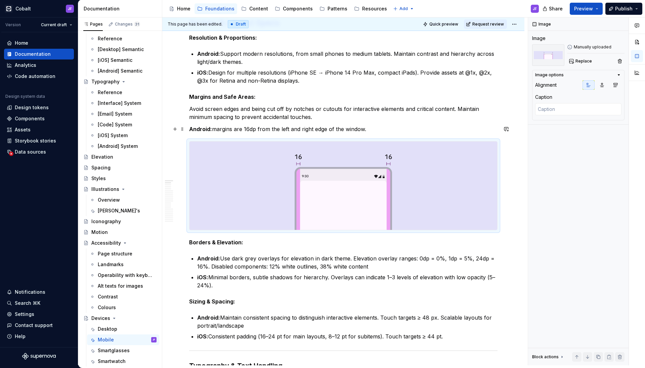
click at [369, 129] on p "Android: margins are 16dp from the left and right edge of the window." at bounding box center [343, 129] width 308 height 8
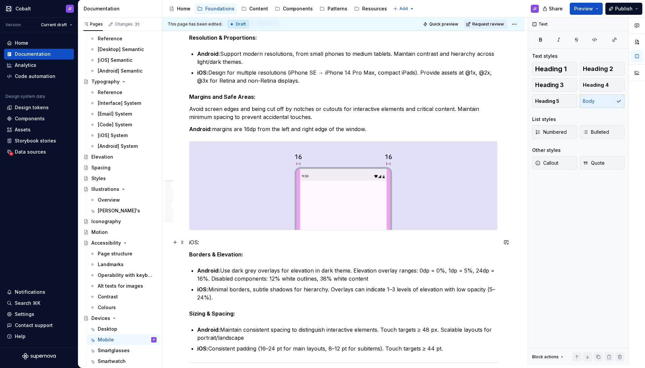
click at [192, 244] on p "iOS:" at bounding box center [343, 242] width 308 height 8
drag, startPoint x: 208, startPoint y: 242, endPoint x: 177, endPoint y: 242, distance: 30.6
click at [229, 232] on button "button" at bounding box center [232, 229] width 9 height 9
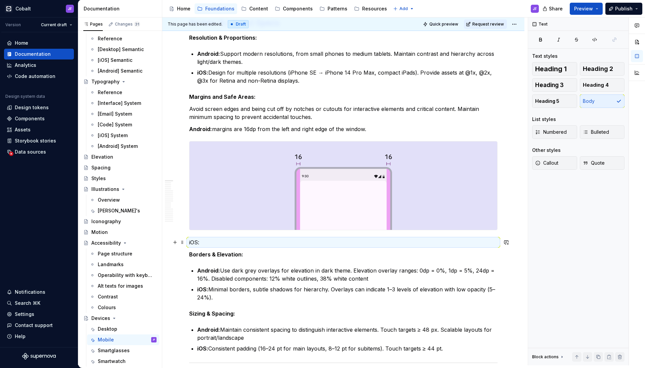
click at [196, 244] on p "iOS:" at bounding box center [343, 242] width 308 height 8
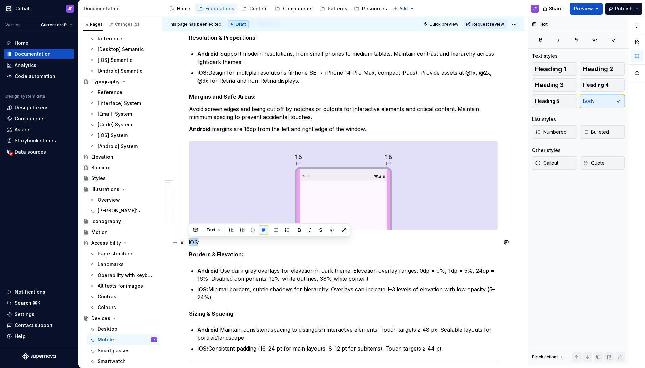
click at [196, 244] on p "iOS:" at bounding box center [343, 242] width 308 height 8
click at [299, 230] on button "button" at bounding box center [299, 229] width 9 height 9
click at [248, 239] on p "iOS:" at bounding box center [343, 242] width 308 height 8
click at [541, 41] on icon "button" at bounding box center [540, 39] width 2 height 3
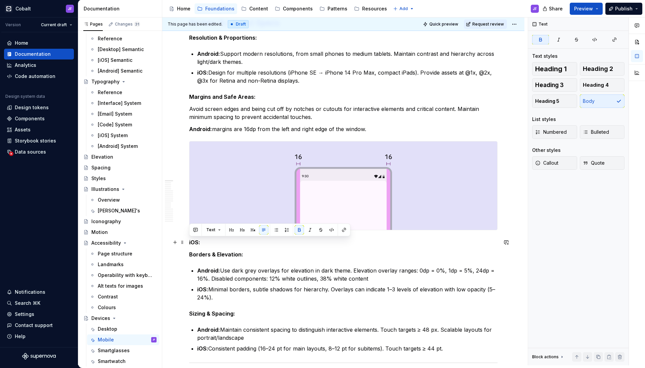
drag, startPoint x: 208, startPoint y: 239, endPoint x: 187, endPoint y: 242, distance: 21.6
click at [211, 242] on p "iOS:" at bounding box center [343, 242] width 308 height 8
click at [306, 177] on img at bounding box center [343, 185] width 308 height 88
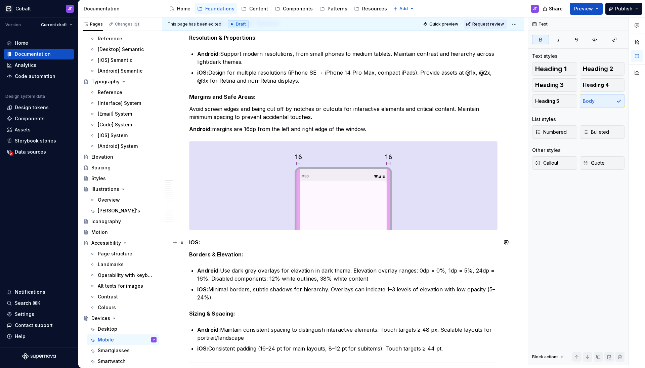
click at [254, 240] on p "iOS:" at bounding box center [343, 242] width 308 height 8
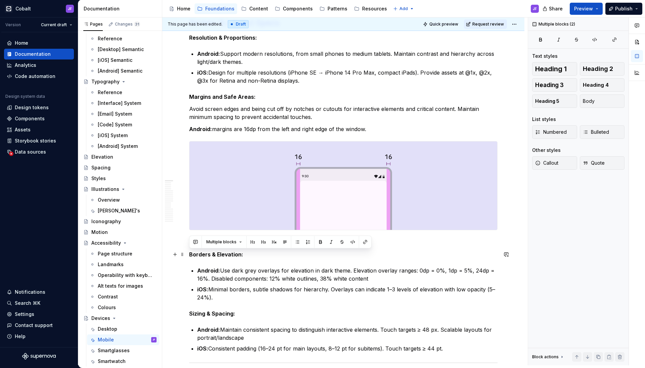
drag, startPoint x: 215, startPoint y: 296, endPoint x: 188, endPoint y: 255, distance: 49.5
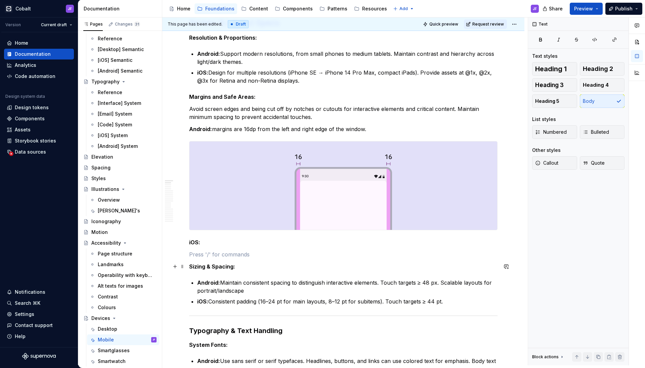
click at [224, 265] on strong "Sizing & Spacing:" at bounding box center [212, 266] width 46 height 7
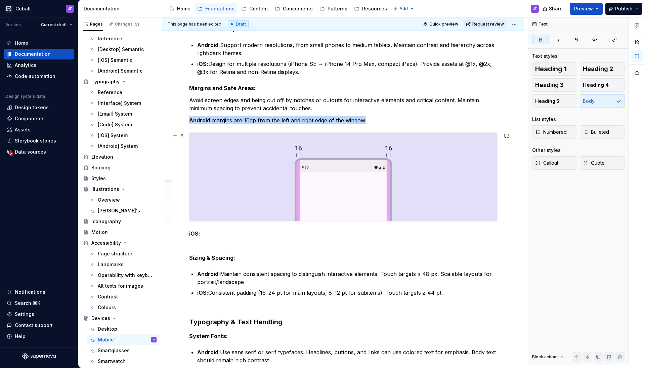
click at [224, 175] on img at bounding box center [343, 177] width 308 height 88
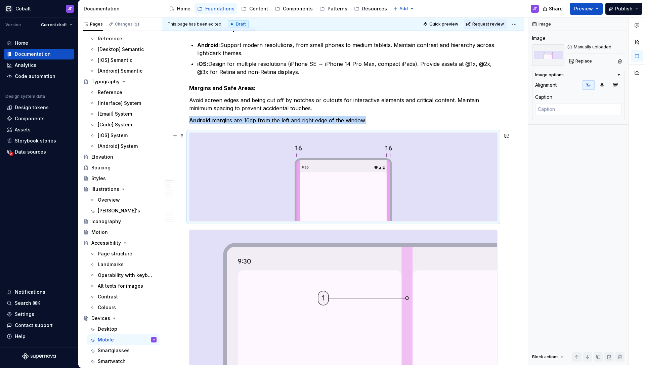
click at [298, 183] on img at bounding box center [343, 177] width 308 height 88
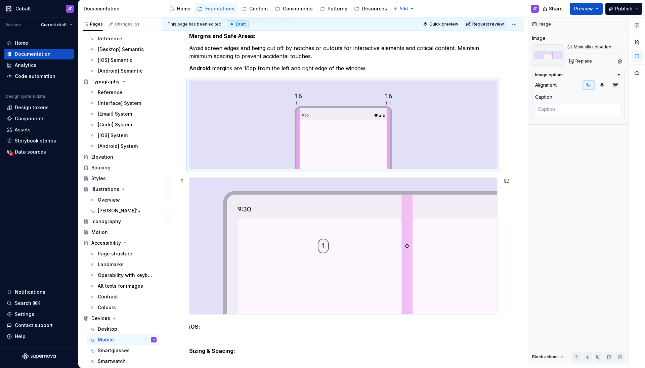
scroll to position [164, 0]
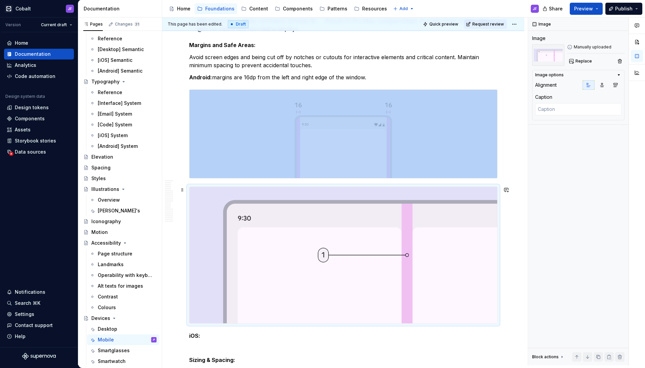
click at [294, 211] on img at bounding box center [343, 255] width 308 height 137
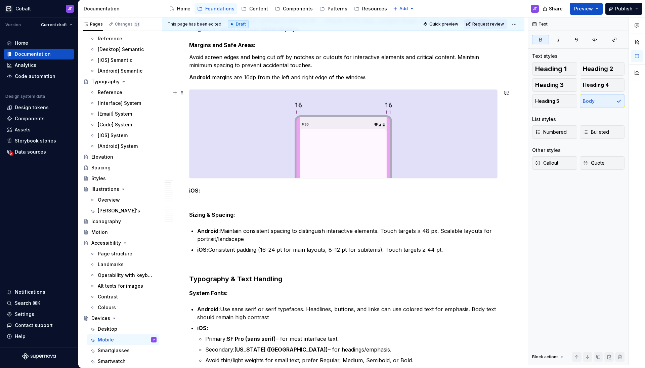
click at [225, 125] on img at bounding box center [343, 134] width 308 height 88
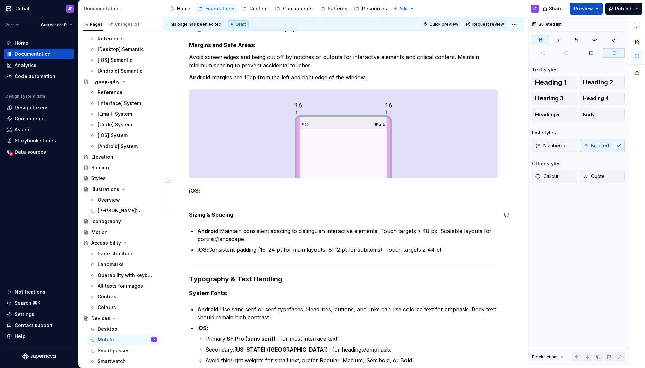
click at [248, 215] on p "Sizing & Spacing:" at bounding box center [343, 215] width 308 height 8
click at [248, 240] on p "Android: Maintain consistent spacing to distinguish interactive elements. Touch…" at bounding box center [347, 235] width 300 height 16
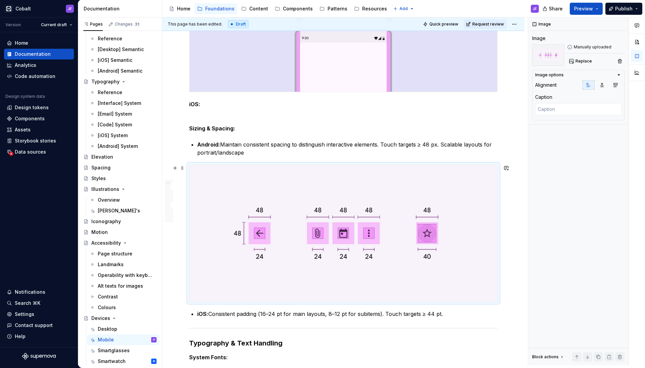
scroll to position [200, 0]
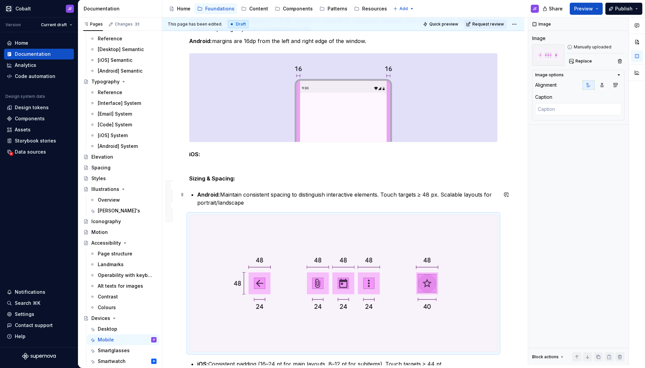
click at [259, 202] on p "Android: Maintain consistent spacing to distinguish interactive elements. Touch…" at bounding box center [347, 198] width 300 height 16
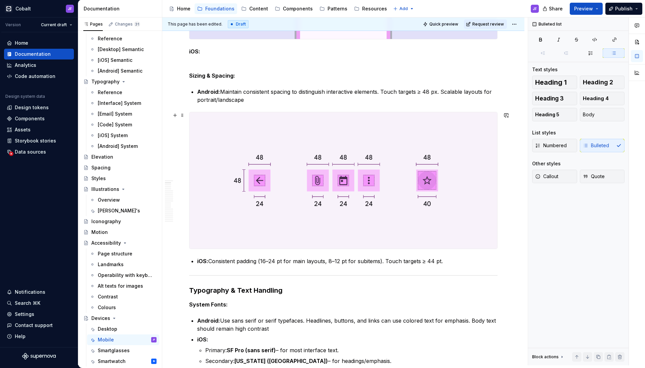
scroll to position [314, 0]
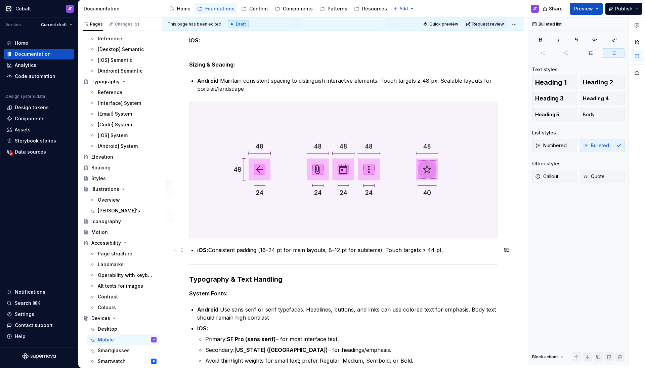
click at [453, 249] on p "iOS: Consistent padding (16–24 pt for main layouts, 8–12 pt for subitems). Touc…" at bounding box center [347, 250] width 300 height 8
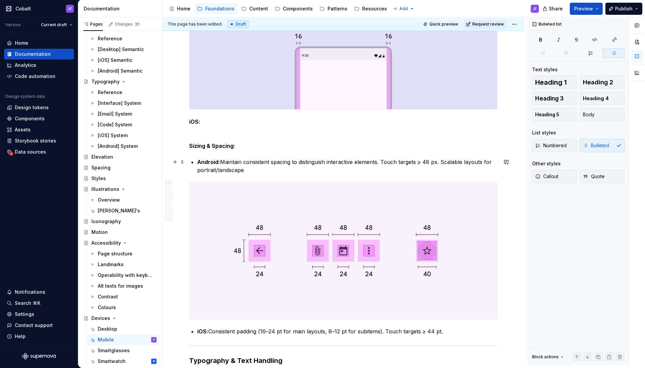
scroll to position [239, 0]
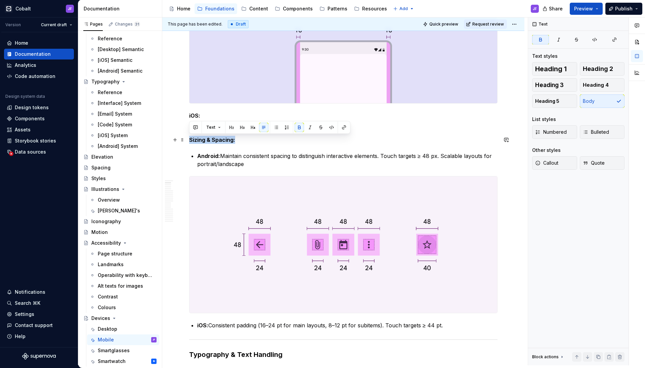
drag, startPoint x: 236, startPoint y: 139, endPoint x: 189, endPoint y: 137, distance: 46.4
click at [189, 137] on p "Sizing & Spacing:" at bounding box center [343, 140] width 308 height 8
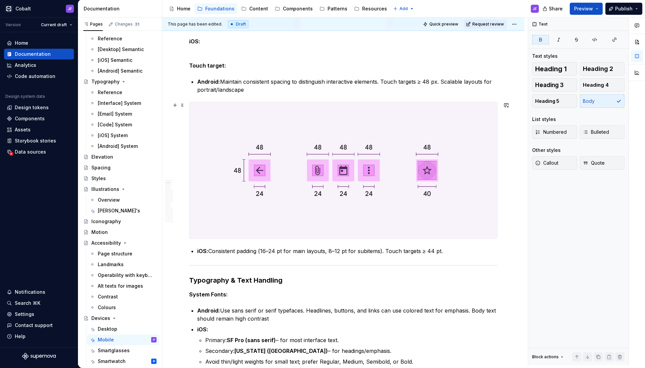
scroll to position [313, 0]
click at [311, 253] on p "iOS: Consistent padding (16–24 pt for main layouts, 8–12 pt for subitems). Touc…" at bounding box center [347, 251] width 300 height 8
click at [231, 64] on strong "Sizing & Spacing:" at bounding box center [212, 65] width 46 height 7
click at [211, 64] on strong "Sizing & Spacing:" at bounding box center [212, 65] width 46 height 7
click at [229, 66] on strong "Sizing, Spacing:" at bounding box center [210, 65] width 43 height 7
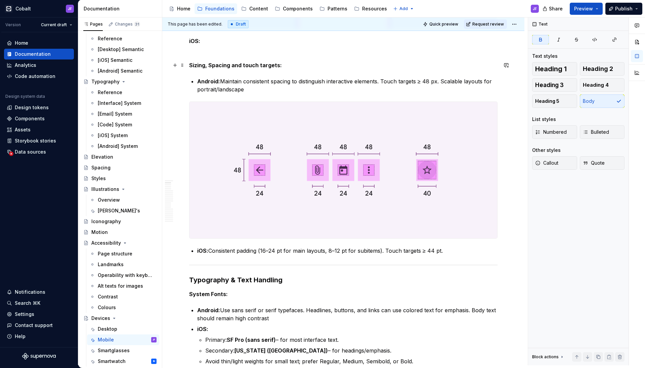
click at [286, 65] on p "Sizing, Spacing and touch targets:" at bounding box center [343, 65] width 308 height 8
click at [298, 179] on img at bounding box center [343, 170] width 308 height 137
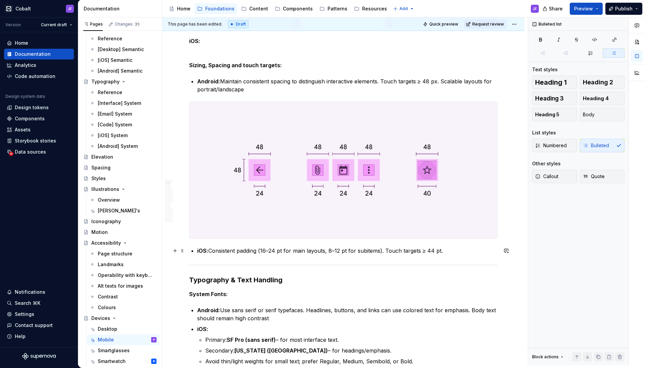
click at [446, 252] on p "iOS: Consistent padding (16–24 pt for main layouts, 8–12 pt for subitems). Touc…" at bounding box center [347, 251] width 300 height 8
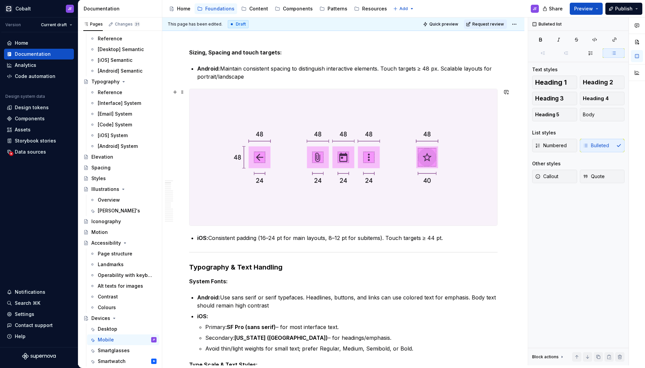
scroll to position [325, 0]
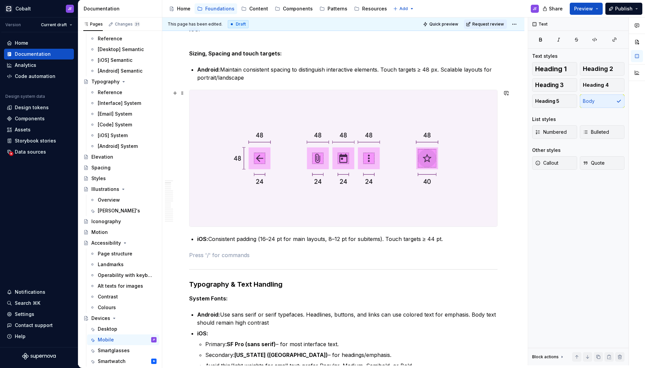
click at [355, 153] on img at bounding box center [343, 158] width 308 height 137
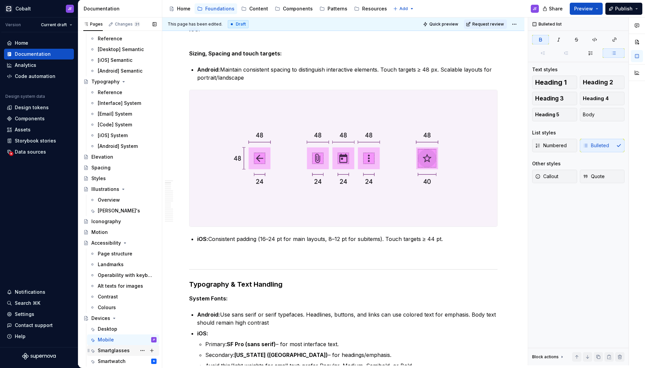
click at [96, 350] on div "Smartglasses" at bounding box center [123, 350] width 67 height 9
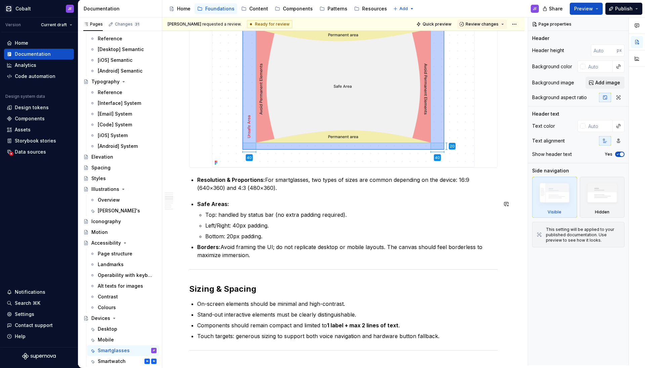
scroll to position [195, 0]
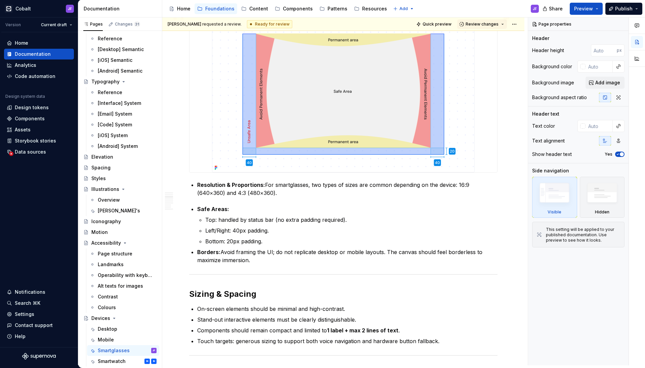
click at [317, 143] on img at bounding box center [343, 94] width 263 height 157
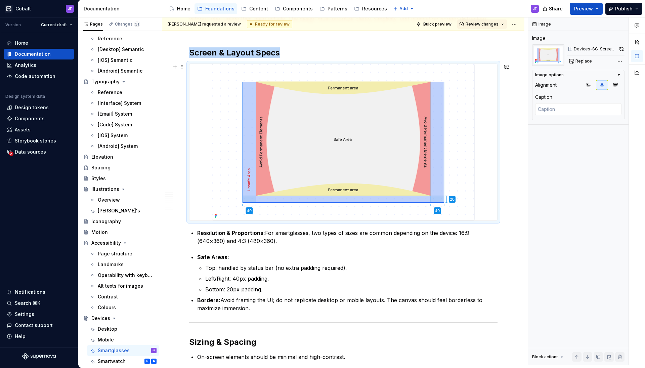
scroll to position [146, 0]
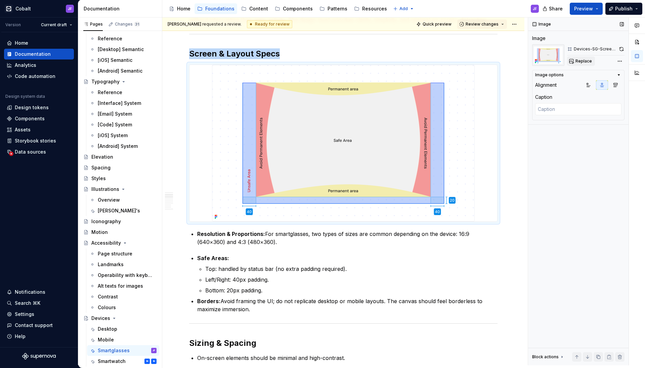
click at [582, 58] on button "Replace" at bounding box center [581, 60] width 28 height 9
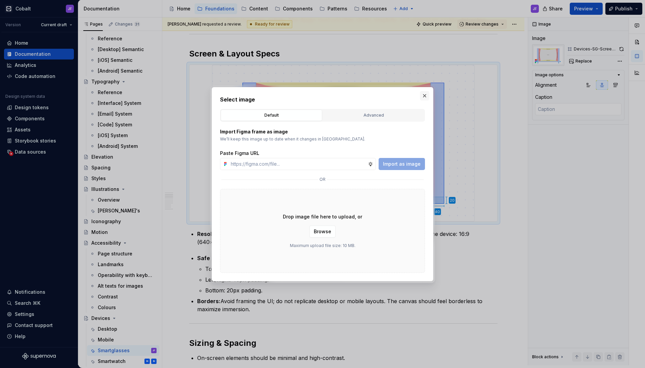
click at [427, 95] on button "button" at bounding box center [424, 95] width 9 height 9
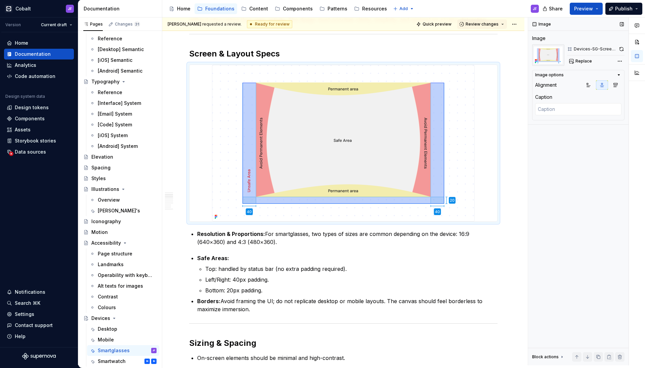
click at [597, 51] on div "Devices-SG-Screen & Layout Specs" at bounding box center [595, 48] width 43 height 5
click at [576, 61] on span "Replace" at bounding box center [583, 60] width 16 height 5
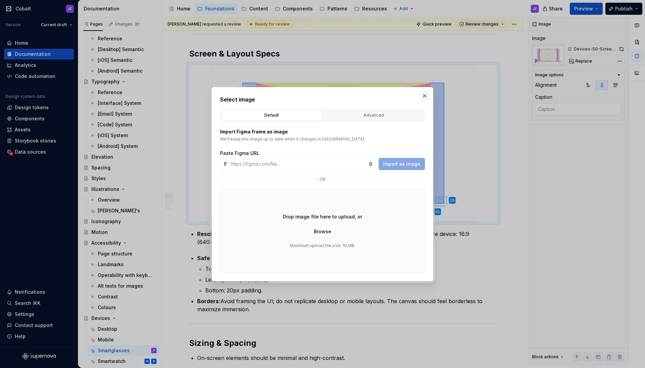
click at [420, 96] on button "button" at bounding box center [424, 95] width 9 height 9
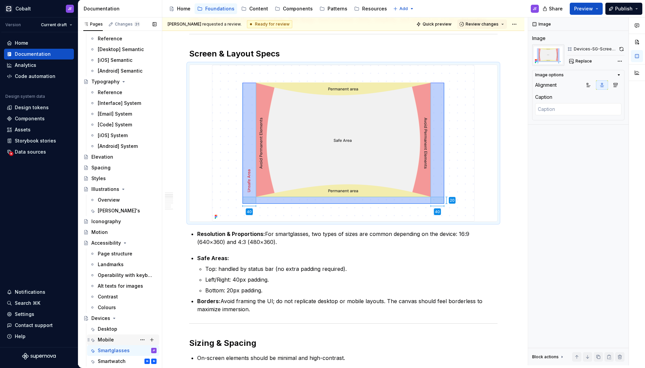
click at [112, 338] on div "Mobile" at bounding box center [106, 339] width 16 height 7
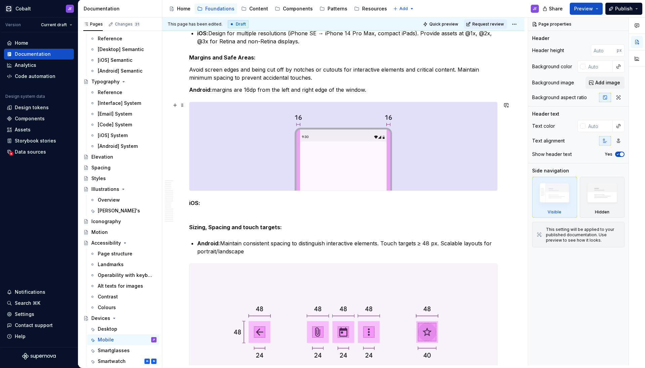
click at [321, 154] on img at bounding box center [343, 146] width 308 height 88
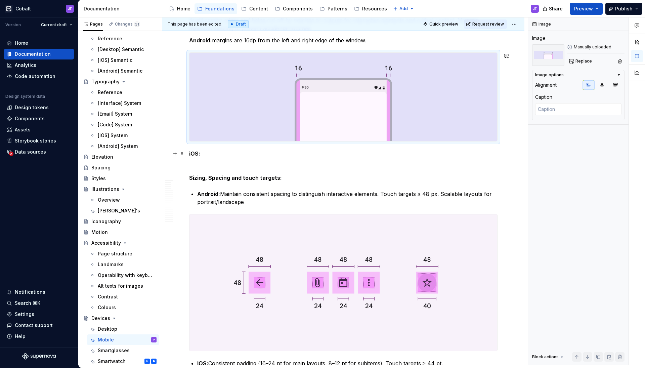
scroll to position [240, 0]
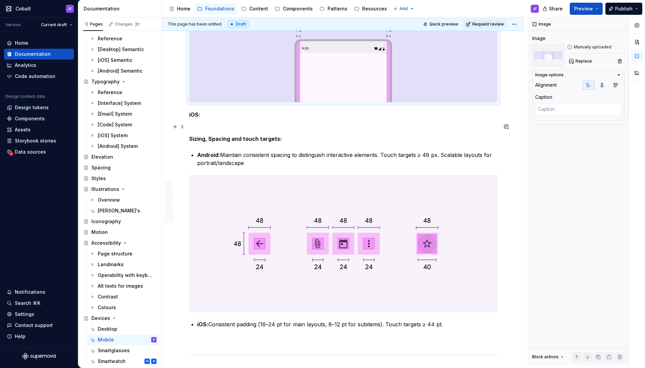
click at [296, 128] on p at bounding box center [343, 127] width 308 height 8
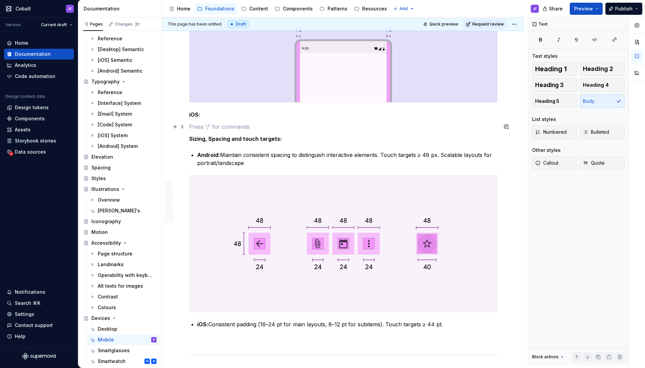
click at [298, 118] on p "iOS:" at bounding box center [343, 115] width 308 height 8
click at [299, 130] on p at bounding box center [343, 127] width 308 height 8
click at [299, 136] on p "Sizing, Spacing and touch targets:" at bounding box center [343, 139] width 308 height 8
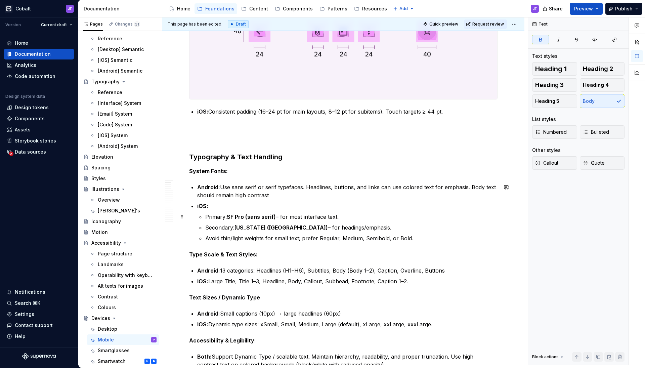
scroll to position [457, 0]
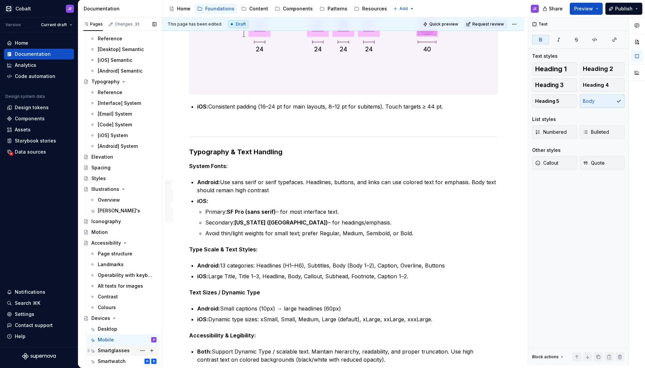
click at [123, 349] on div "Smartglasses" at bounding box center [114, 350] width 32 height 7
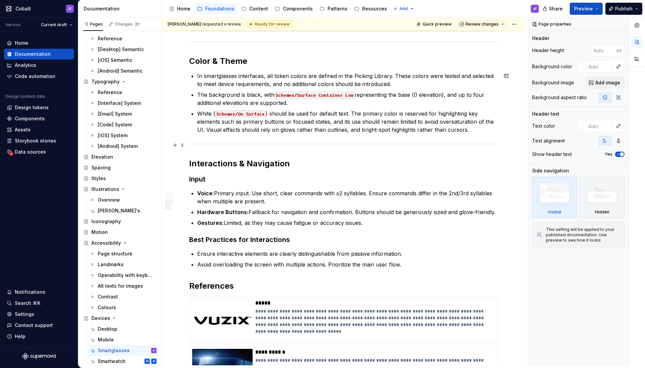
scroll to position [593, 0]
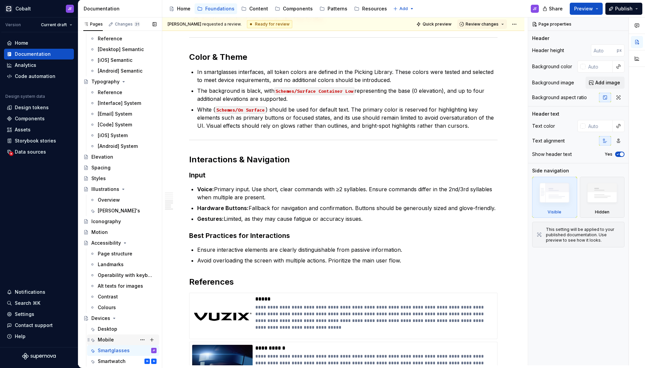
click at [108, 339] on div "Mobile" at bounding box center [106, 339] width 16 height 7
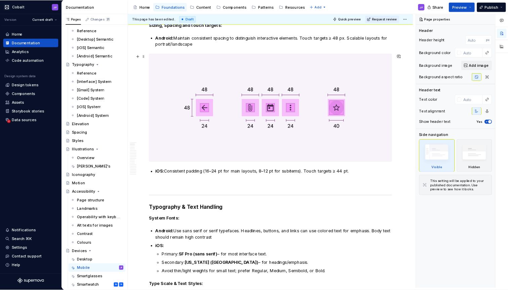
scroll to position [348, 0]
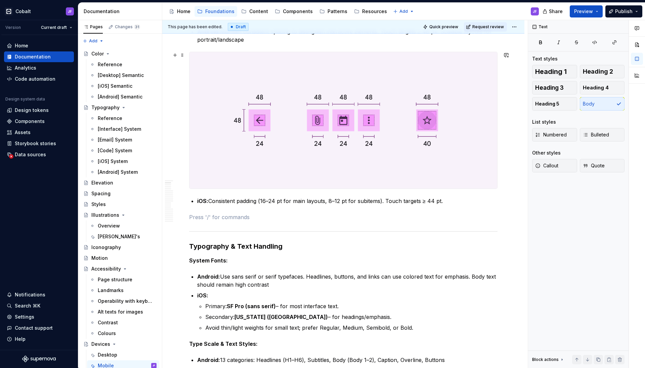
scroll to position [364, 0]
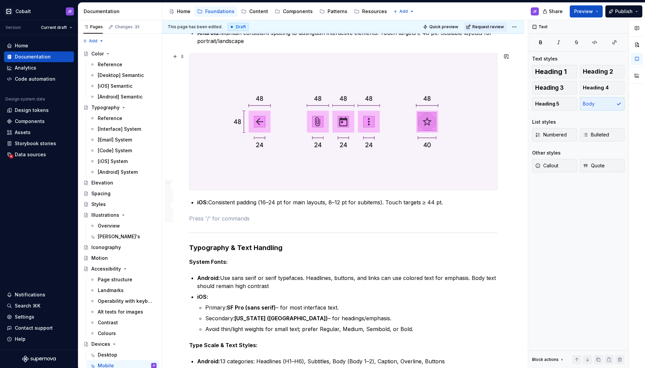
click at [304, 111] on img at bounding box center [343, 121] width 308 height 137
click at [236, 217] on p at bounding box center [343, 218] width 308 height 8
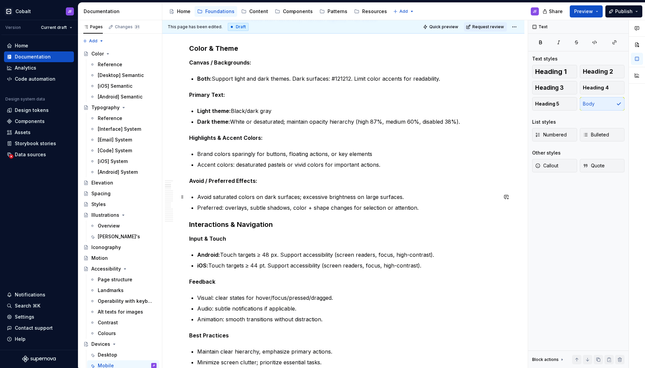
scroll to position [897, 0]
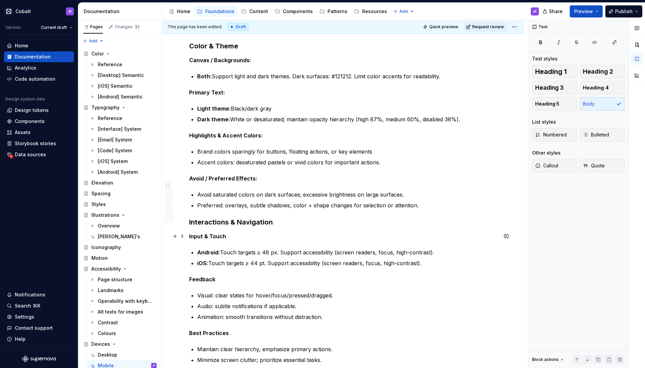
click at [191, 236] on strong "Input & Touch" at bounding box center [207, 236] width 37 height 7
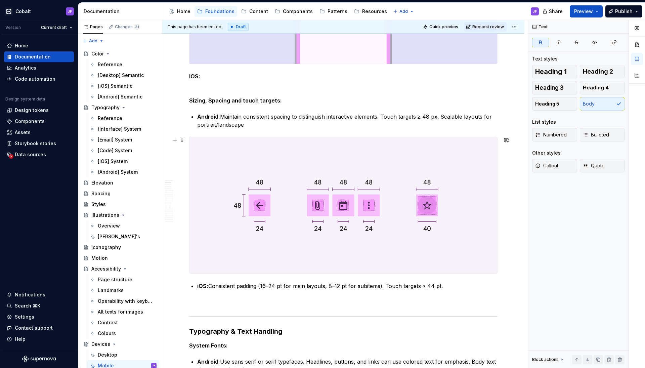
scroll to position [266, 0]
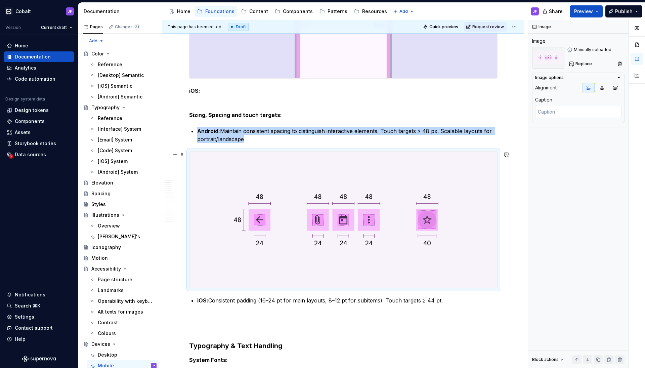
click at [325, 227] on img at bounding box center [343, 219] width 308 height 137
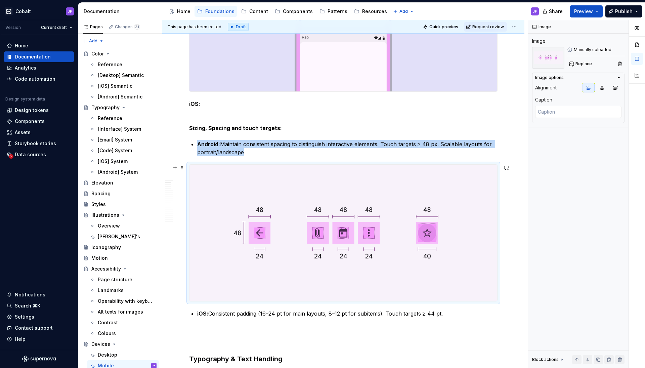
scroll to position [261, 0]
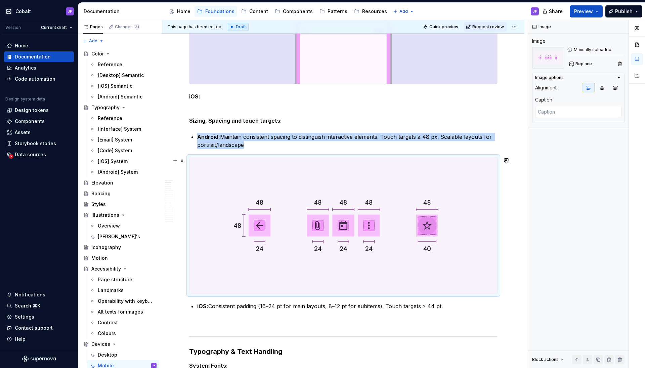
click at [320, 195] on img at bounding box center [343, 225] width 308 height 137
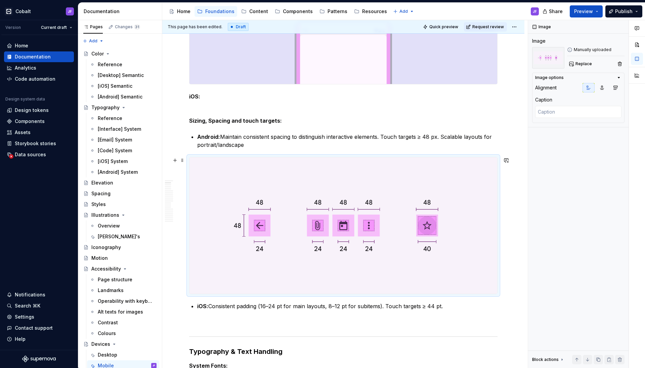
click at [407, 249] on img at bounding box center [343, 225] width 308 height 137
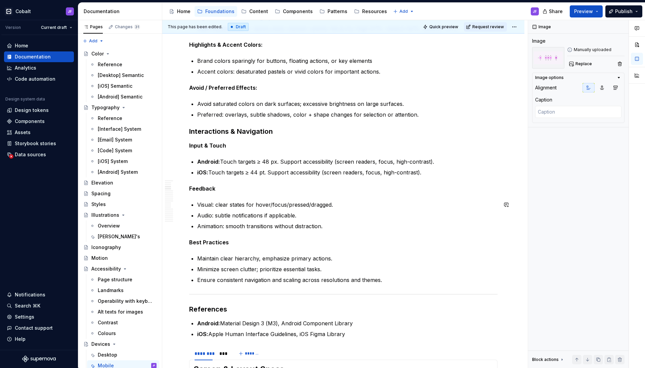
scroll to position [972, 0]
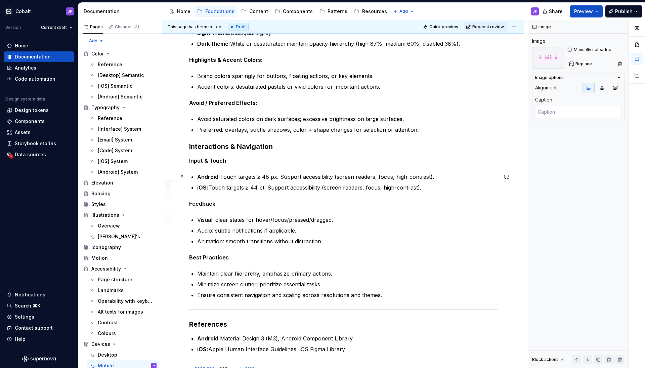
click at [435, 176] on p "Android: Touch targets ≥ 48 px. Support accessibility (screen readers, focus, h…" at bounding box center [347, 177] width 300 height 8
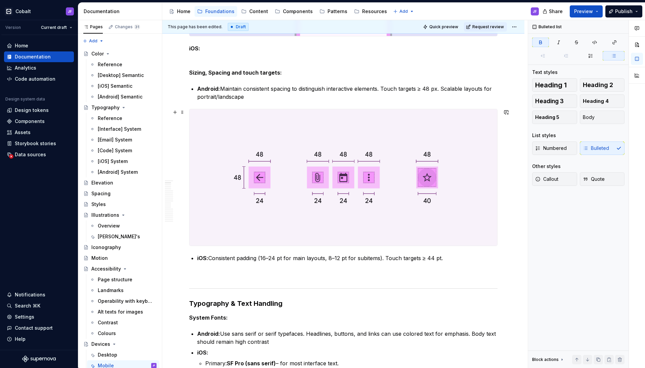
scroll to position [306, 0]
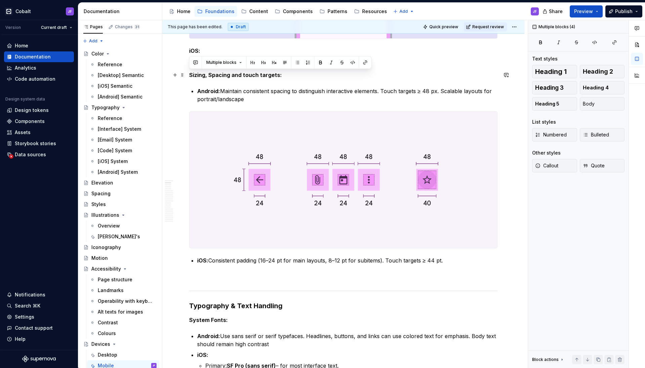
drag, startPoint x: 450, startPoint y: 259, endPoint x: 188, endPoint y: 76, distance: 319.3
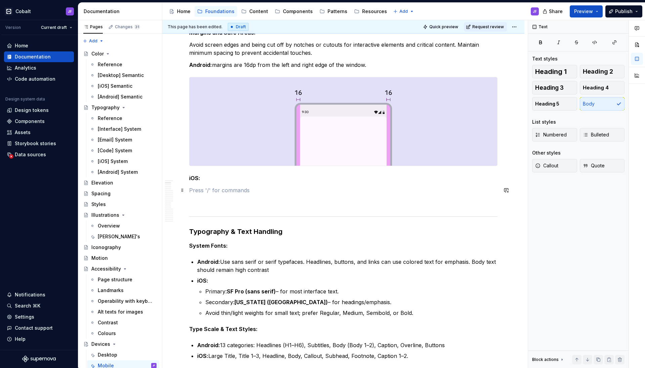
scroll to position [110, 0]
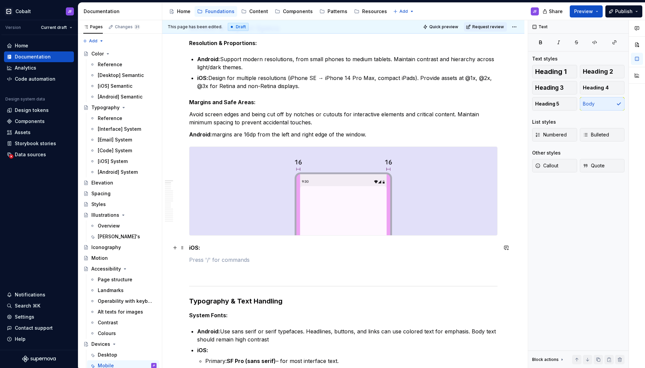
click at [212, 246] on p "iOS:" at bounding box center [343, 248] width 308 height 8
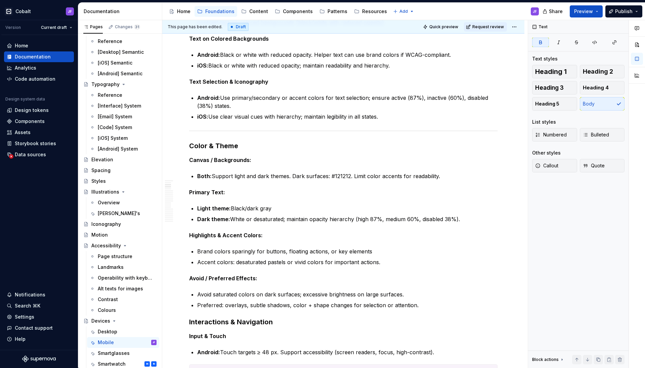
scroll to position [23, 0]
click at [117, 330] on div "Desktop" at bounding box center [127, 331] width 59 height 9
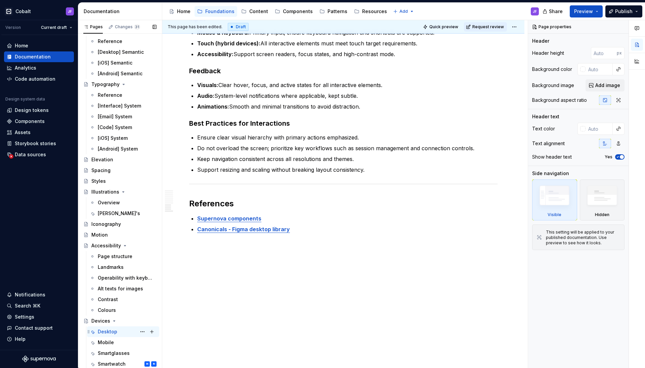
scroll to position [728, 0]
click at [111, 344] on div "Mobile" at bounding box center [106, 342] width 16 height 7
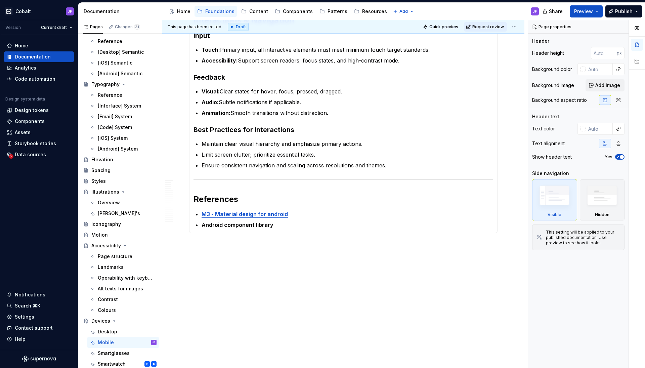
scroll to position [2133, 0]
click at [269, 227] on strong "Android component library" at bounding box center [238, 225] width 72 height 7
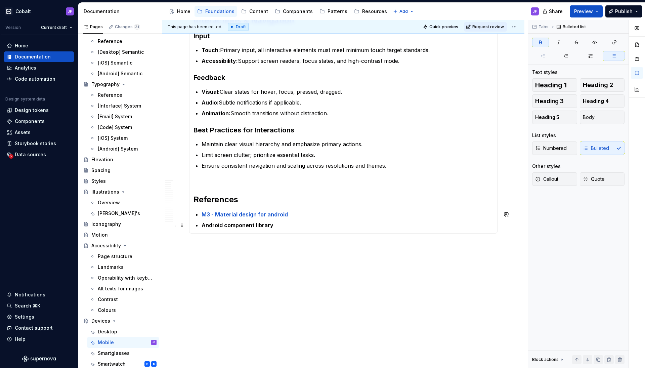
click at [277, 227] on p "Android component library" at bounding box center [348, 225] width 292 height 8
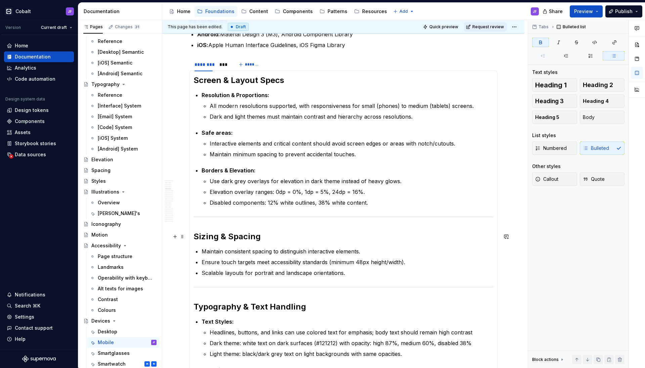
scroll to position [1227, 0]
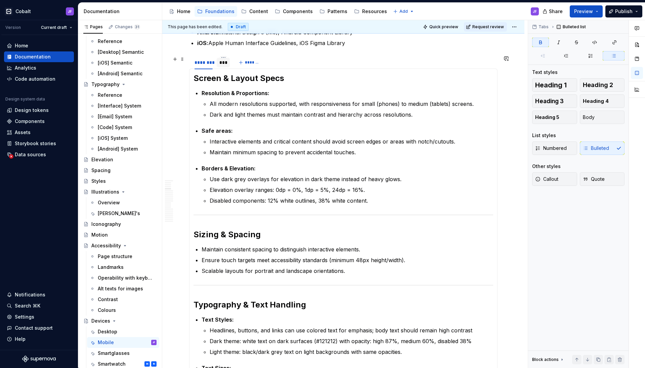
click at [222, 65] on div "***" at bounding box center [223, 62] width 8 height 7
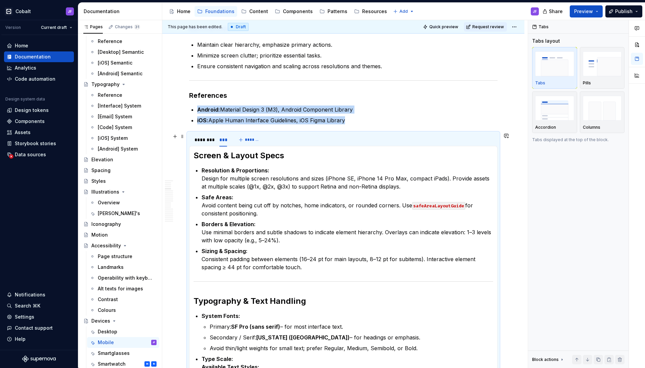
scroll to position [1131, 0]
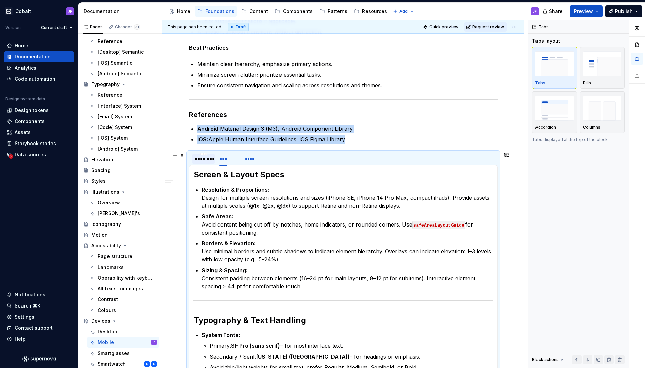
click at [201, 158] on div "********" at bounding box center [203, 159] width 18 height 7
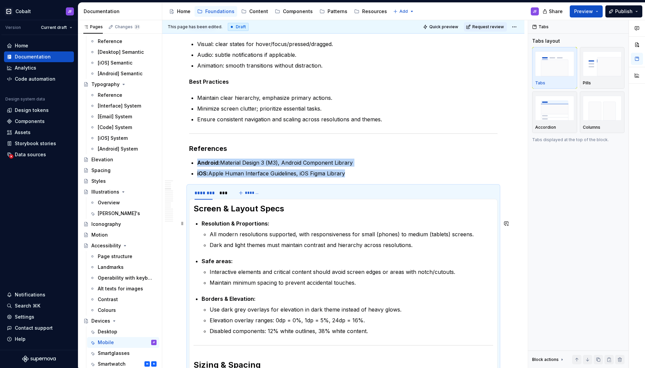
scroll to position [1095, 0]
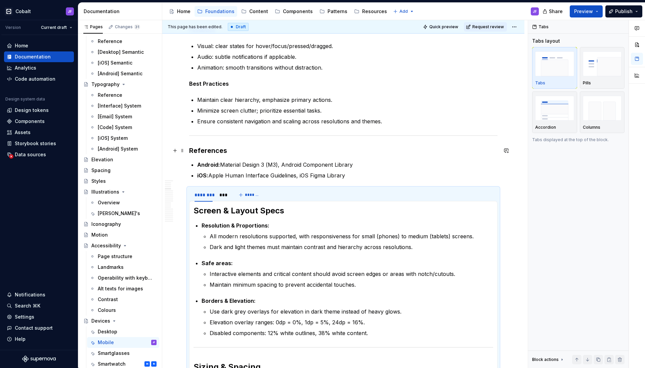
click at [284, 152] on h3 "References" at bounding box center [343, 150] width 308 height 9
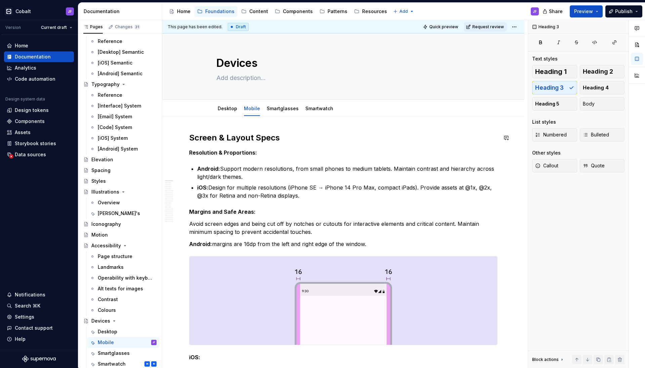
scroll to position [0, 0]
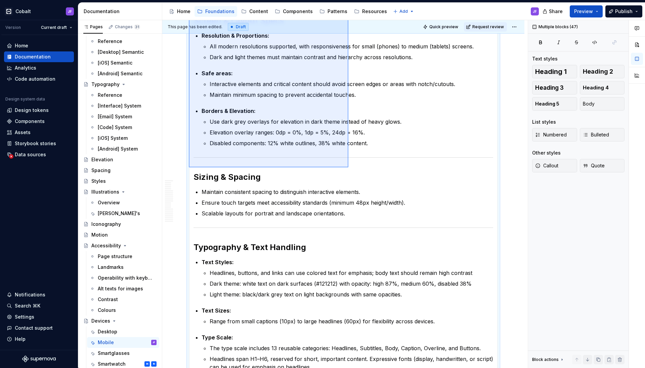
drag, startPoint x: 191, startPoint y: 135, endPoint x: 348, endPoint y: 167, distance: 160.1
click at [348, 167] on div "This page has been edited. Draft Quick preview Request review Devices Edit head…" at bounding box center [344, 194] width 365 height 348
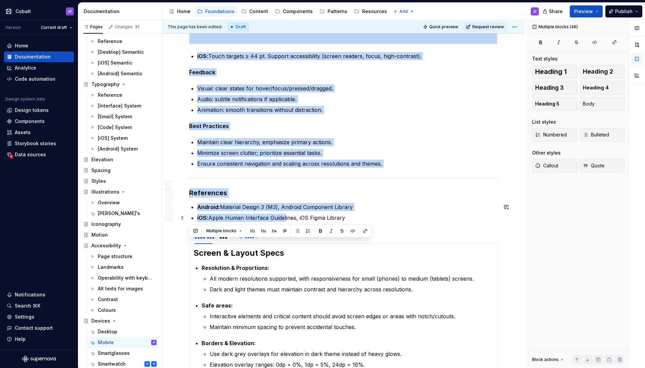
scroll to position [1053, 0]
drag, startPoint x: 190, startPoint y: 138, endPoint x: 350, endPoint y: 221, distance: 179.7
click at [350, 221] on div "Screen & Layout Specs Resolution & Proportions: Android: Support modern resolut…" at bounding box center [343, 204] width 308 height 2251
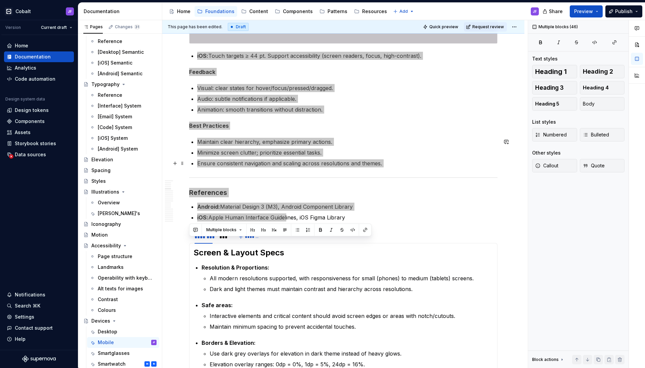
drag, startPoint x: 340, startPoint y: 270, endPoint x: 297, endPoint y: 158, distance: 120.0
click at [297, 158] on ul "Maintain clear hierarchy, emphasize primary actions. Minimize screen clutter; p…" at bounding box center [347, 153] width 300 height 30
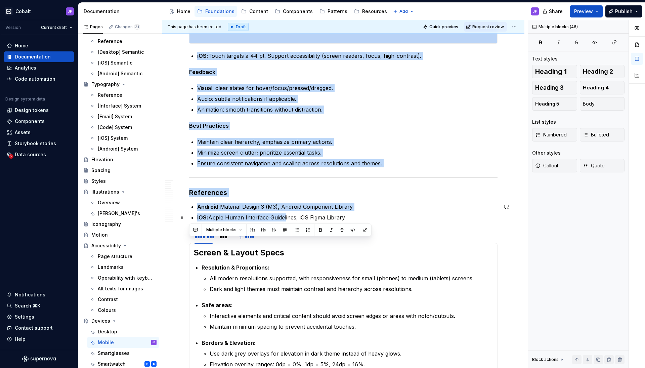
click at [343, 211] on ul "Android: Material Design 3 (M3), Android Component Library iOS: Apple Human Int…" at bounding box center [347, 212] width 300 height 19
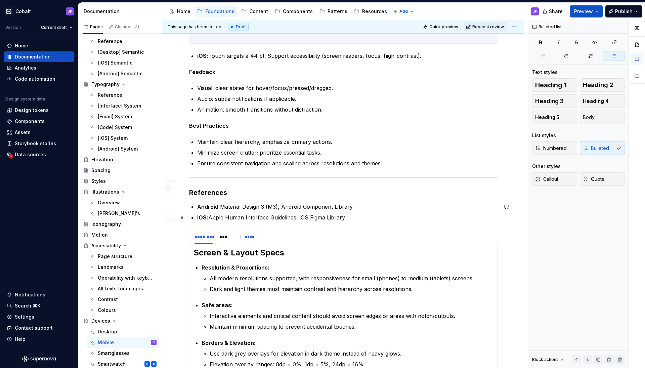
click at [348, 219] on p "iOS: Apple Human Interface Guidelines, iOS Figma Library" at bounding box center [347, 217] width 300 height 8
click at [111, 354] on div "Smartglasses" at bounding box center [114, 353] width 32 height 7
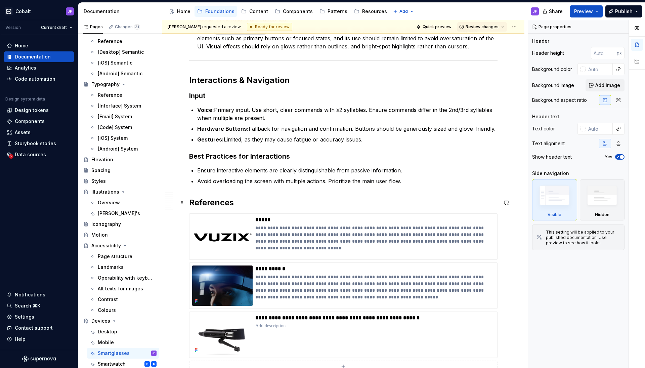
scroll to position [704, 0]
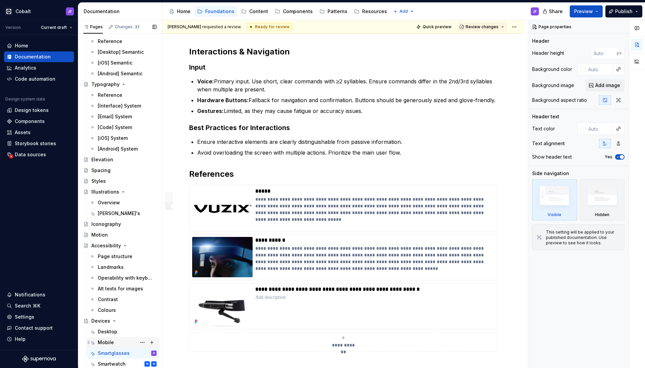
click at [104, 338] on div "Mobile" at bounding box center [127, 342] width 59 height 9
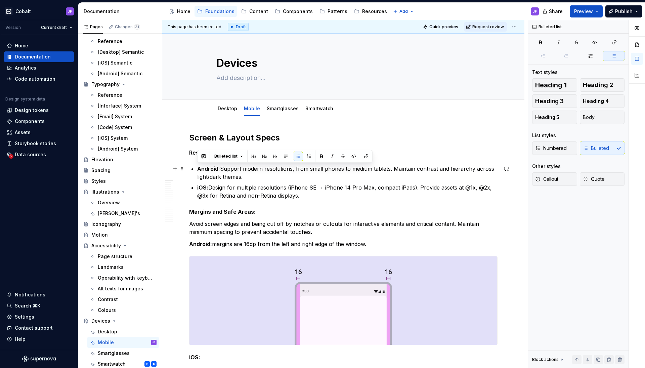
drag, startPoint x: 311, startPoint y: 197, endPoint x: 187, endPoint y: 169, distance: 127.4
click at [203, 169] on strong "Android:" at bounding box center [208, 168] width 23 height 7
click at [198, 169] on strong "Android:" at bounding box center [208, 168] width 23 height 7
drag, startPoint x: 245, startPoint y: 176, endPoint x: 197, endPoint y: 167, distance: 48.9
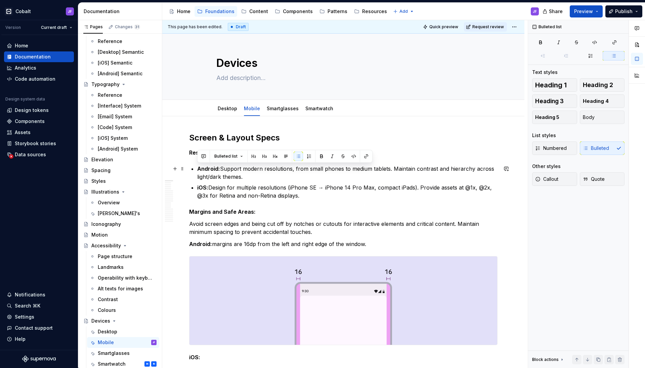
click at [197, 167] on p "Android: Support modern resolutions, from small phones to medium tablets. Maint…" at bounding box center [347, 173] width 300 height 16
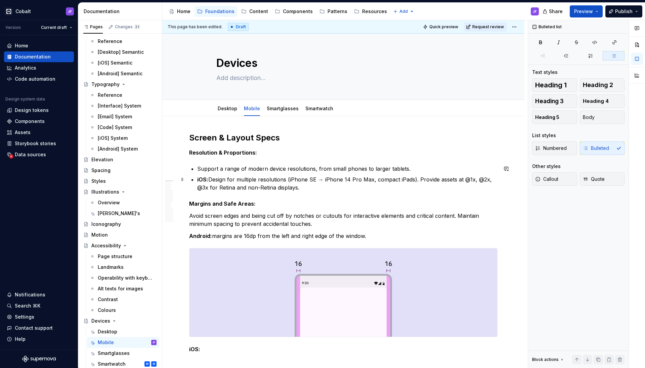
click at [250, 181] on p "iOS: Design for multiple resolutions (iPhone SE → iPhone 14 Pro Max, compact iP…" at bounding box center [347, 183] width 300 height 16
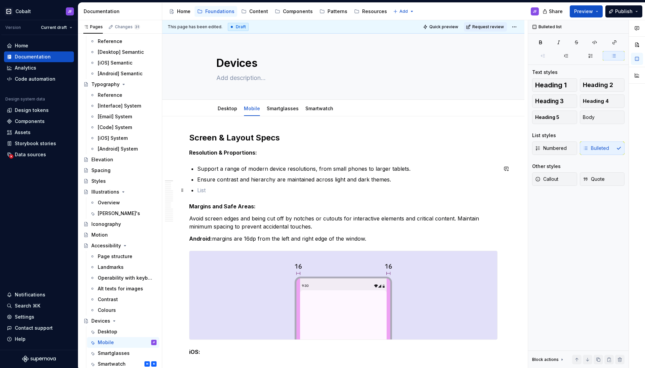
click at [237, 190] on p at bounding box center [347, 190] width 300 height 8
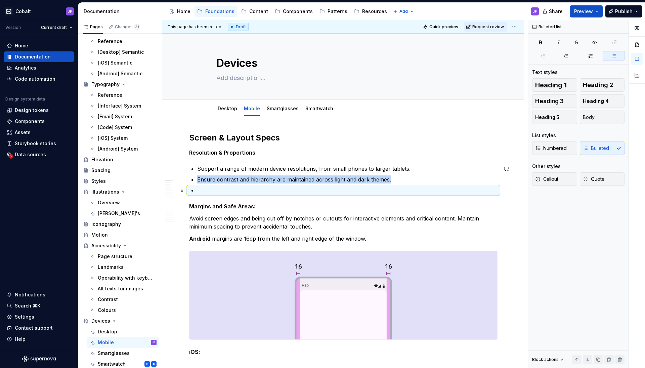
click at [236, 190] on p at bounding box center [347, 190] width 300 height 8
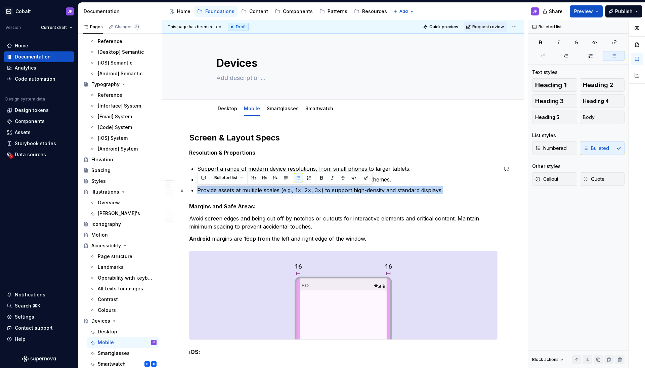
drag, startPoint x: 454, startPoint y: 188, endPoint x: 193, endPoint y: 191, distance: 261.0
click at [197, 191] on p "Provide assets at multiple scales (e.g., 1×, 2×, 3×) to support high-density an…" at bounding box center [347, 190] width 300 height 8
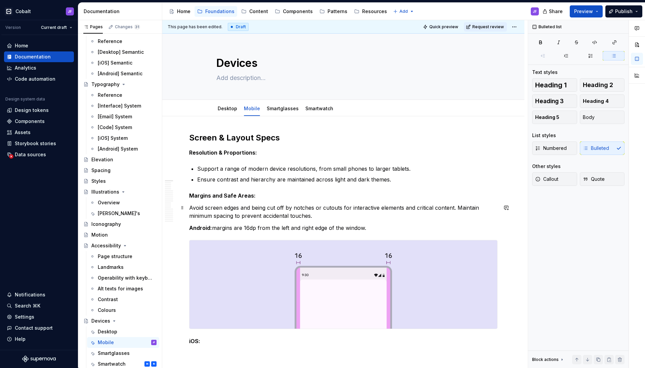
click at [190, 206] on p "Avoid screen edges and being cut off by notches or cutouts for interactive elem…" at bounding box center [343, 212] width 308 height 16
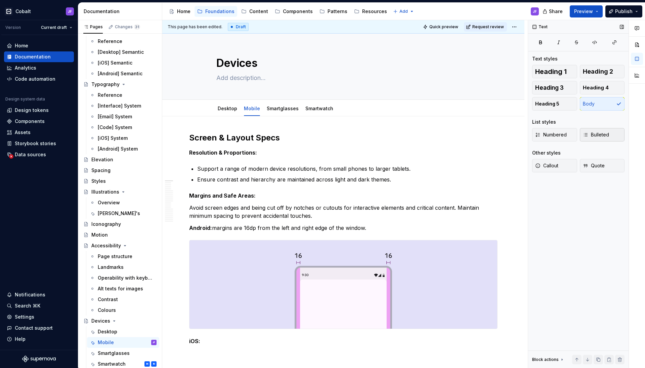
click at [591, 131] on button "Bulleted" at bounding box center [602, 134] width 45 height 13
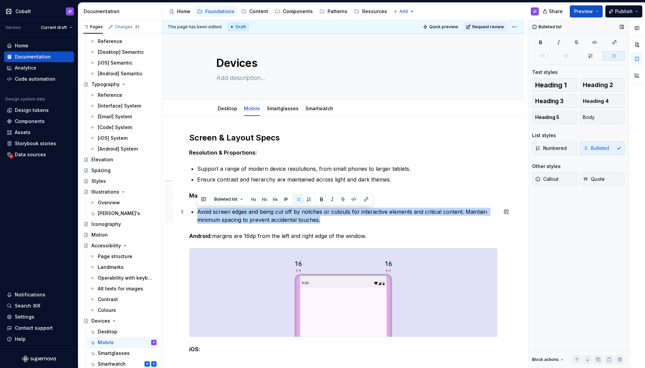
drag, startPoint x: 327, startPoint y: 219, endPoint x: 194, endPoint y: 212, distance: 133.2
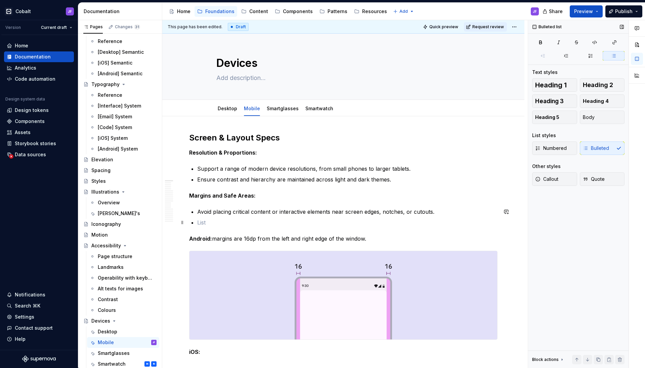
click at [238, 223] on p at bounding box center [347, 222] width 300 height 8
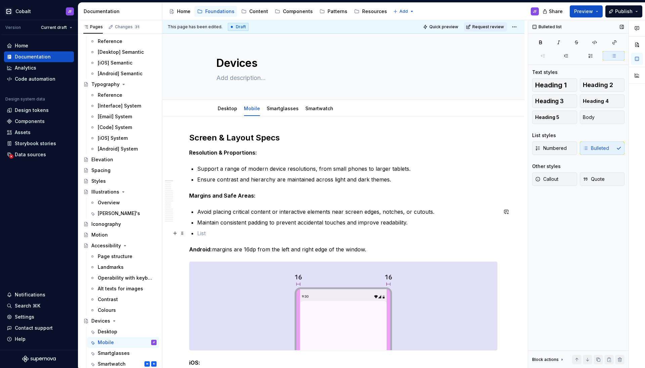
click at [220, 231] on p at bounding box center [347, 233] width 300 height 8
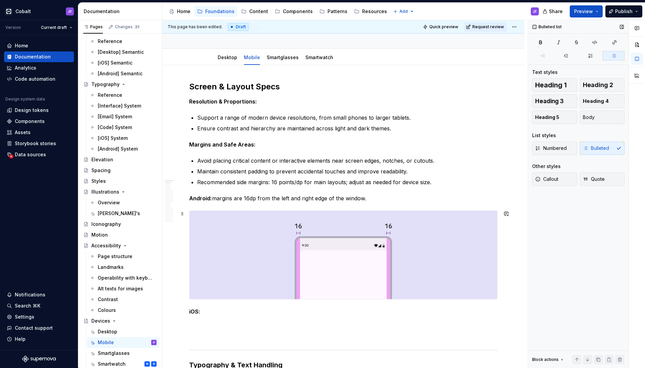
scroll to position [56, 0]
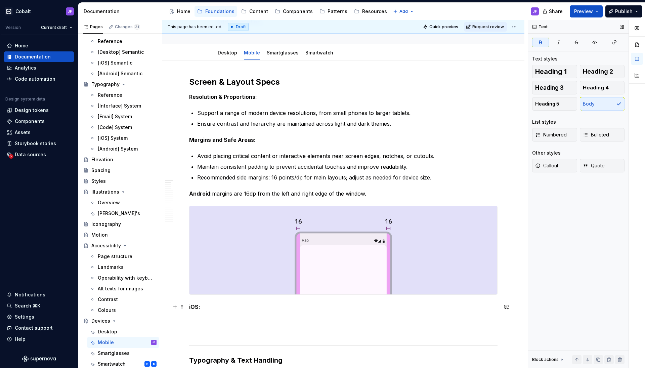
click at [221, 307] on p "iOS:" at bounding box center [343, 307] width 308 height 8
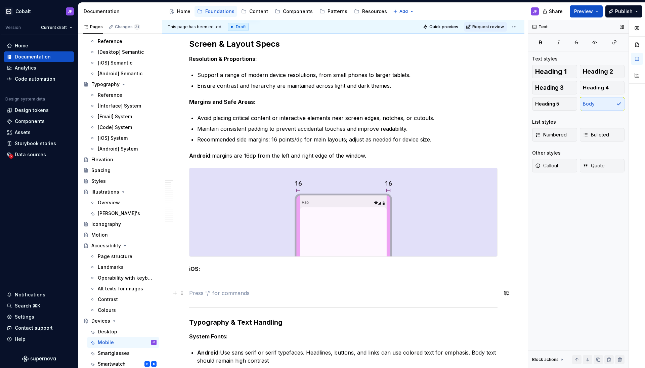
click at [221, 291] on p at bounding box center [343, 293] width 308 height 8
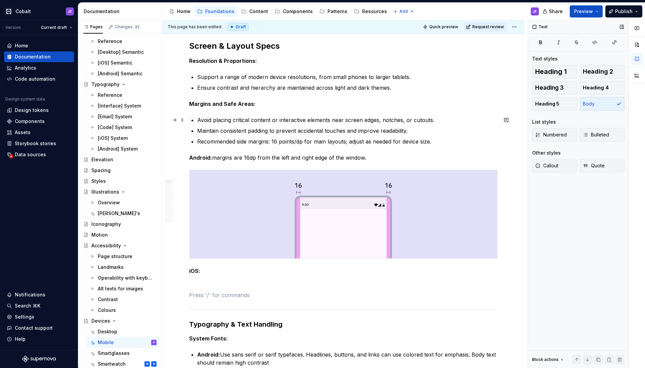
scroll to position [91, 0]
click at [231, 105] on strong "Margins and Safe Areas:" at bounding box center [222, 104] width 67 height 7
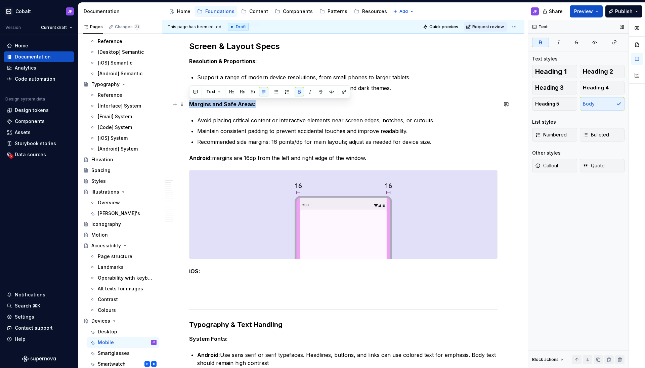
click at [231, 105] on strong "Margins and Safe Areas:" at bounding box center [222, 104] width 67 height 7
click at [218, 294] on p at bounding box center [343, 295] width 308 height 8
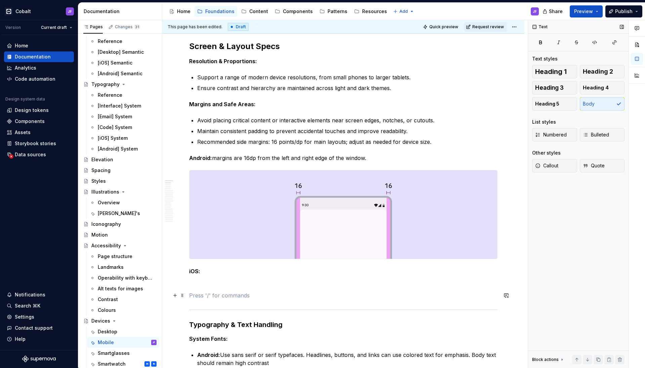
click at [218, 294] on p at bounding box center [343, 295] width 308 height 8
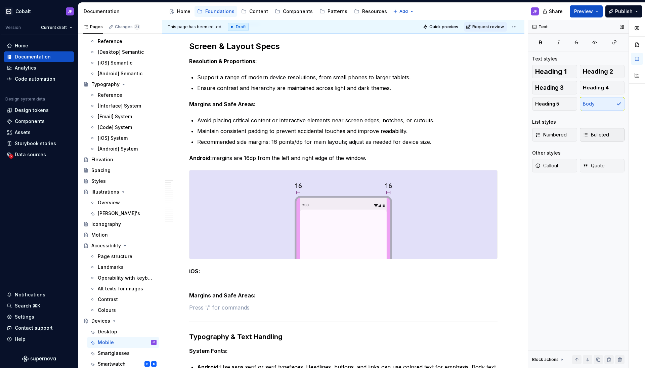
click at [592, 136] on span "Bulleted" at bounding box center [596, 134] width 26 height 7
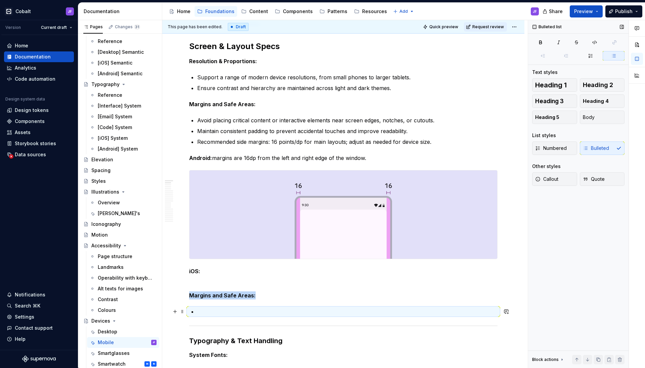
click at [229, 308] on p at bounding box center [347, 311] width 300 height 8
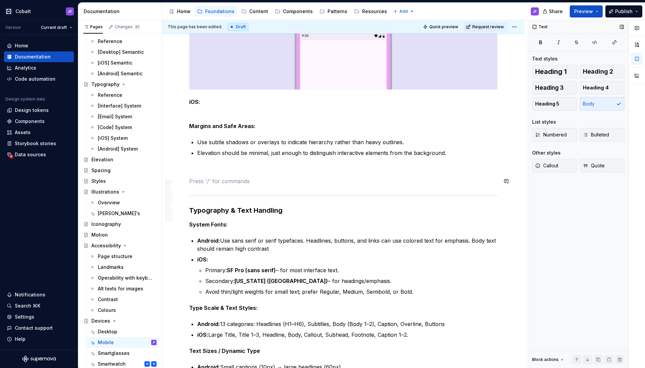
scroll to position [259, 0]
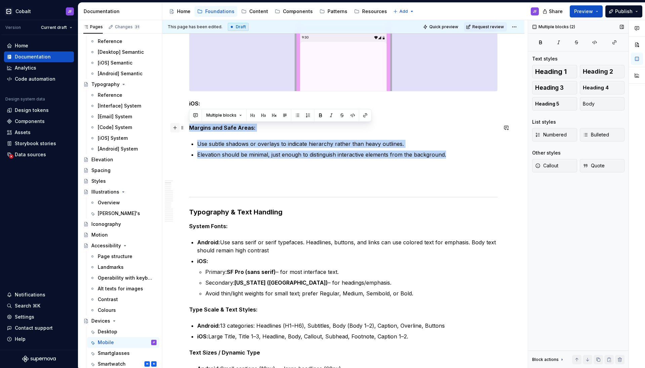
drag, startPoint x: 447, startPoint y: 158, endPoint x: 176, endPoint y: 126, distance: 273.3
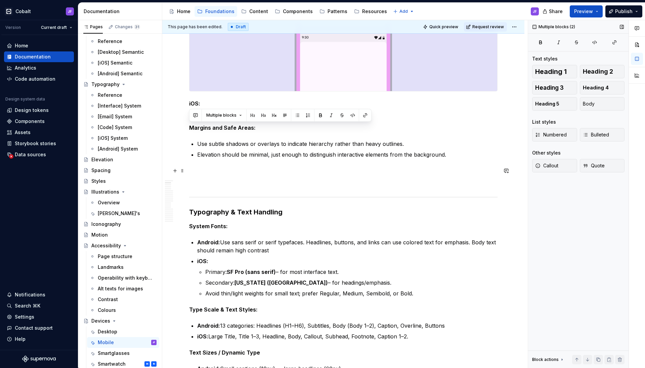
click at [193, 168] on p at bounding box center [343, 171] width 308 height 8
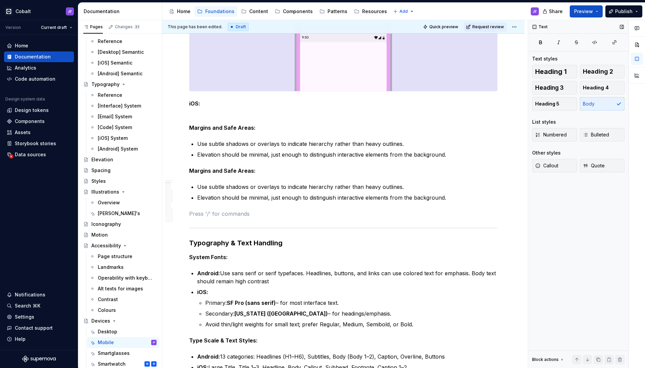
type textarea "*"
click at [230, 170] on strong "Margins and Safe Areas:" at bounding box center [222, 170] width 67 height 7
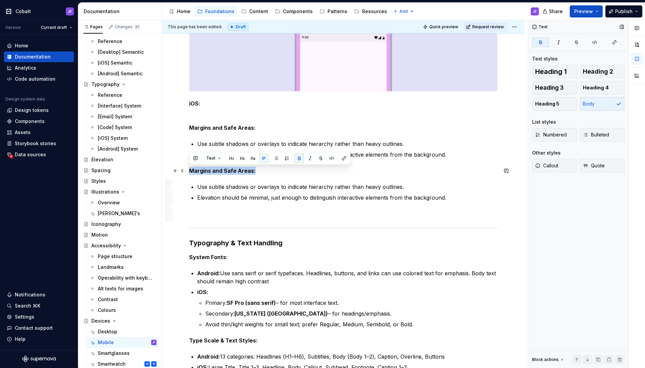
click at [230, 170] on strong "Margins and Safe Areas:" at bounding box center [222, 170] width 67 height 7
paste div
drag, startPoint x: 244, startPoint y: 171, endPoint x: 169, endPoint y: 170, distance: 74.9
click at [541, 41] on icon "button" at bounding box center [540, 42] width 2 height 3
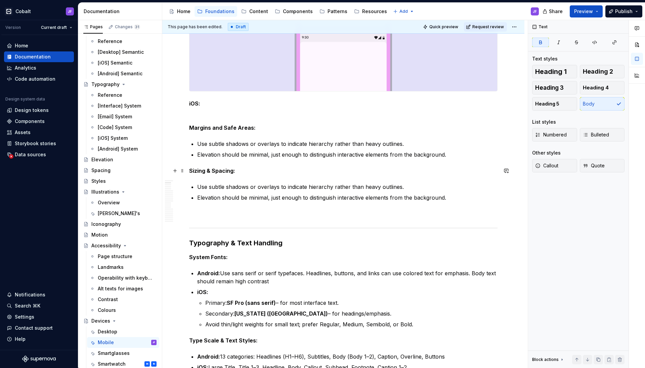
click at [267, 171] on p "Sizing & Spacing:" at bounding box center [343, 171] width 308 height 8
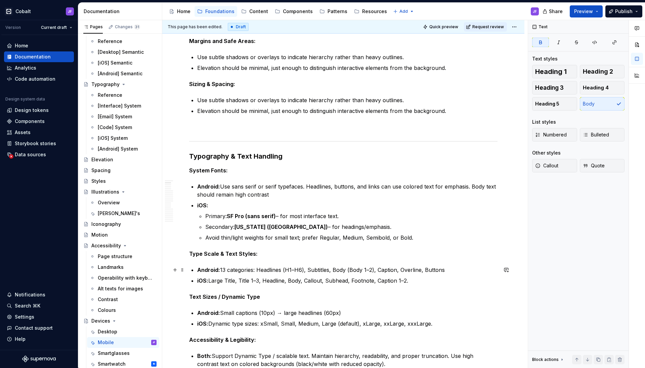
scroll to position [346, 0]
click at [168, 1] on div "Cobalt JF Version Current draft Home Documentation Analytics Code automation De…" at bounding box center [322, 184] width 645 height 368
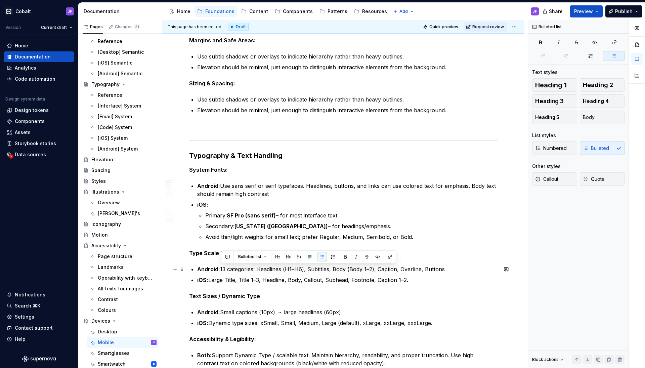
drag, startPoint x: 447, startPoint y: 270, endPoint x: 220, endPoint y: 265, distance: 226.4
click at [220, 265] on p "Android: 13 categories: Headlines (H1–H6), Subtitles, Body (Body 1–2), Caption,…" at bounding box center [347, 269] width 300 height 8
click at [219, 267] on strong "Android:" at bounding box center [208, 269] width 23 height 7
click at [236, 277] on p "iOS: Large Title, Title 1–3, Headline, Body, Callout, Subhead, Footnote, Captio…" at bounding box center [347, 280] width 300 height 8
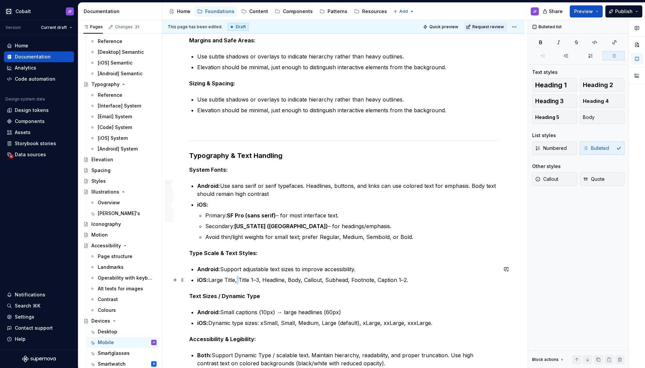
click at [236, 277] on p "iOS: Large Title, Title 1–3, Headline, Body, Callout, Subhead, Footnote, Captio…" at bounding box center [347, 280] width 300 height 8
drag, startPoint x: 221, startPoint y: 269, endPoint x: 183, endPoint y: 269, distance: 38.3
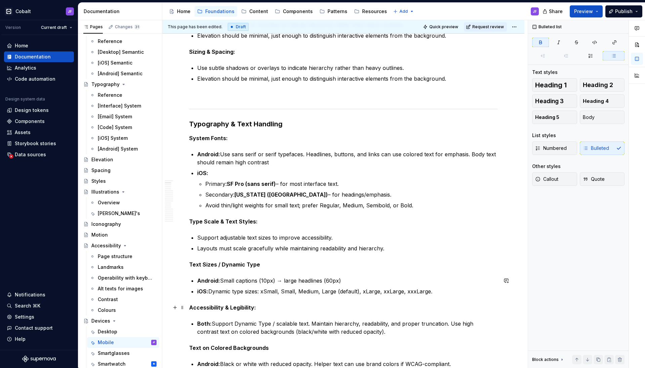
scroll to position [413, 0]
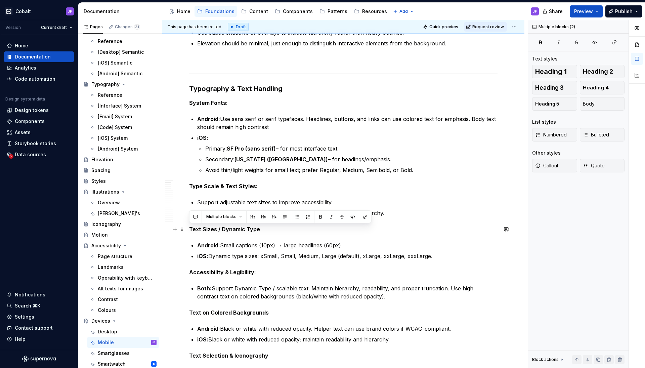
drag, startPoint x: 433, startPoint y: 257, endPoint x: 190, endPoint y: 229, distance: 245.2
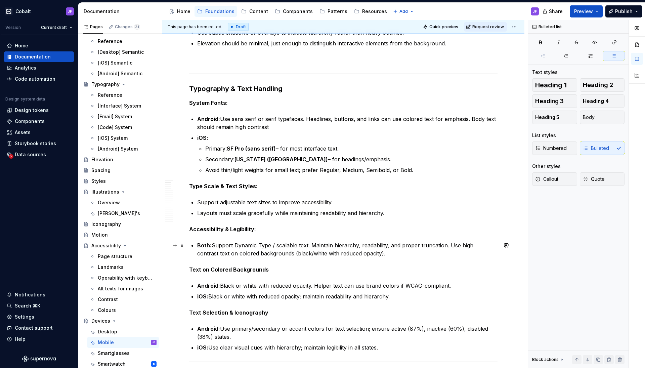
click at [262, 246] on p "Both: Support Dynamic Type / scalable text. Maintain hierarchy, readability, an…" at bounding box center [347, 249] width 300 height 16
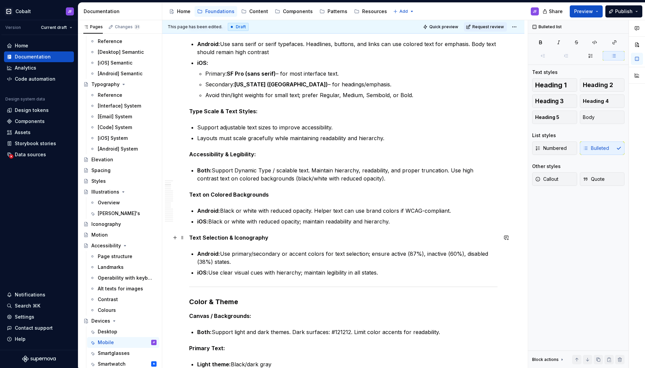
scroll to position [493, 0]
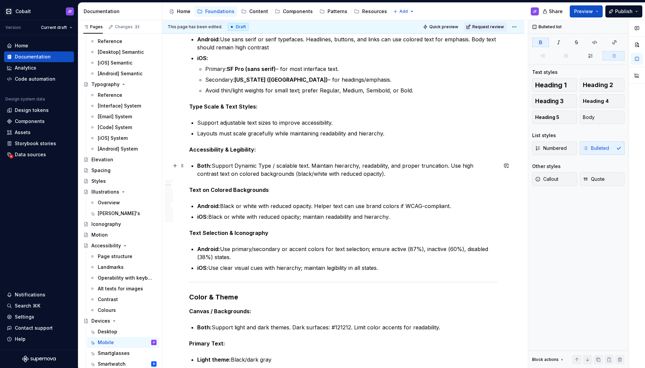
click at [211, 164] on p "Both: Support Dynamic Type / scalable text. Maintain hierarchy, readability, an…" at bounding box center [347, 170] width 300 height 16
click at [295, 166] on p "Support Dynamic Type / scalable text. Maintain hierarchy, readability, and prop…" at bounding box center [347, 170] width 300 height 16
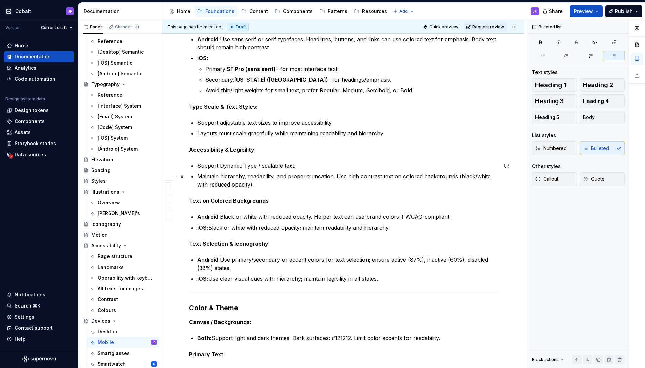
click at [334, 176] on p "Maintain hierarchy, readability, and proper truncation. Use high contrast text …" at bounding box center [347, 180] width 300 height 16
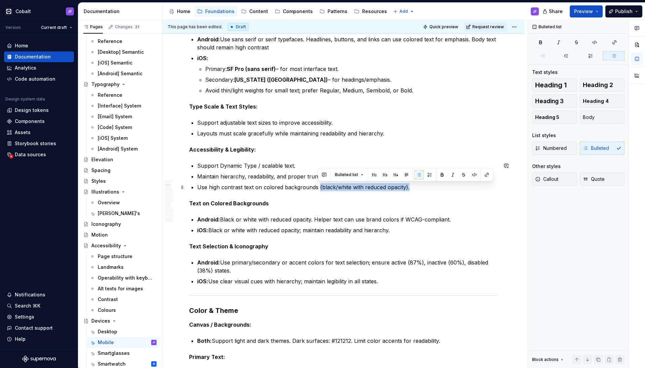
drag, startPoint x: 415, startPoint y: 187, endPoint x: 318, endPoint y: 186, distance: 97.4
click at [318, 186] on p "Use high contrast text on colored backgrounds (black/white with reduced opacity…" at bounding box center [347, 187] width 300 height 8
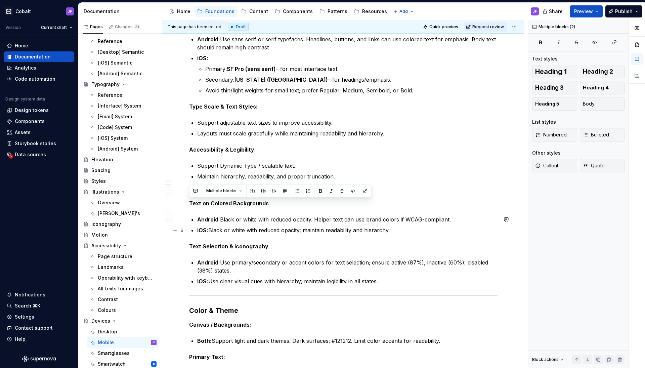
drag, startPoint x: 190, startPoint y: 203, endPoint x: 400, endPoint y: 230, distance: 212.4
click at [402, 133] on p "Layouts must scale gracefully while maintaining readability and hierarchy." at bounding box center [347, 133] width 300 height 8
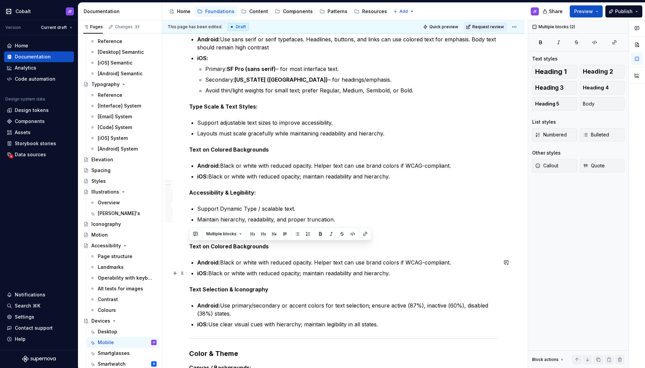
drag, startPoint x: 190, startPoint y: 245, endPoint x: 397, endPoint y: 272, distance: 209.4
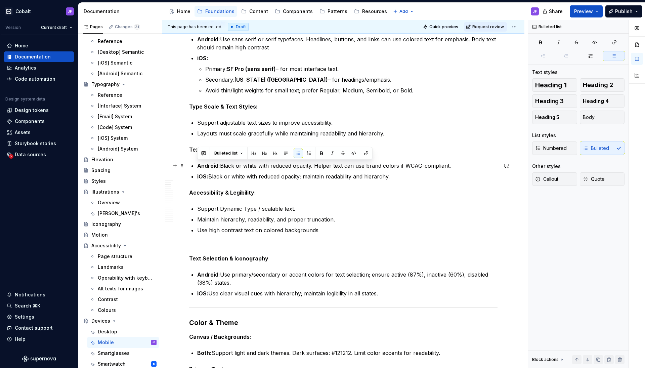
drag, startPoint x: 452, startPoint y: 164, endPoint x: 197, endPoint y: 166, distance: 255.3
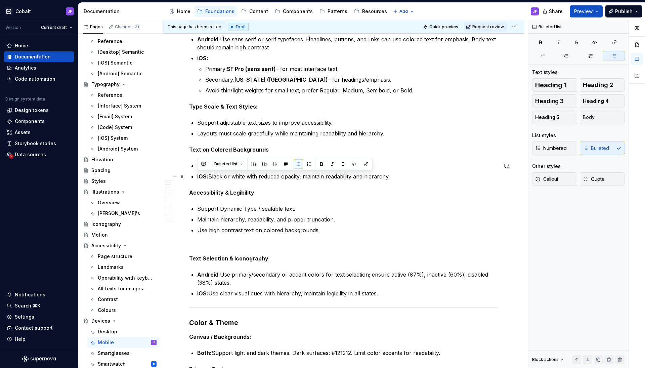
drag, startPoint x: 410, startPoint y: 177, endPoint x: 194, endPoint y: 173, distance: 216.4
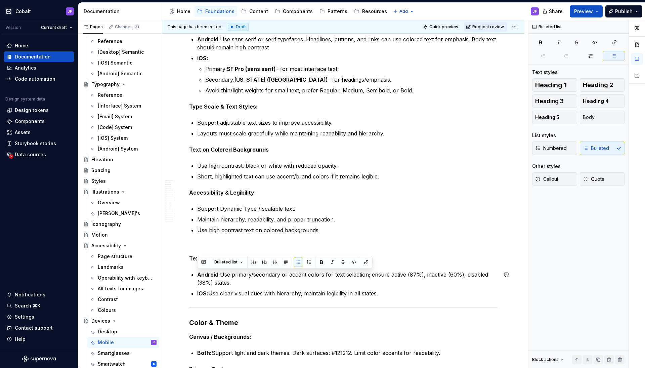
drag, startPoint x: 241, startPoint y: 286, endPoint x: 195, endPoint y: 270, distance: 48.3
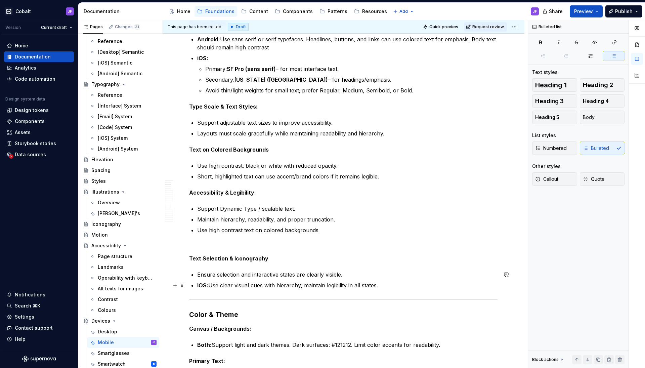
click at [299, 288] on p "iOS: Use clear visual cues with hierarchy; maintain legibility in all states." at bounding box center [347, 285] width 300 height 8
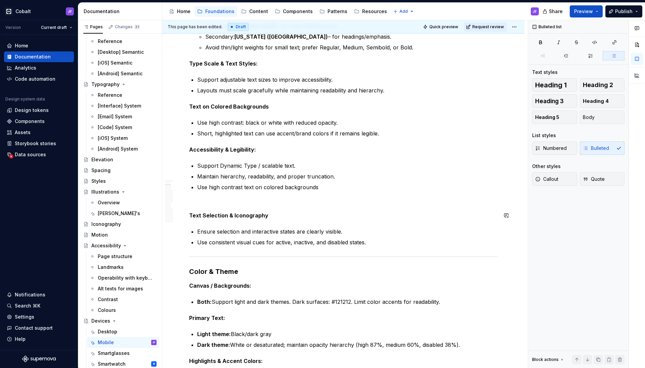
scroll to position [558, 0]
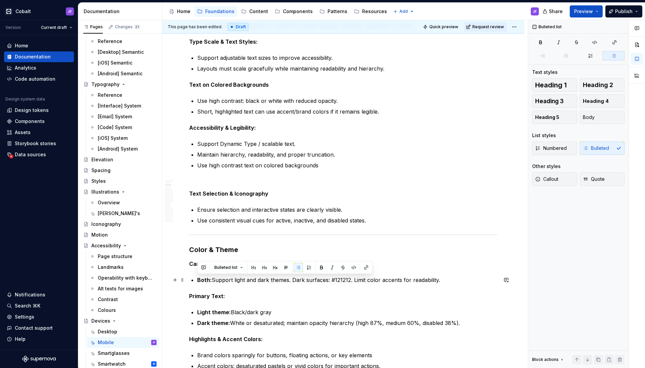
drag, startPoint x: 452, startPoint y: 278, endPoint x: 196, endPoint y: 277, distance: 255.6
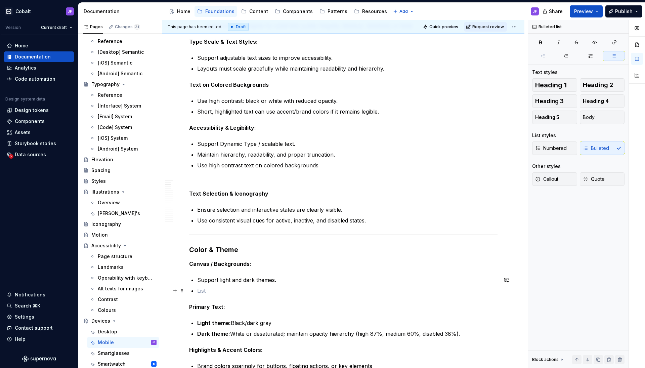
click at [219, 289] on p at bounding box center [347, 291] width 300 height 8
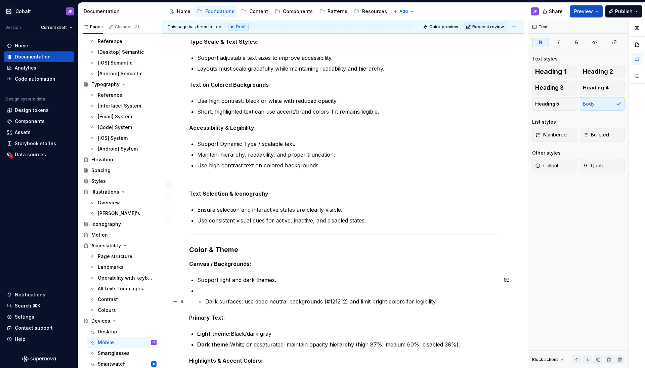
click at [209, 300] on p "Dark surfaces: use deep neutral backgrounds (#121212) and limit bright colors f…" at bounding box center [351, 301] width 292 height 8
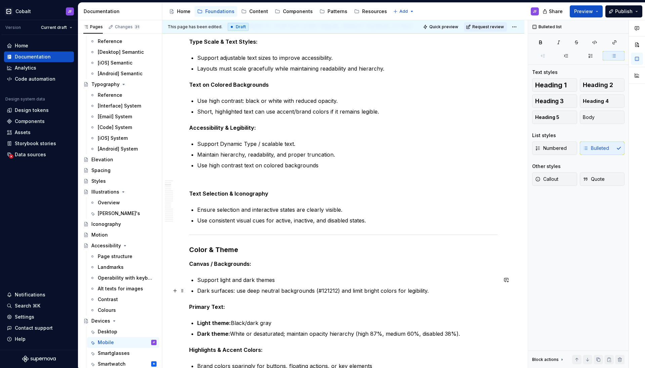
click at [231, 292] on p "Dark surfaces: use deep neutral backgrounds (#121212) and limit bright colors f…" at bounding box center [347, 291] width 300 height 8
click at [340, 292] on p "Dark surfaces uses deep neutral backgrounds (#121212) and limit bright colors f…" at bounding box center [347, 291] width 300 height 8
click at [289, 279] on p "Support light and dark themes" at bounding box center [347, 280] width 300 height 8
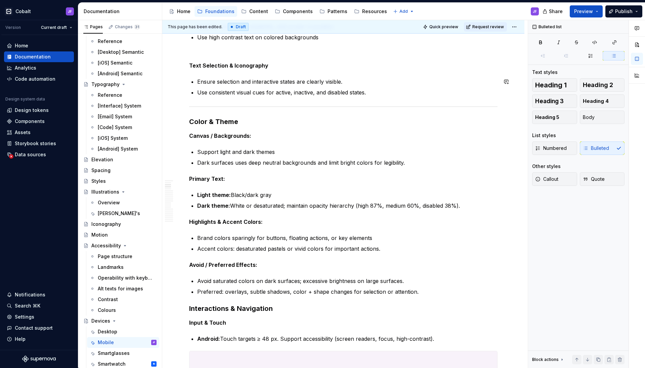
scroll to position [687, 0]
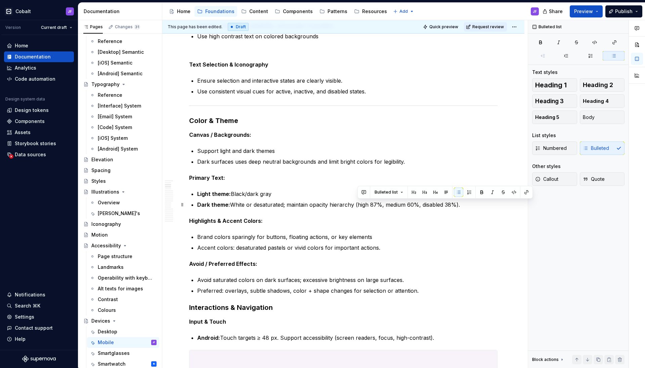
drag, startPoint x: 467, startPoint y: 204, endPoint x: 357, endPoint y: 201, distance: 109.9
click at [357, 201] on p "Dark theme: White or desaturated; maintain opacity hierarchy (high 87%, medium …" at bounding box center [347, 205] width 300 height 8
click at [286, 205] on p "Dark theme: White or desaturated; maintain opacity hierarchy" at bounding box center [347, 205] width 300 height 8
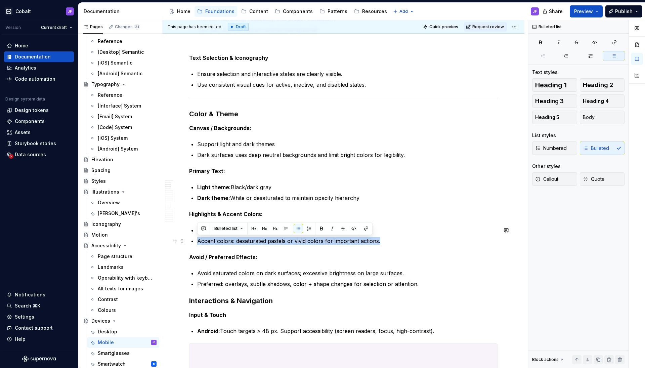
drag, startPoint x: 388, startPoint y: 241, endPoint x: 198, endPoint y: 240, distance: 190.5
click at [198, 240] on p "Accent colors: desaturated pastels or vivid colors for important actions." at bounding box center [347, 241] width 300 height 8
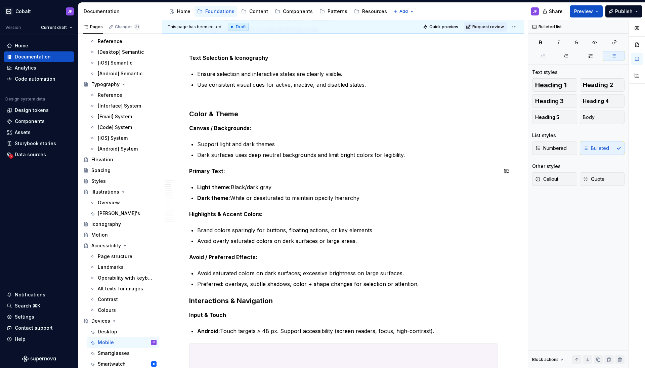
scroll to position [701, 0]
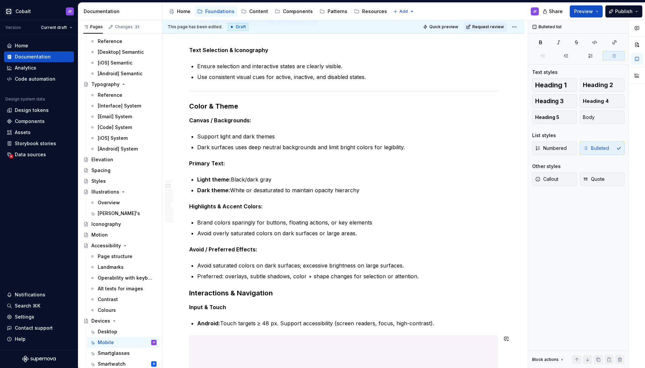
click at [224, 0] on div "Cobalt JF Version Current draft Home Documentation Analytics Code automation De…" at bounding box center [322, 184] width 645 height 368
click at [306, 265] on p "Avoid saturated colors on dark surfaces; excessive brightness on large surfaces." at bounding box center [347, 265] width 300 height 8
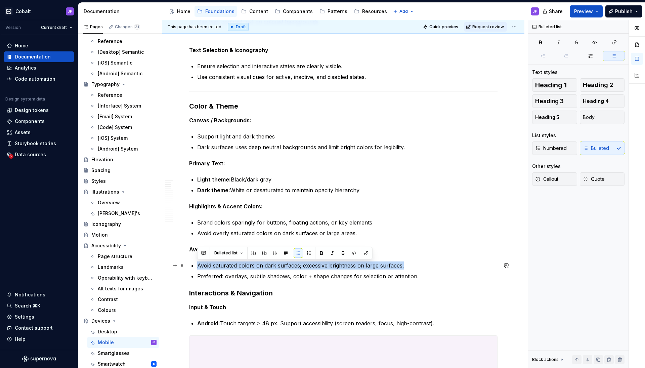
click at [306, 265] on p "Avoid saturated colors on dark surfaces; excessive brightness on large surfaces." at bounding box center [347, 265] width 300 height 8
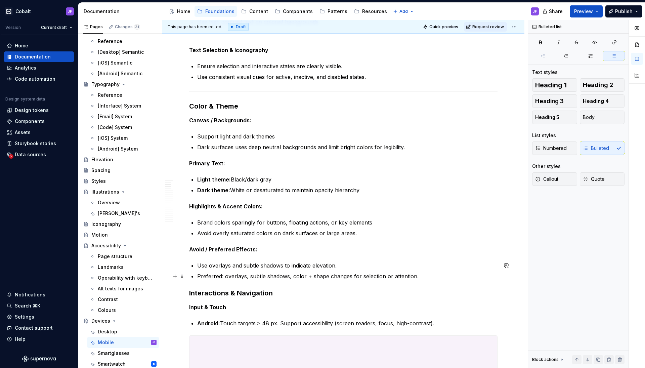
click at [253, 277] on p "Preferred: overlays, subtle shadows, color + shape changes for selection or att…" at bounding box center [347, 276] width 300 height 8
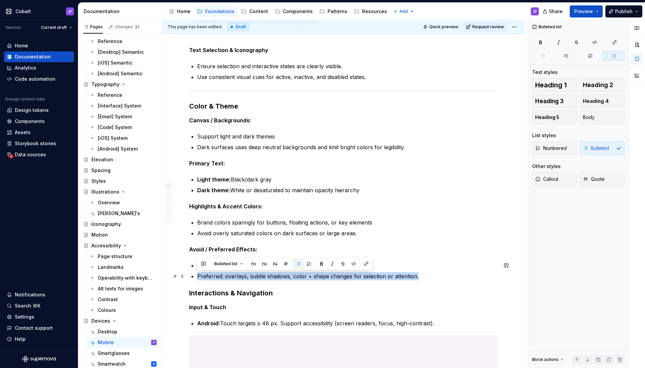
click at [253, 277] on p "Preferred: overlays, subtle shadows, color + shape changes for selection or att…" at bounding box center [347, 276] width 300 height 8
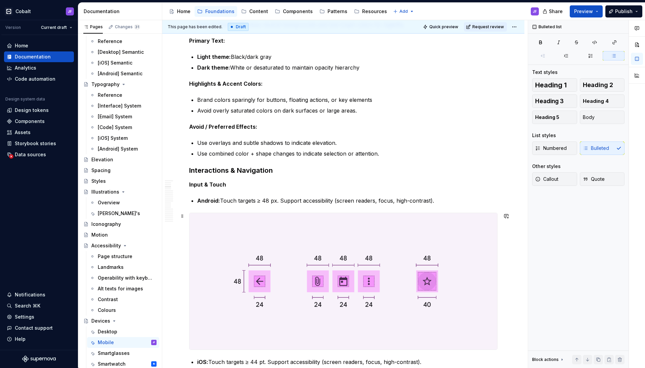
scroll to position [828, 0]
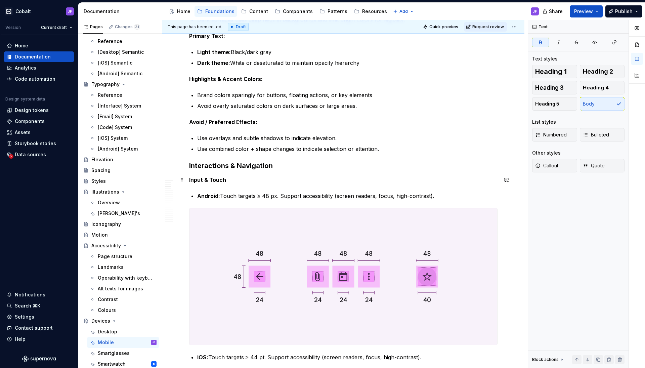
click at [242, 180] on p "Input & Touch" at bounding box center [343, 180] width 308 height 8
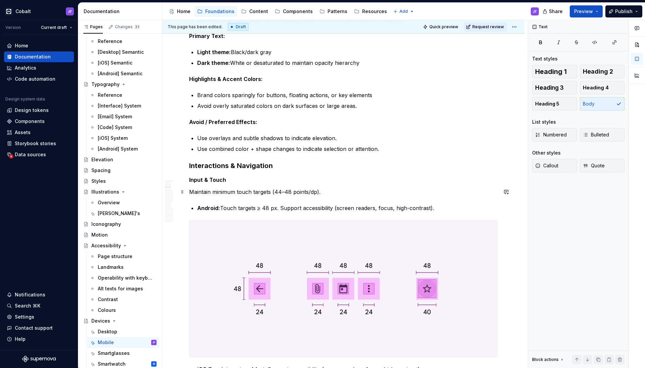
click at [189, 191] on div "This page has been edited. Draft Quick preview Request review Devices Edit head…" at bounding box center [344, 194] width 365 height 348
click at [596, 135] on span "Bulleted" at bounding box center [596, 134] width 26 height 7
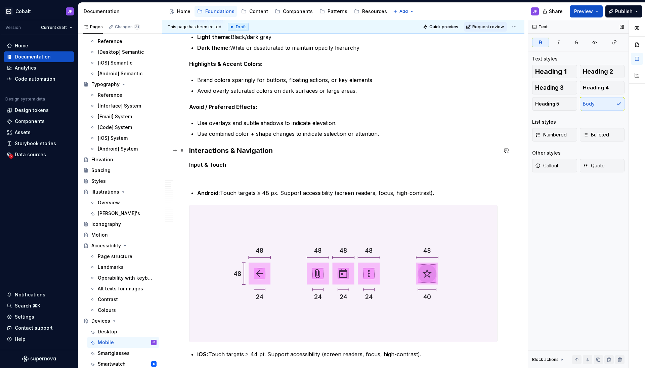
scroll to position [824, 0]
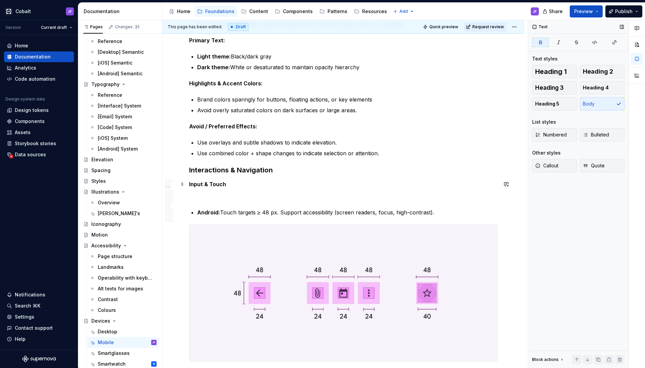
click at [243, 184] on p "Input & Touch" at bounding box center [343, 184] width 308 height 8
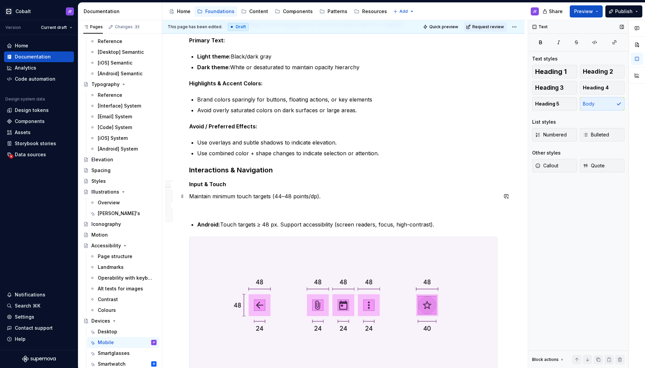
click at [599, 133] on span "Bulleted" at bounding box center [596, 134] width 26 height 7
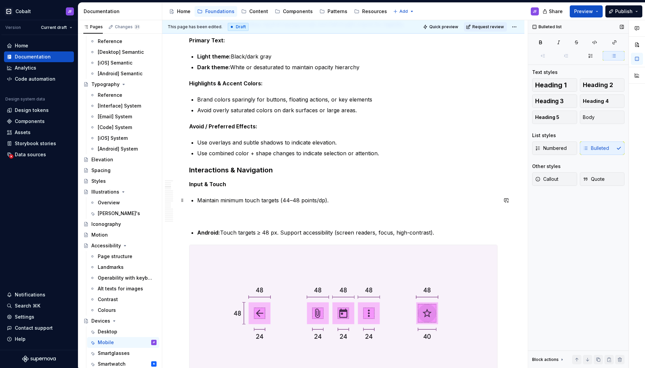
click at [333, 199] on p "Maintain minimum touch targets (44–48 points/dp)." at bounding box center [347, 200] width 300 height 8
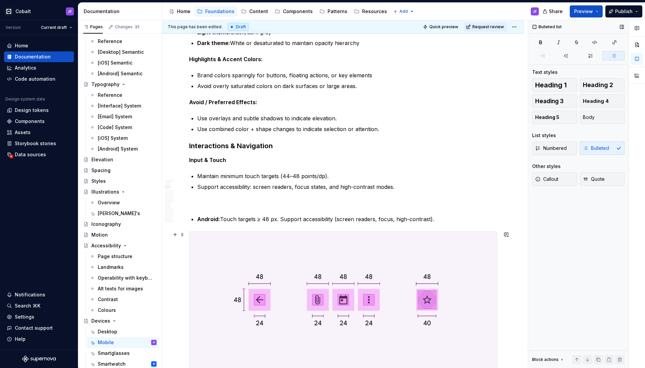
scroll to position [890, 0]
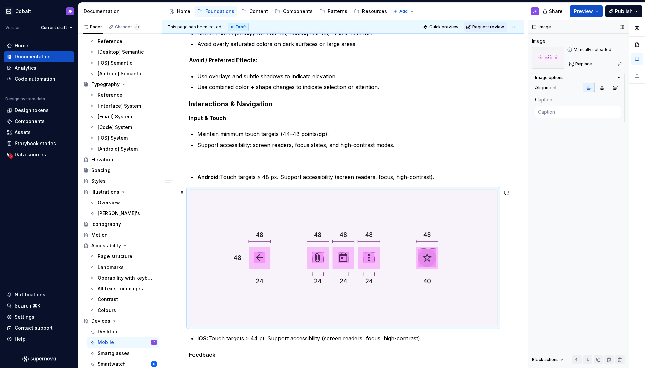
click at [260, 212] on img at bounding box center [343, 257] width 308 height 137
click at [284, 178] on p "Android: Touch targets ≥ 48 px. Support accessibility (screen readers, focus, h…" at bounding box center [347, 177] width 300 height 8
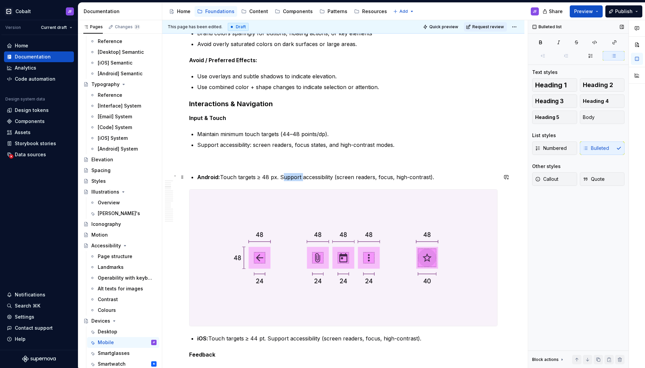
click at [284, 178] on p "Android: Touch targets ≥ 48 px. Support accessibility (screen readers, focus, h…" at bounding box center [347, 177] width 300 height 8
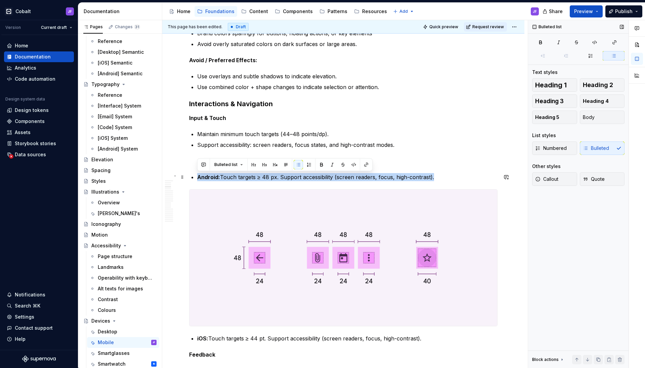
click at [306, 216] on img at bounding box center [343, 257] width 308 height 137
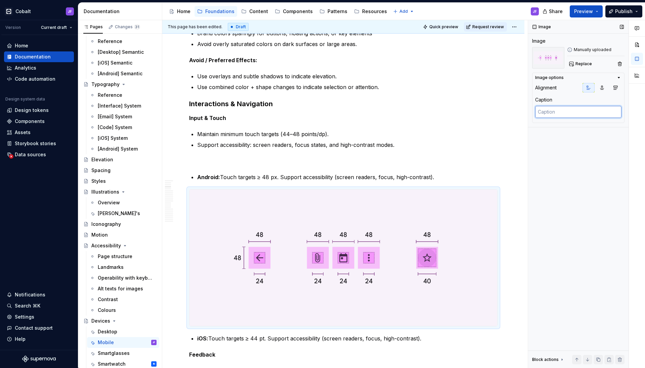
click at [557, 114] on textarea at bounding box center [578, 112] width 86 height 12
paste textarea "Android: Touch targets ≥ 48 px. Support accessibility (screen readers, focus, h…"
type textarea "*"
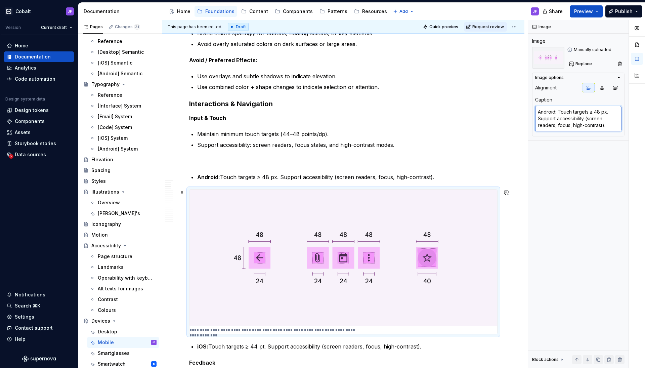
type textarea "Android: Touch targets ≥ 48 px. Support accessibility (screen readers, focus, h…"
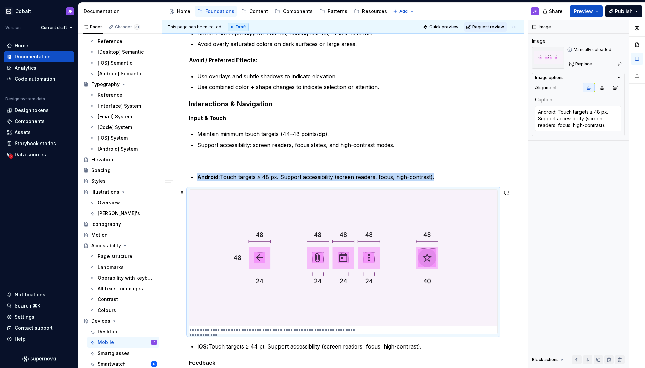
click at [351, 201] on img at bounding box center [343, 257] width 308 height 137
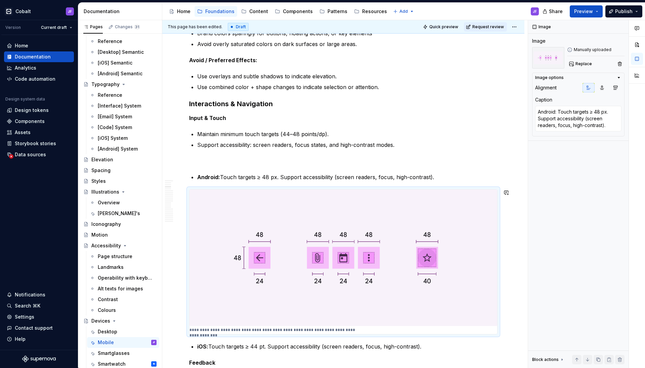
click at [358, 175] on p "Android: Touch targets ≥ 48 px. Support accessibility (screen readers, focus, h…" at bounding box center [347, 177] width 300 height 8
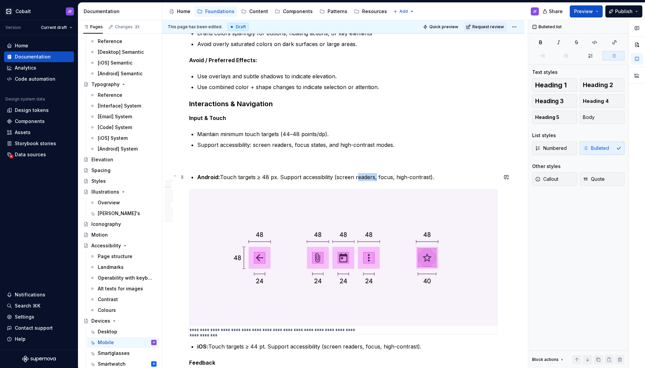
click at [358, 175] on p "Android: Touch targets ≥ 48 px. Support accessibility (screen readers, focus, h…" at bounding box center [347, 177] width 300 height 8
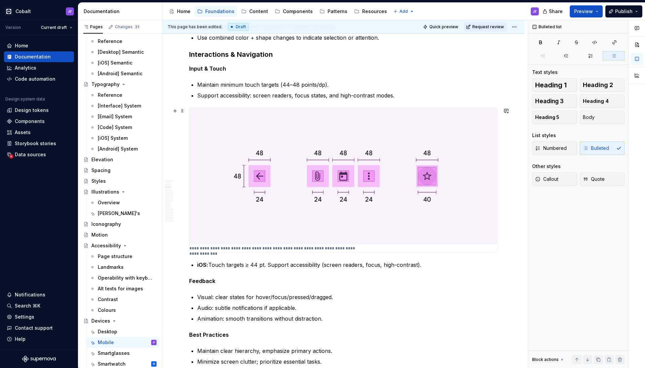
scroll to position [949, 0]
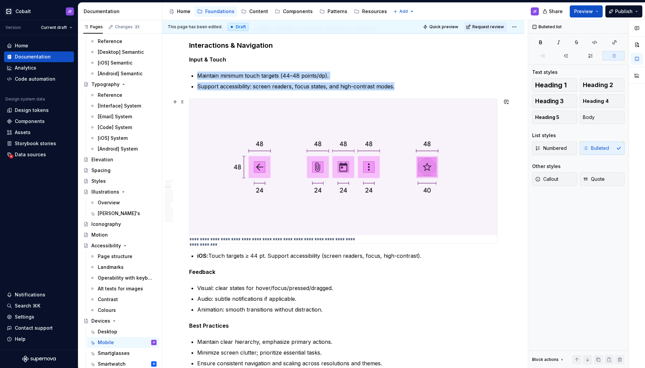
click at [329, 179] on img at bounding box center [343, 167] width 308 height 137
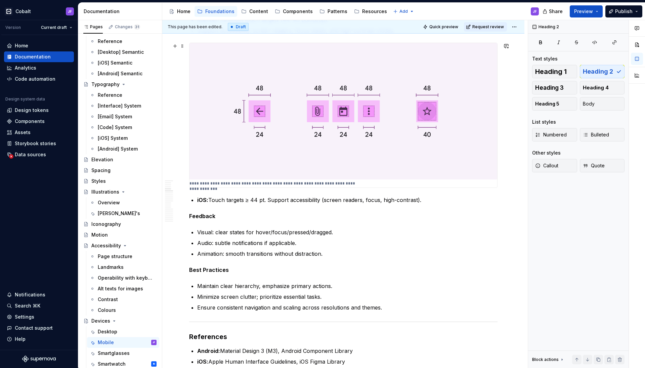
scroll to position [1042, 0]
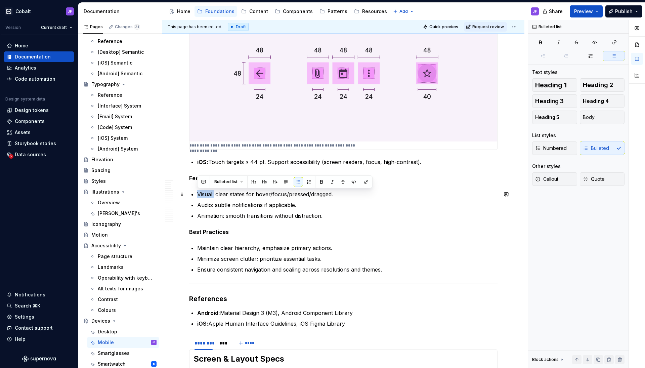
drag, startPoint x: 214, startPoint y: 193, endPoint x: 196, endPoint y: 193, distance: 17.8
click at [196, 193] on div "Screen & Layout Specs Resolution & Proportions: Support a range of modern devic…" at bounding box center [343, 263] width 308 height 2346
click at [317, 180] on button "button" at bounding box center [321, 181] width 9 height 9
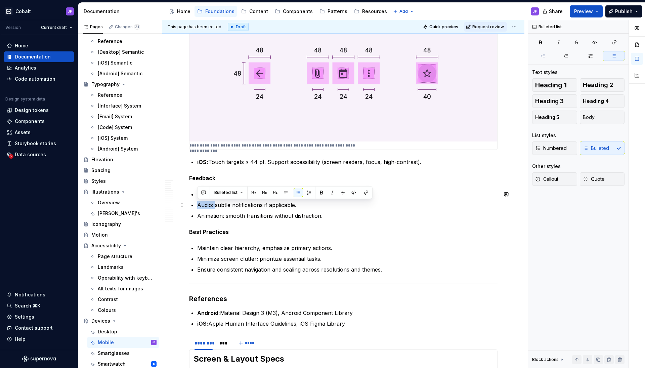
drag, startPoint x: 216, startPoint y: 204, endPoint x: 196, endPoint y: 203, distance: 20.2
click at [195, 203] on div "Screen & Layout Specs Resolution & Proportions: Support a range of modern devic…" at bounding box center [343, 263] width 308 height 2346
click at [318, 190] on button "button" at bounding box center [321, 192] width 9 height 9
drag, startPoint x: 225, startPoint y: 216, endPoint x: 194, endPoint y: 215, distance: 30.6
click at [194, 215] on div "Screen & Layout Specs Resolution & Proportions: Support a range of modern devic…" at bounding box center [343, 263] width 308 height 2346
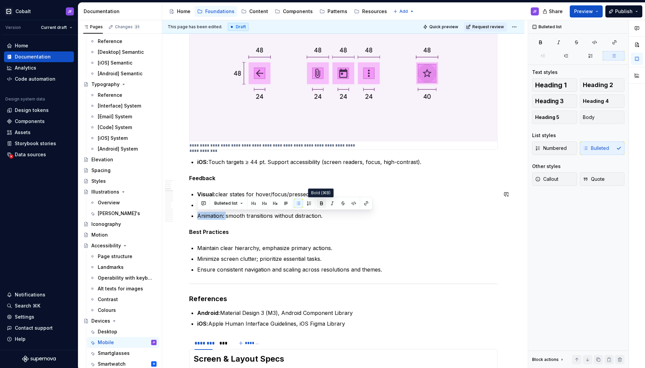
click at [318, 204] on button "button" at bounding box center [321, 203] width 9 height 9
click at [262, 260] on p "Minimize screen clutter; prioritize essential tasks." at bounding box center [347, 259] width 300 height 8
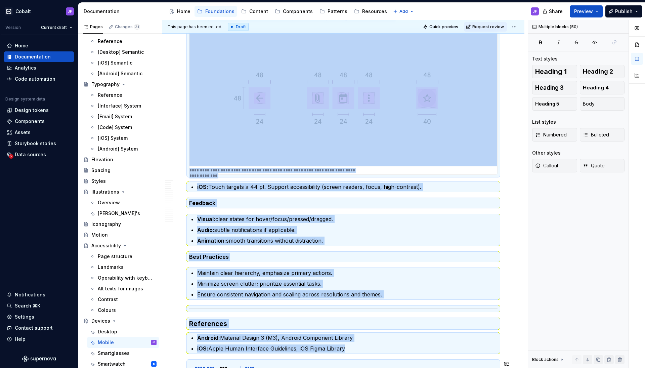
scroll to position [1064, 0]
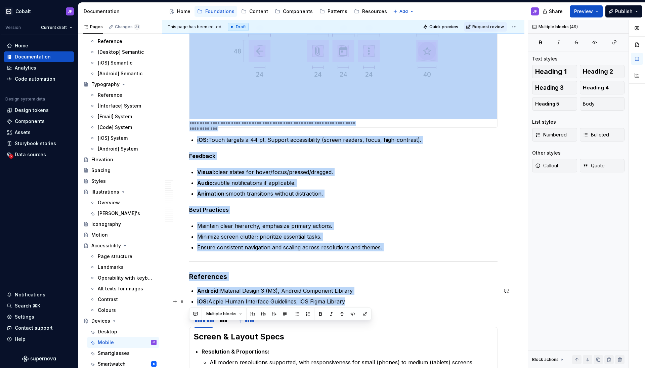
drag, startPoint x: 189, startPoint y: 136, endPoint x: 350, endPoint y: 304, distance: 232.4
click at [350, 304] on div "Screen & Layout Specs Resolution & Proportions: Support a range of modern devic…" at bounding box center [343, 241] width 308 height 2346
click at [248, 199] on div "Screen & Layout Specs Resolution & Proportions: Support a range of modern devic…" at bounding box center [343, 241] width 308 height 2346
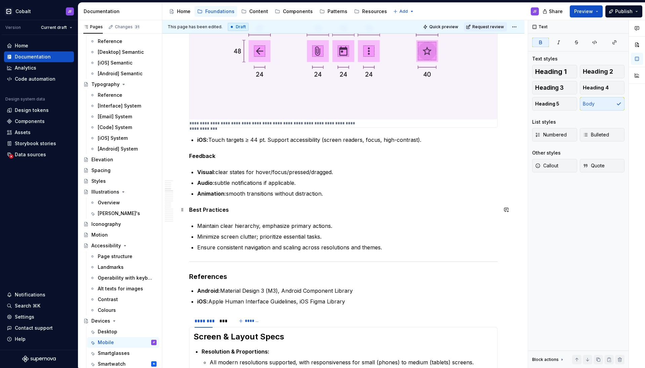
click at [247, 210] on p "Best Practices" at bounding box center [343, 210] width 308 height 8
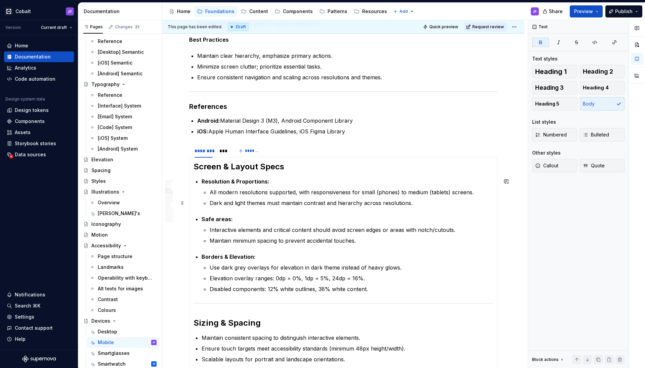
scroll to position [1233, 0]
click at [219, 154] on div "***" at bounding box center [223, 151] width 13 height 9
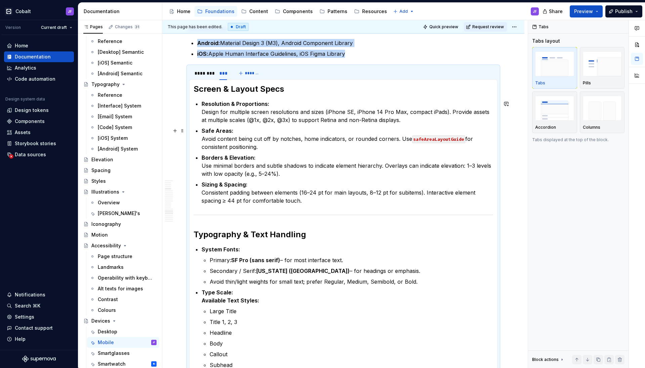
scroll to position [1251, 0]
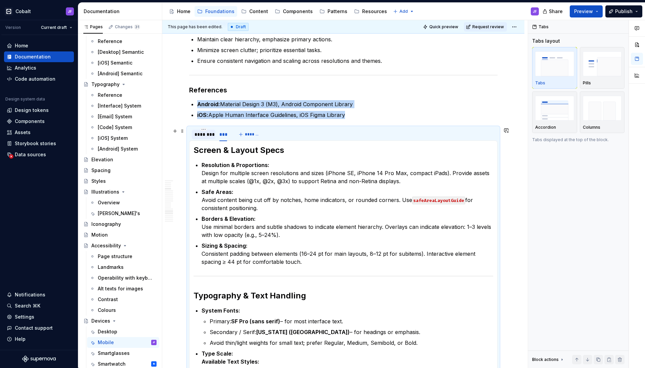
click at [202, 135] on div "********" at bounding box center [203, 134] width 18 height 7
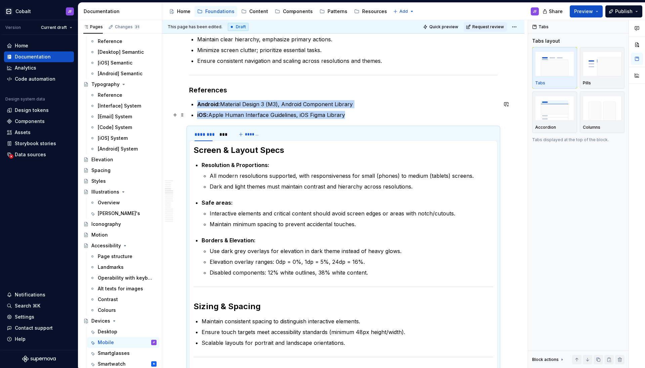
click at [352, 112] on p "iOS: Apple Human Interface Guidelines, iOS Figma Library" at bounding box center [347, 115] width 300 height 8
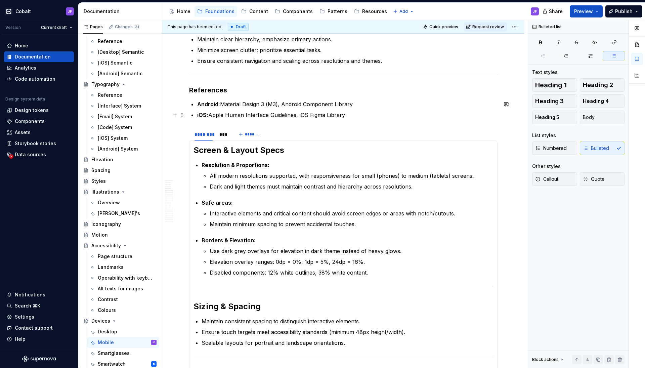
click at [371, 107] on p "Android: Material Design 3 (M3), Android Component Library" at bounding box center [347, 104] width 300 height 8
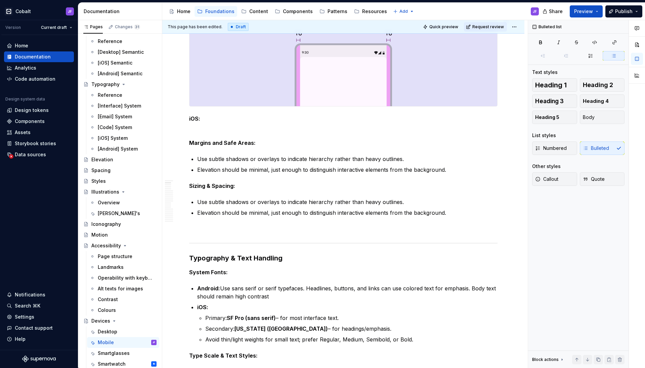
scroll to position [230, 0]
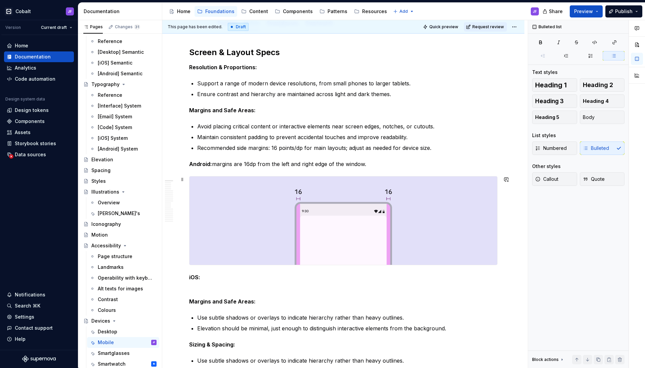
scroll to position [84, 0]
click at [213, 280] on p "iOS:" at bounding box center [343, 278] width 308 height 8
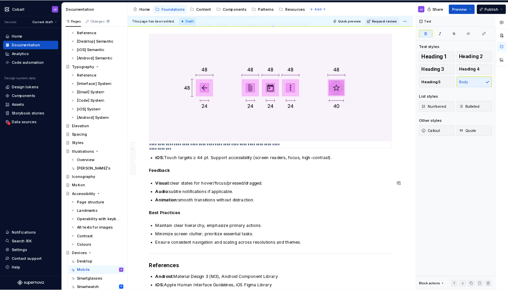
scroll to position [984, 0]
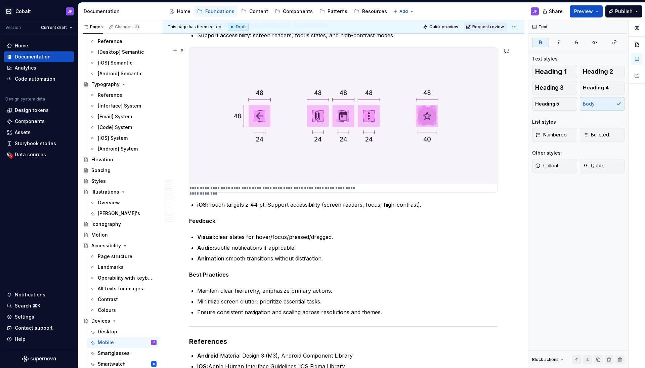
click at [278, 163] on img at bounding box center [343, 116] width 308 height 137
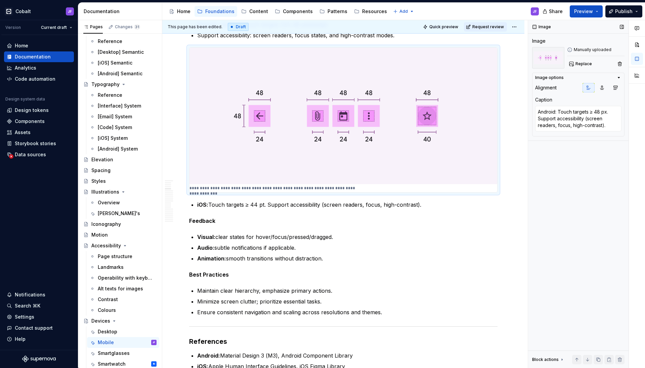
click at [570, 49] on icon at bounding box center [570, 50] width 4 height 4
click at [578, 50] on div "Manually uploaded" at bounding box center [595, 49] width 57 height 5
click at [599, 13] on button "Preview" at bounding box center [586, 11] width 33 height 12
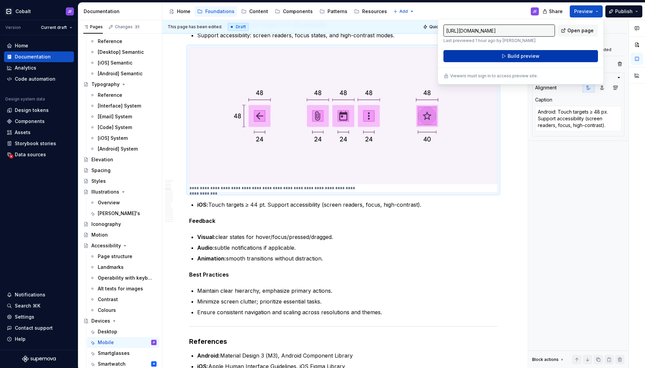
click at [542, 52] on button "Build preview" at bounding box center [520, 56] width 155 height 12
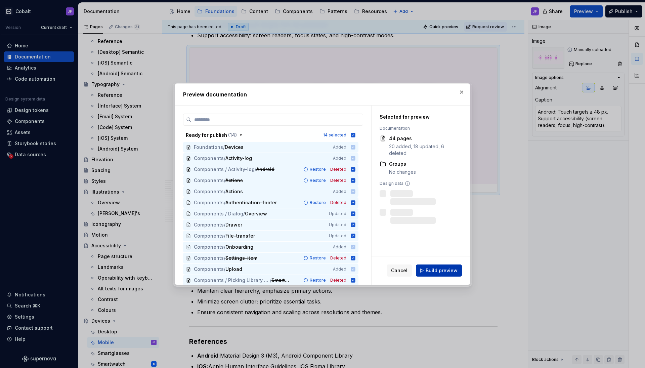
click at [441, 265] on button "Build preview" at bounding box center [439, 270] width 46 height 12
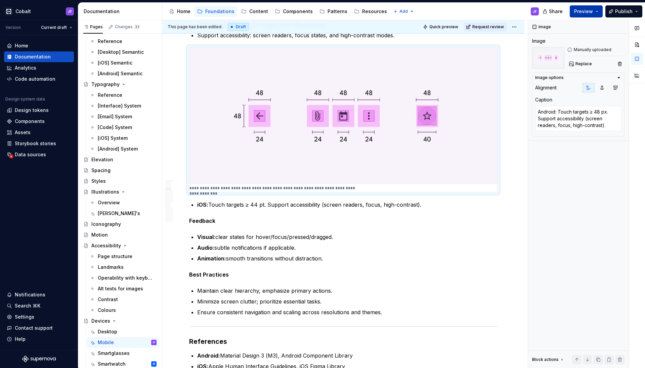
click at [601, 12] on button "Preview" at bounding box center [586, 11] width 33 height 12
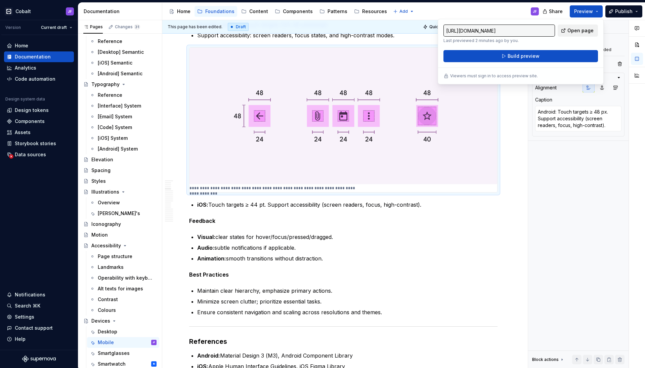
click at [585, 32] on span "Open page" at bounding box center [580, 30] width 26 height 7
click at [336, 210] on div "Screen & Layout Specs Resolution & Proportions: Support a range of modern devic…" at bounding box center [343, 314] width 308 height 2330
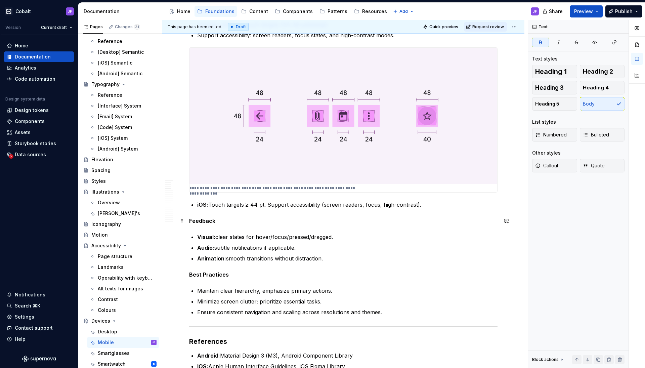
click at [353, 222] on p "Feedback" at bounding box center [343, 221] width 308 height 8
click at [442, 205] on p "iOS: Touch targets ≥ 44 pt. Support accessibility (screen readers, focus, high-…" at bounding box center [347, 205] width 300 height 8
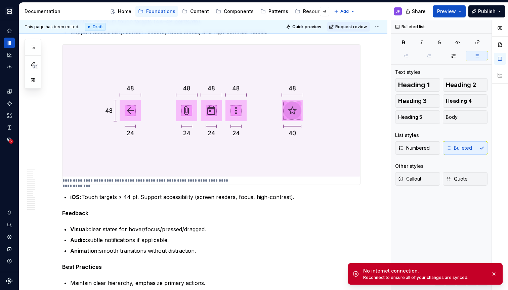
type textarea "*"
